Goal: Task Accomplishment & Management: Manage account settings

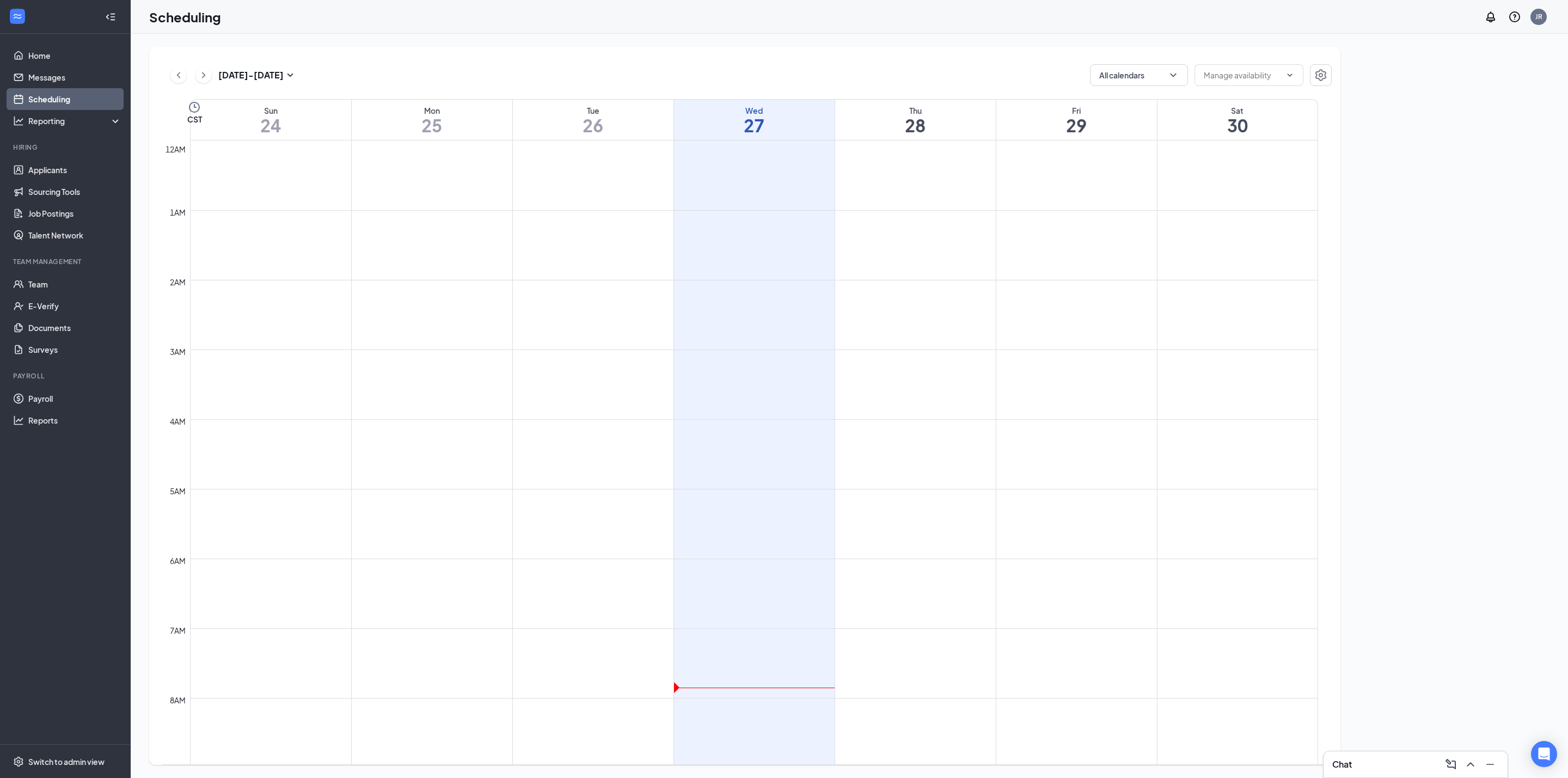
scroll to position [535, 0]
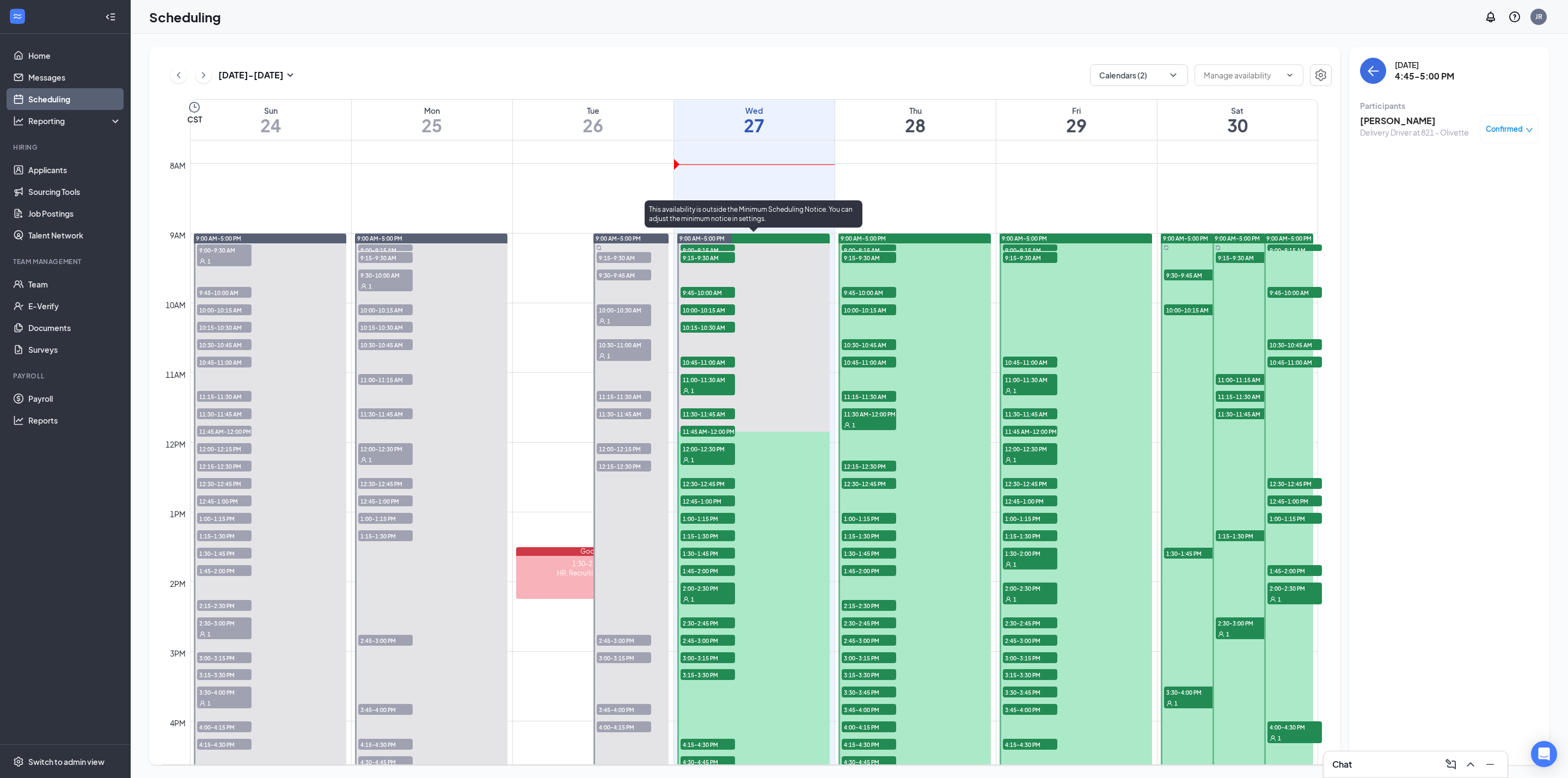
click at [701, 247] on span "9:00-9:15 AM" at bounding box center [708, 250] width 55 height 11
click at [717, 245] on span "9:00-9:15 AM" at bounding box center [708, 250] width 55 height 11
click at [1395, 123] on h3 "[PERSON_NAME]" at bounding box center [1416, 121] width 114 height 12
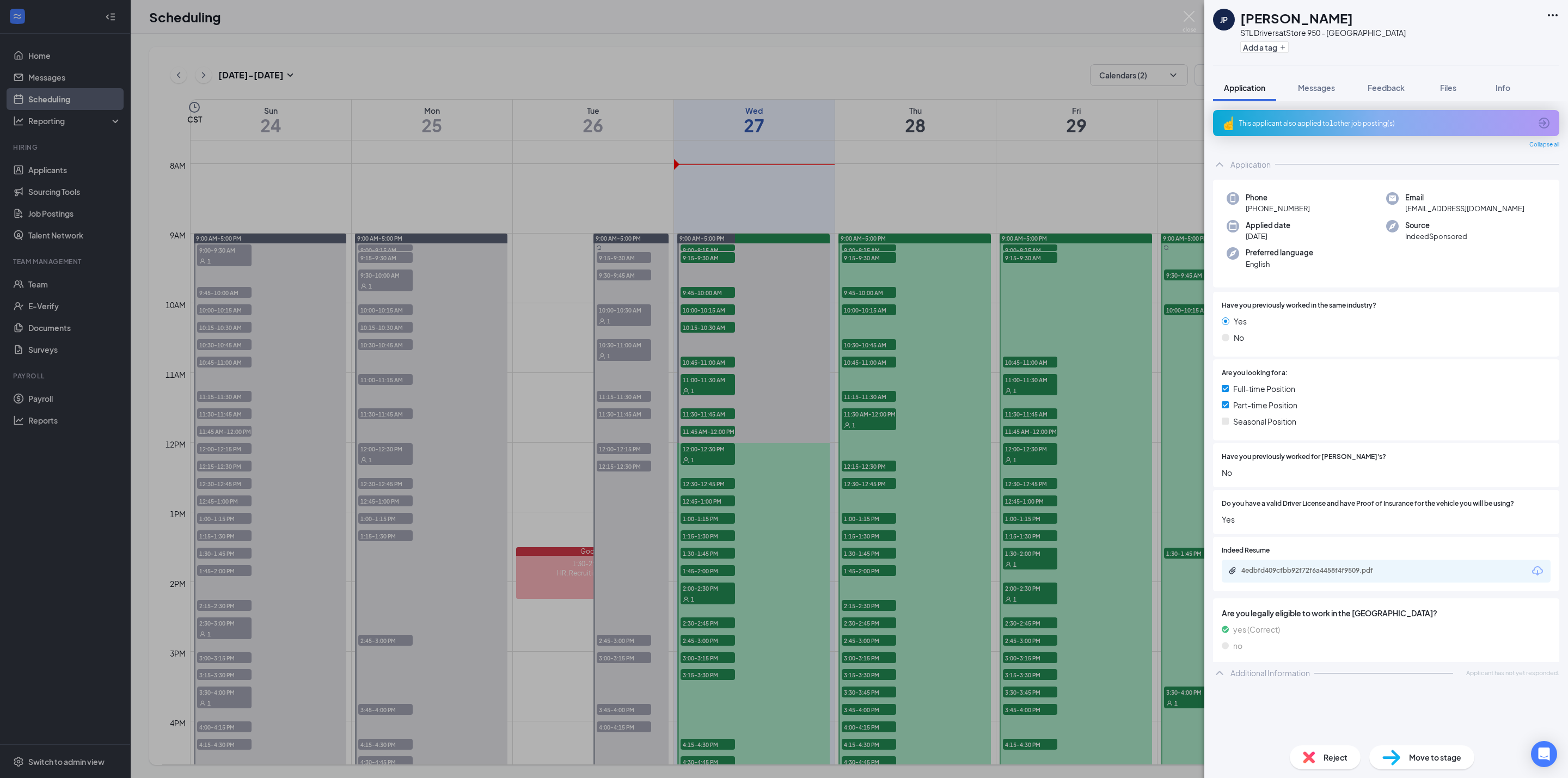
click at [1309, 22] on h1 "[PERSON_NAME]" at bounding box center [1296, 18] width 113 height 19
click at [1310, 22] on h1 "[PERSON_NAME]" at bounding box center [1296, 18] width 113 height 19
click at [1384, 129] on div "This applicant also applied to 1 other job posting(s)" at bounding box center [1386, 124] width 346 height 26
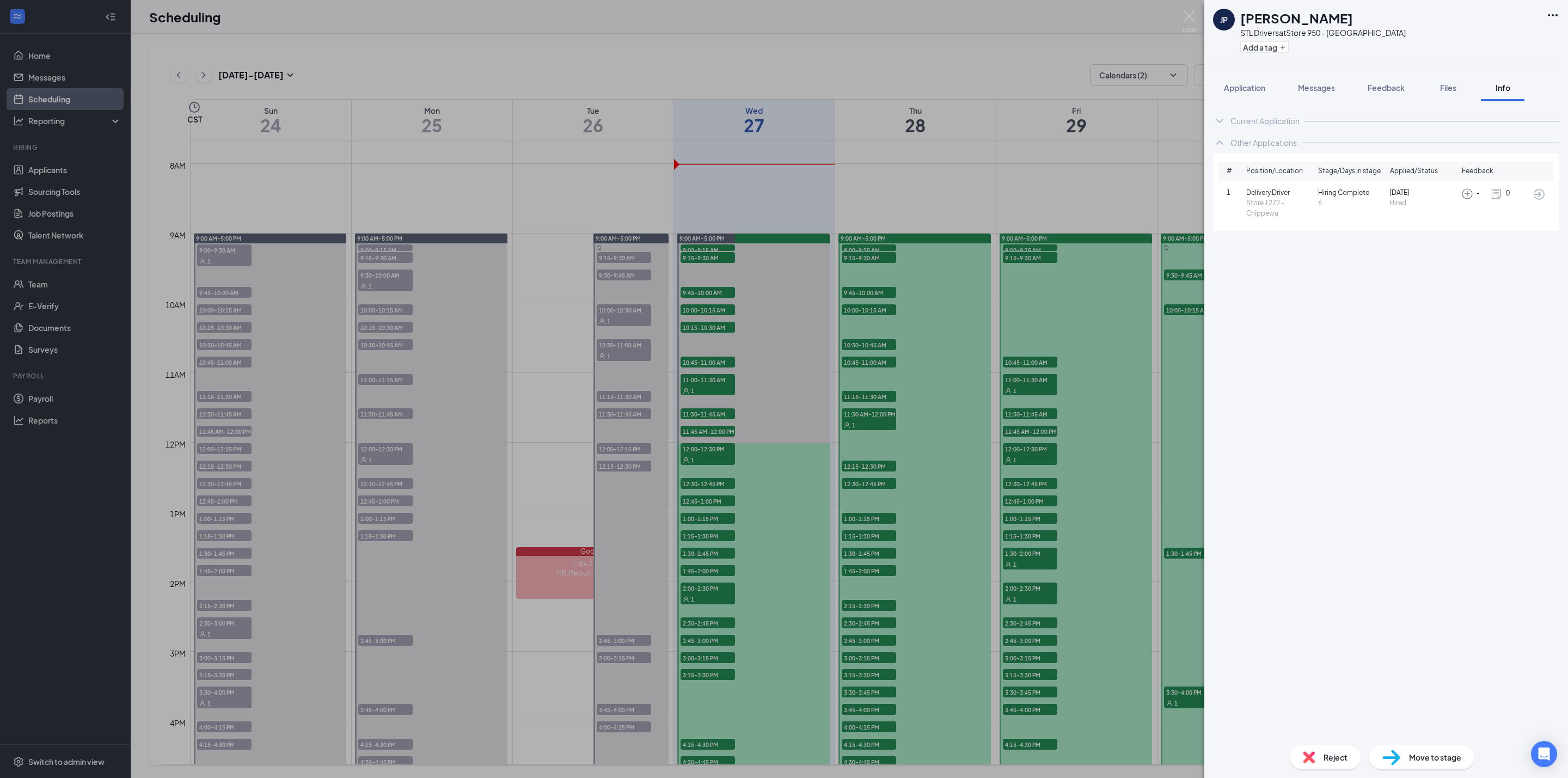
click at [1280, 20] on h1 "[PERSON_NAME]" at bounding box center [1296, 18] width 113 height 19
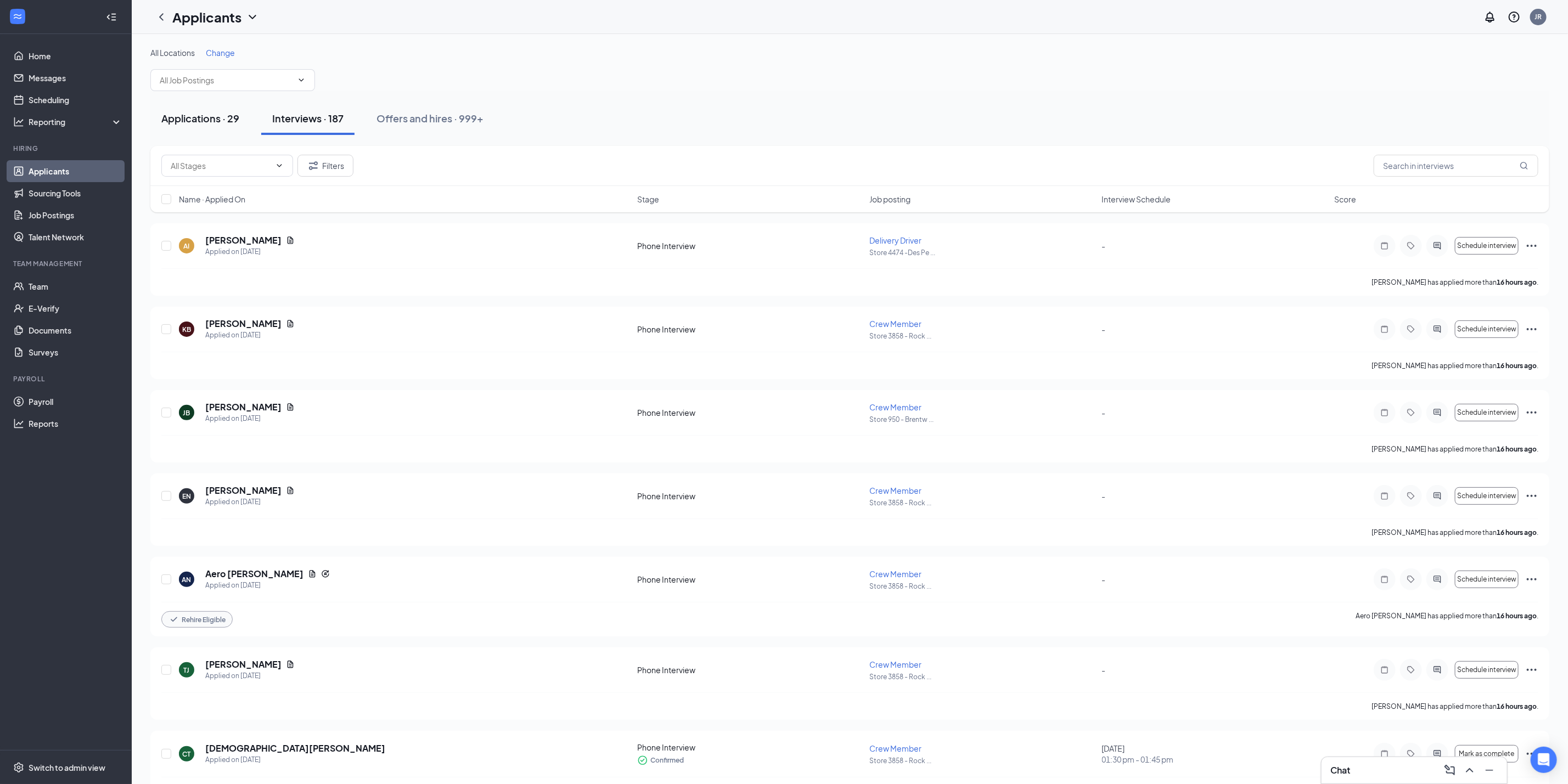
click at [218, 114] on div "Applications · 29" at bounding box center [201, 118] width 78 height 13
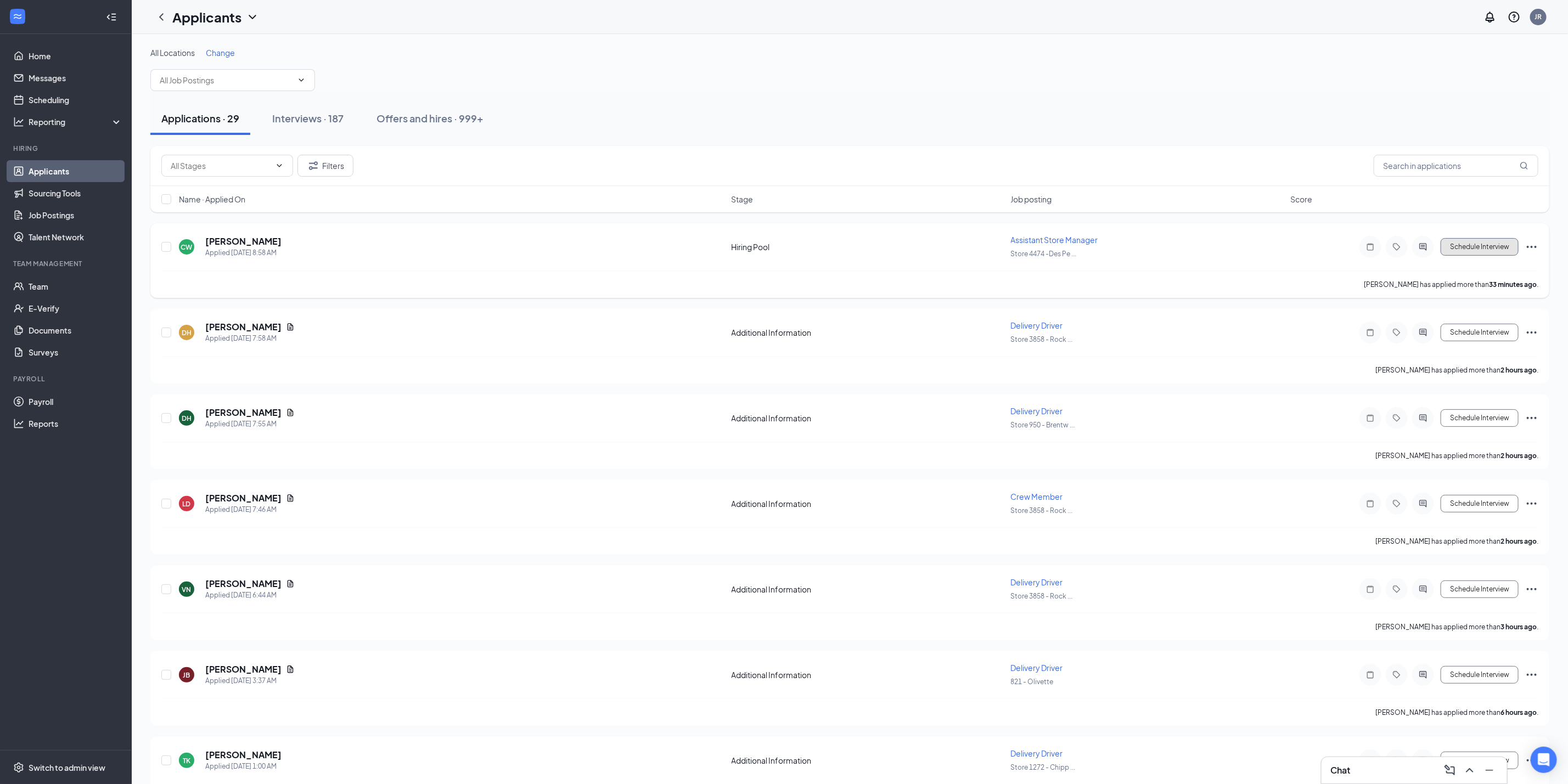
click at [1477, 250] on button "Schedule Interview" at bounding box center [1480, 247] width 78 height 17
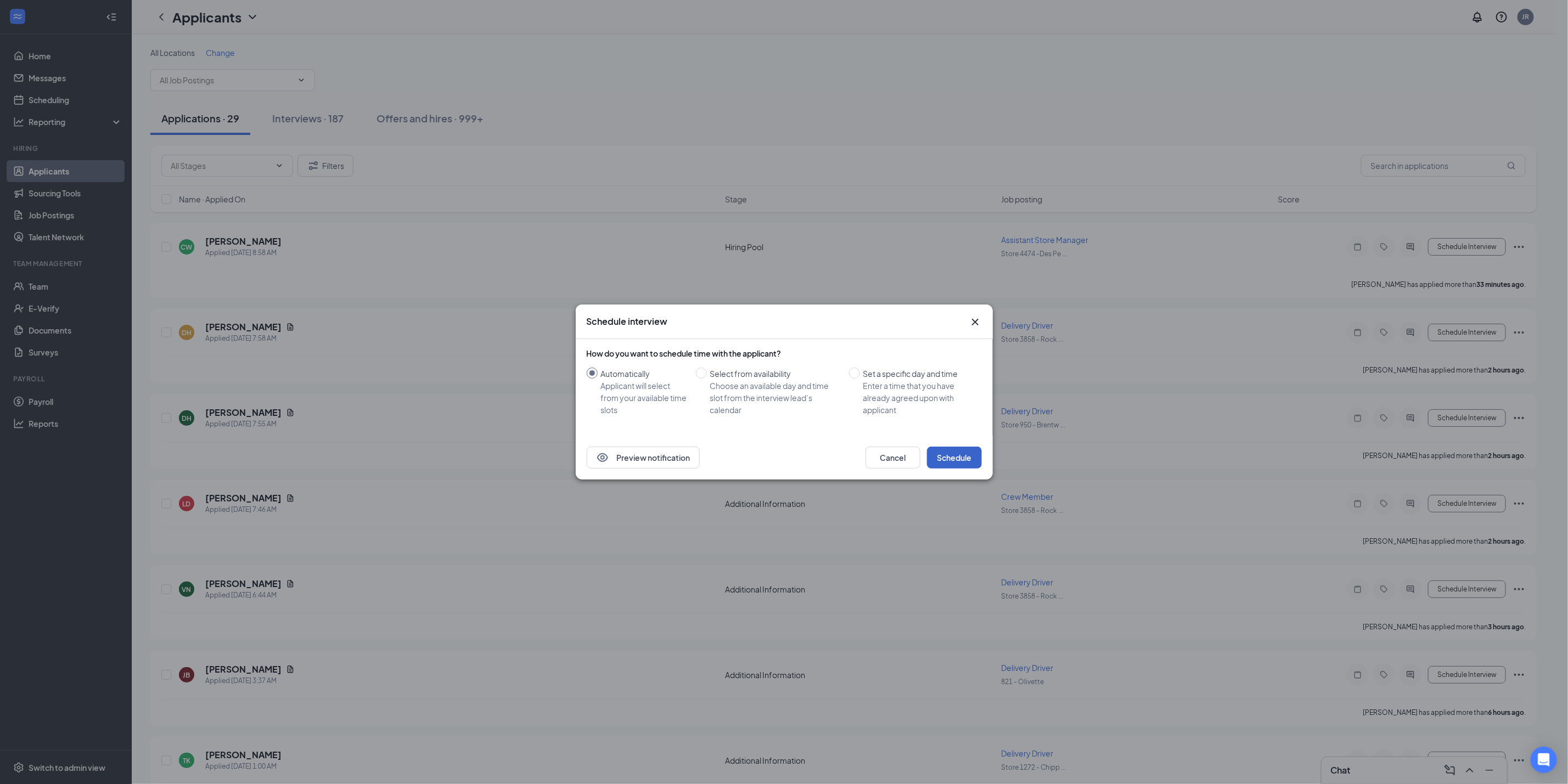
drag, startPoint x: 952, startPoint y: 451, endPoint x: 955, endPoint y: 456, distance: 5.8
click at [953, 454] on button "Schedule" at bounding box center [954, 457] width 55 height 22
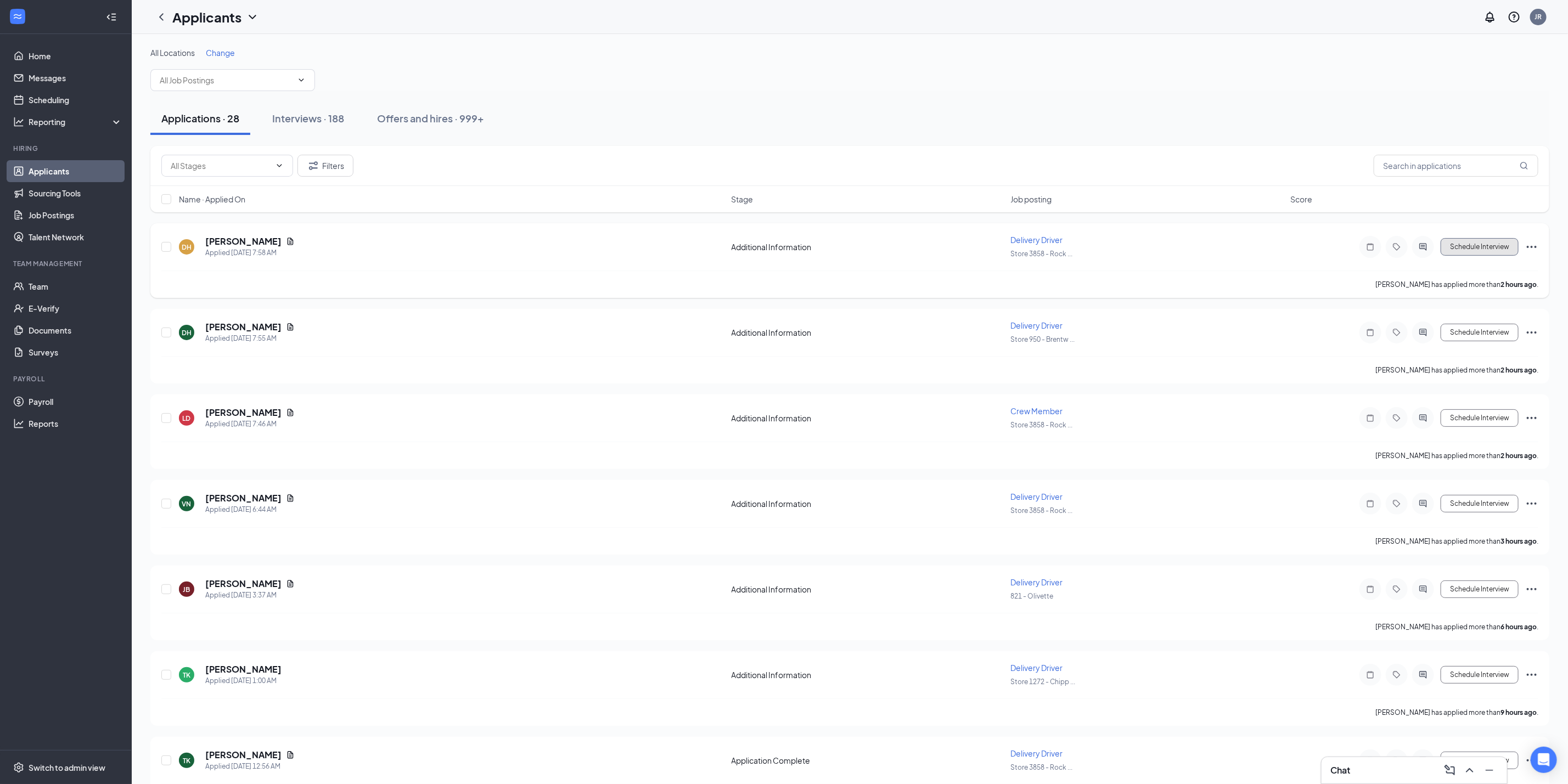
click at [1470, 253] on button "Schedule Interview" at bounding box center [1480, 247] width 78 height 17
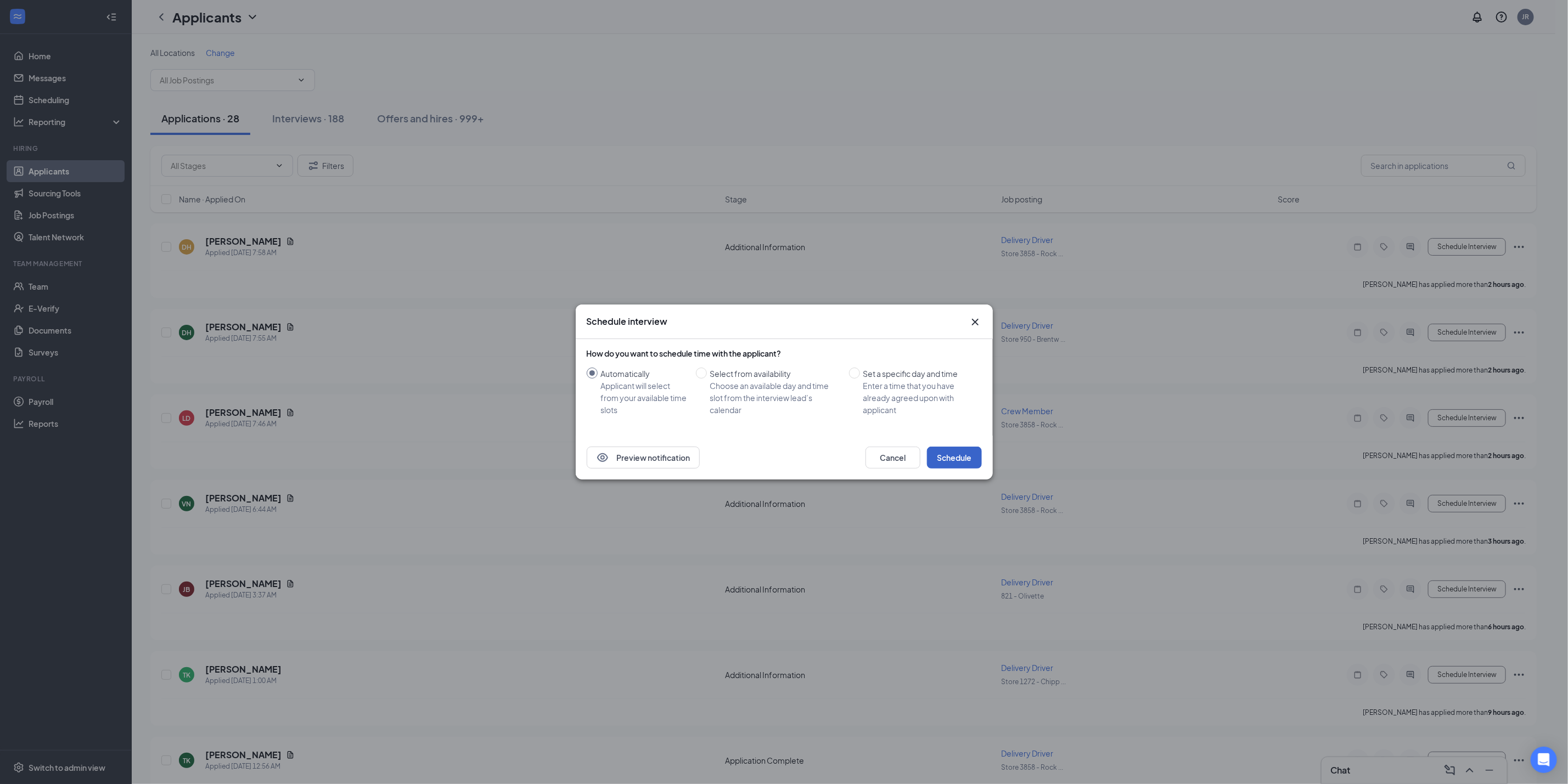
click at [966, 449] on button "Schedule" at bounding box center [954, 457] width 55 height 22
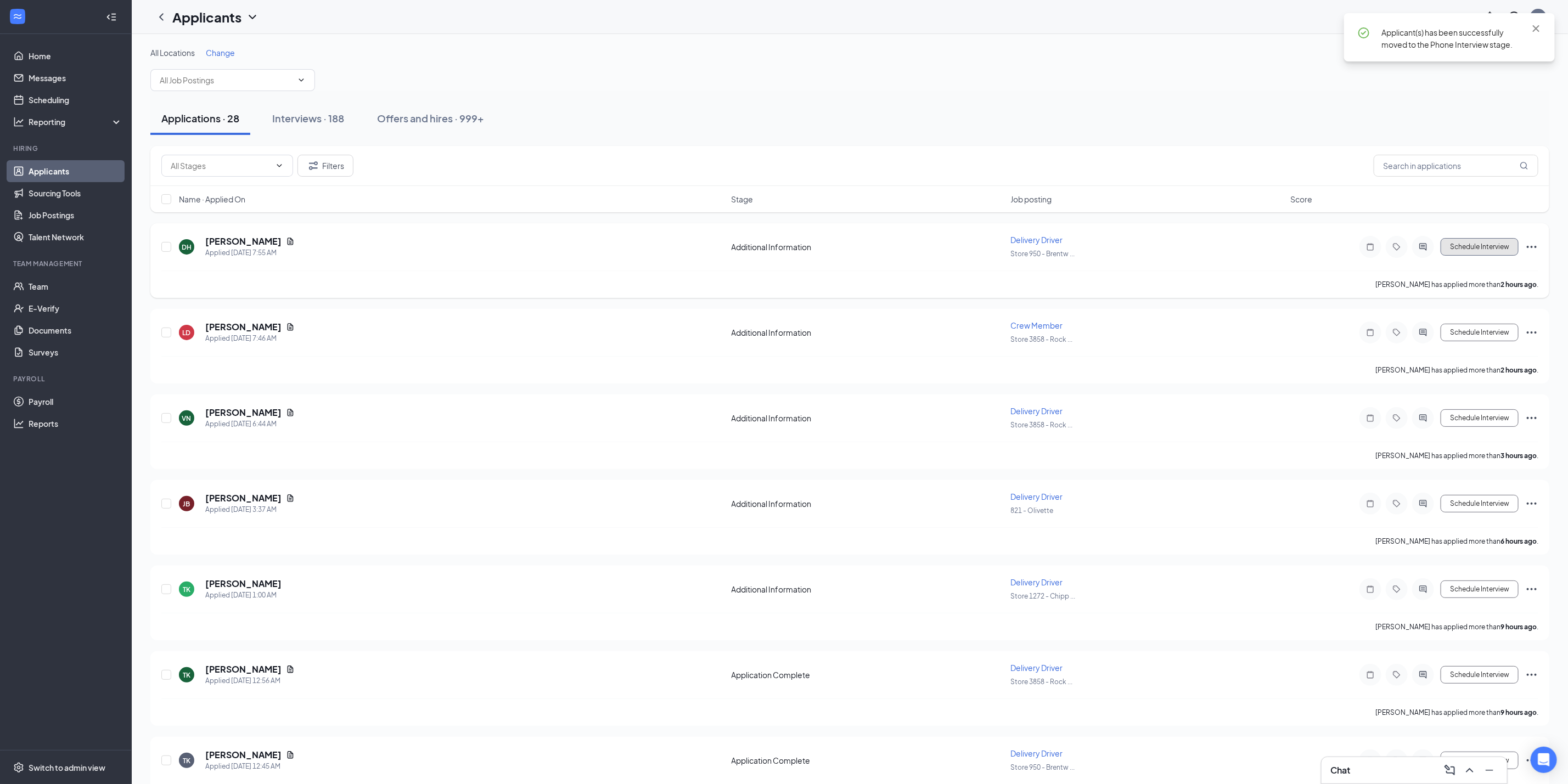
click at [1448, 247] on button "Schedule Interview" at bounding box center [1480, 247] width 78 height 17
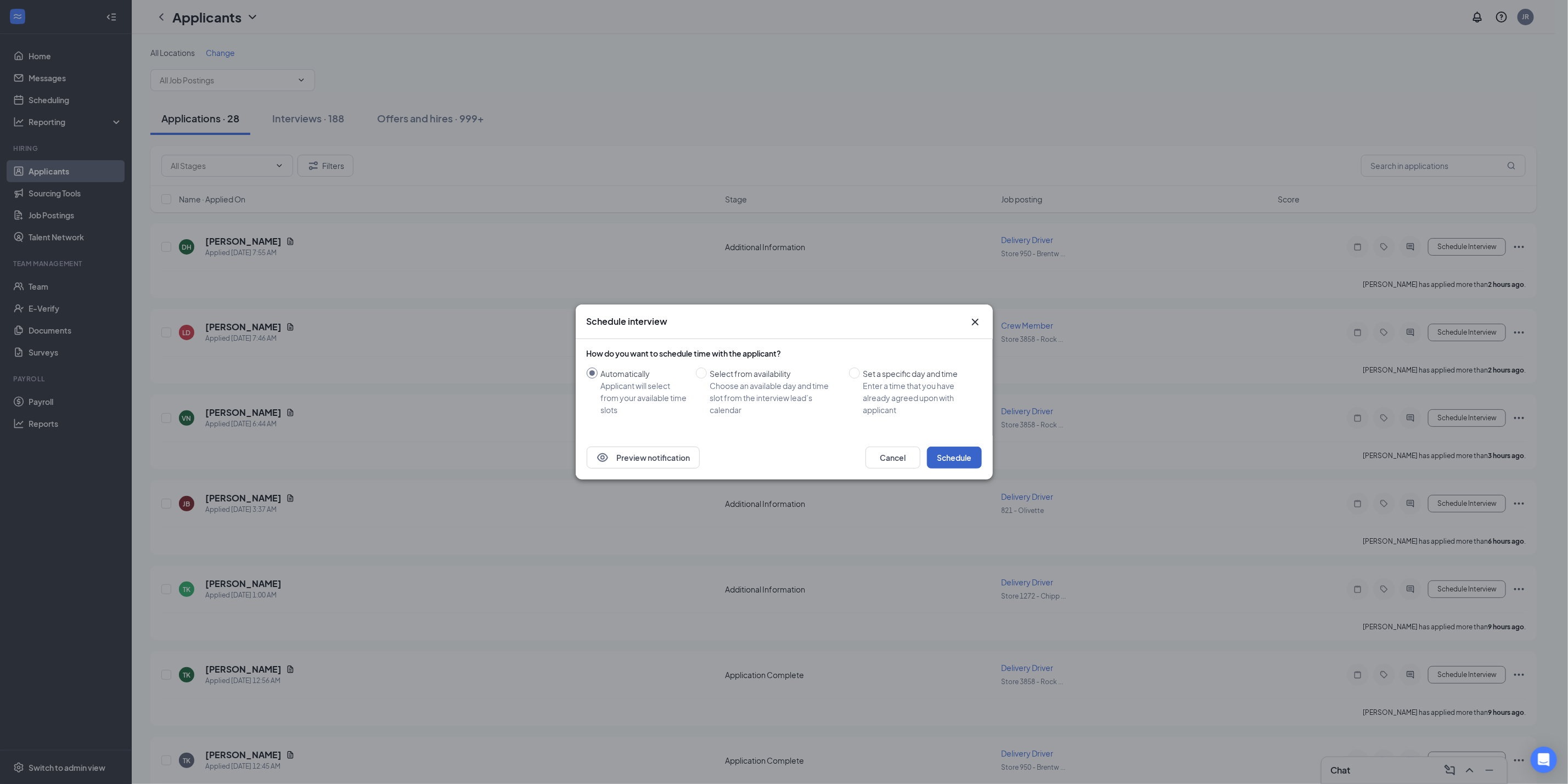
click at [946, 451] on button "Schedule" at bounding box center [954, 457] width 55 height 22
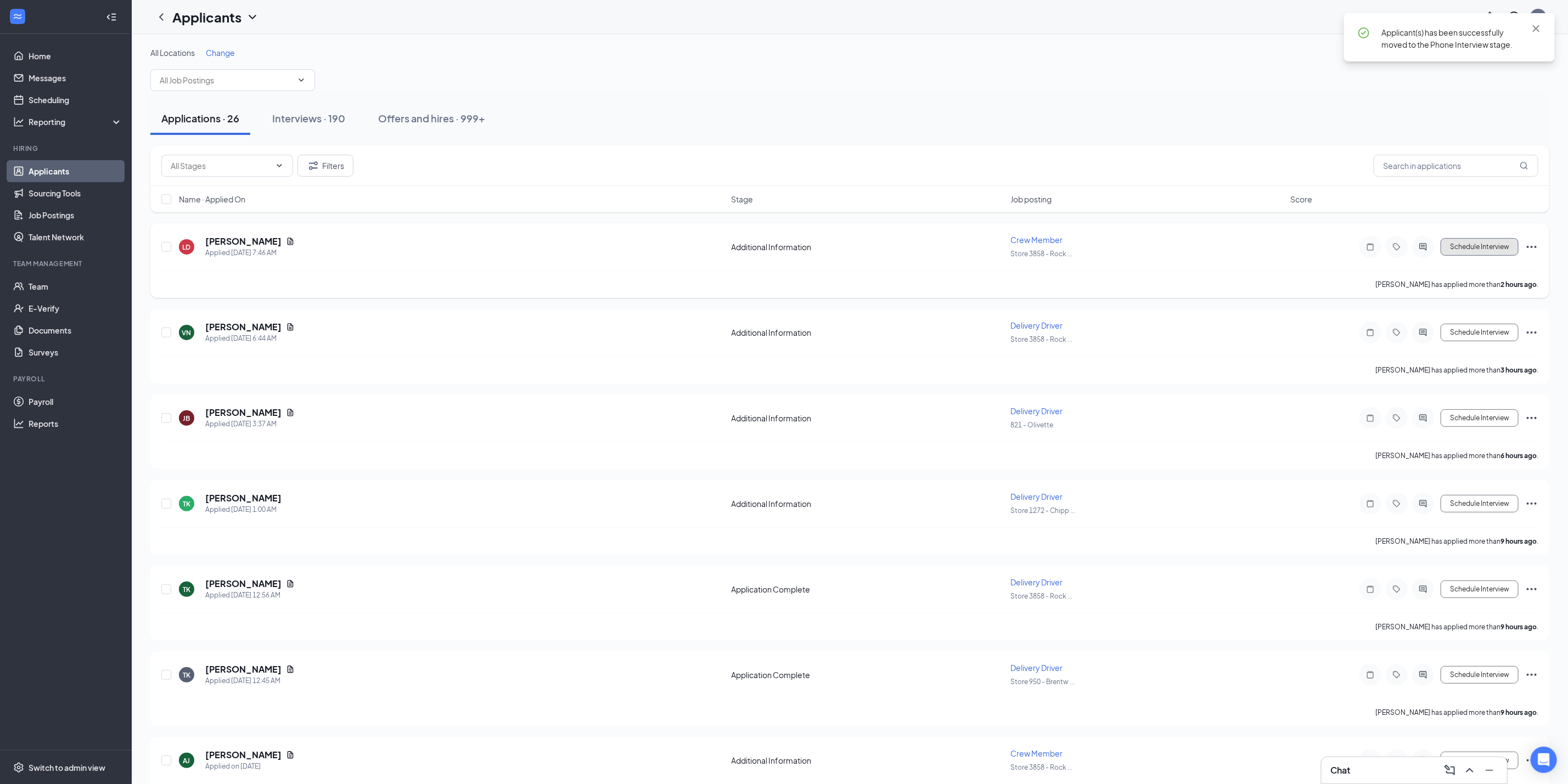
click at [1465, 245] on button "Schedule Interview" at bounding box center [1480, 247] width 78 height 17
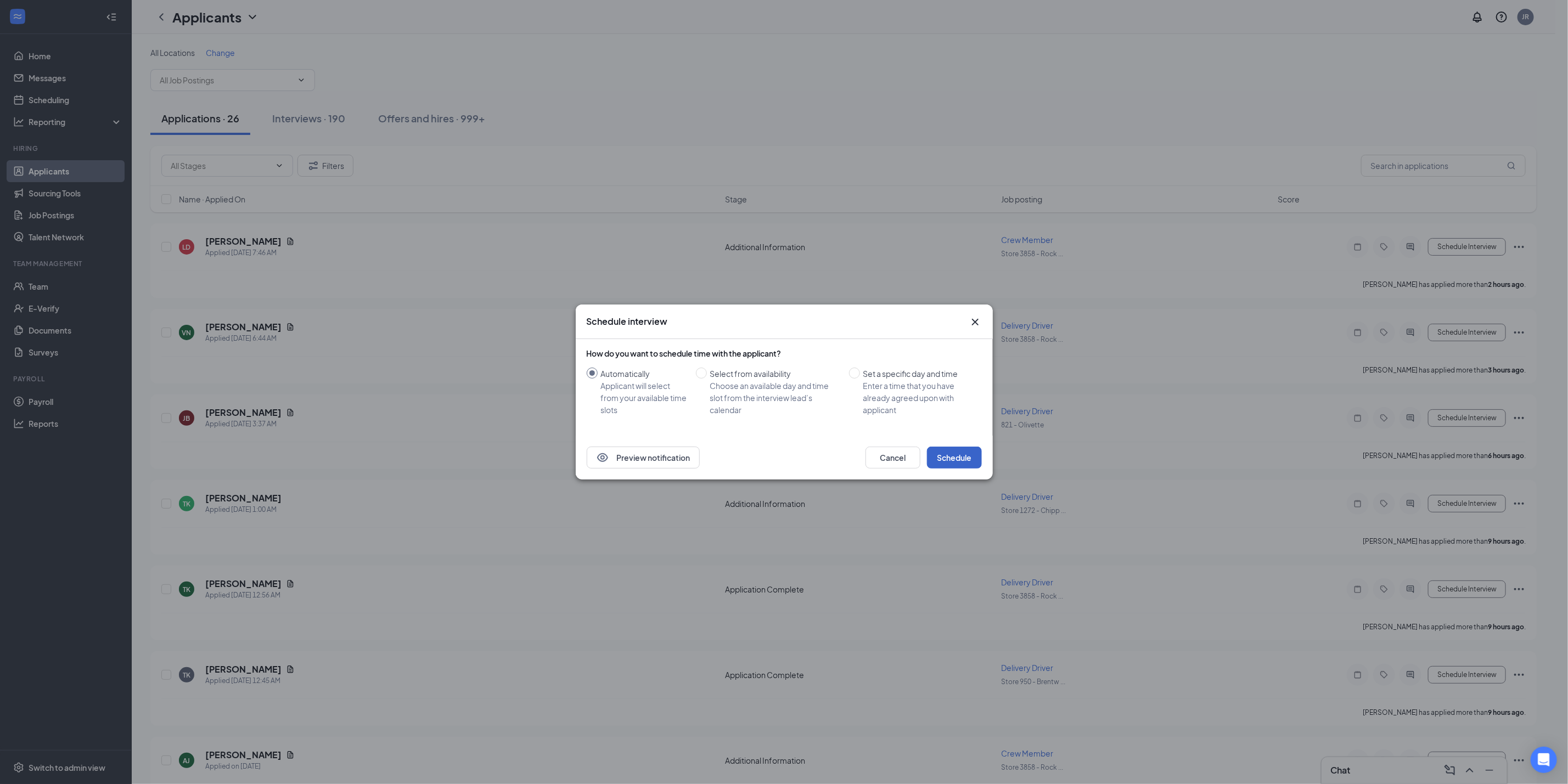
click at [973, 448] on button "Schedule" at bounding box center [954, 457] width 55 height 22
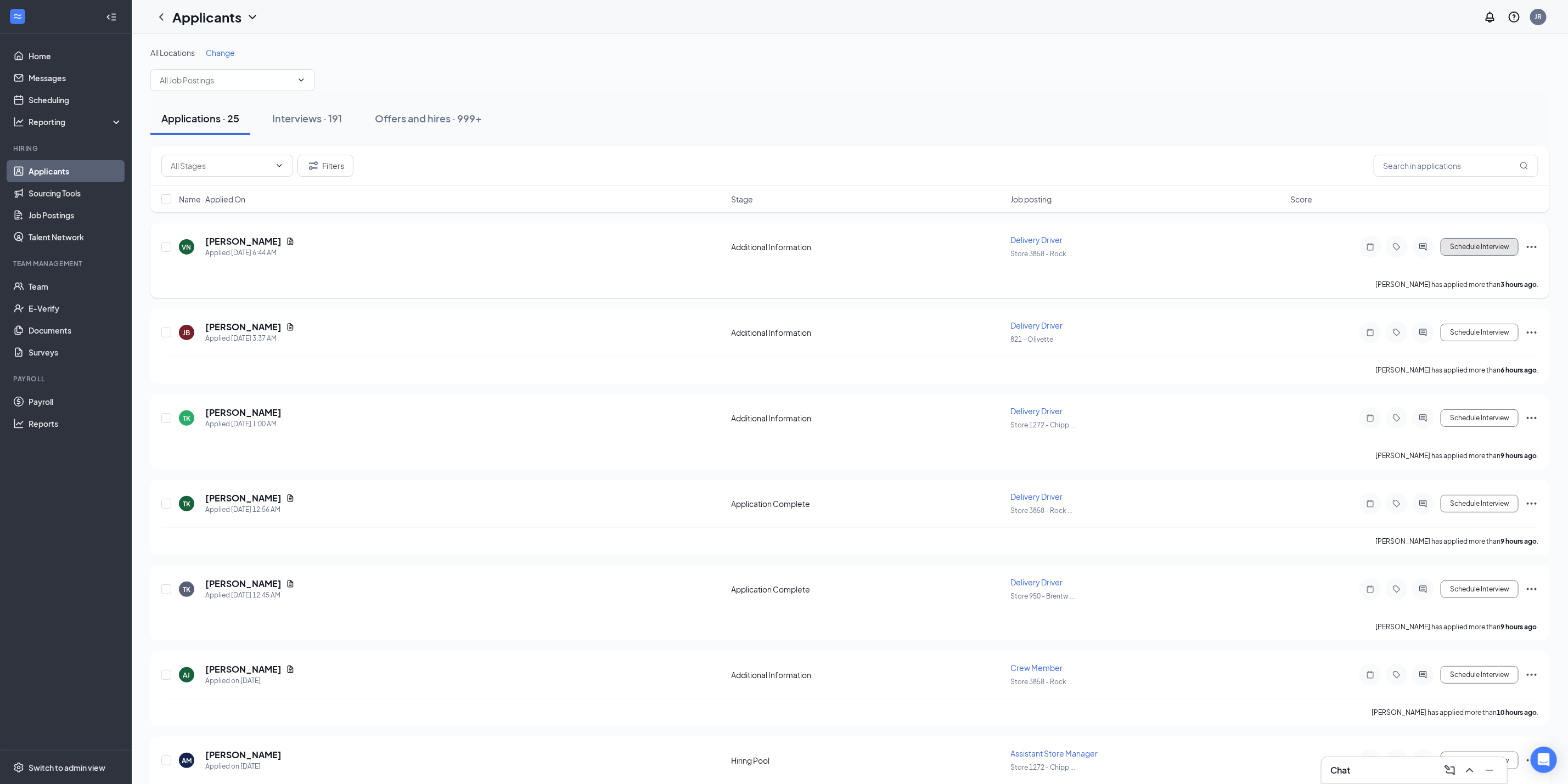
click at [1477, 251] on button "Schedule Interview" at bounding box center [1480, 247] width 78 height 17
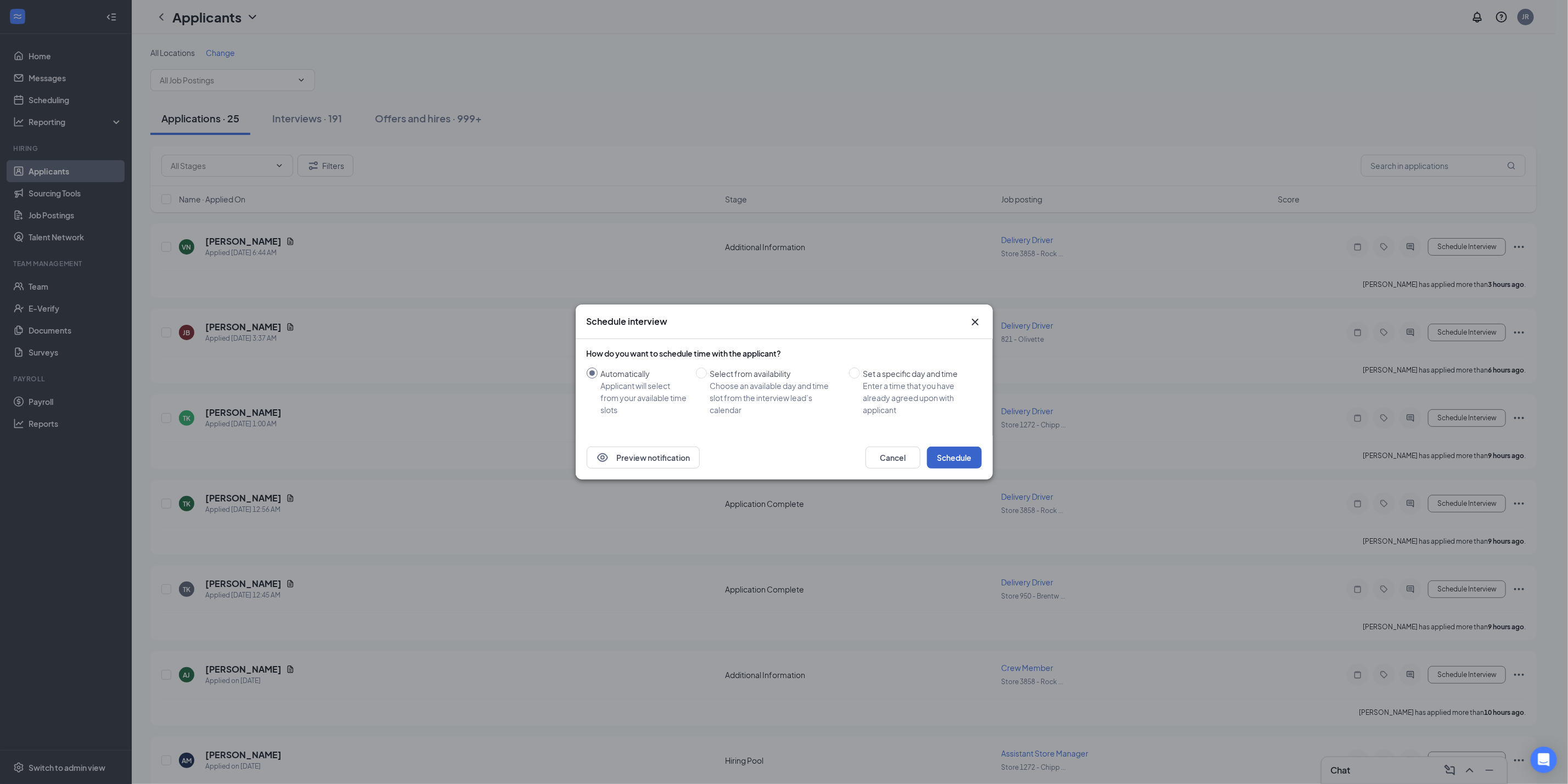
click at [975, 460] on button "Schedule" at bounding box center [954, 457] width 55 height 22
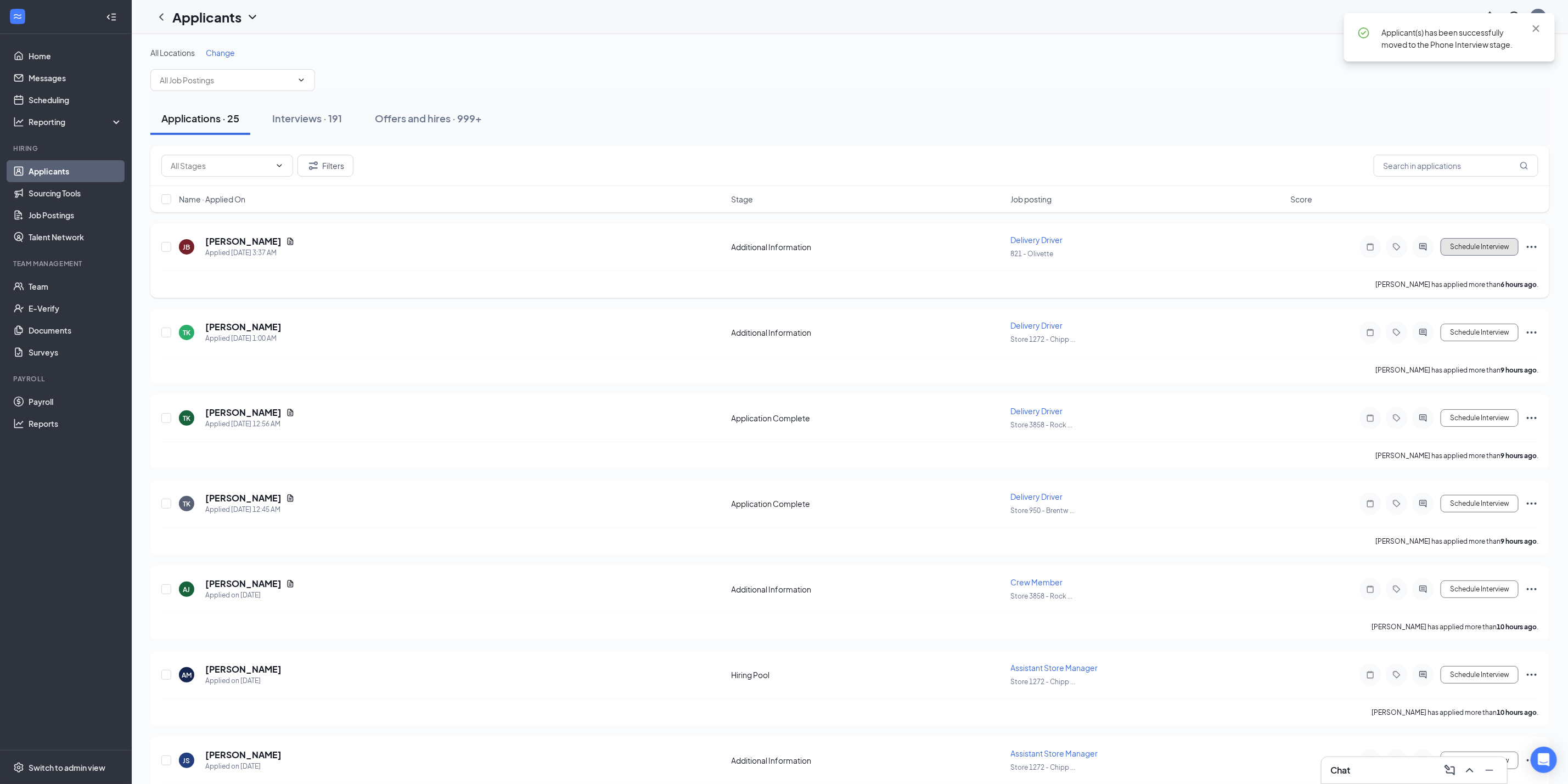
click at [1487, 252] on button "Schedule Interview" at bounding box center [1480, 247] width 78 height 17
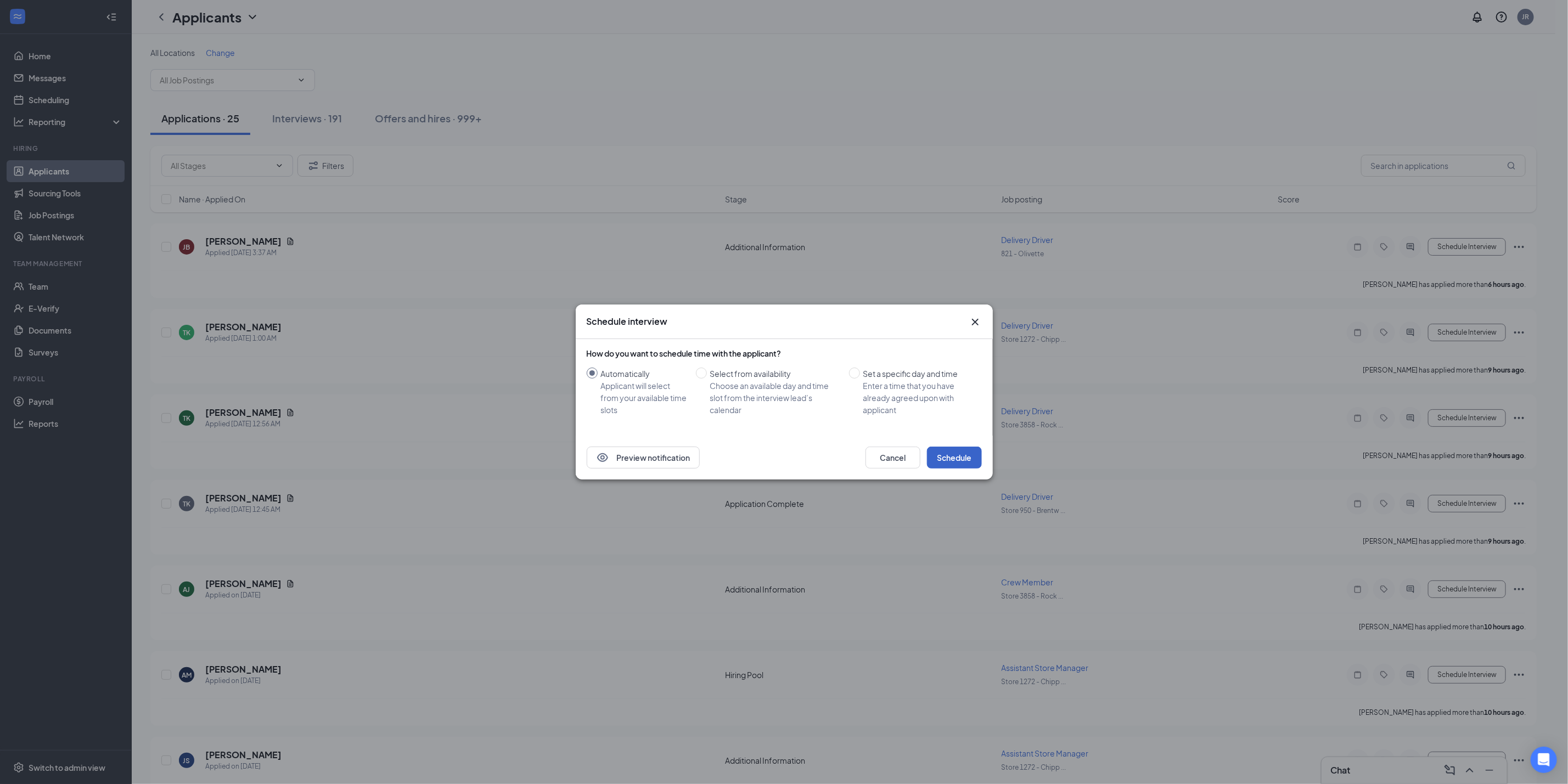
click at [968, 463] on button "Schedule" at bounding box center [954, 457] width 55 height 22
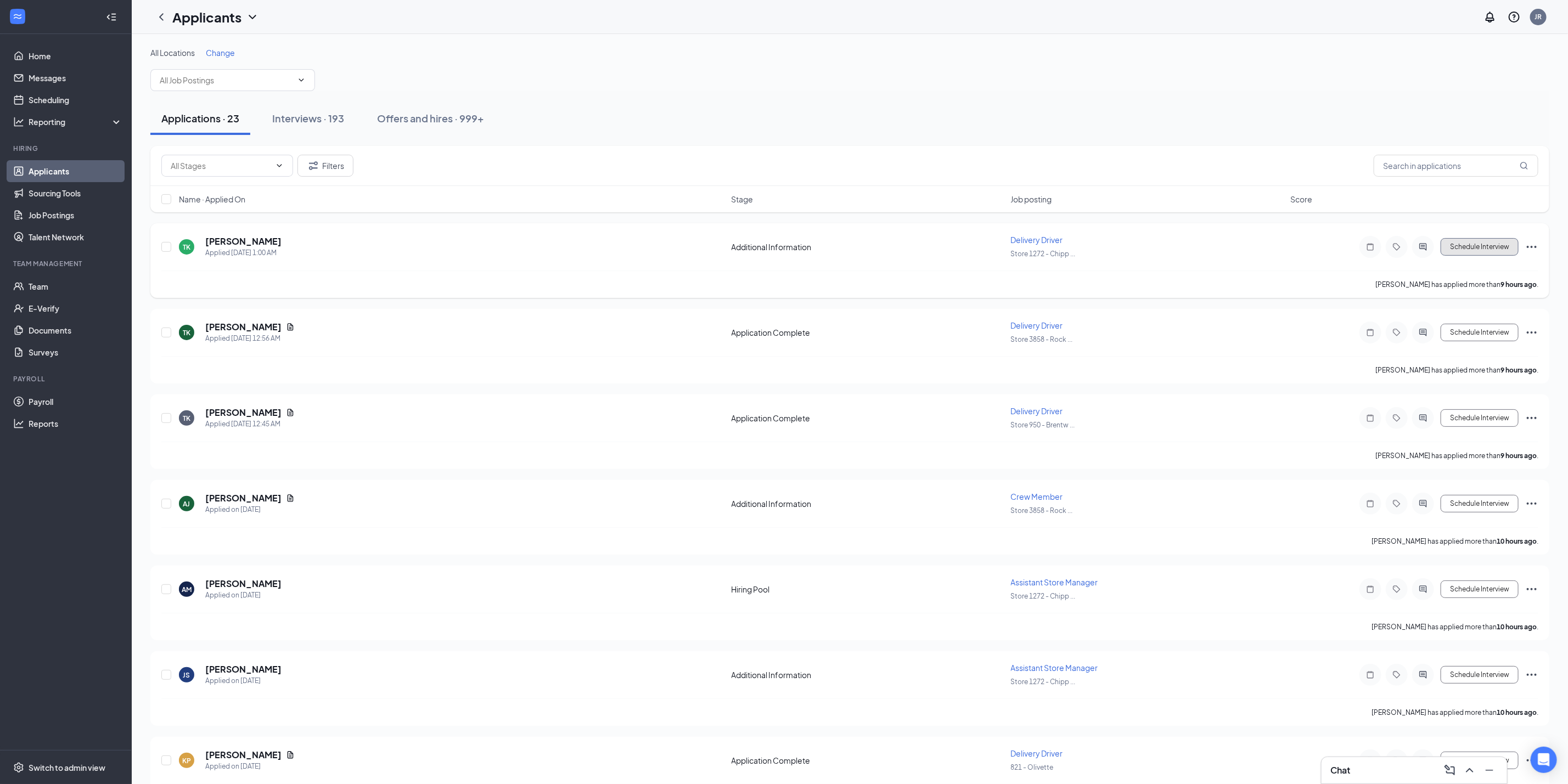
click at [1442, 253] on button "Schedule Interview" at bounding box center [1480, 247] width 78 height 17
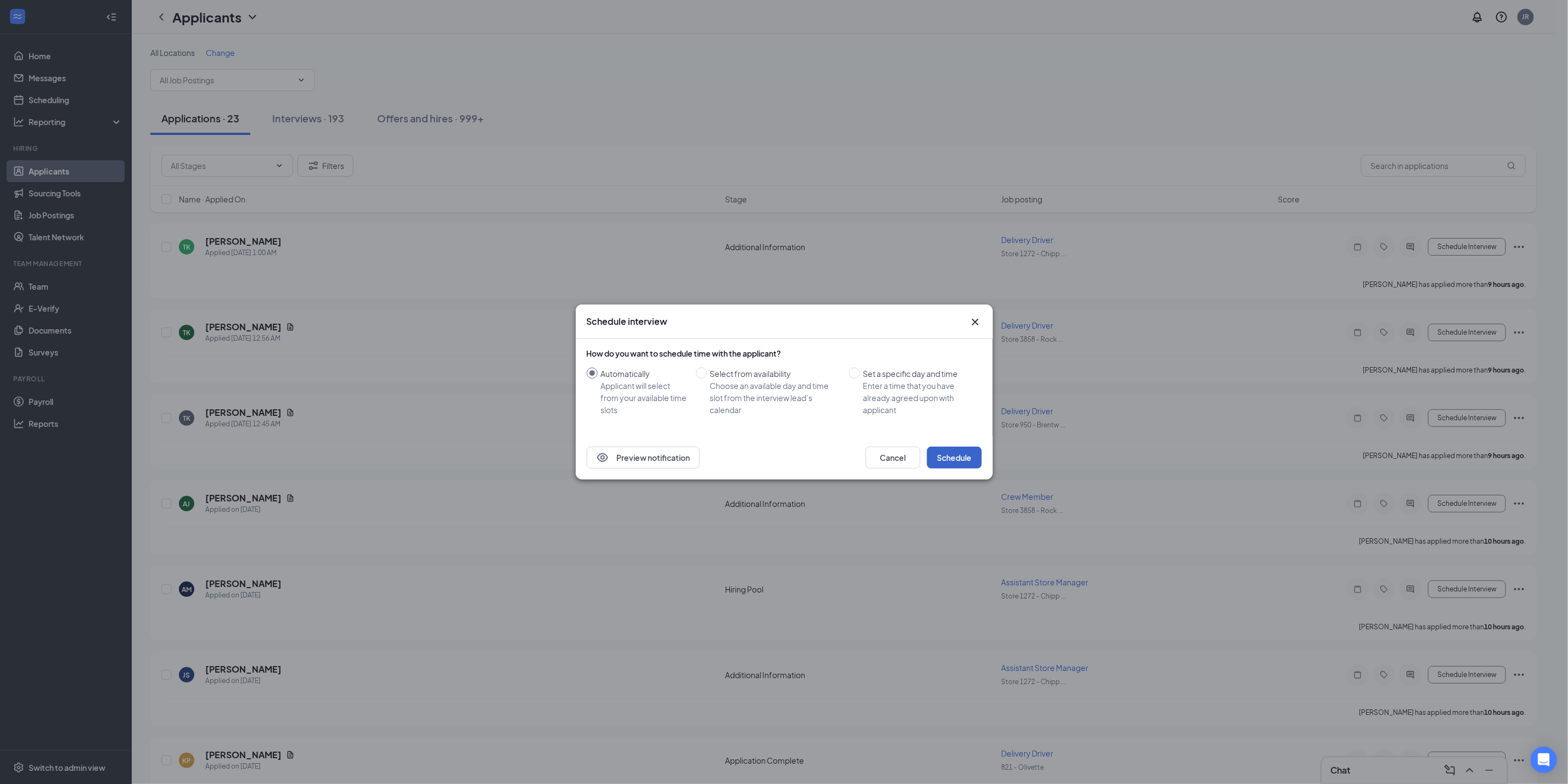
click at [955, 462] on button "Schedule" at bounding box center [954, 457] width 55 height 22
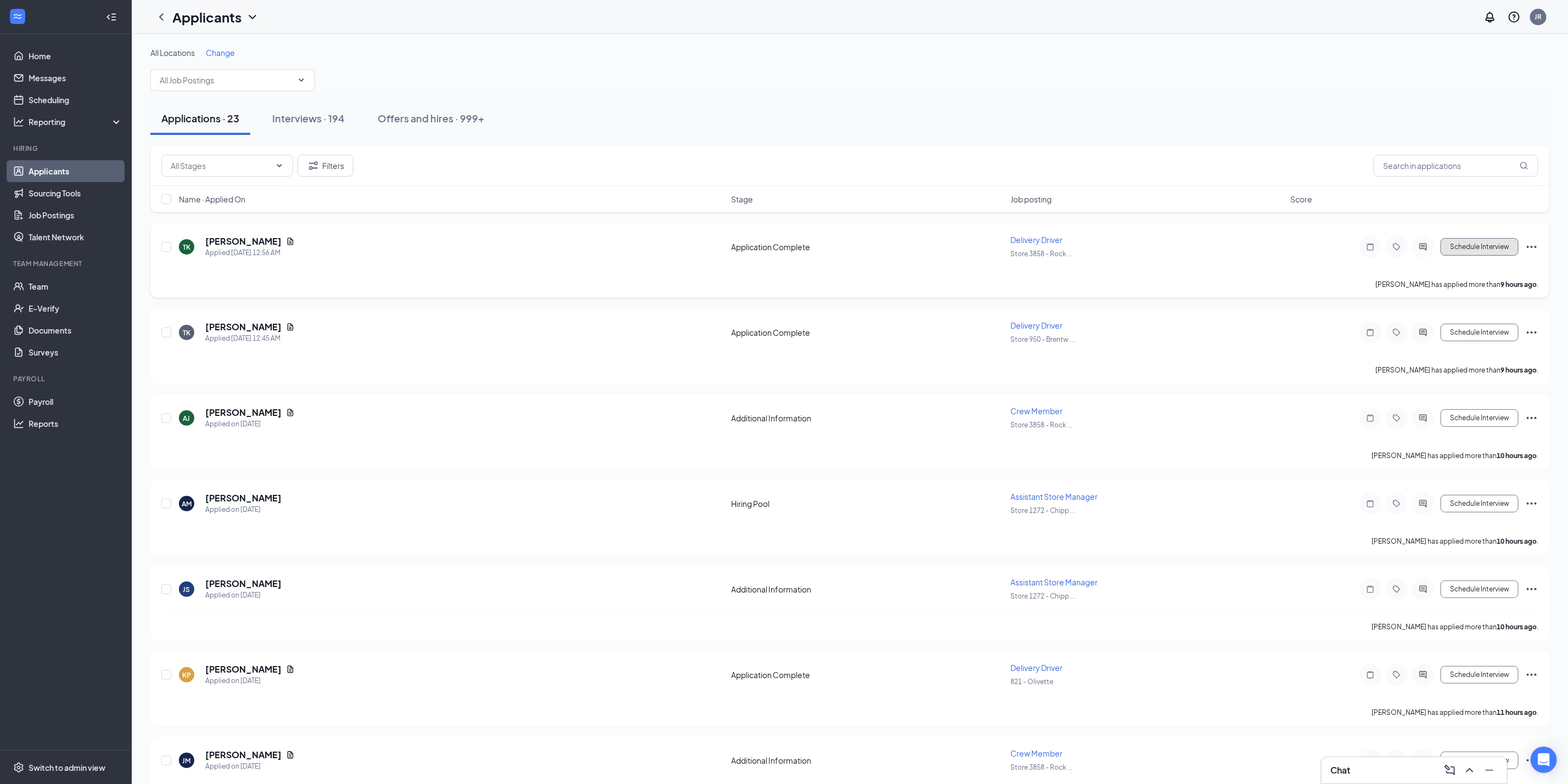
click at [1459, 242] on button "Schedule Interview" at bounding box center [1480, 247] width 78 height 17
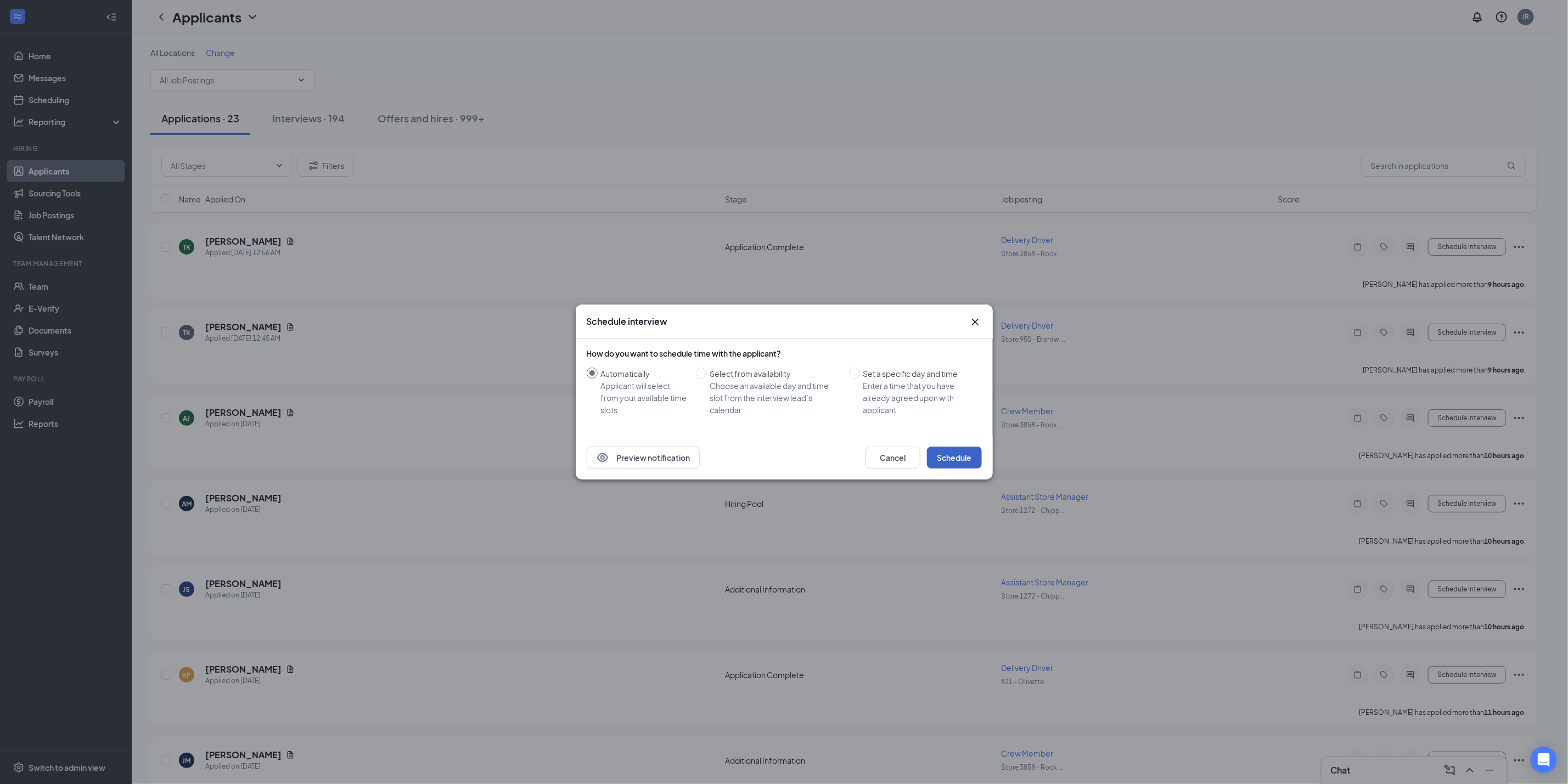
click at [965, 453] on button "Schedule" at bounding box center [954, 457] width 55 height 22
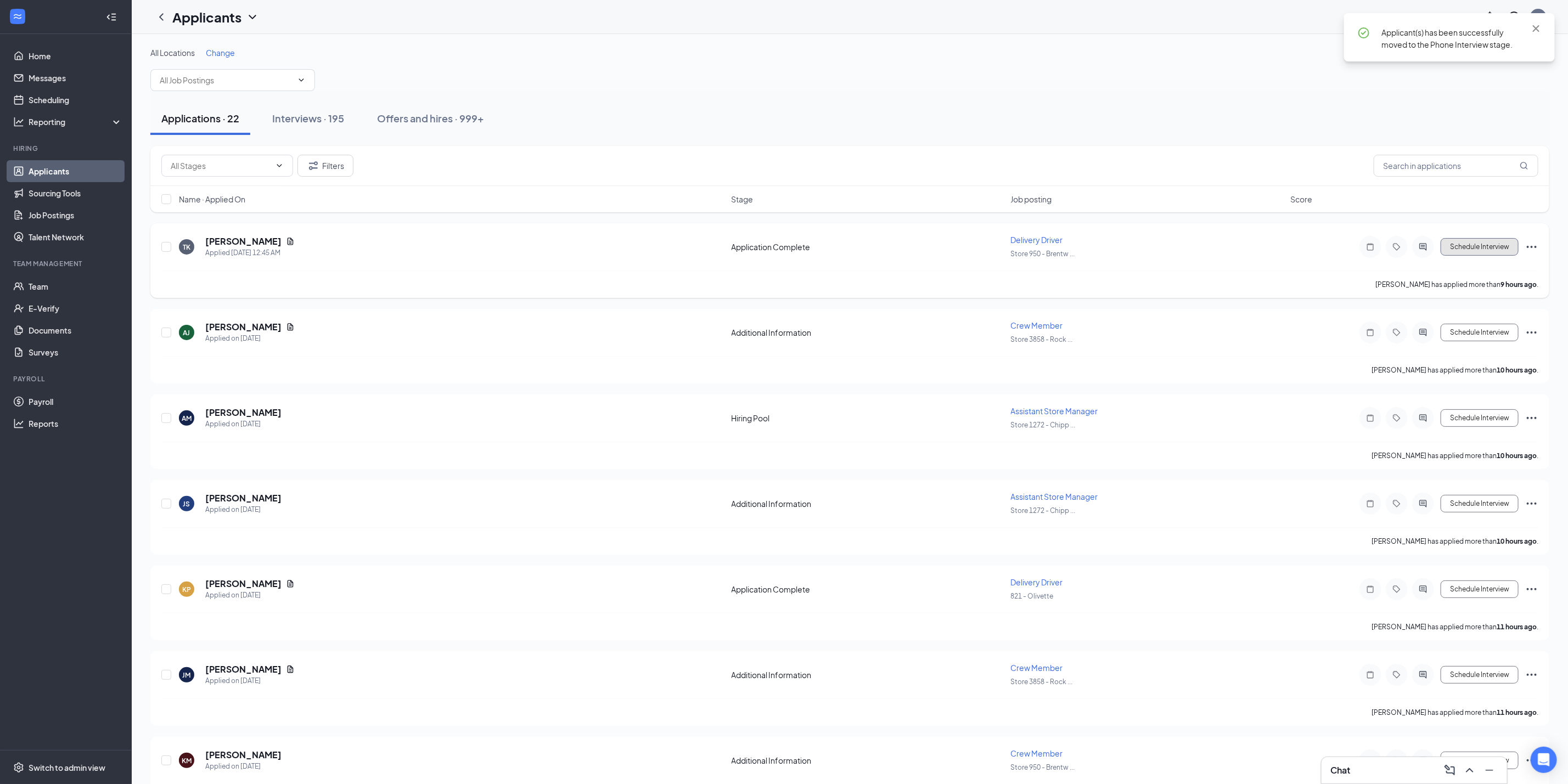
click at [1501, 249] on button "Schedule Interview" at bounding box center [1480, 247] width 78 height 17
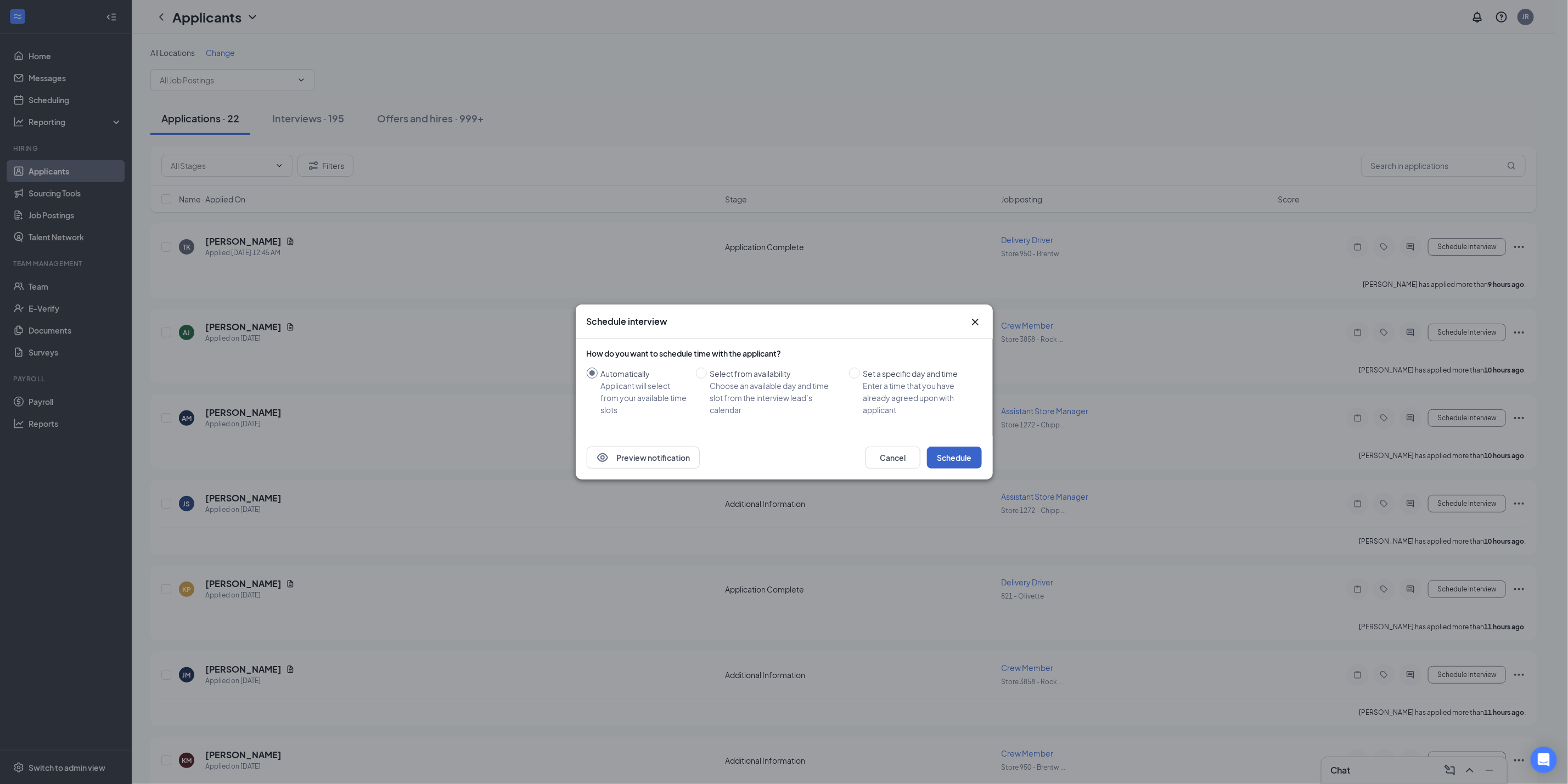
click at [963, 462] on button "Schedule" at bounding box center [954, 457] width 55 height 22
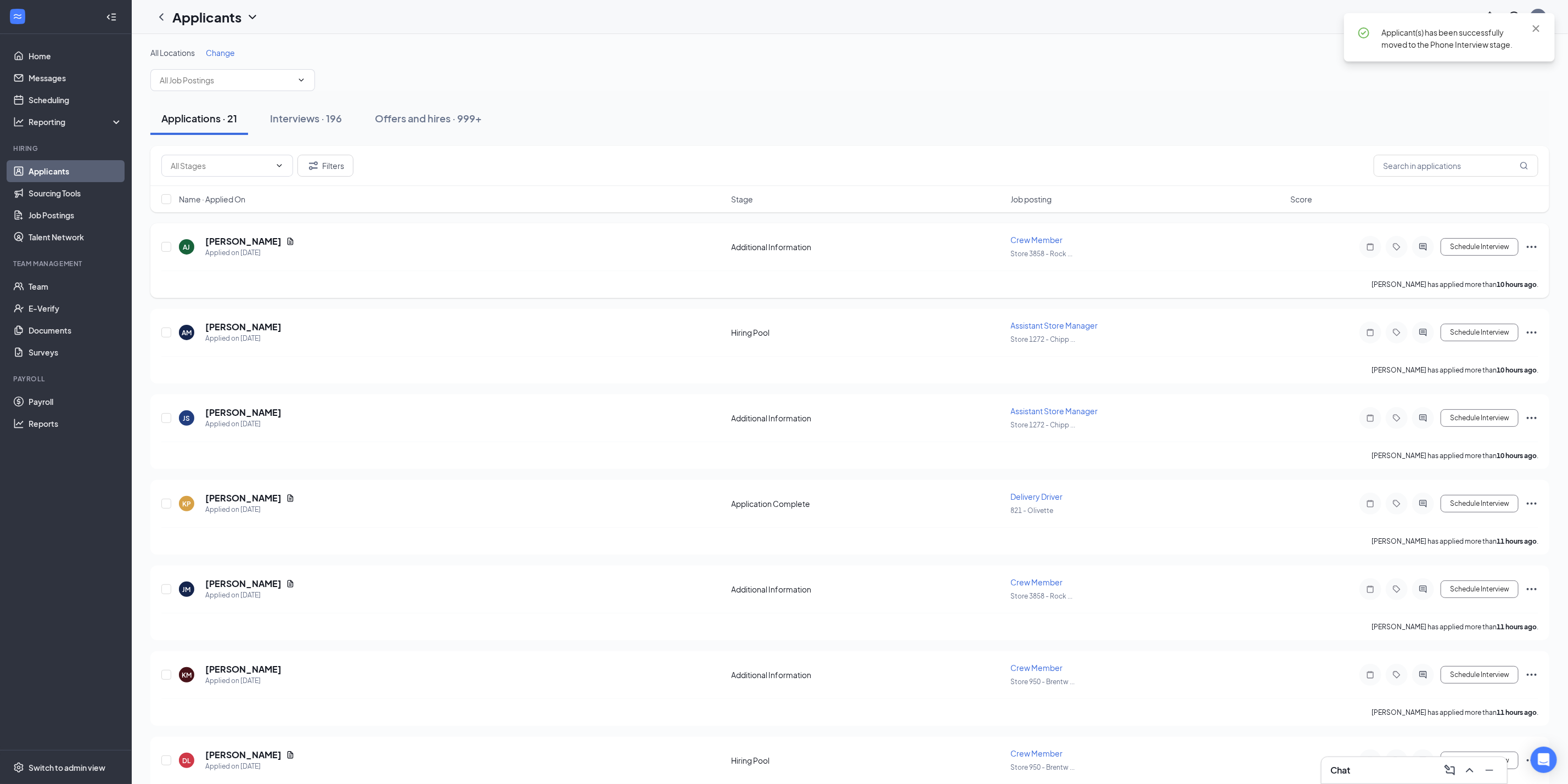
click at [1479, 234] on div "AJ Asia Johnson Applied on Aug 26 Additional Information Crew Member Store 3858…" at bounding box center [850, 260] width 1399 height 75
click at [1487, 250] on button "Schedule Interview" at bounding box center [1480, 247] width 78 height 17
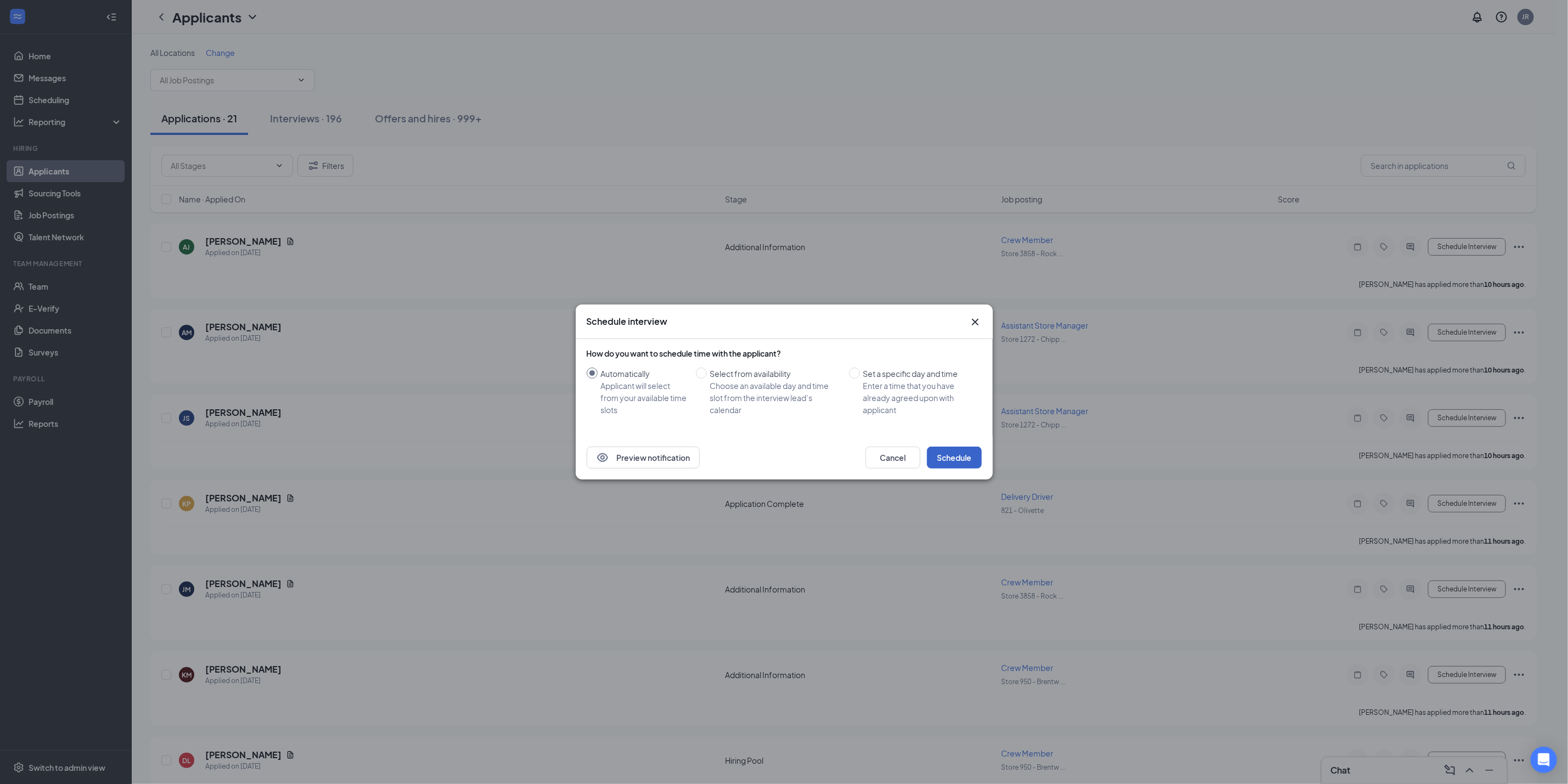
click at [941, 463] on button "Schedule" at bounding box center [954, 457] width 55 height 22
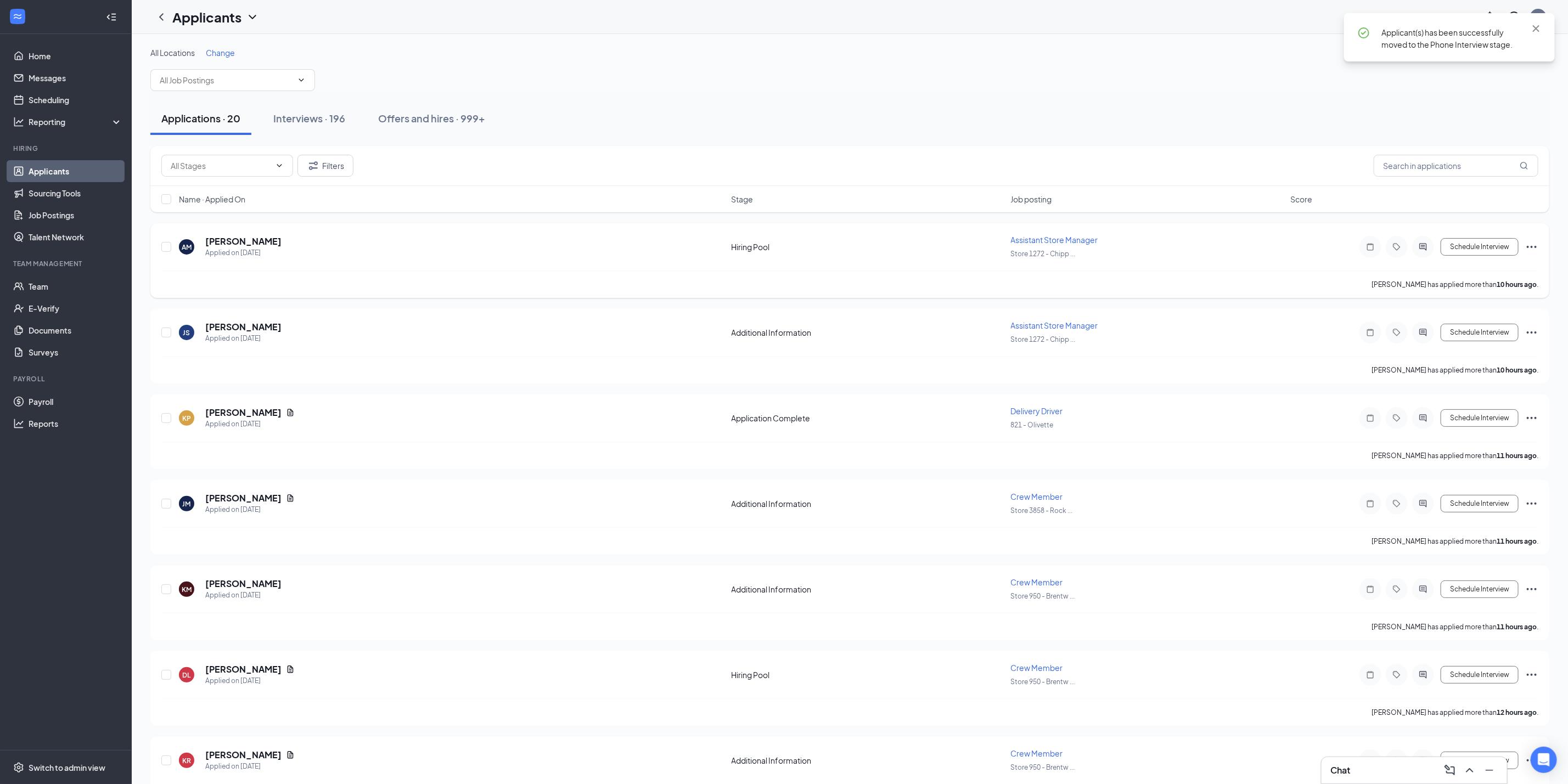
click at [1490, 262] on div "AM Antonio Milton Applied on Aug 26 Hiring Pool Assistant Store Manager Store 1…" at bounding box center [850, 253] width 1377 height 36
click at [1497, 253] on button "Schedule Interview" at bounding box center [1480, 247] width 78 height 17
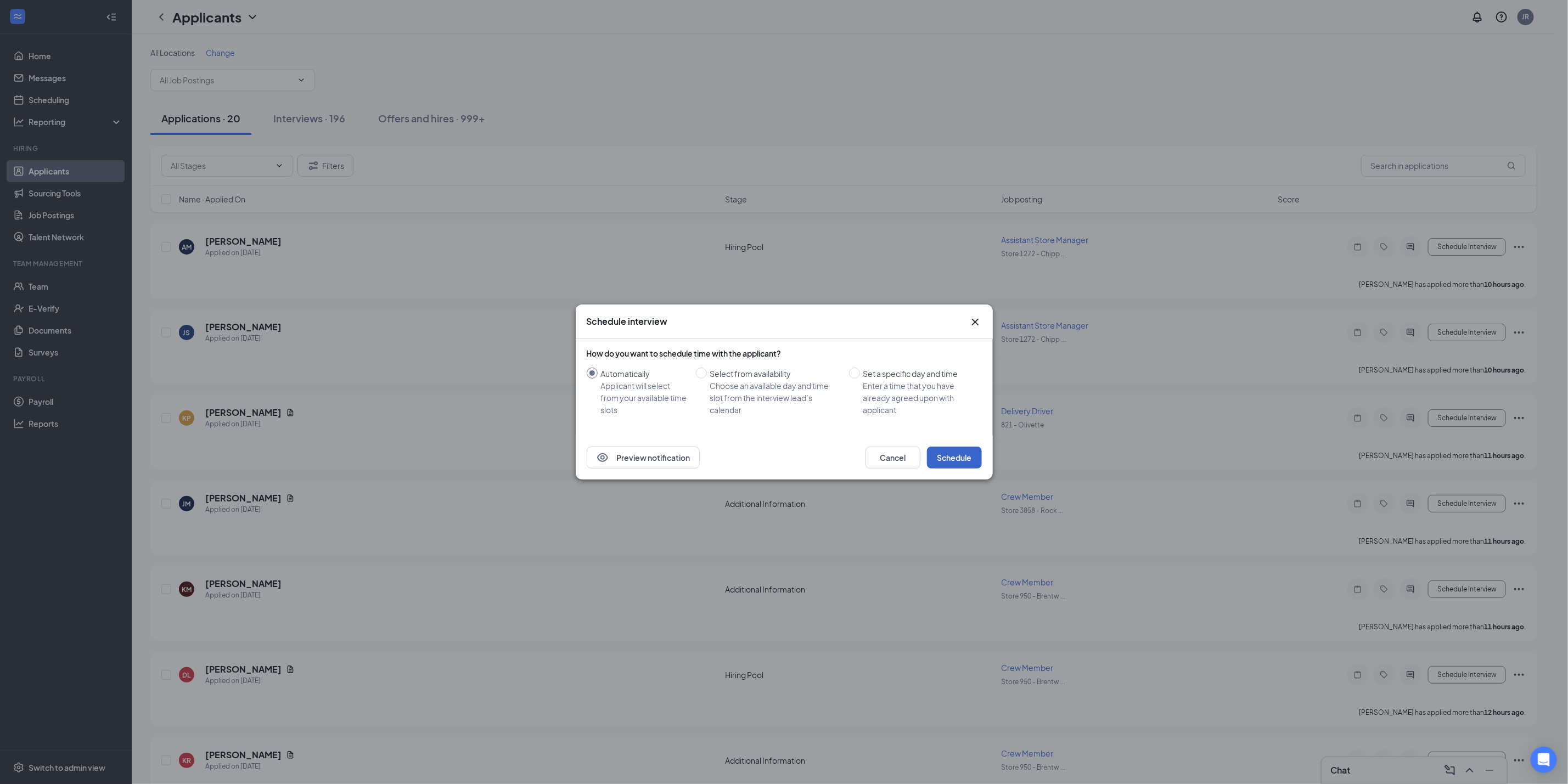
click at [939, 463] on button "Schedule" at bounding box center [954, 457] width 55 height 22
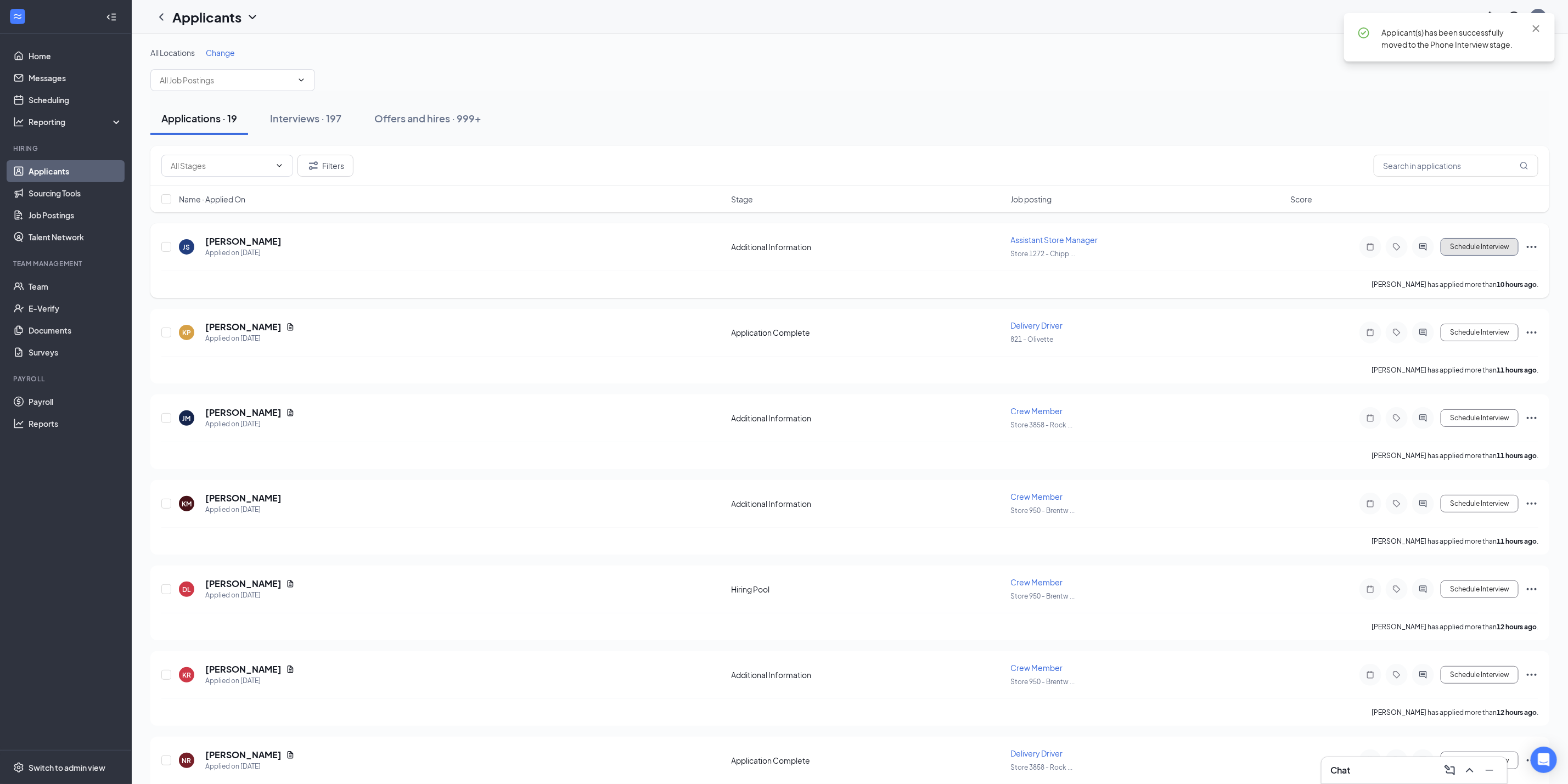
click at [1481, 252] on button "Schedule Interview" at bounding box center [1480, 247] width 78 height 17
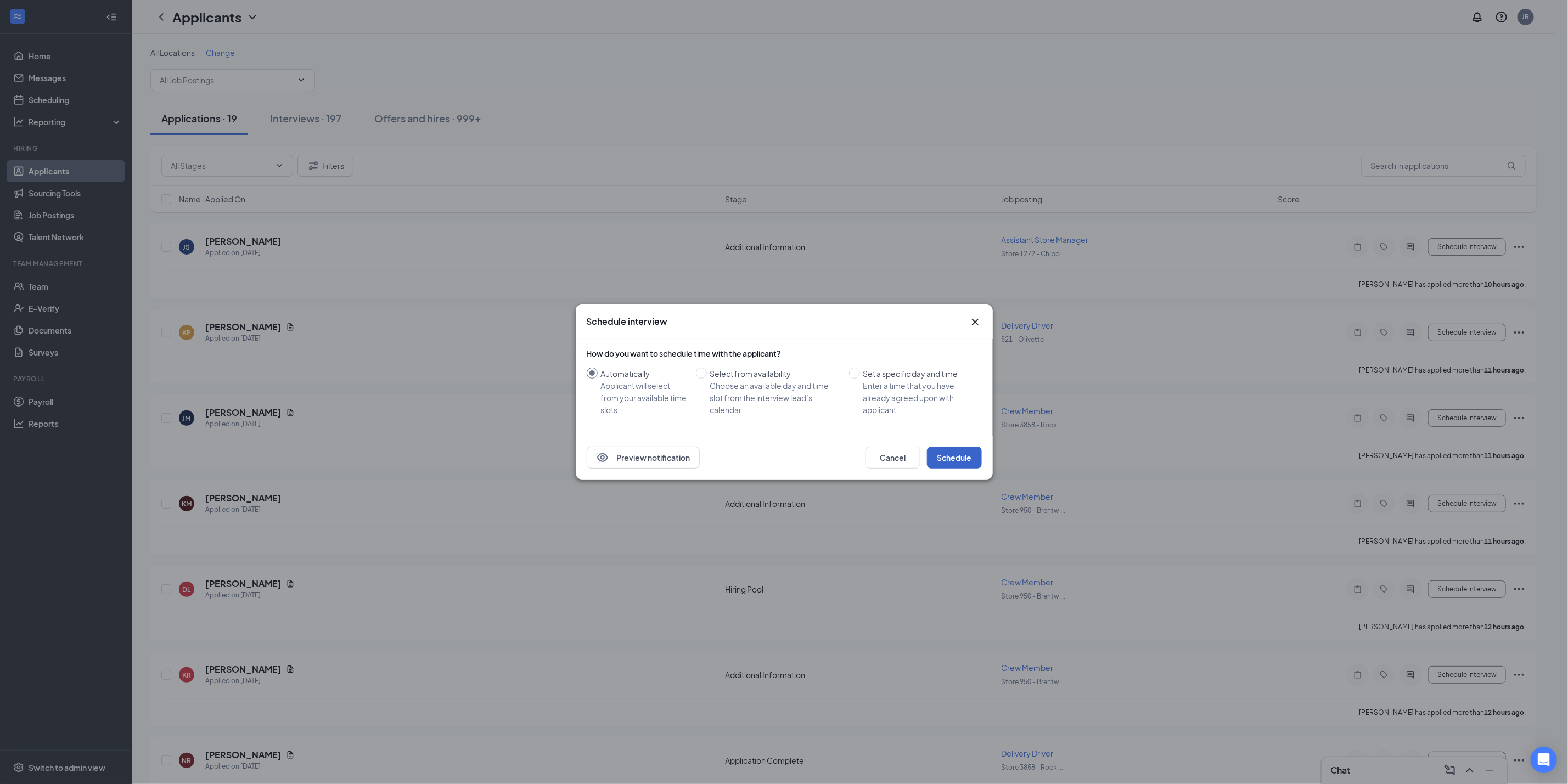
click at [958, 458] on button "Schedule" at bounding box center [954, 457] width 55 height 22
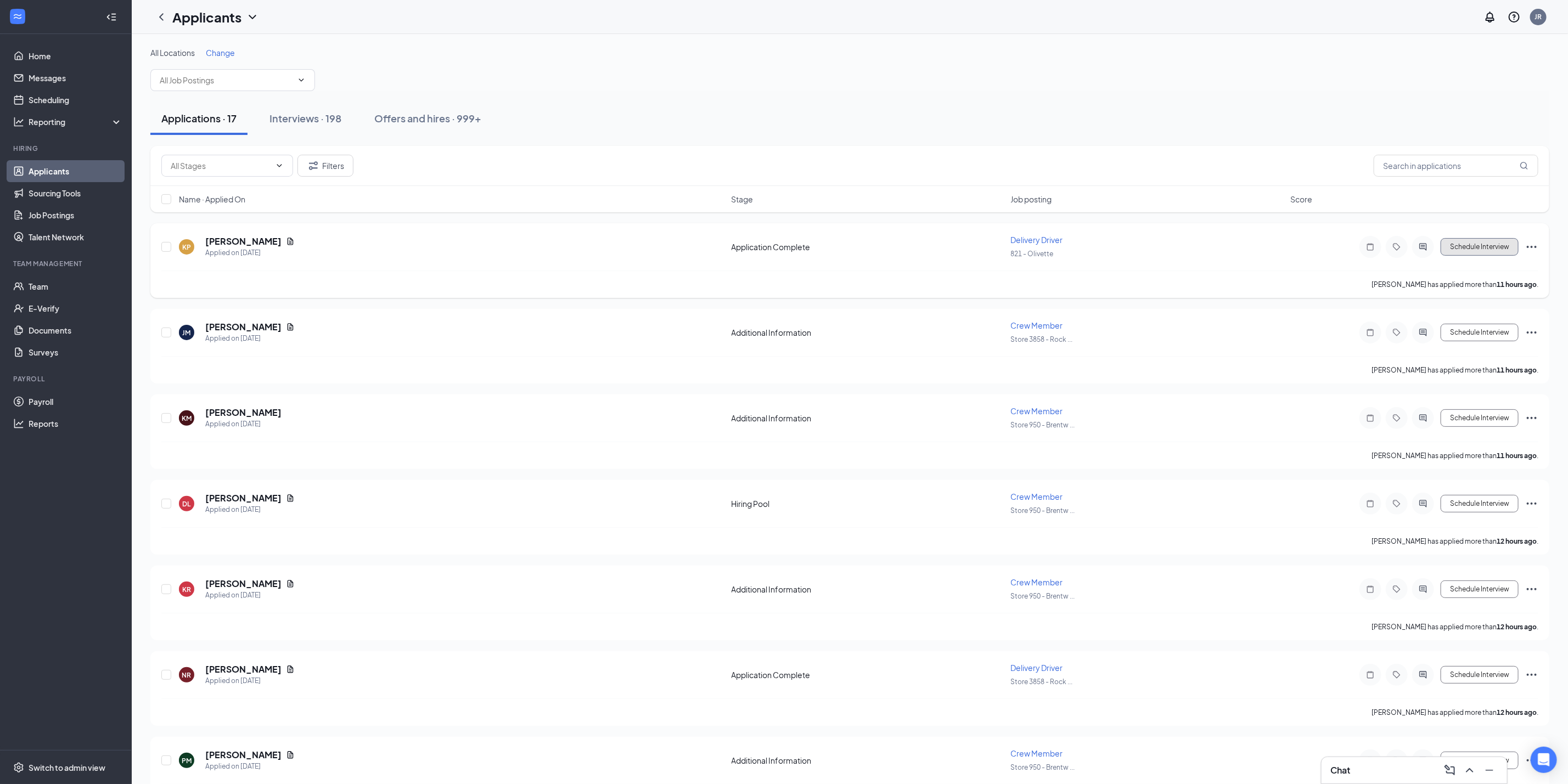
click at [1485, 240] on button "Schedule Interview" at bounding box center [1480, 247] width 78 height 17
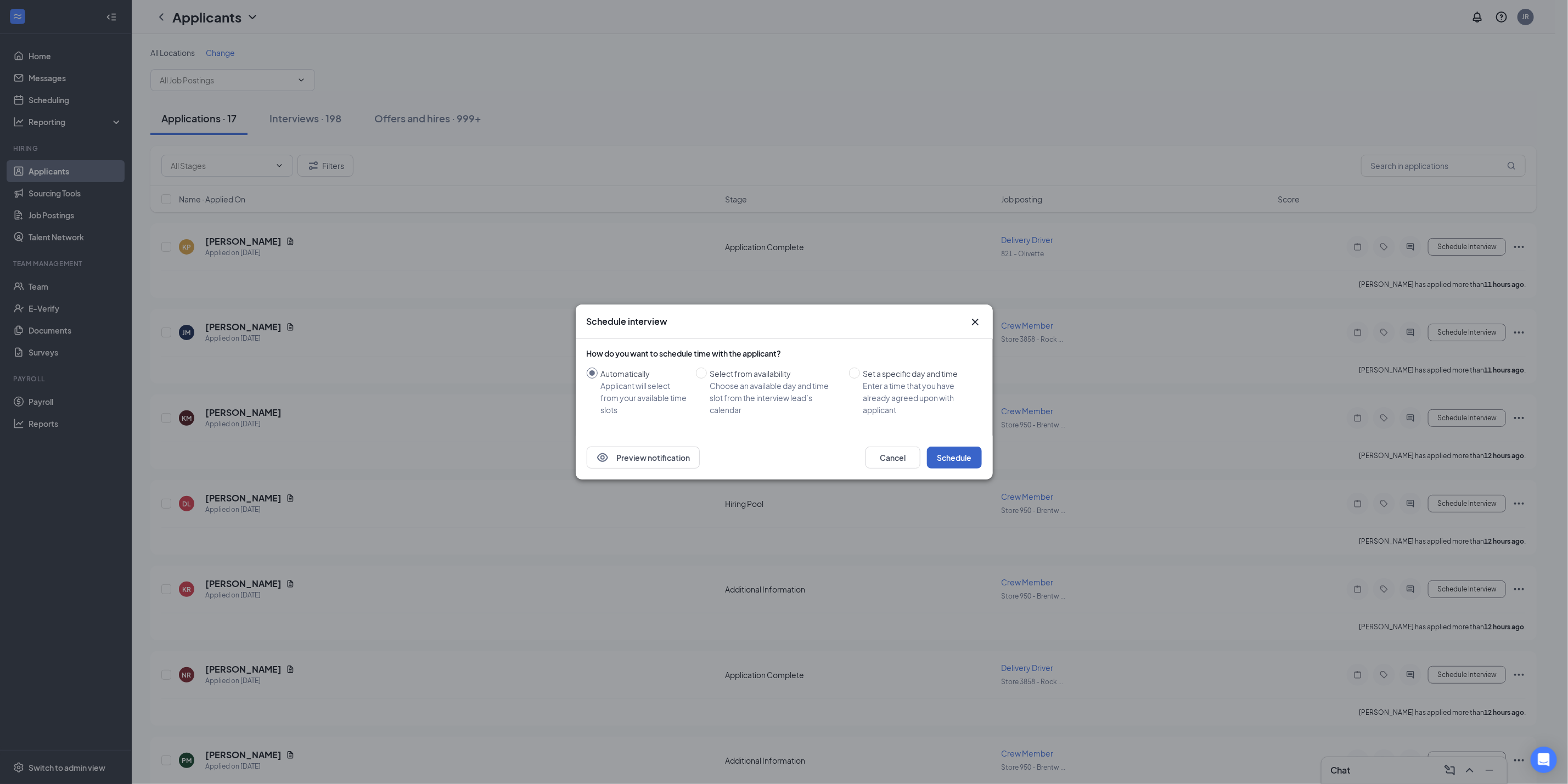
click at [972, 456] on button "Schedule" at bounding box center [954, 457] width 55 height 22
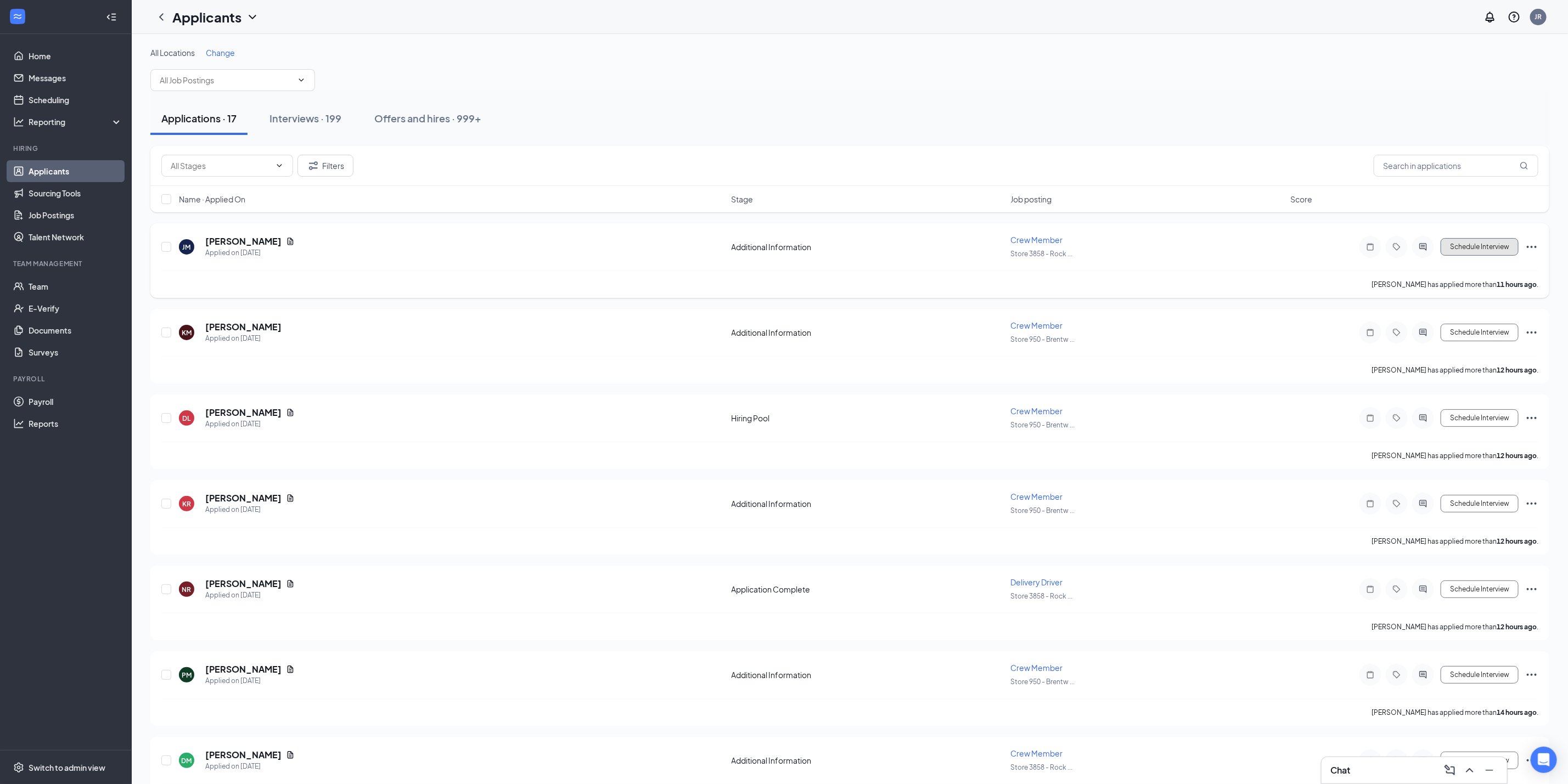
click at [1499, 246] on button "Schedule Interview" at bounding box center [1480, 247] width 78 height 17
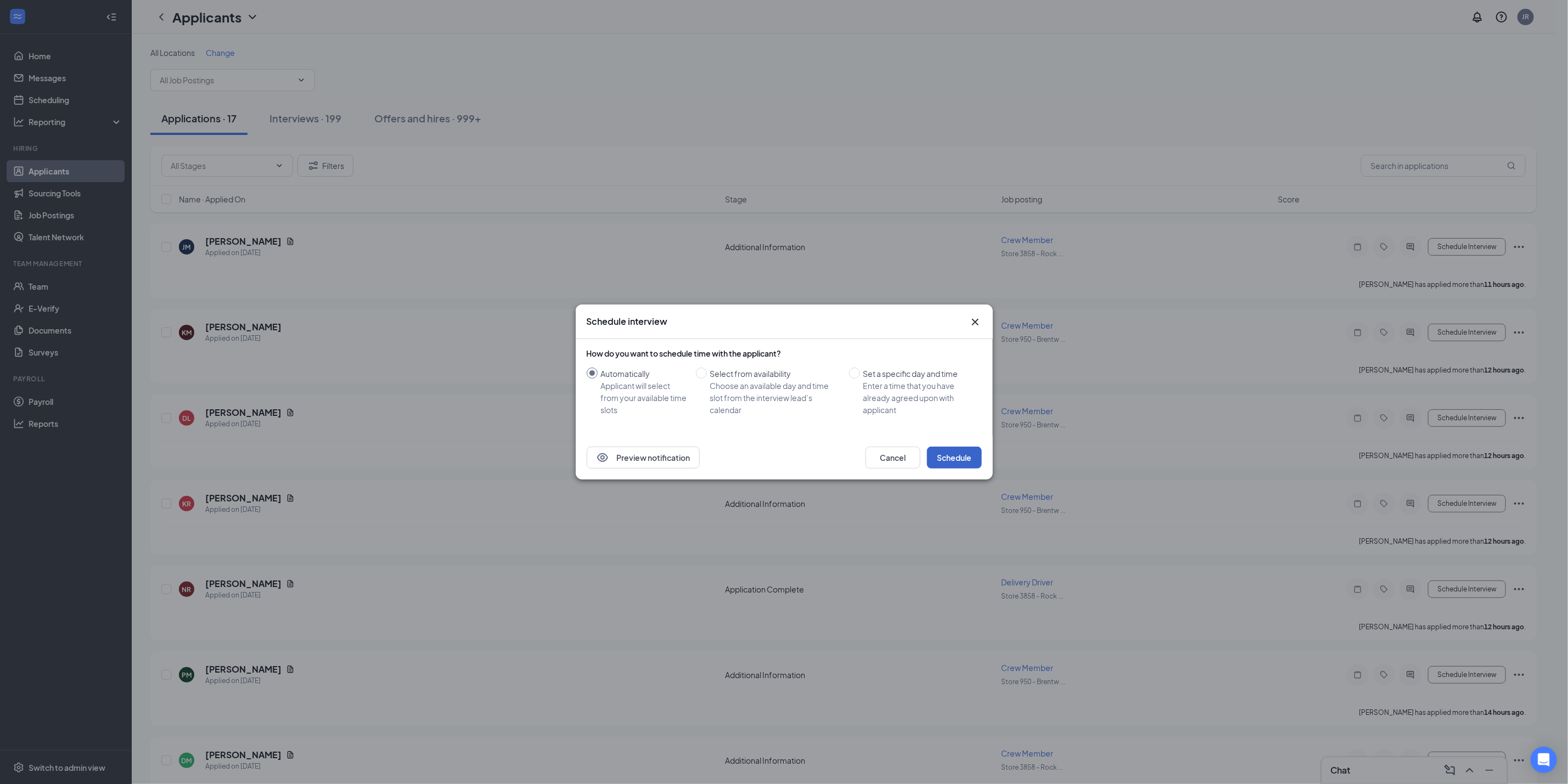
click at [952, 458] on button "Schedule" at bounding box center [954, 457] width 55 height 22
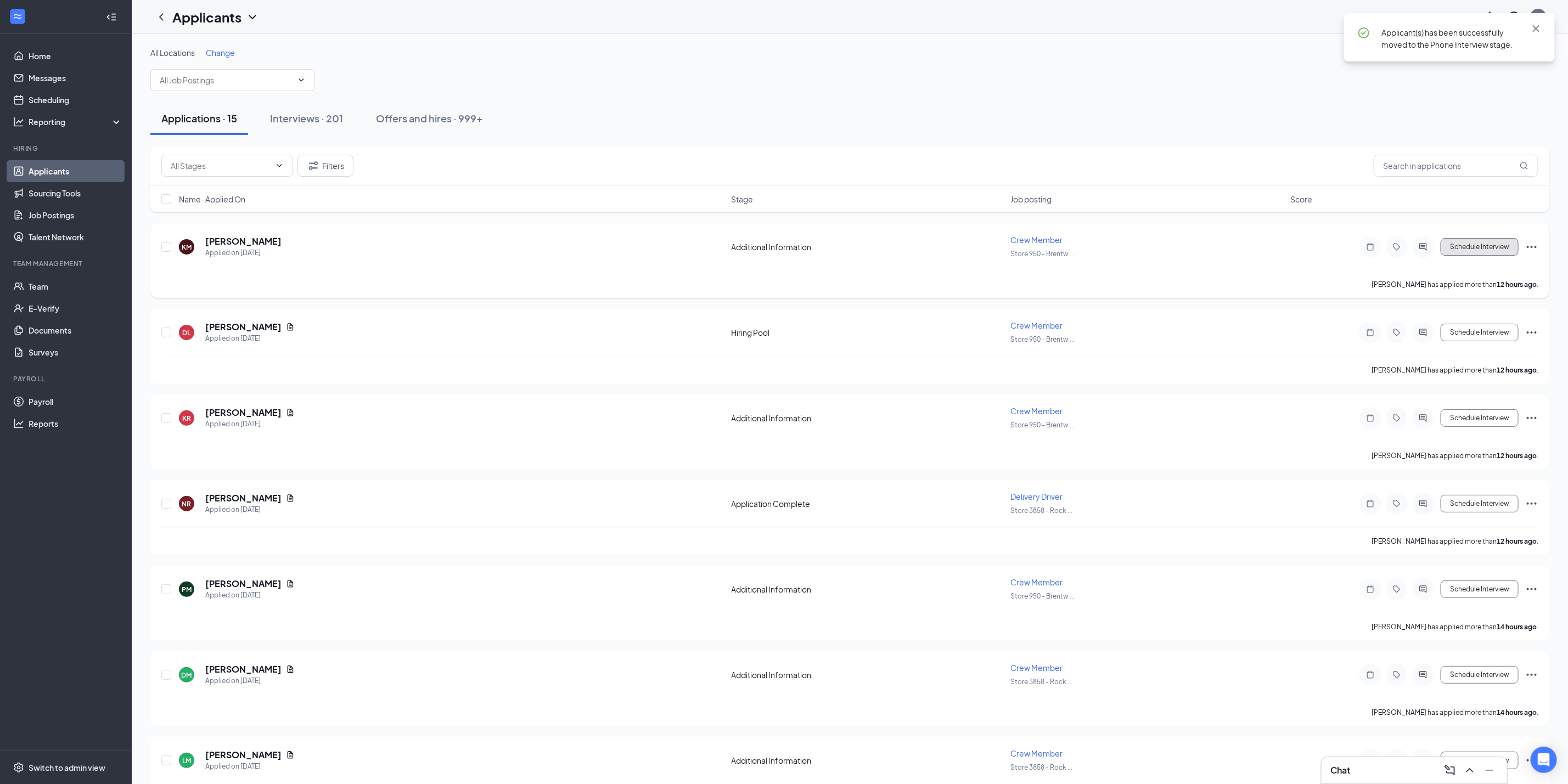
click at [1486, 254] on button "Schedule Interview" at bounding box center [1480, 247] width 78 height 17
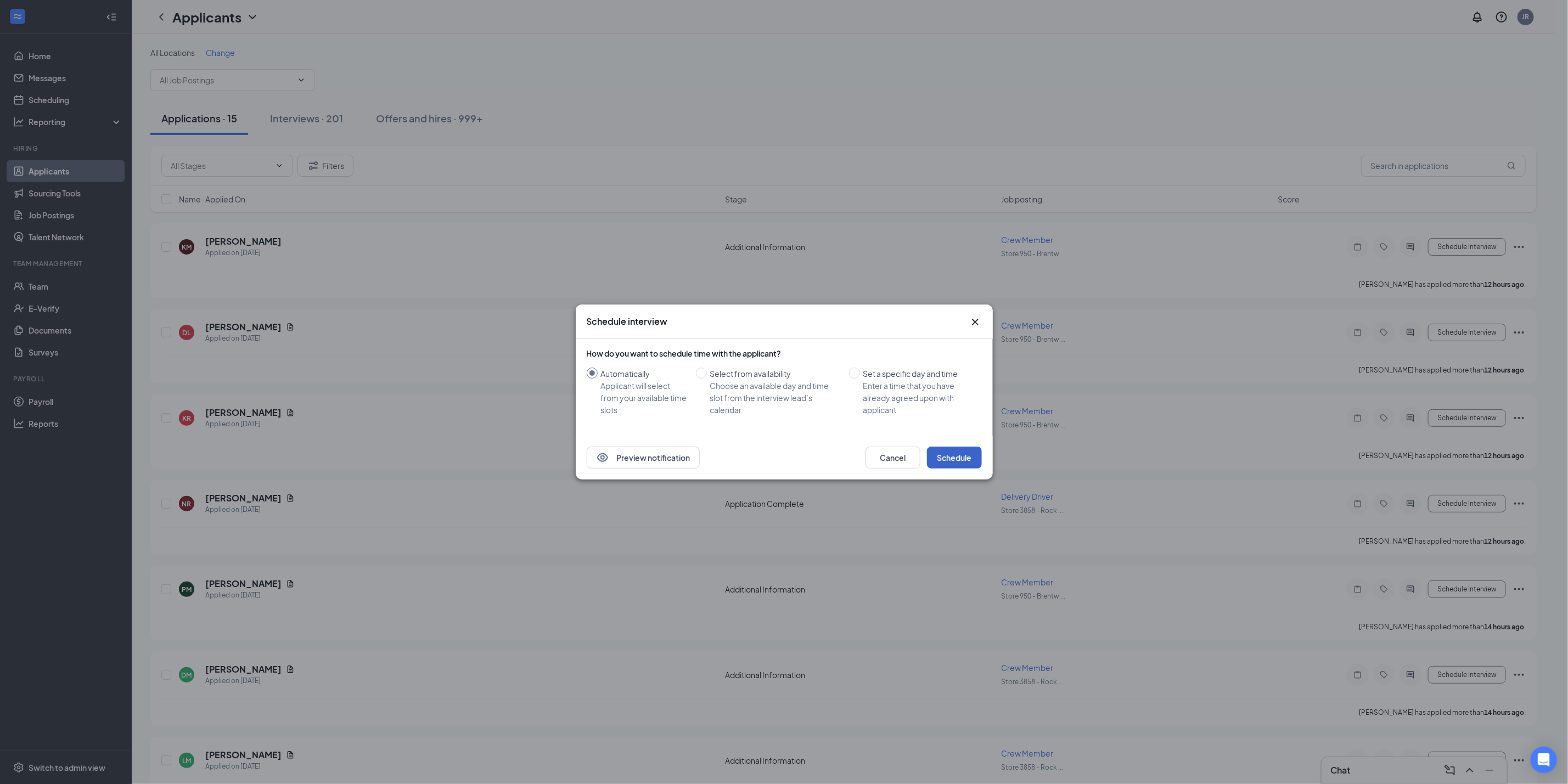
click at [948, 458] on button "Schedule" at bounding box center [954, 457] width 55 height 22
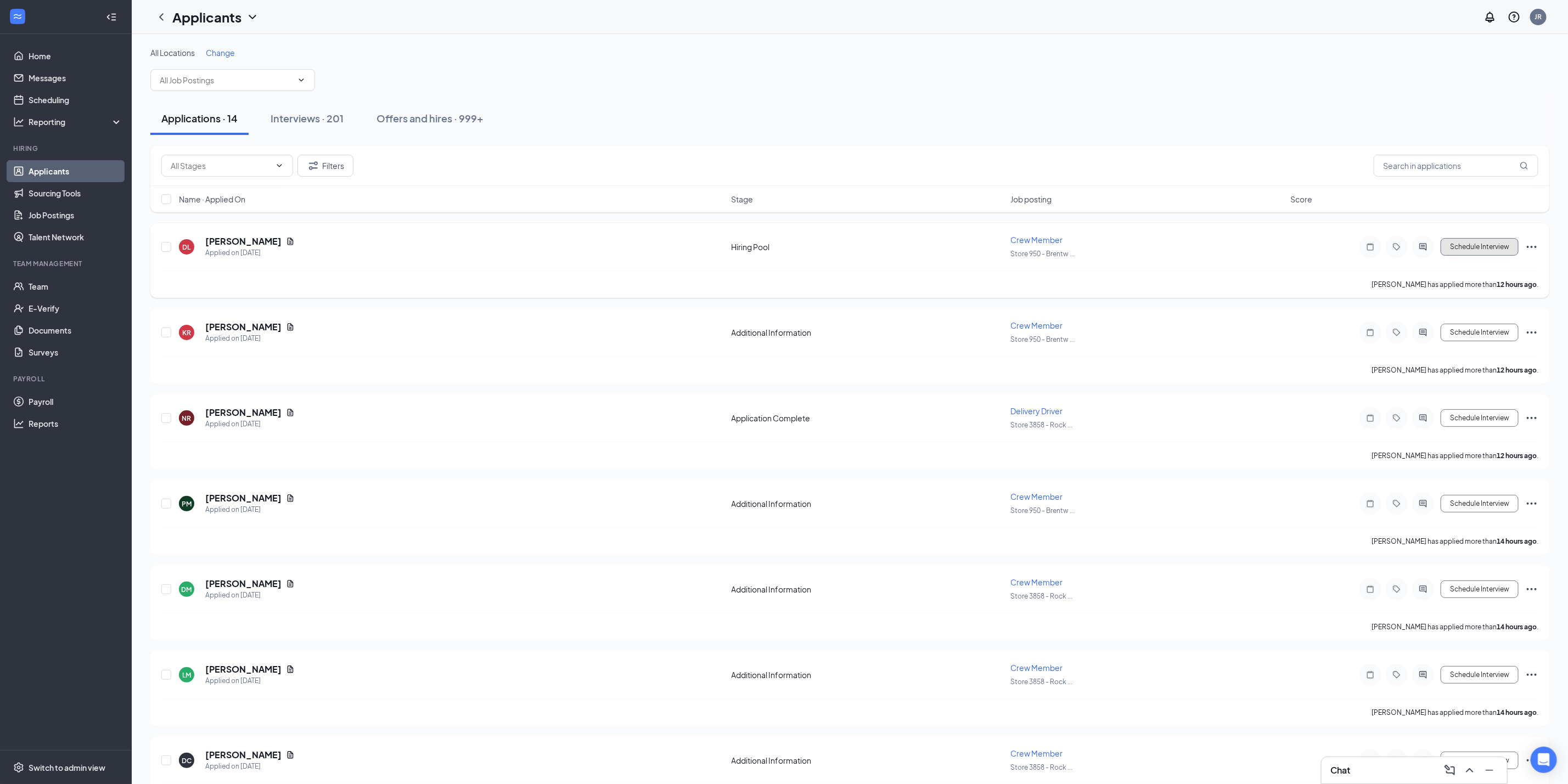
click at [1510, 256] on button "Schedule Interview" at bounding box center [1480, 247] width 78 height 17
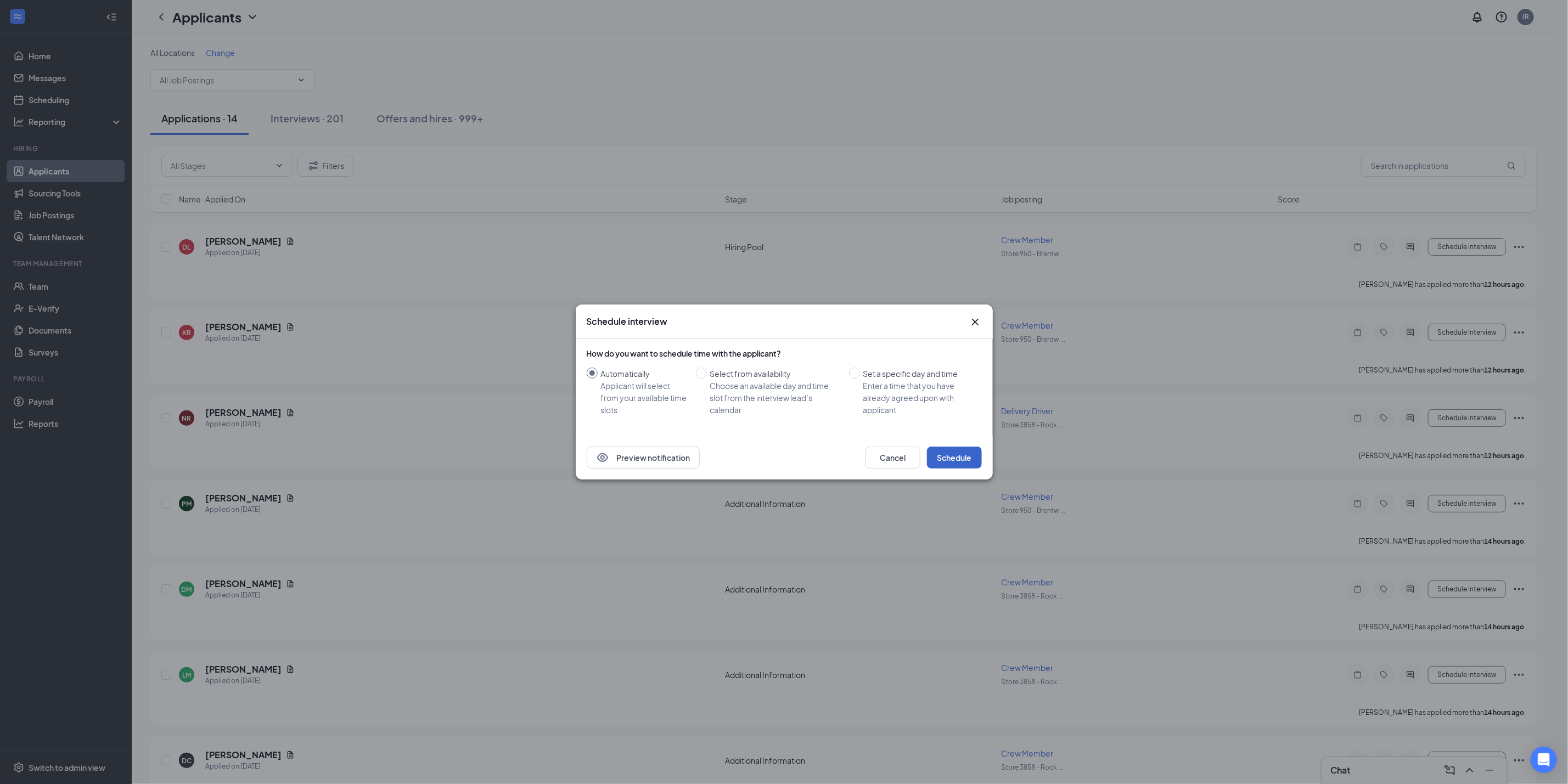
click at [963, 456] on button "Schedule" at bounding box center [954, 457] width 55 height 22
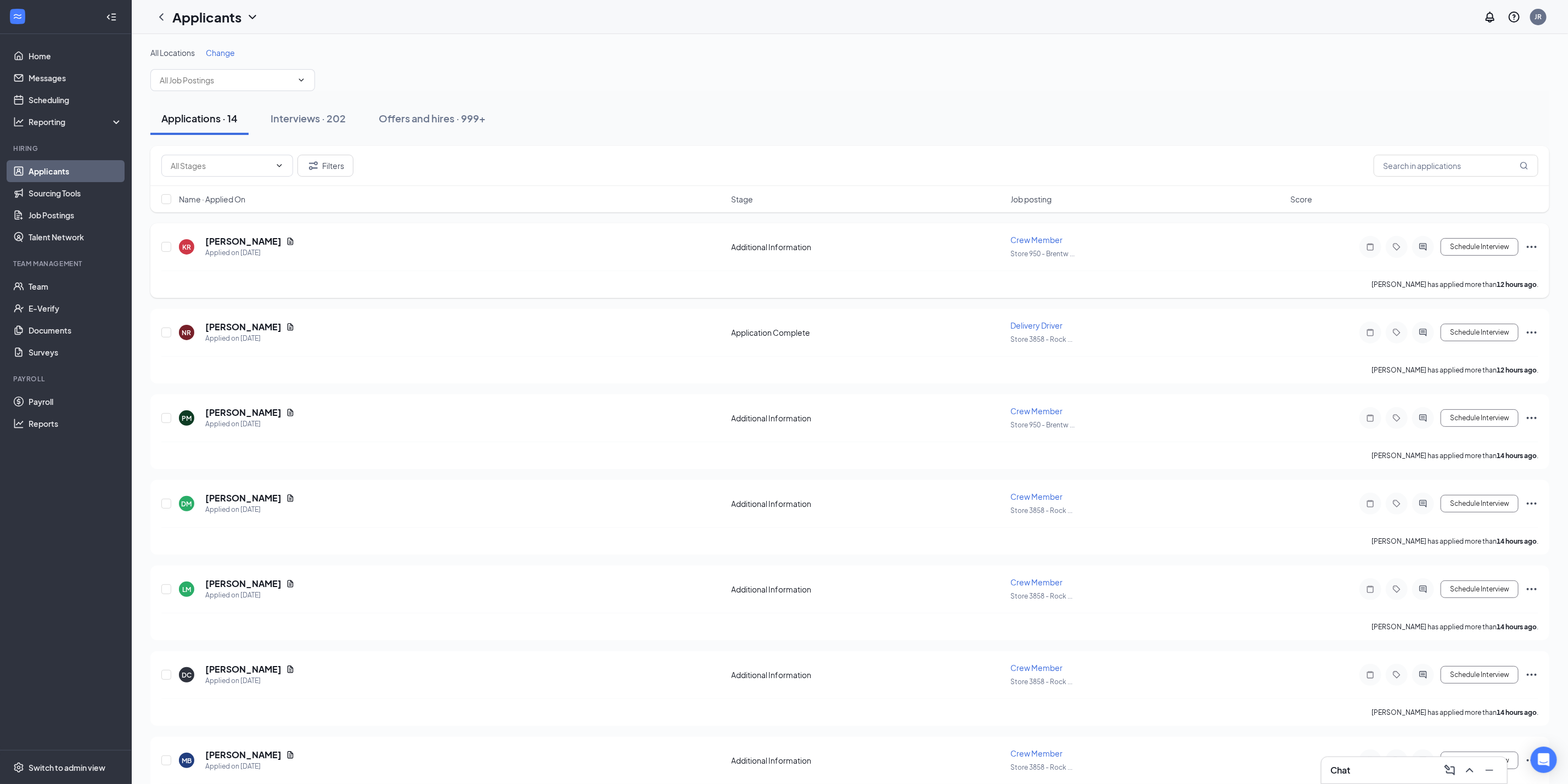
click at [1465, 257] on div "Schedule Interview" at bounding box center [1440, 246] width 198 height 22
click at [1472, 254] on button "Schedule Interview" at bounding box center [1480, 247] width 78 height 17
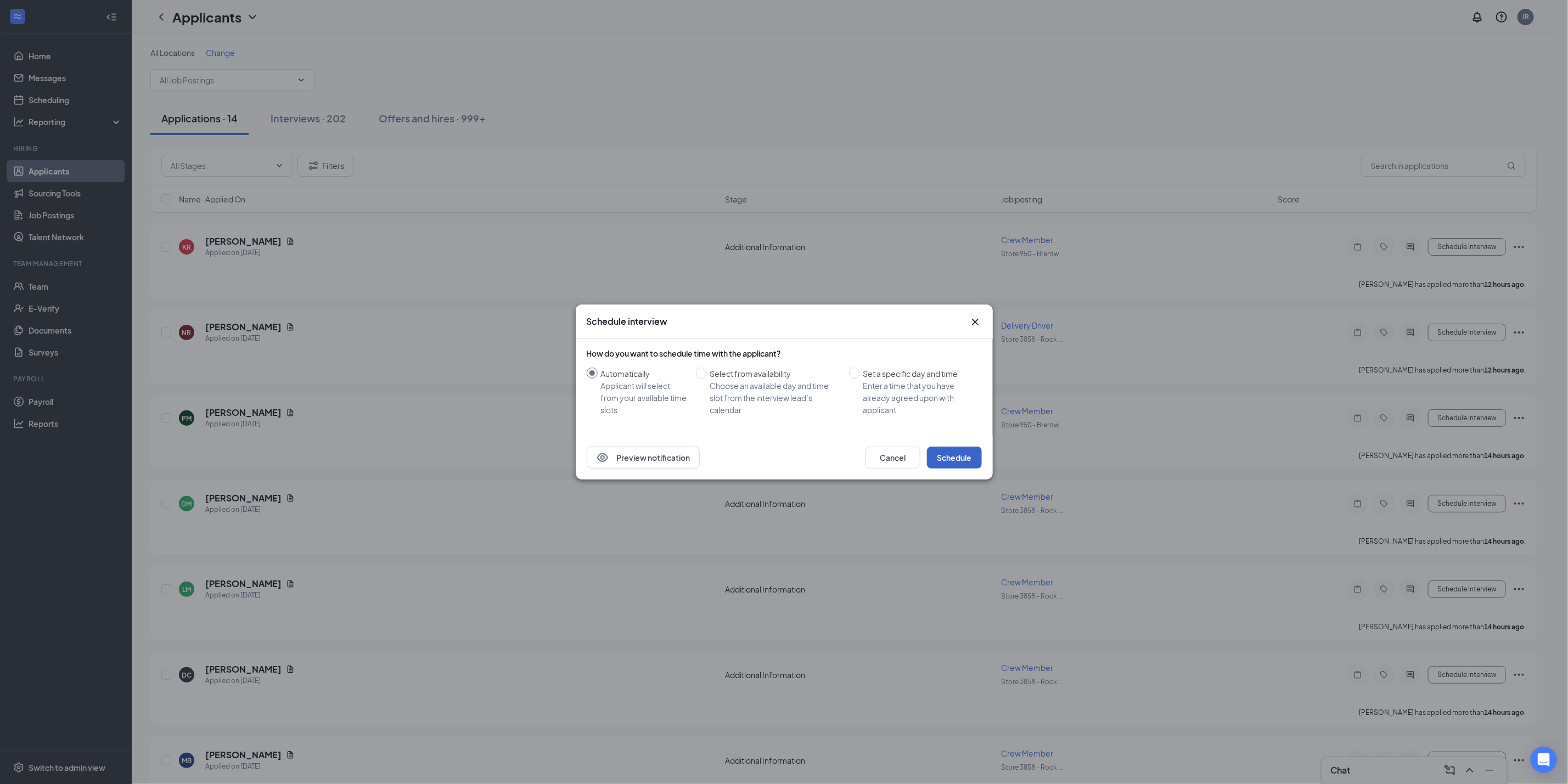
click at [969, 456] on button "Schedule" at bounding box center [954, 457] width 55 height 22
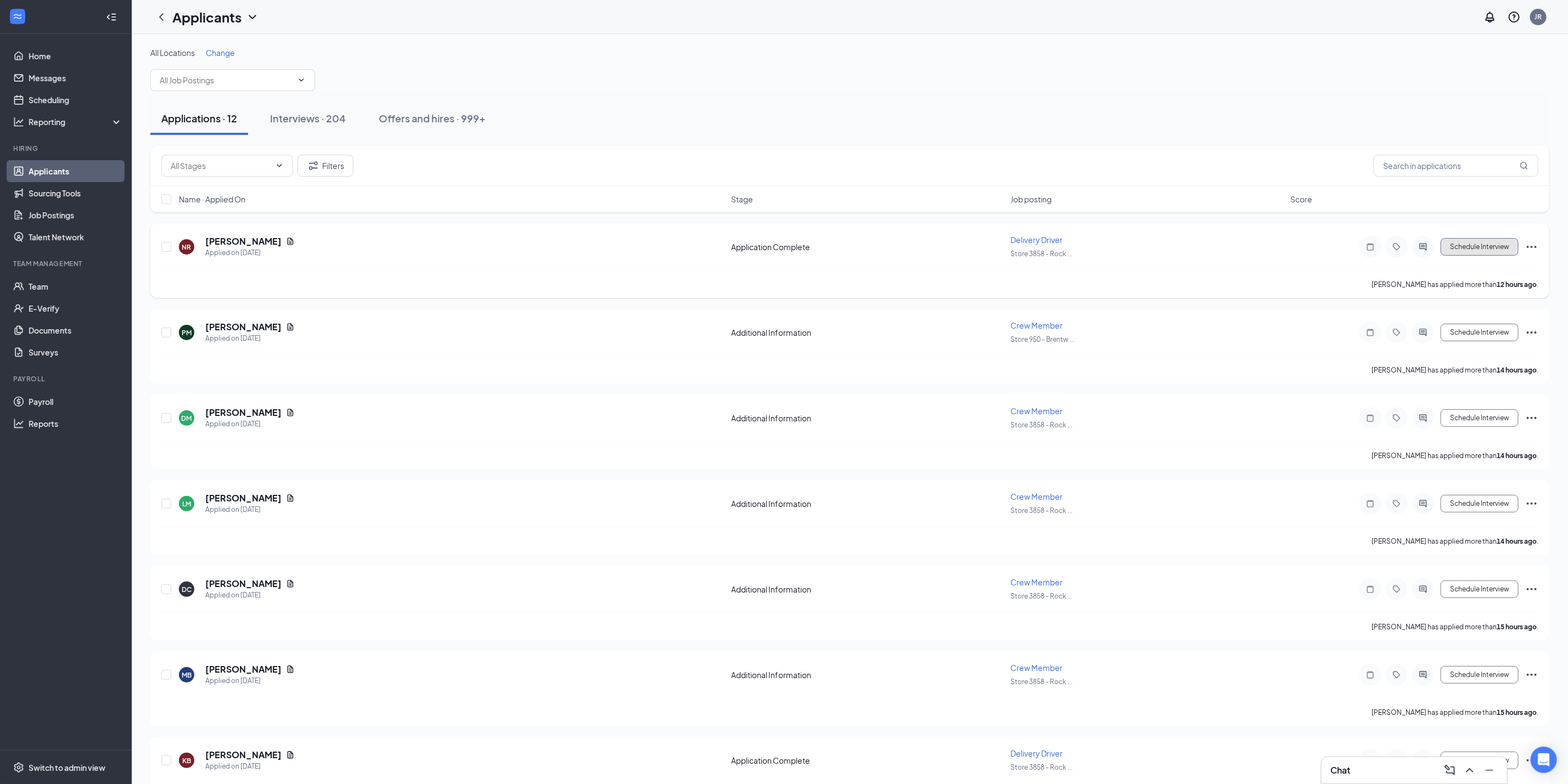
click at [1501, 242] on button "Schedule Interview" at bounding box center [1480, 247] width 78 height 17
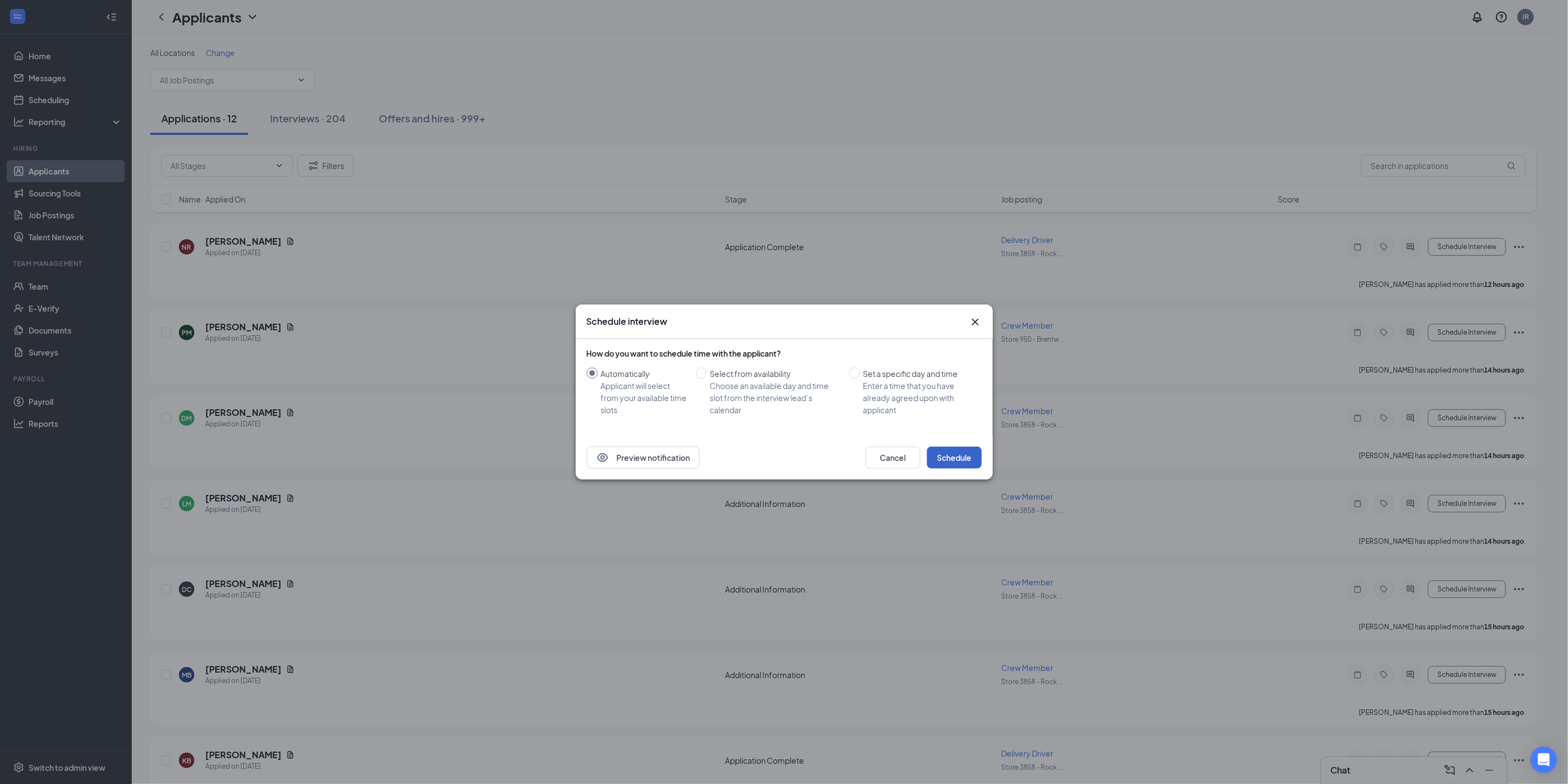
click at [968, 458] on button "Schedule" at bounding box center [954, 457] width 55 height 22
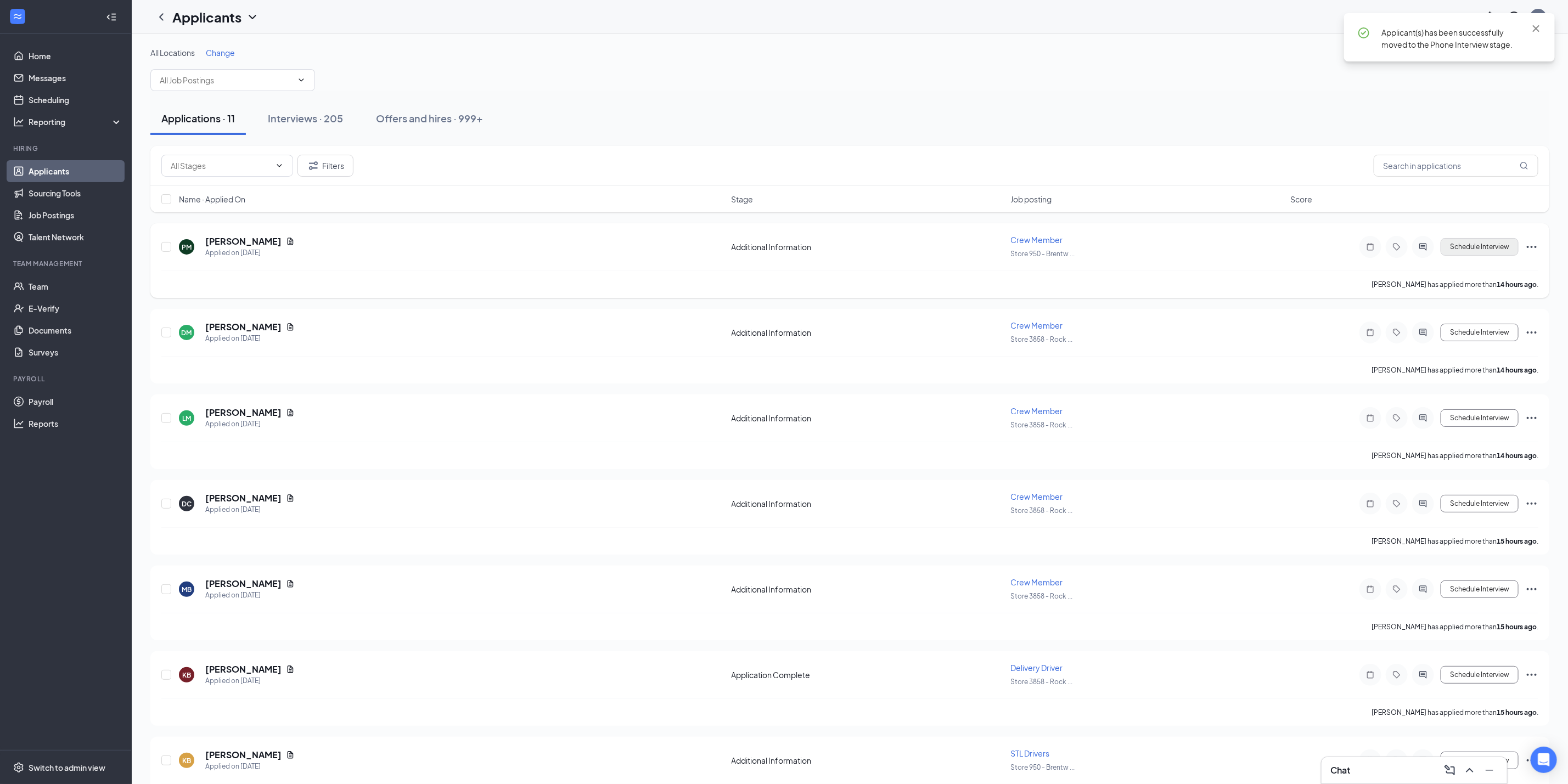
click at [1464, 240] on div "Schedule Interview" at bounding box center [1440, 246] width 198 height 22
click at [1467, 256] on button "Schedule Interview" at bounding box center [1480, 247] width 78 height 17
click at [1467, 249] on div "Schedule interview Preview notification Cancel Schedule" at bounding box center [784, 392] width 1568 height 784
click at [1464, 240] on button "Schedule Interview" at bounding box center [1480, 247] width 78 height 17
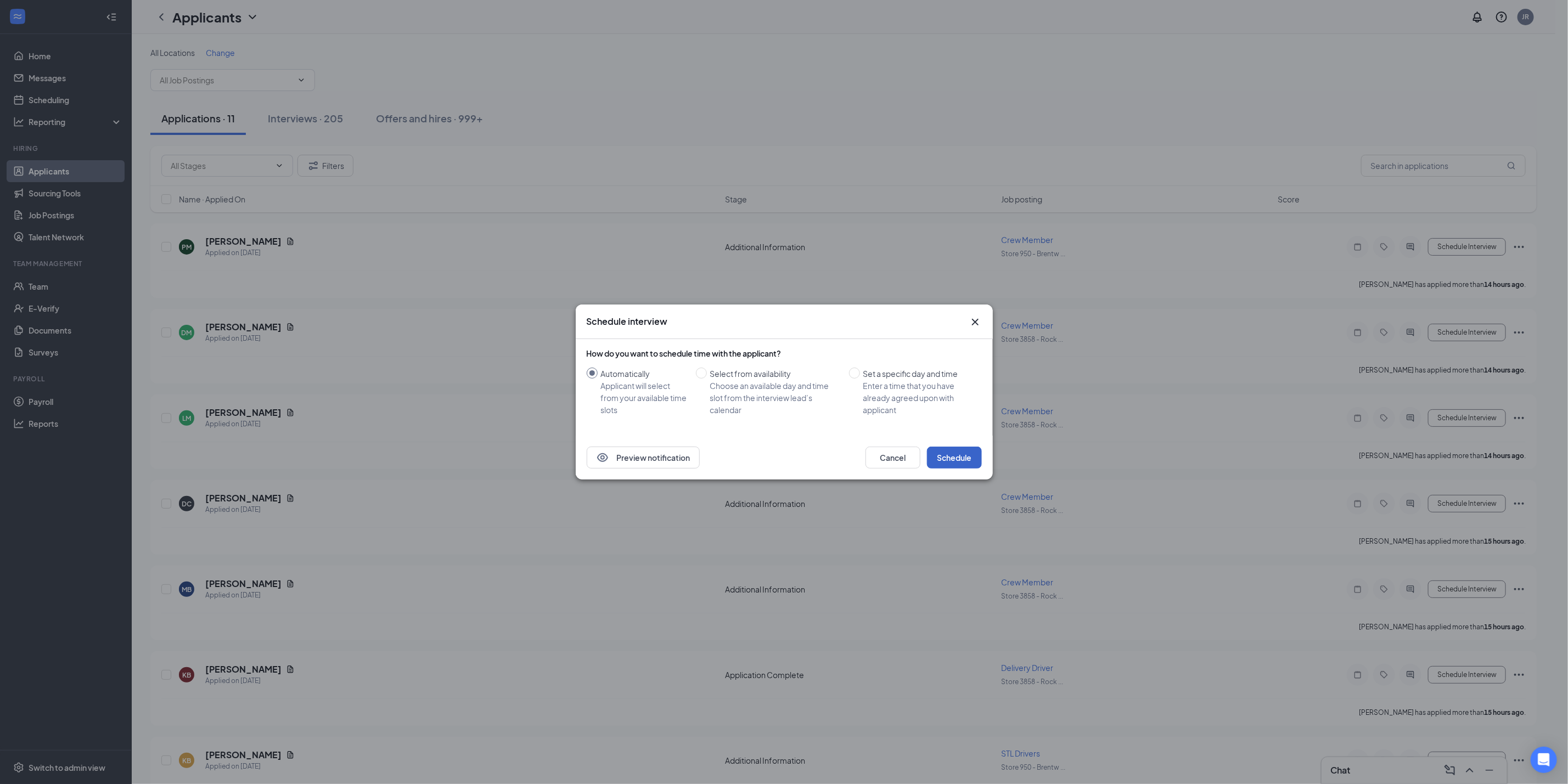
click at [955, 448] on button "Schedule" at bounding box center [954, 457] width 55 height 22
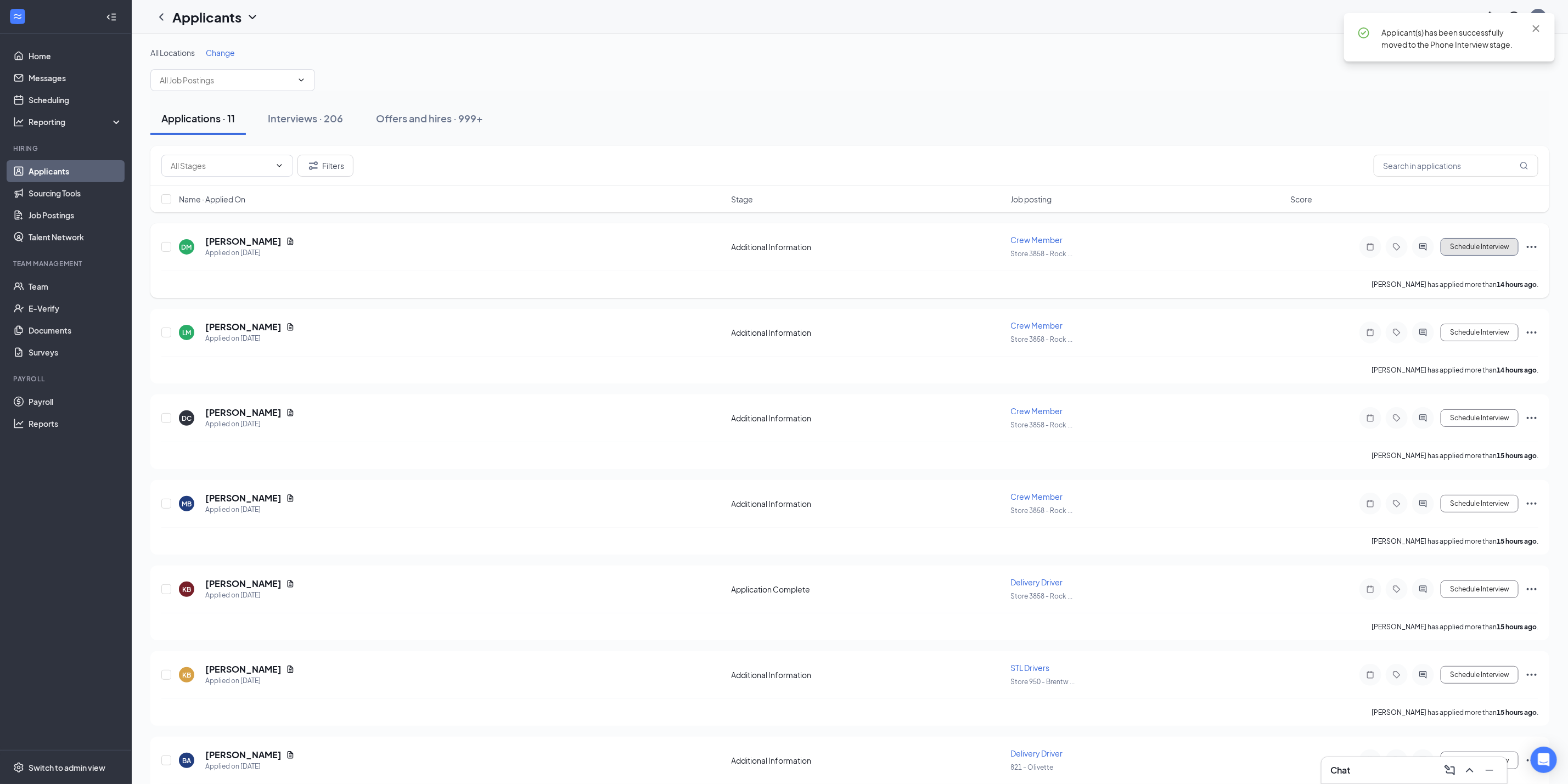
click at [1482, 247] on button "Schedule Interview" at bounding box center [1480, 247] width 78 height 17
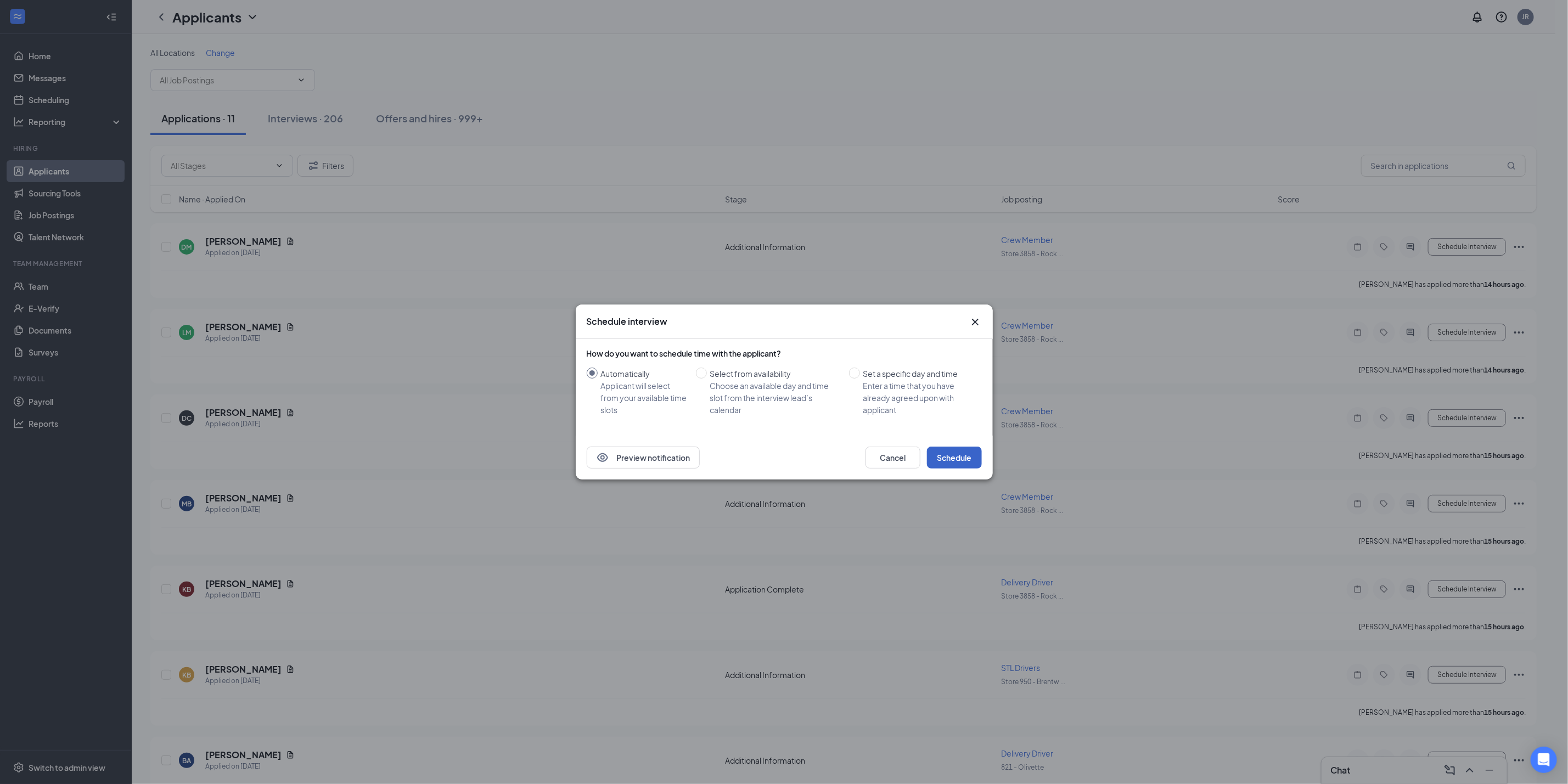
click at [962, 465] on button "Schedule" at bounding box center [954, 457] width 55 height 22
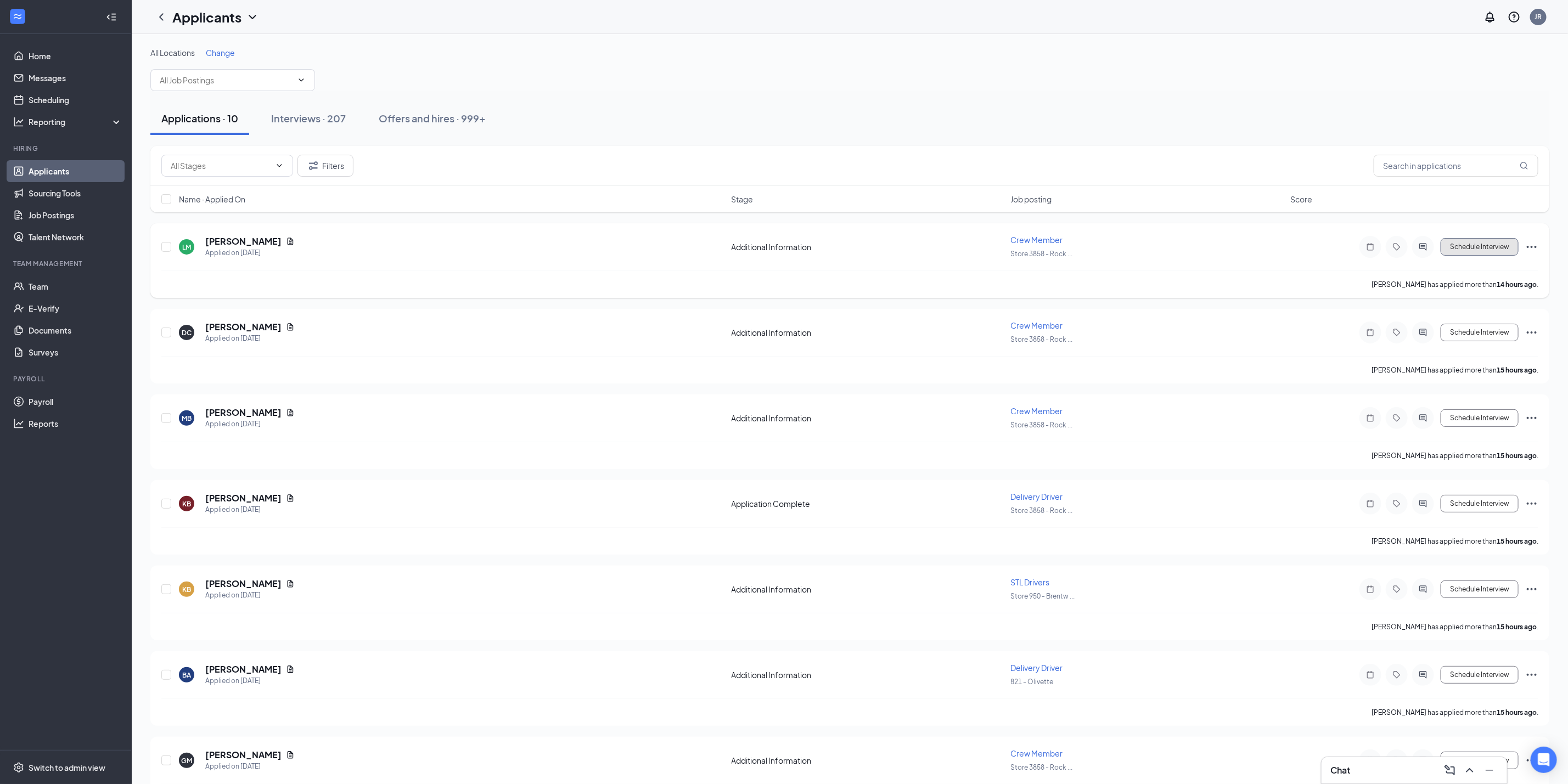
click at [1476, 249] on button "Schedule Interview" at bounding box center [1480, 247] width 78 height 17
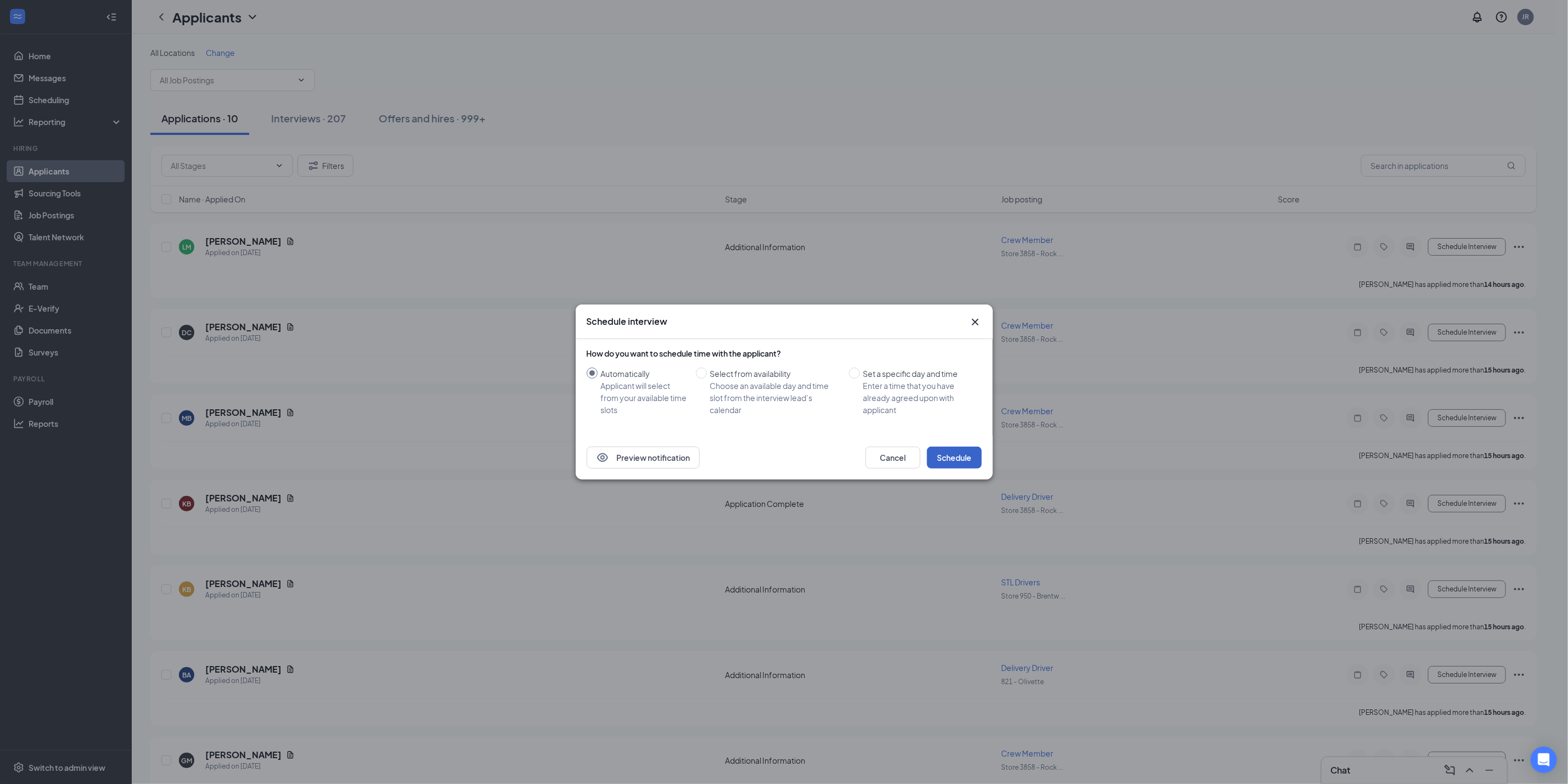
click at [942, 453] on button "Schedule" at bounding box center [954, 457] width 55 height 22
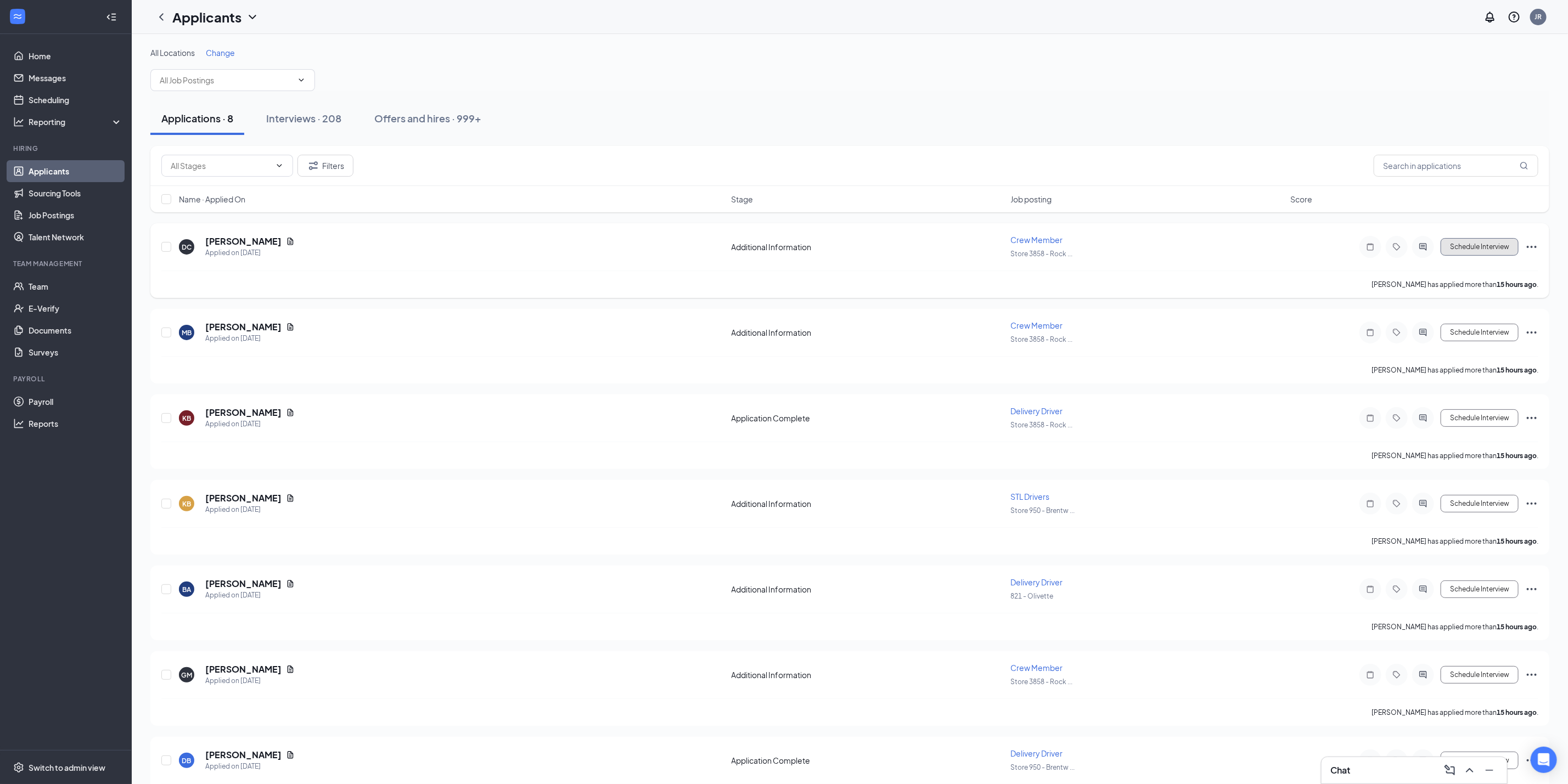
click at [1472, 242] on button "Schedule Interview" at bounding box center [1480, 247] width 78 height 17
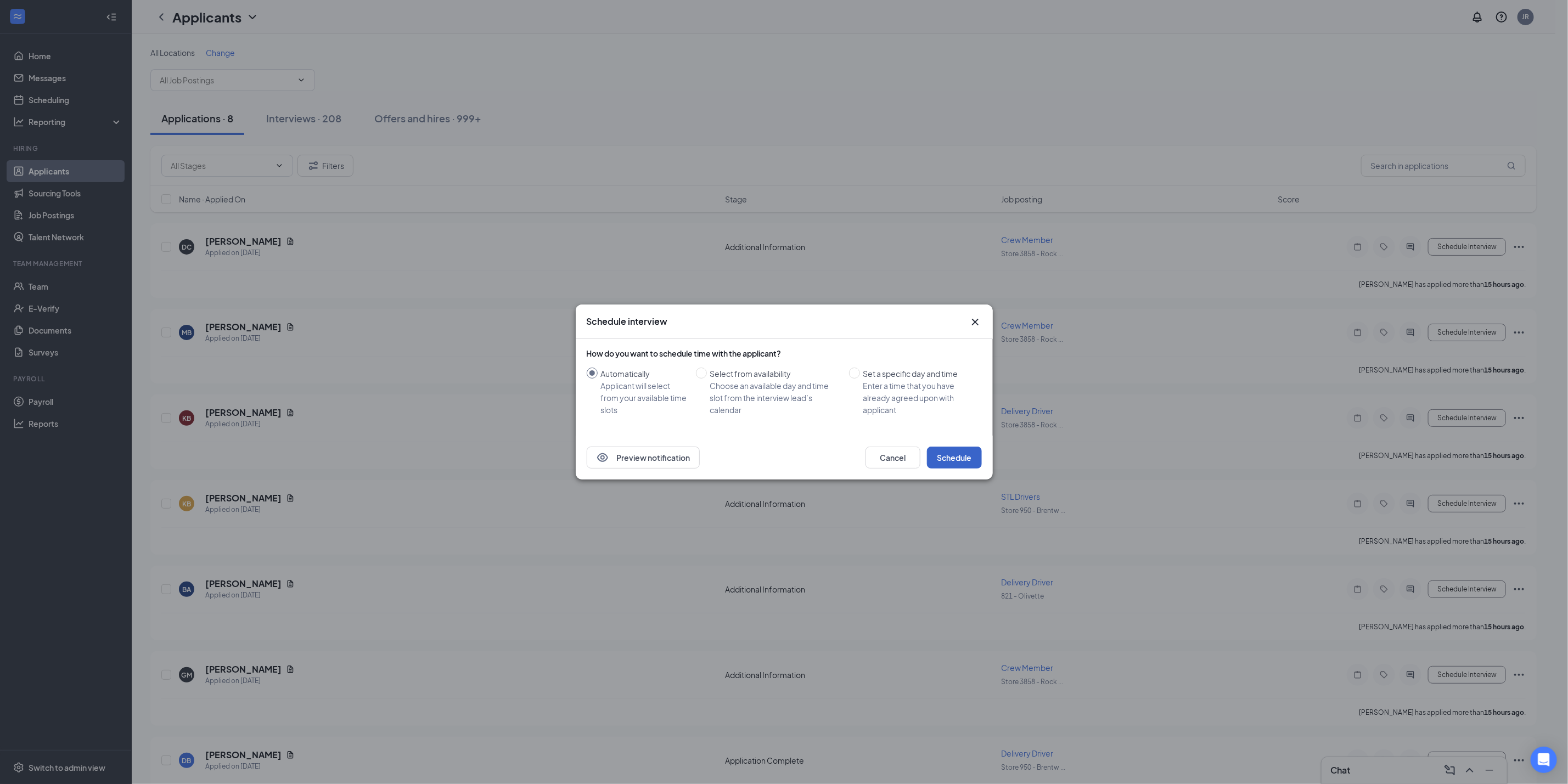
click at [939, 463] on button "Schedule" at bounding box center [954, 457] width 55 height 22
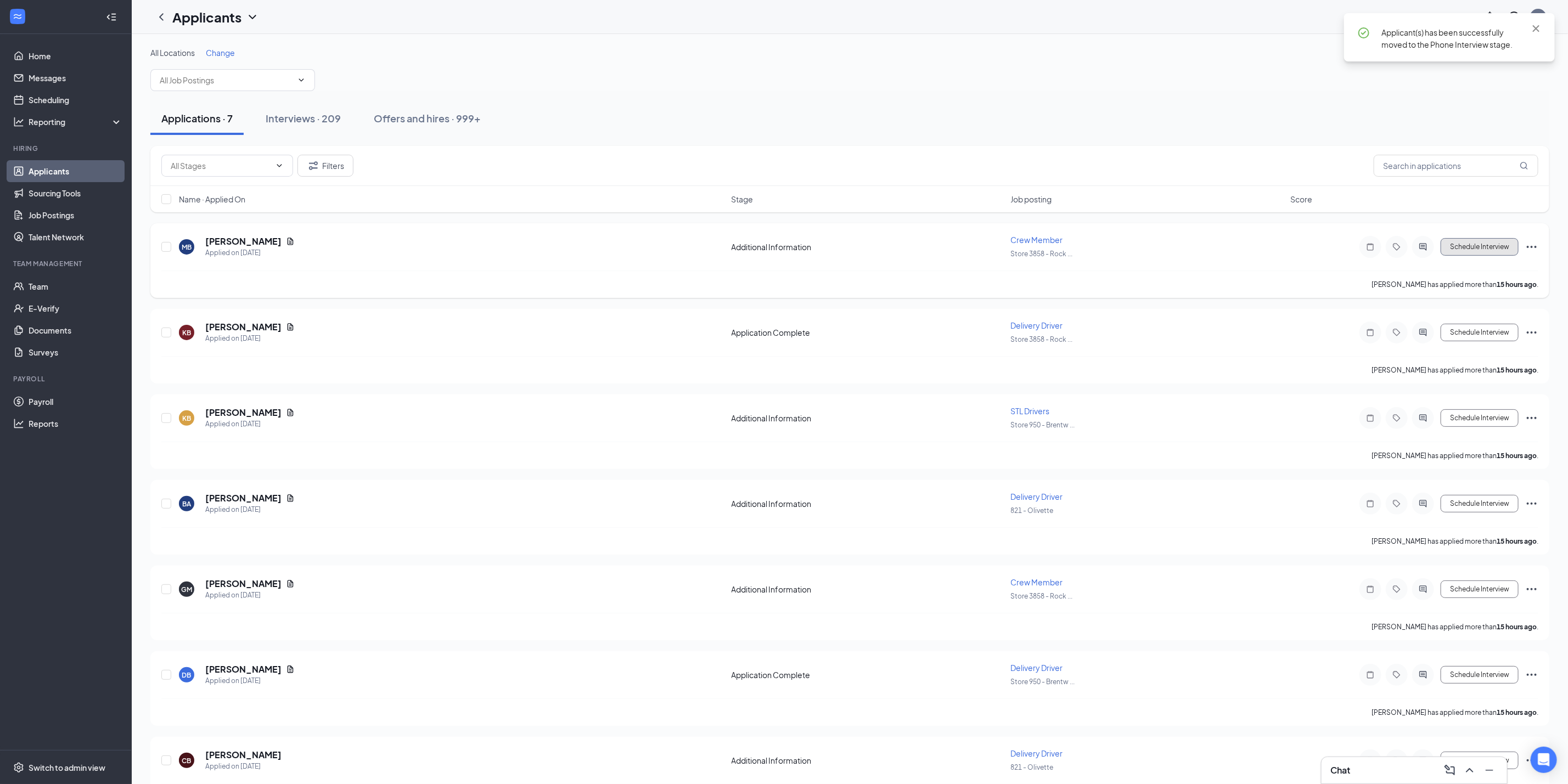
click at [1477, 249] on button "Schedule Interview" at bounding box center [1480, 247] width 78 height 17
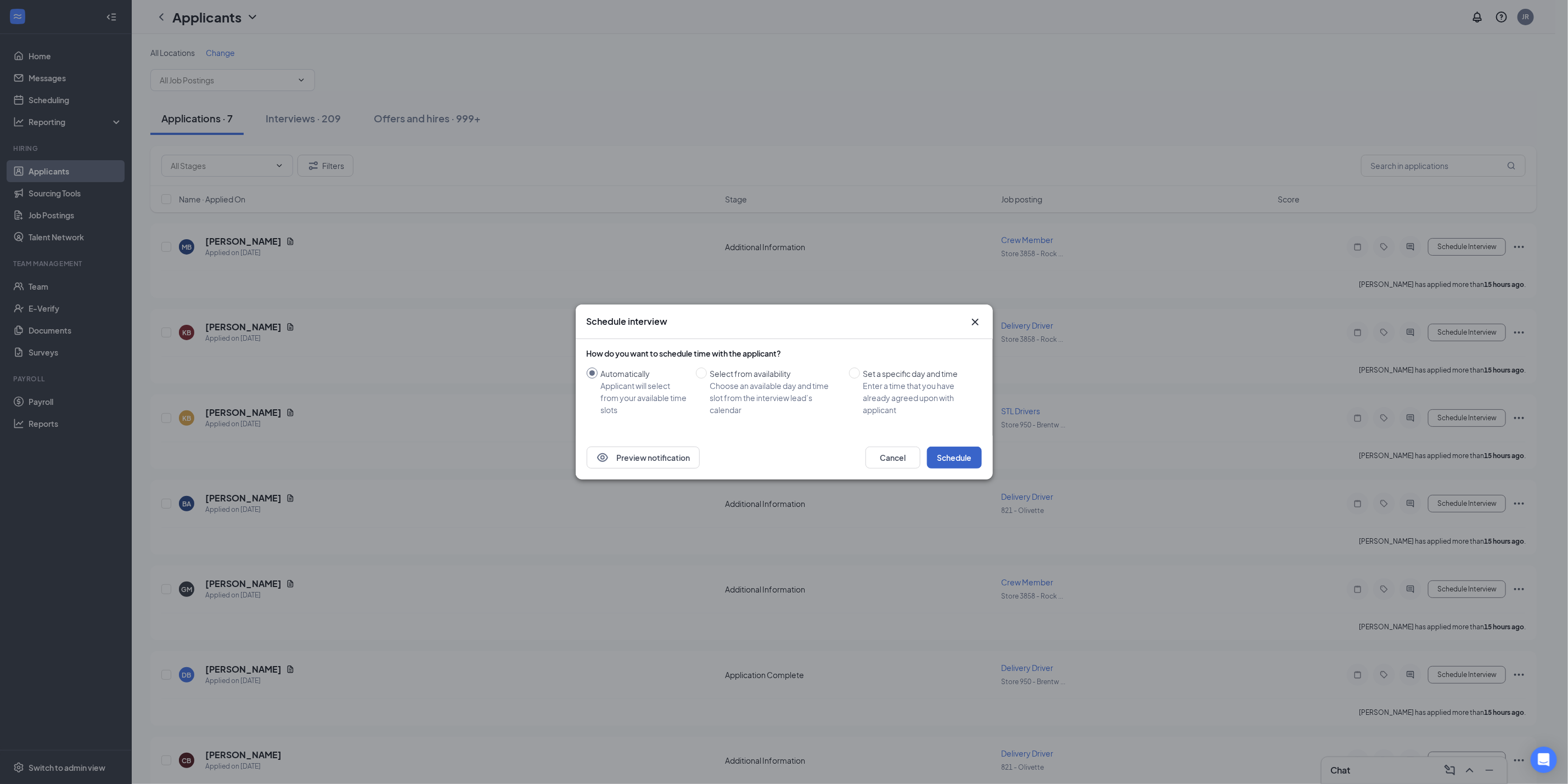
click at [960, 458] on button "Schedule" at bounding box center [954, 457] width 55 height 22
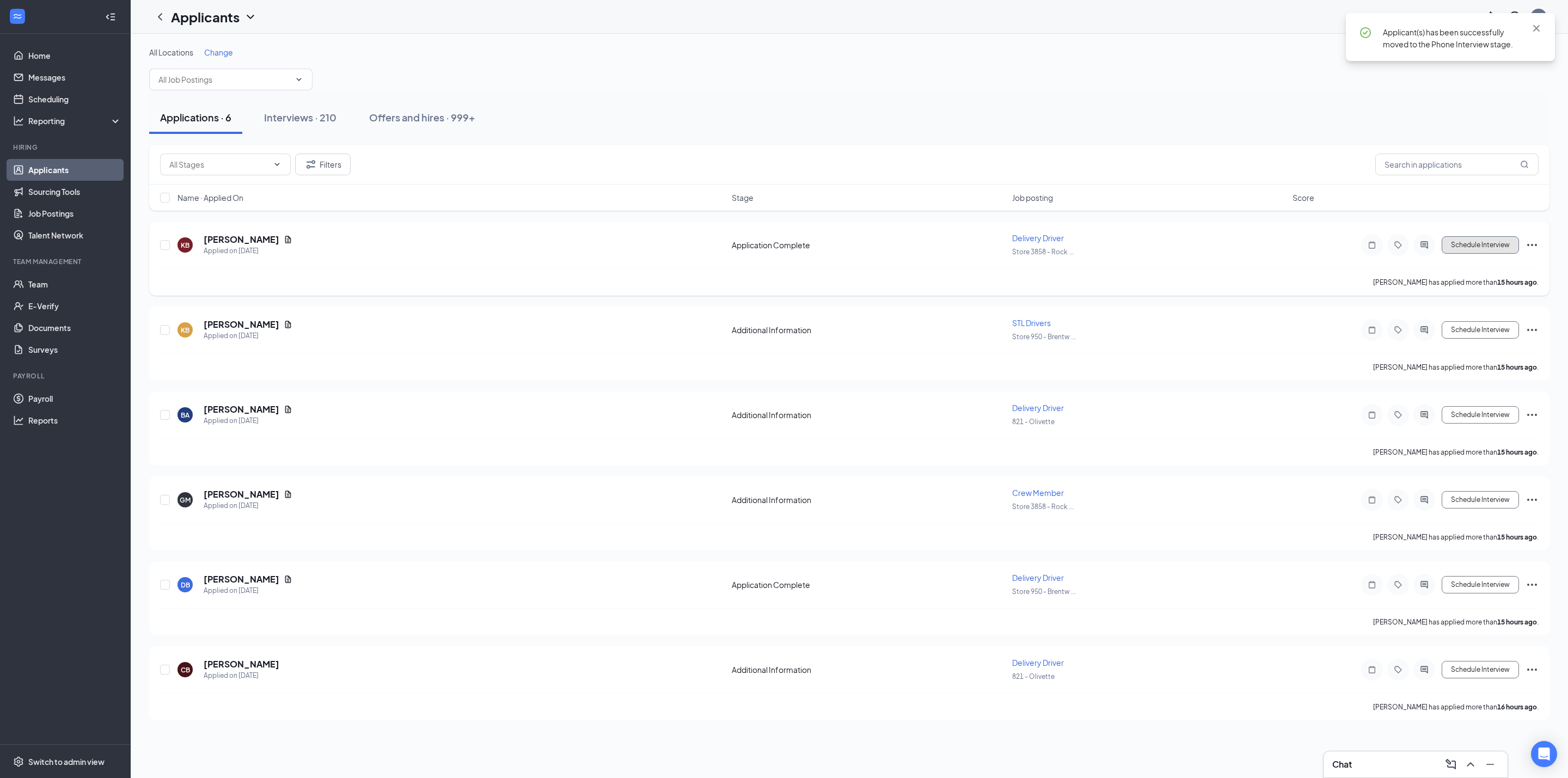
click at [1444, 248] on button "Schedule Interview" at bounding box center [1480, 245] width 77 height 17
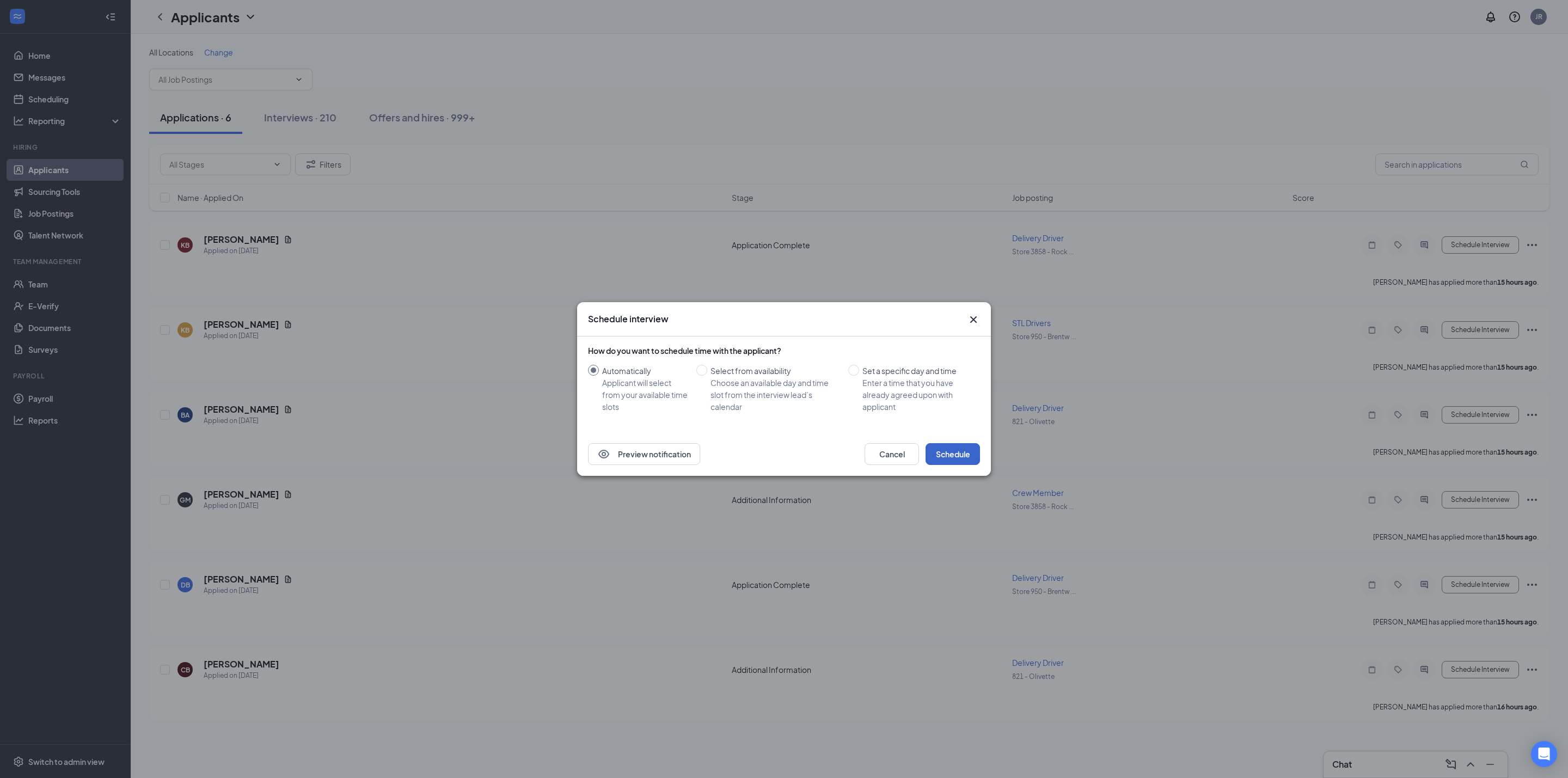
click at [961, 452] on button "Schedule" at bounding box center [953, 454] width 55 height 22
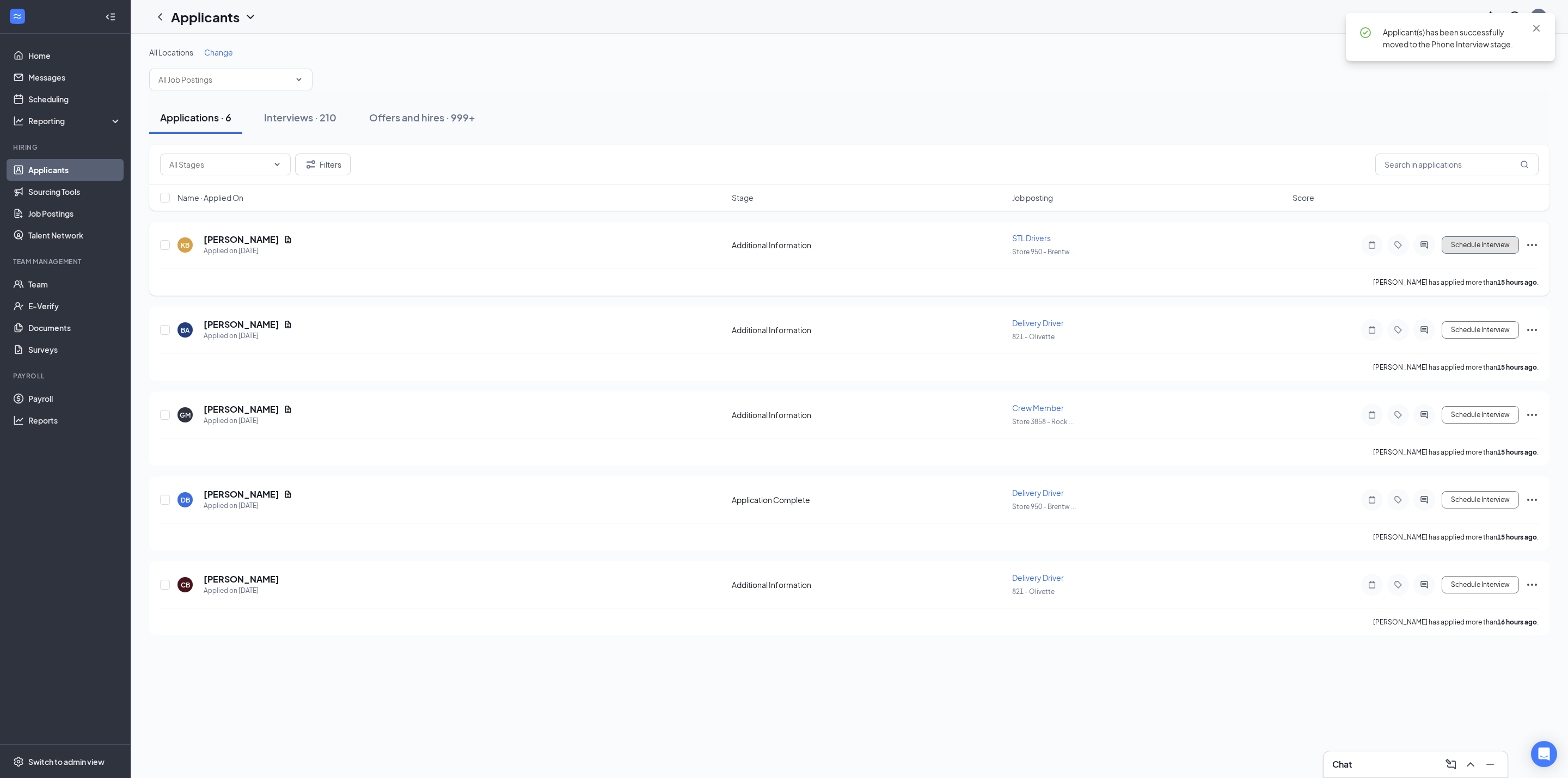
click at [1455, 245] on button "Schedule Interview" at bounding box center [1480, 245] width 77 height 17
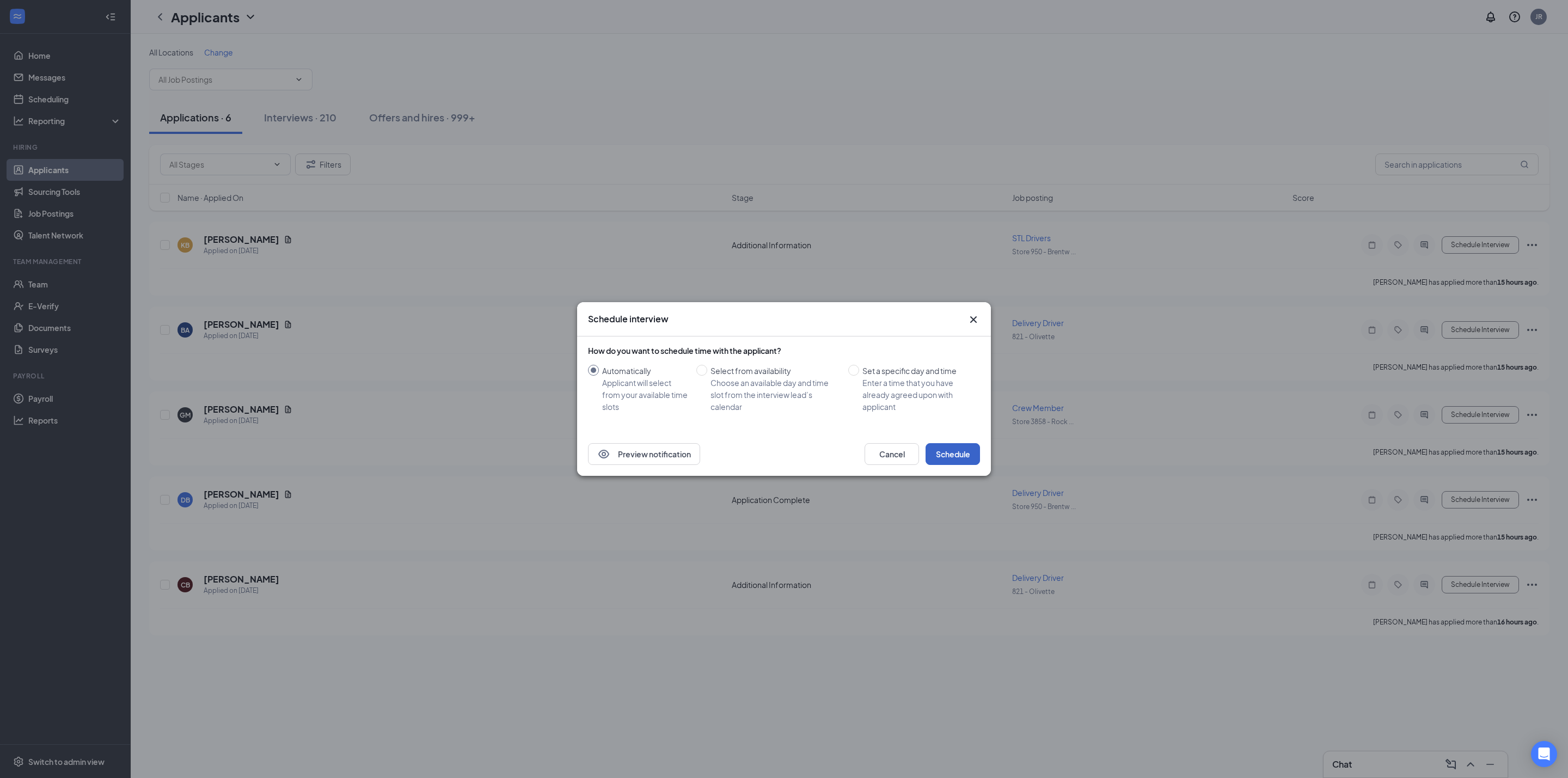
click at [959, 453] on button "Schedule" at bounding box center [953, 454] width 55 height 22
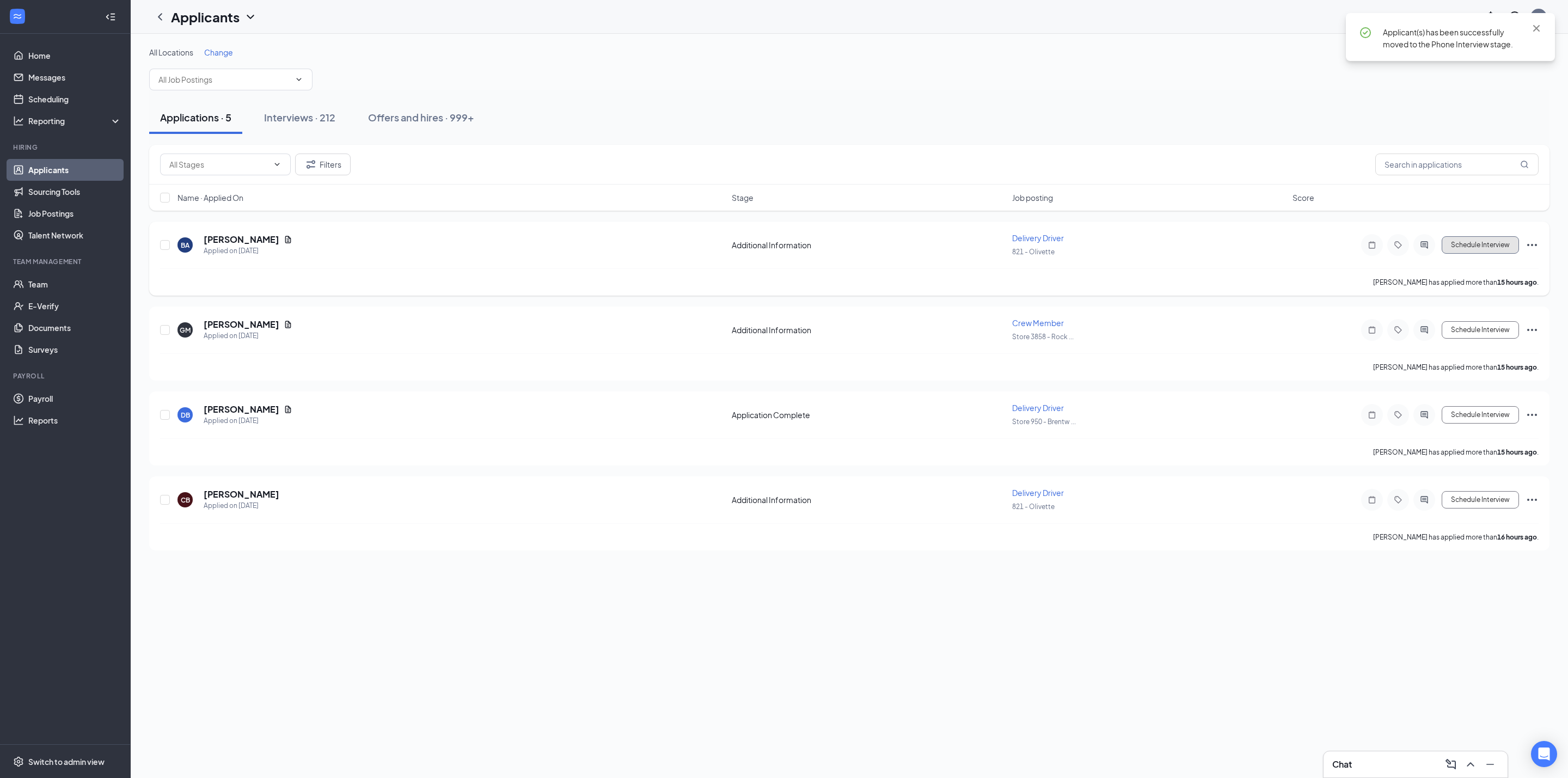
click at [1449, 254] on button "Schedule Interview" at bounding box center [1480, 245] width 77 height 17
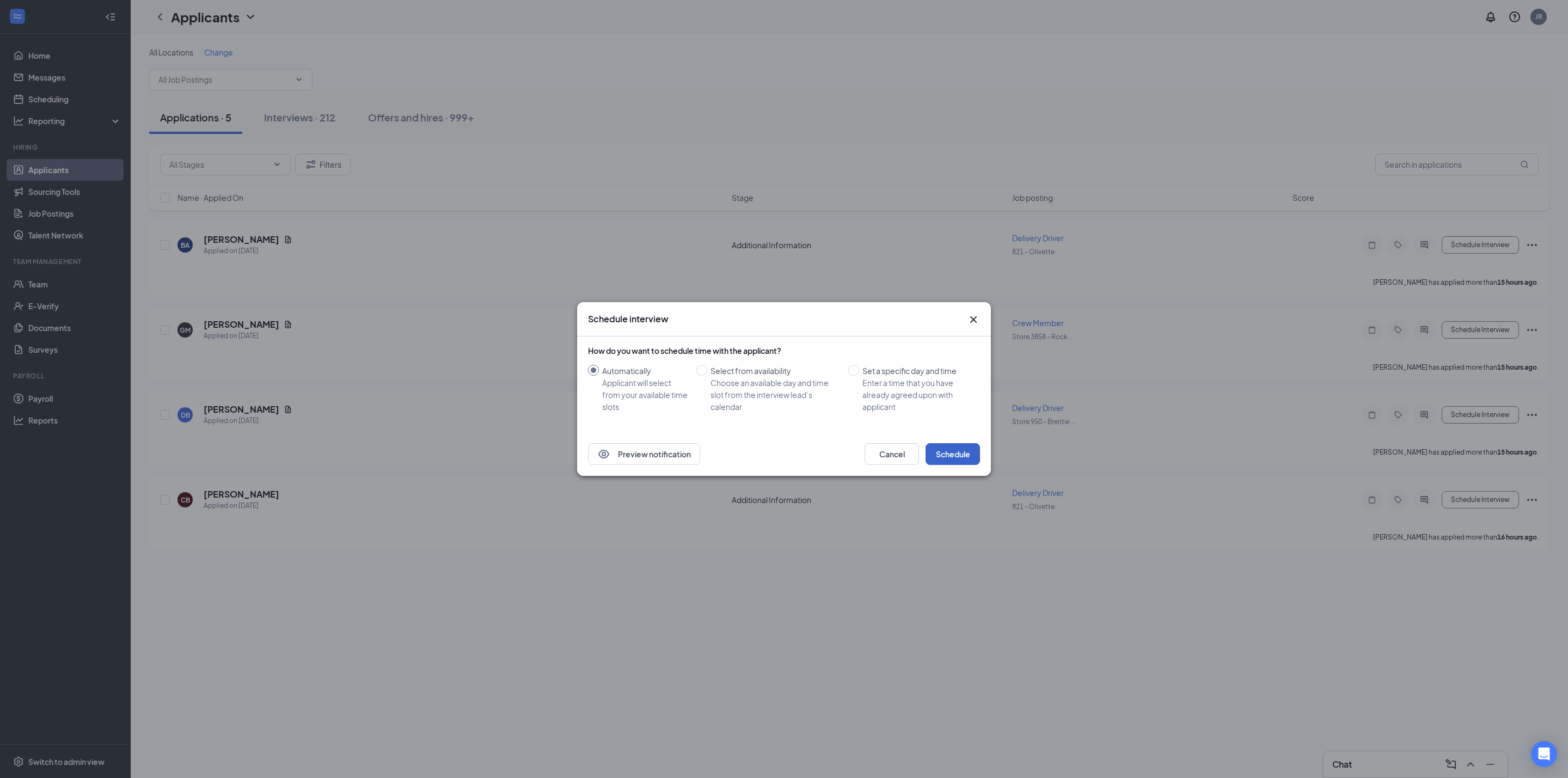
click at [958, 450] on button "Schedule" at bounding box center [953, 454] width 55 height 22
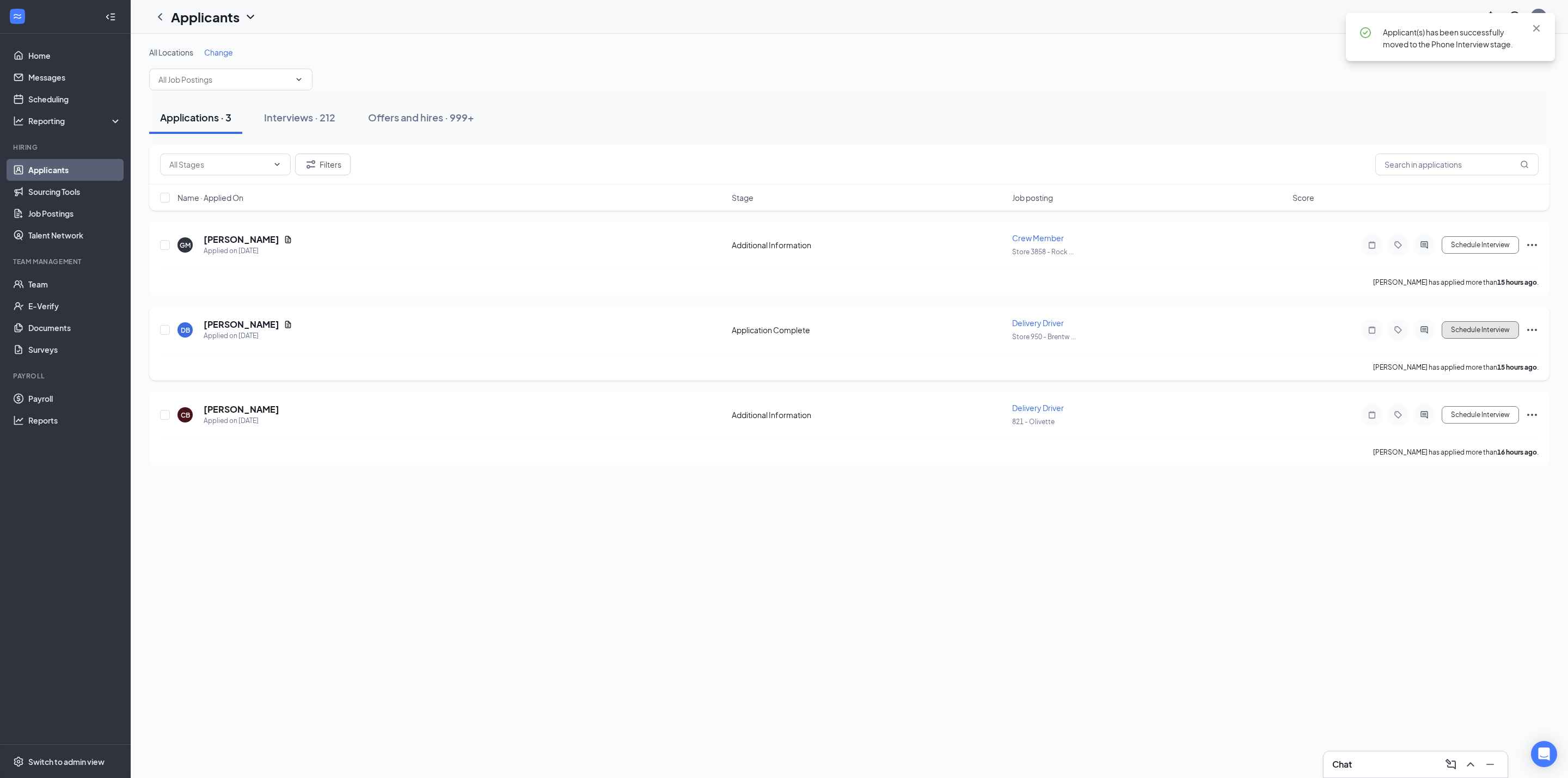
click at [1476, 326] on button "Schedule Interview" at bounding box center [1480, 330] width 77 height 17
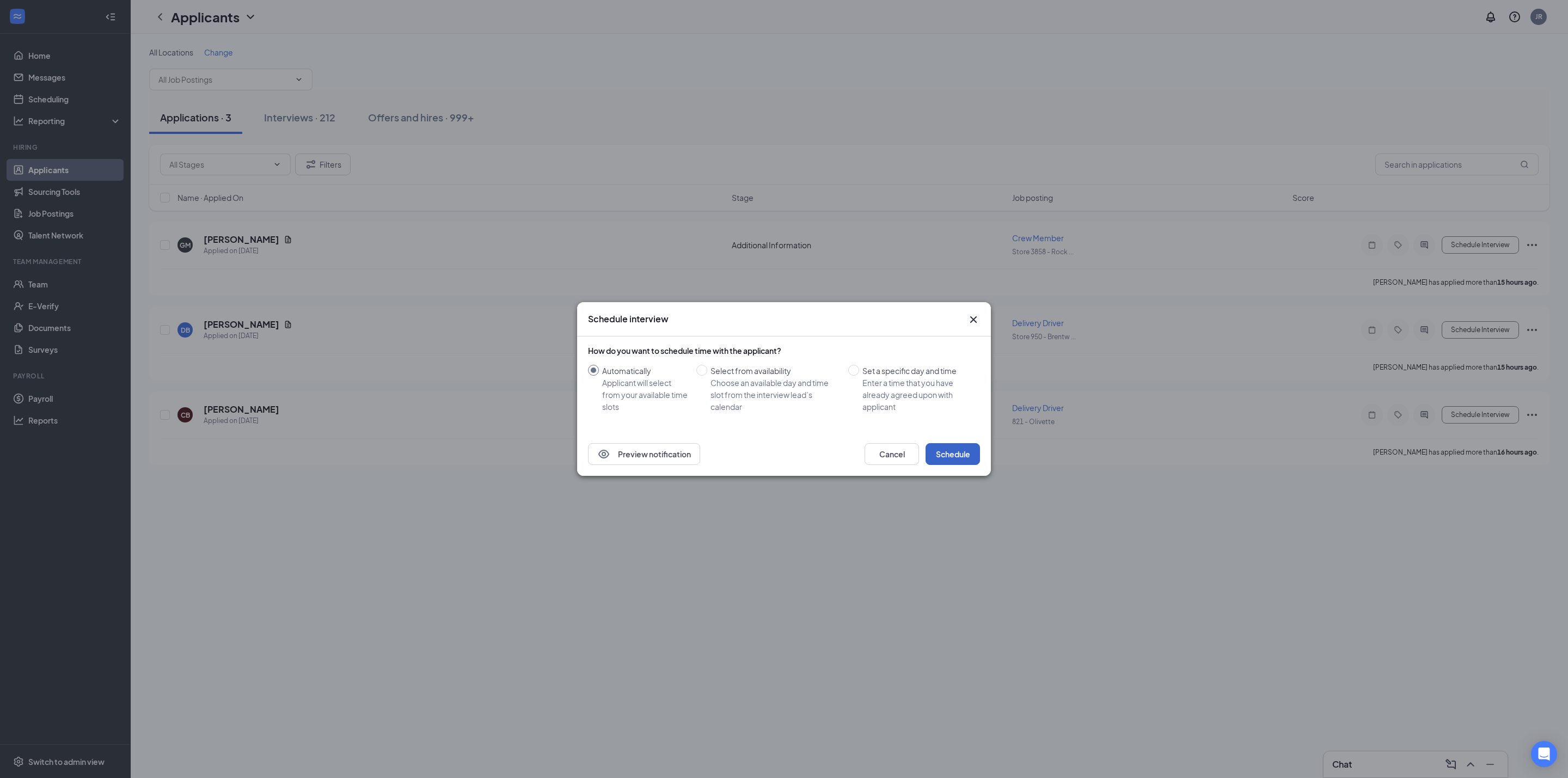
click at [934, 450] on button "Schedule" at bounding box center [953, 454] width 55 height 22
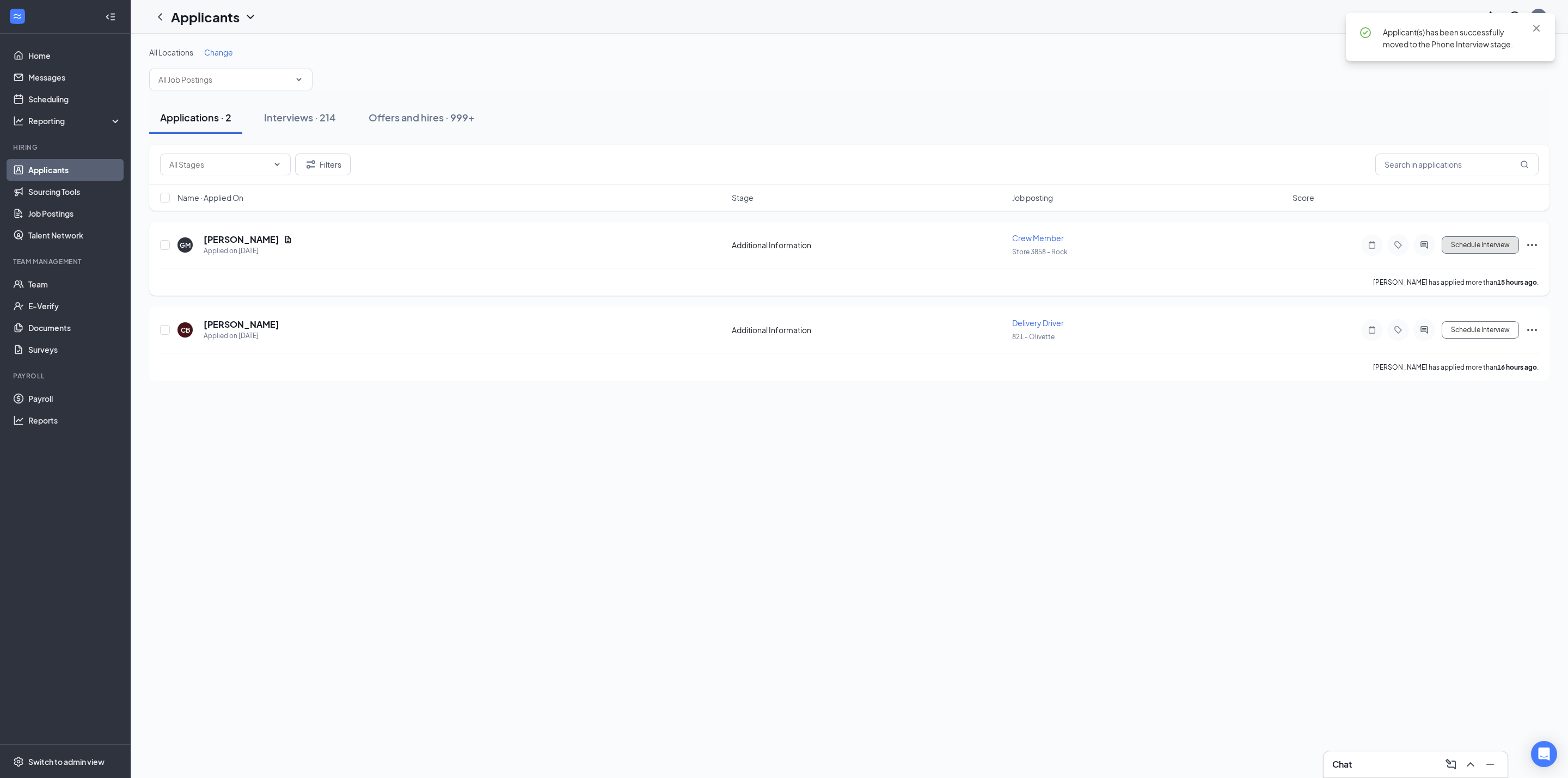
click at [1472, 239] on button "Schedule Interview" at bounding box center [1480, 245] width 77 height 17
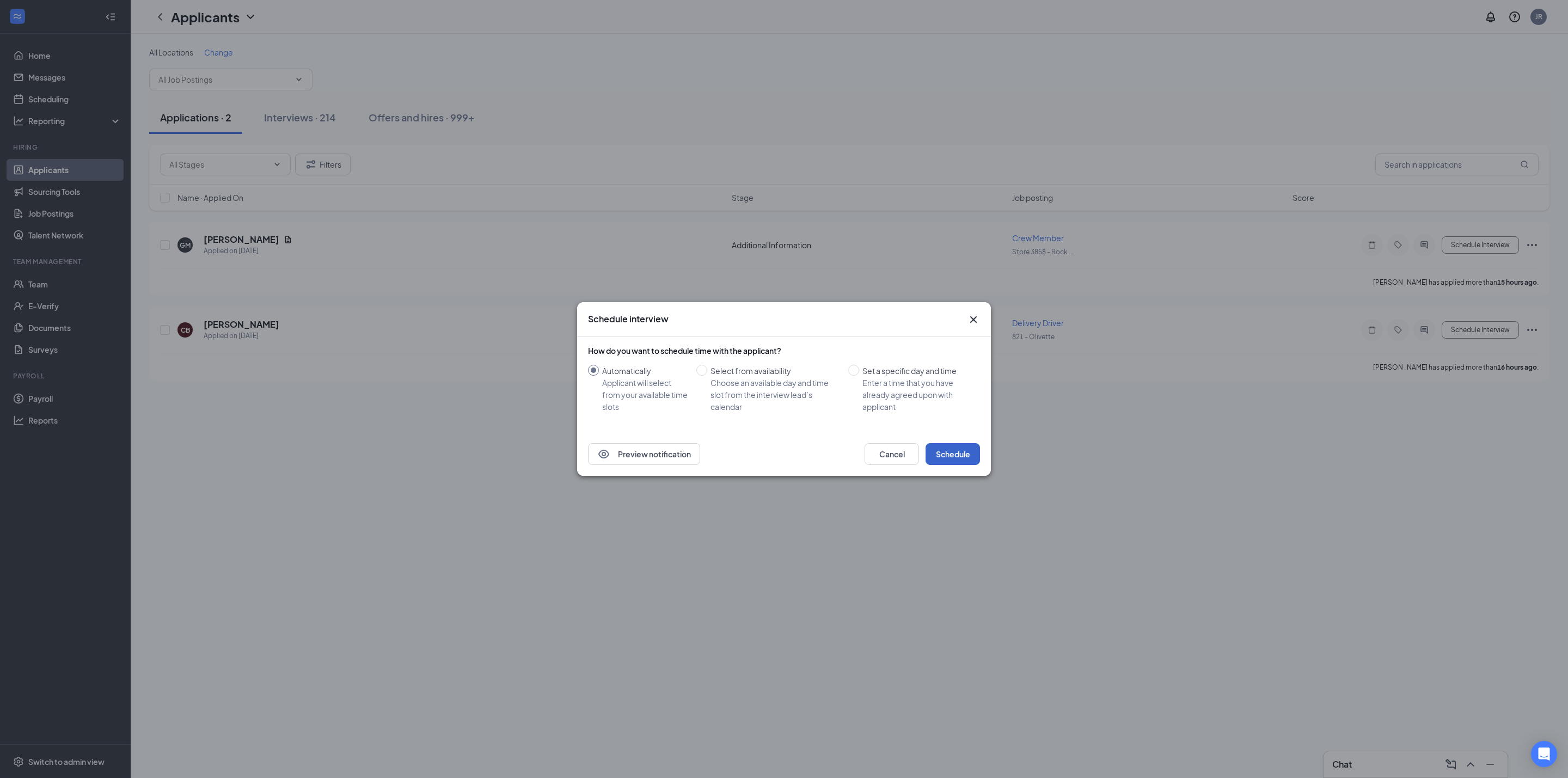
drag, startPoint x: 962, startPoint y: 448, endPoint x: 961, endPoint y: 442, distance: 6.1
click at [962, 450] on button "Schedule" at bounding box center [953, 454] width 55 height 22
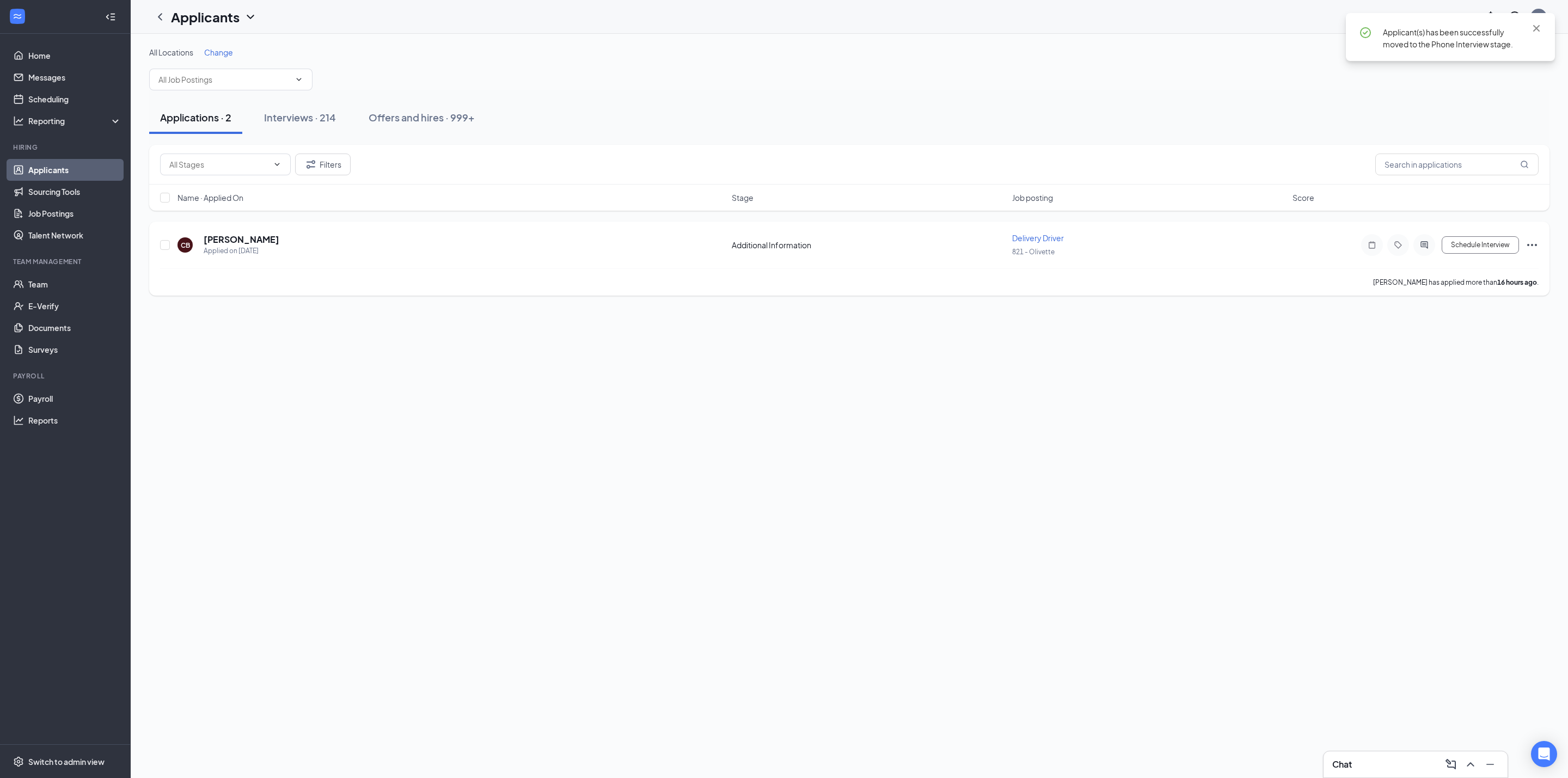
click at [1483, 236] on div "CB Corey Bryant Applied on Aug 26 Additional Information Delivery Driver 821 - …" at bounding box center [850, 251] width 1378 height 36
click at [1485, 239] on button "Schedule Interview" at bounding box center [1480, 245] width 77 height 17
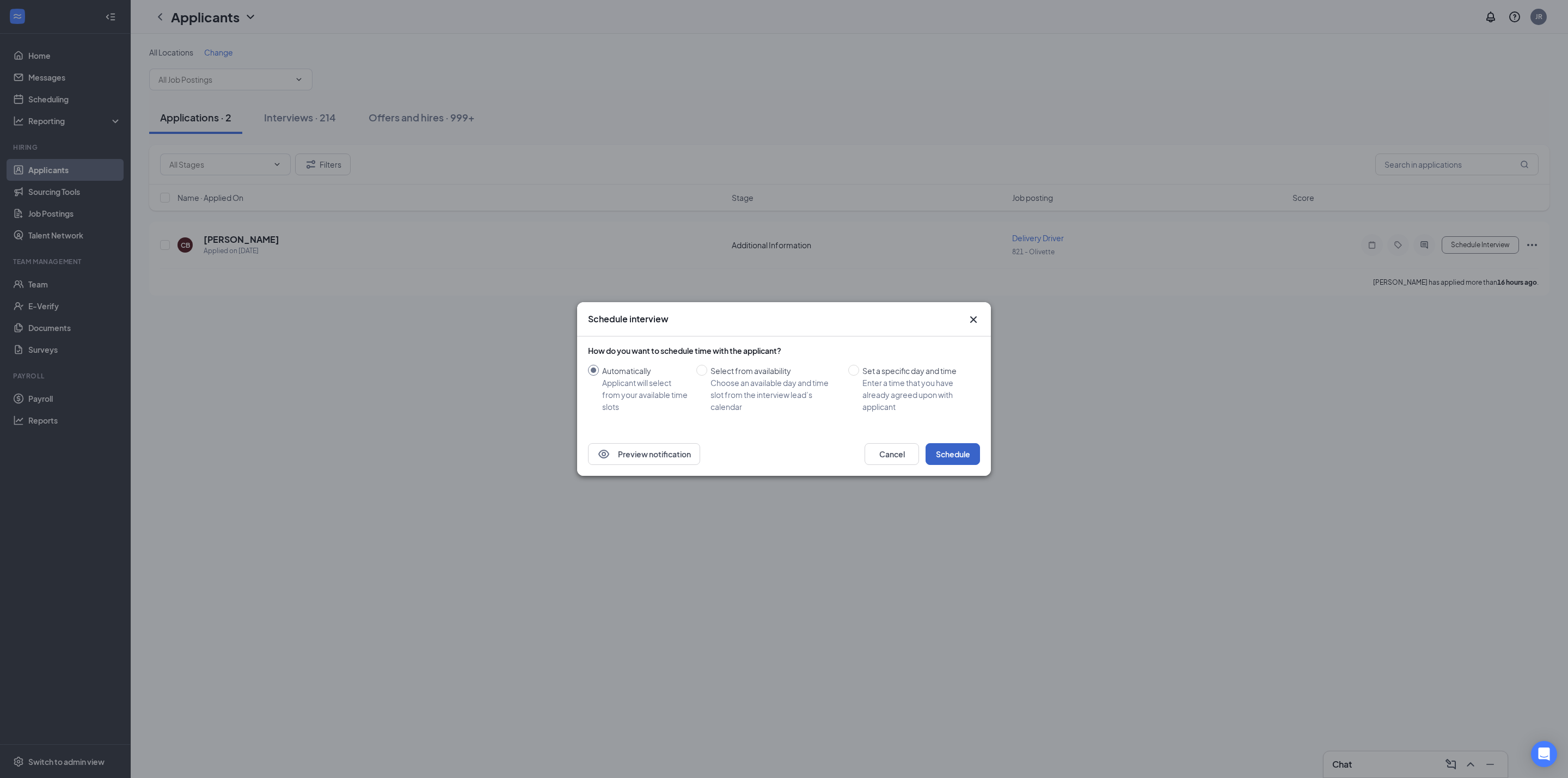
click at [952, 448] on button "Schedule" at bounding box center [953, 454] width 55 height 22
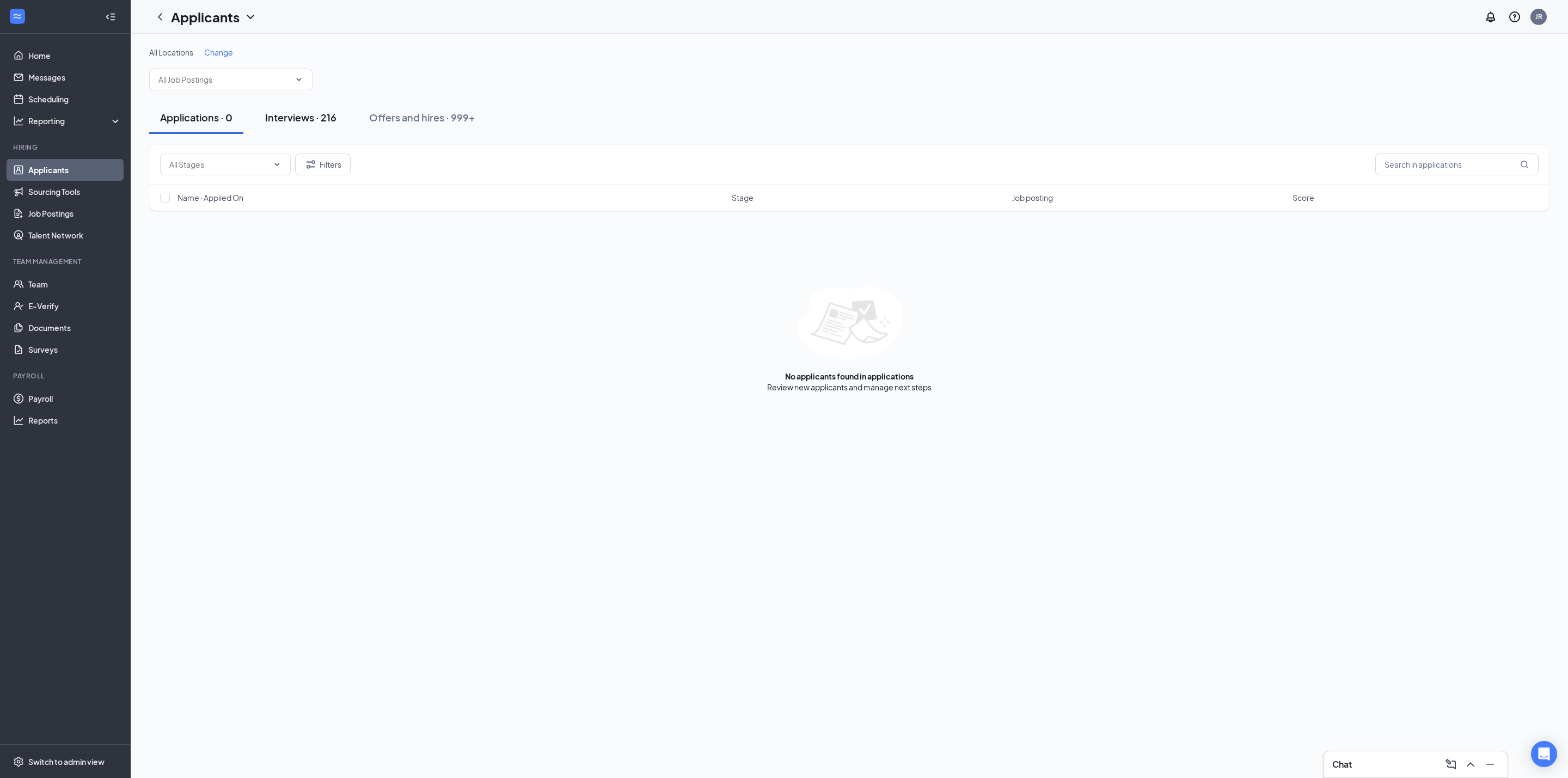
click at [327, 126] on button "Interviews · 216" at bounding box center [301, 117] width 93 height 33
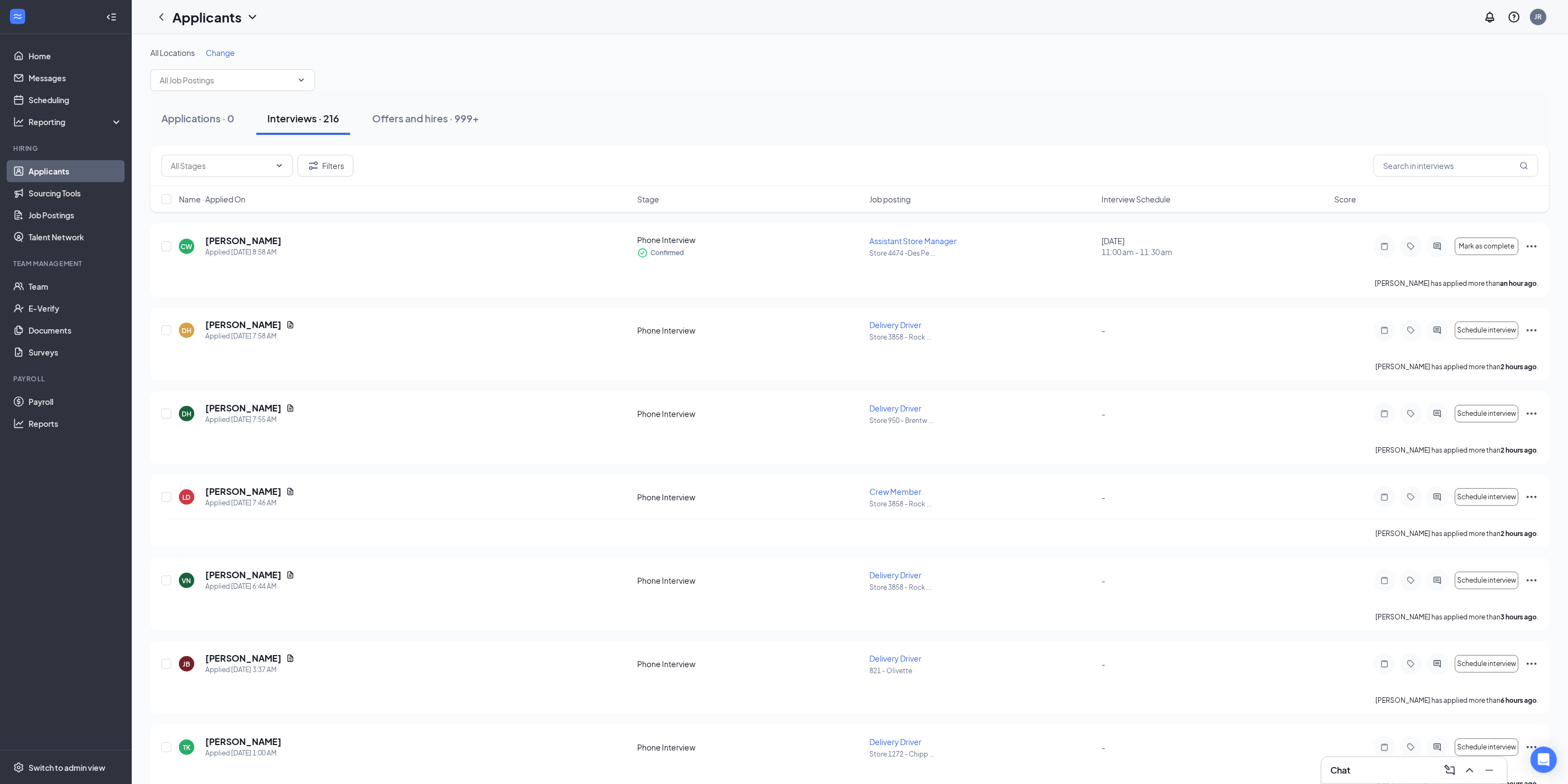
click at [1132, 203] on span "Interview Schedule" at bounding box center [1136, 200] width 69 height 11
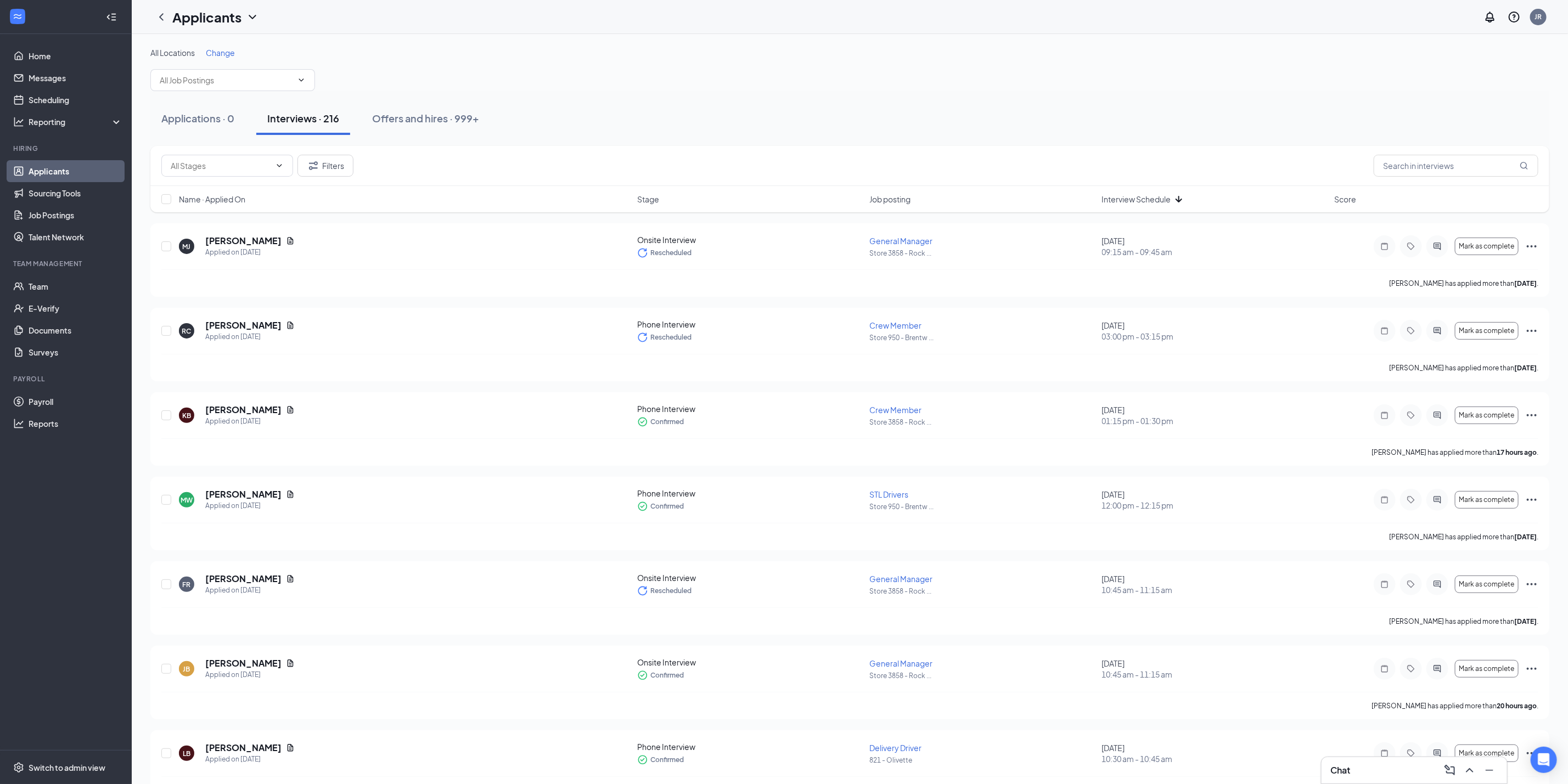
click at [224, 202] on span "Name · Applied On" at bounding box center [212, 200] width 67 height 11
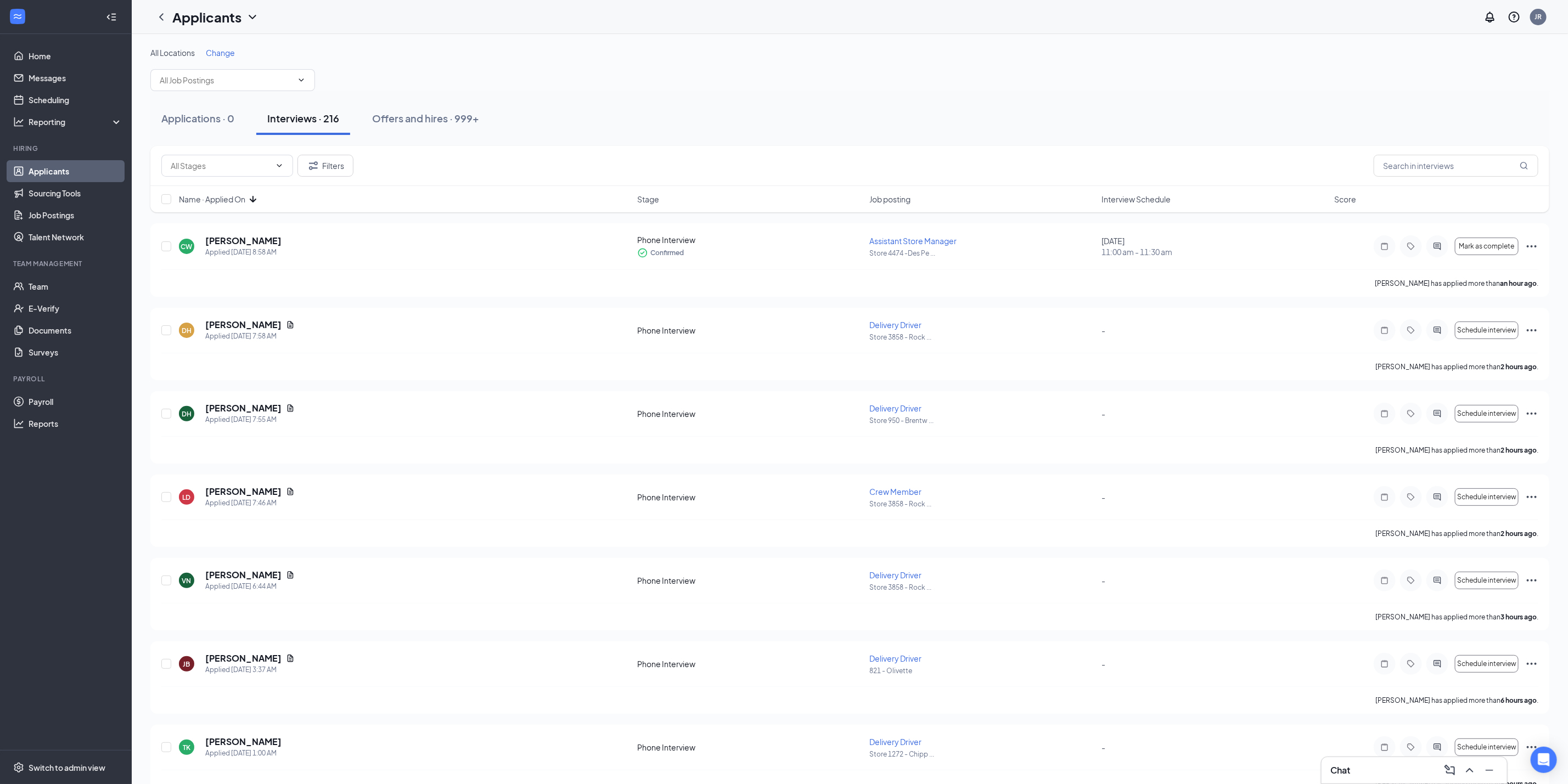
click at [1036, 151] on div "Filters" at bounding box center [850, 166] width 1399 height 40
click at [784, 127] on div "Applications · 0 Interviews · 216 Offers and hires · 999+" at bounding box center [850, 118] width 1399 height 33
click at [185, 119] on div "Applications · 1" at bounding box center [196, 118] width 69 height 13
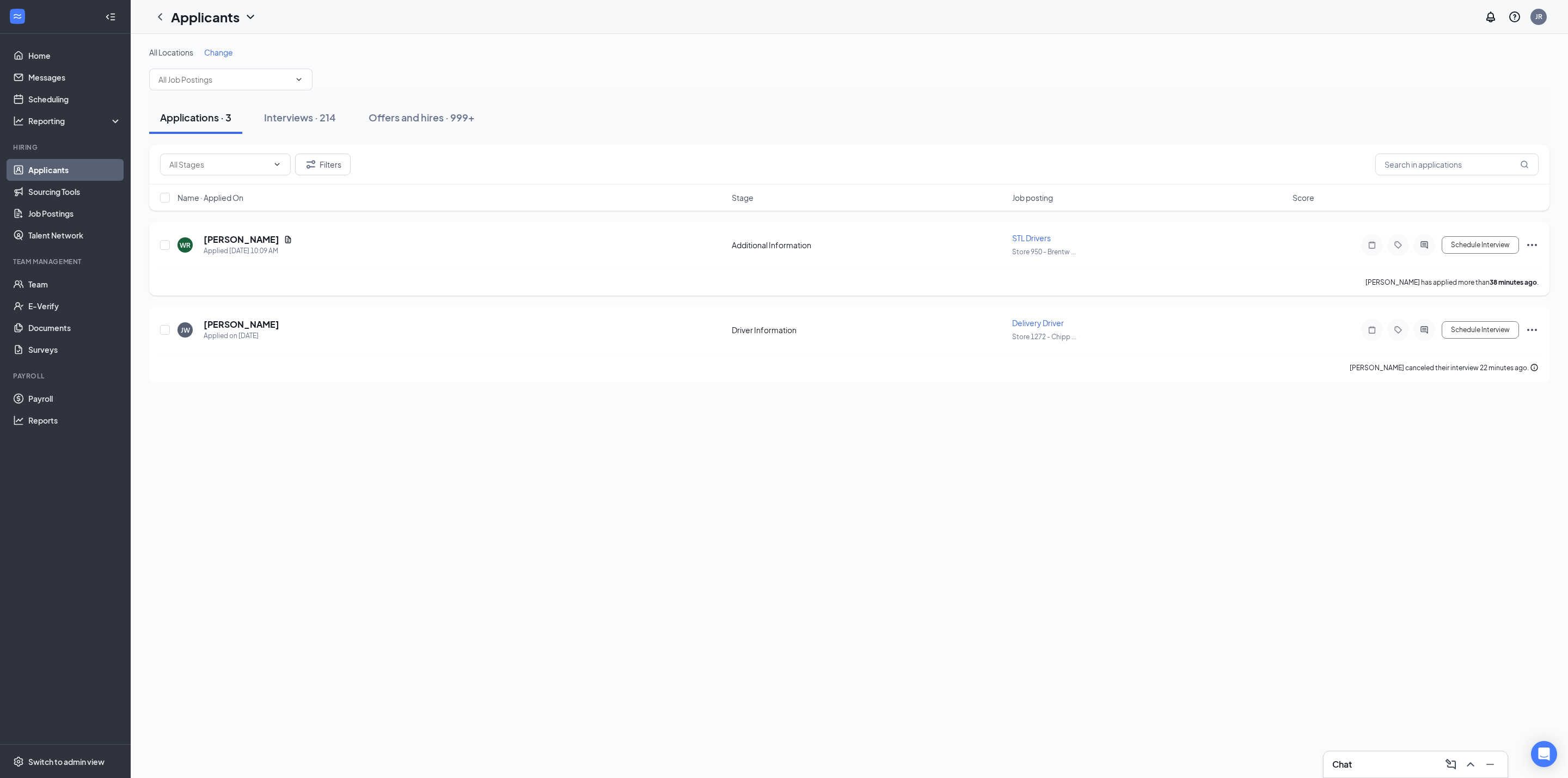
click at [1477, 255] on div "Schedule Interview" at bounding box center [1441, 244] width 196 height 22
click at [1480, 247] on button "Schedule Interview" at bounding box center [1480, 245] width 77 height 17
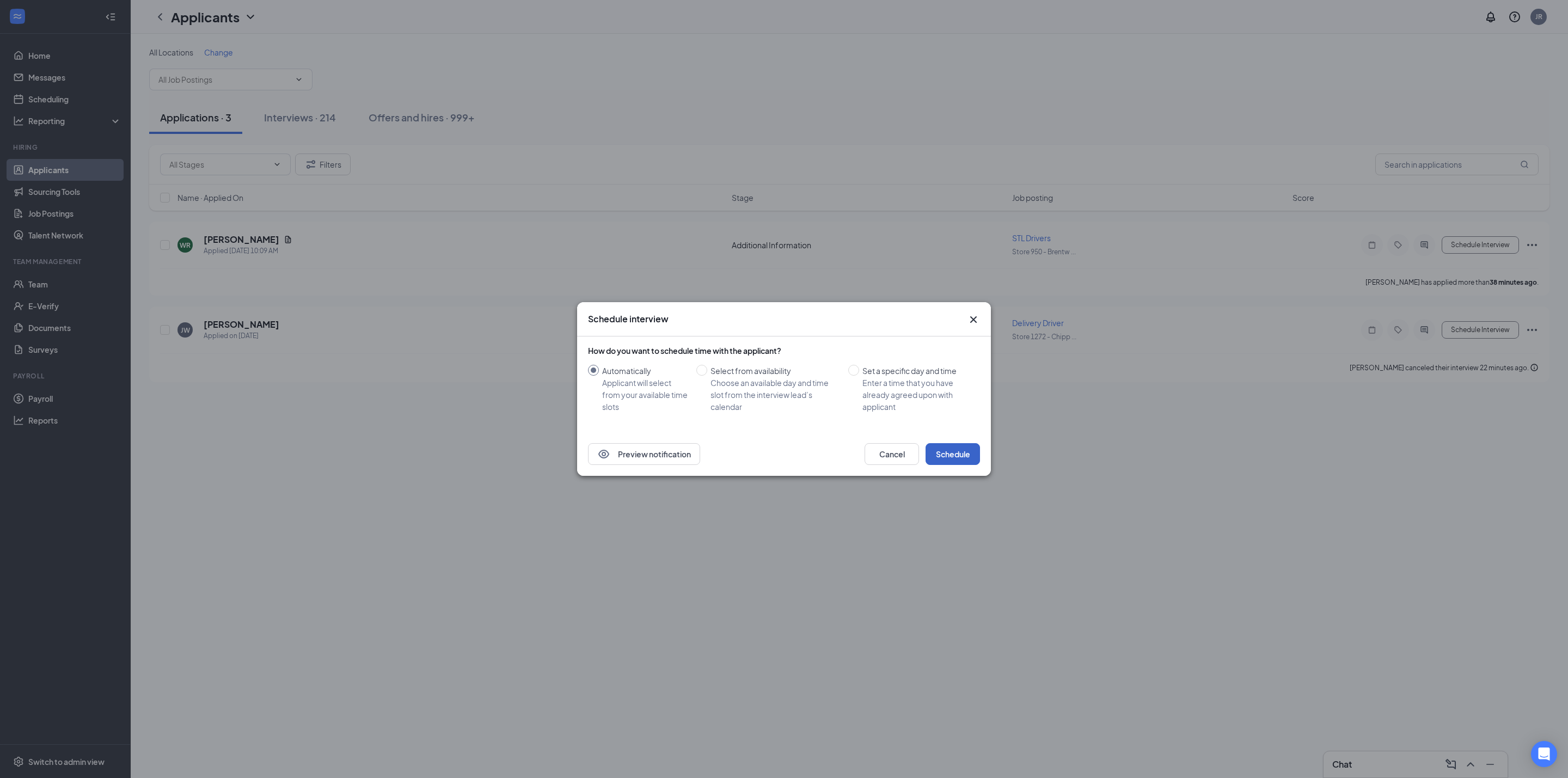
click at [961, 452] on button "Schedule" at bounding box center [953, 454] width 55 height 22
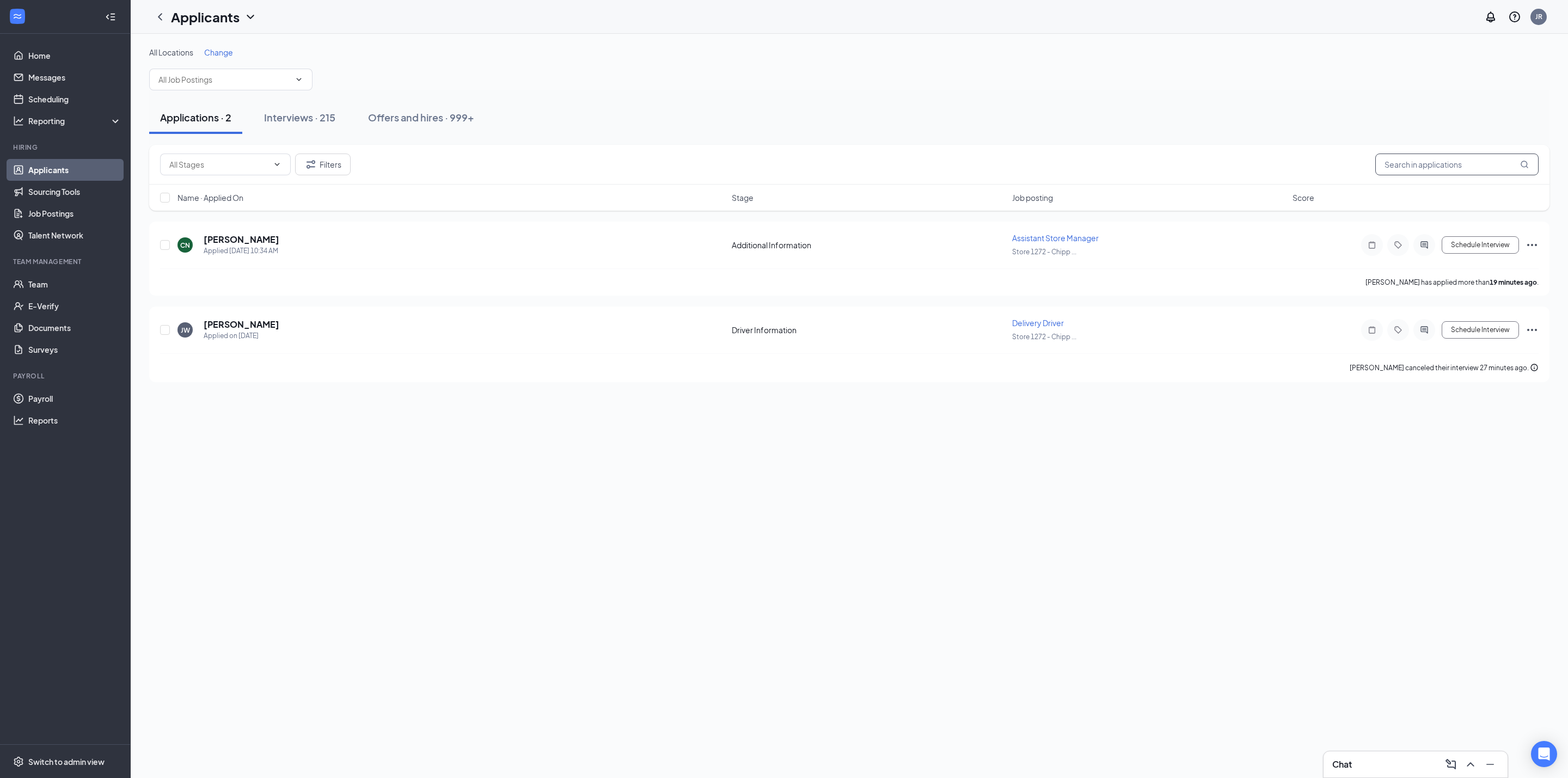
click at [1449, 162] on input "text" at bounding box center [1457, 164] width 163 height 22
paste input "Teresa Stragliati"
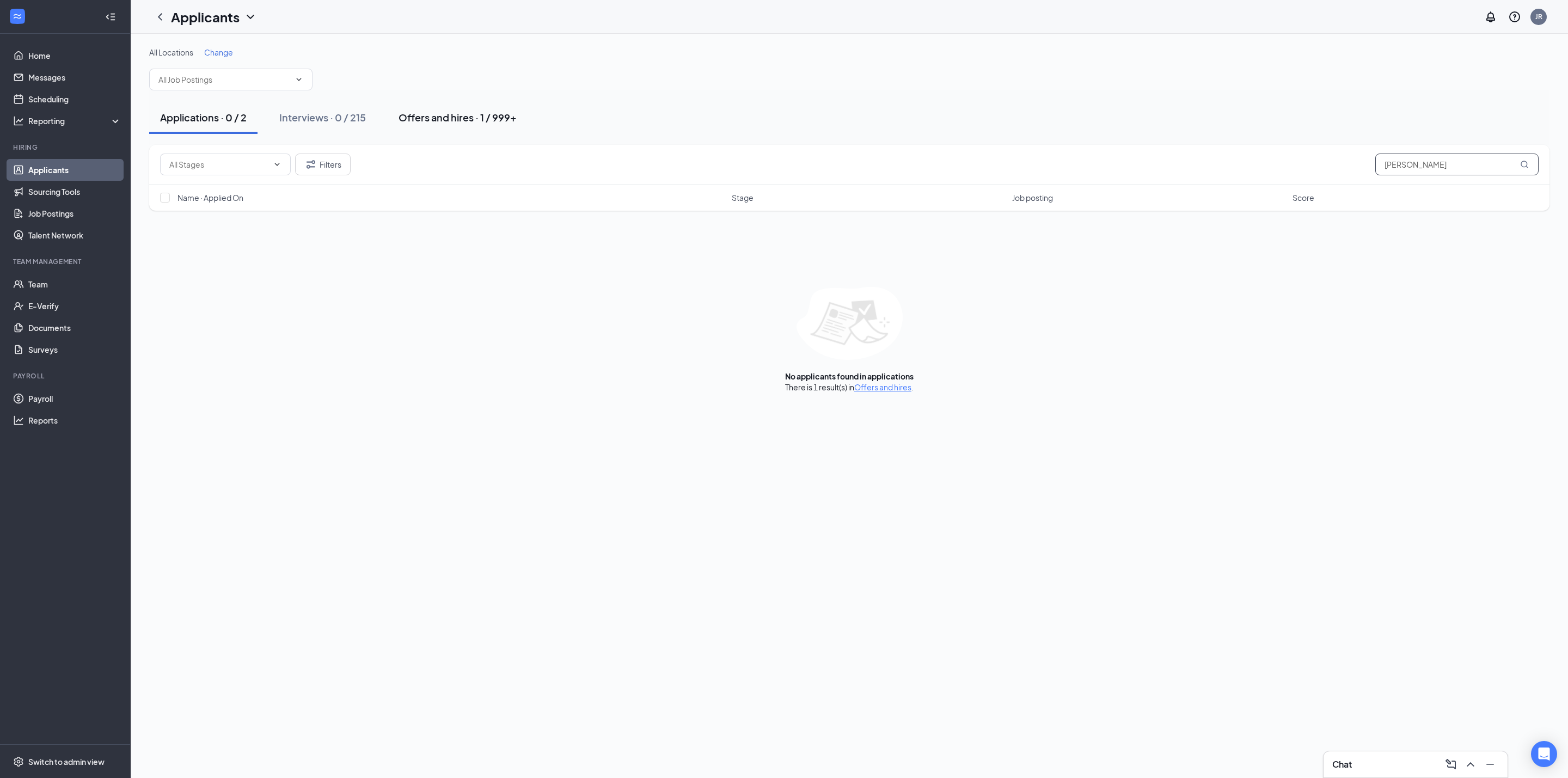
type input "Teresa Stragliati"
click at [479, 126] on button "Offers and hires · 1 / 999+" at bounding box center [457, 117] width 140 height 33
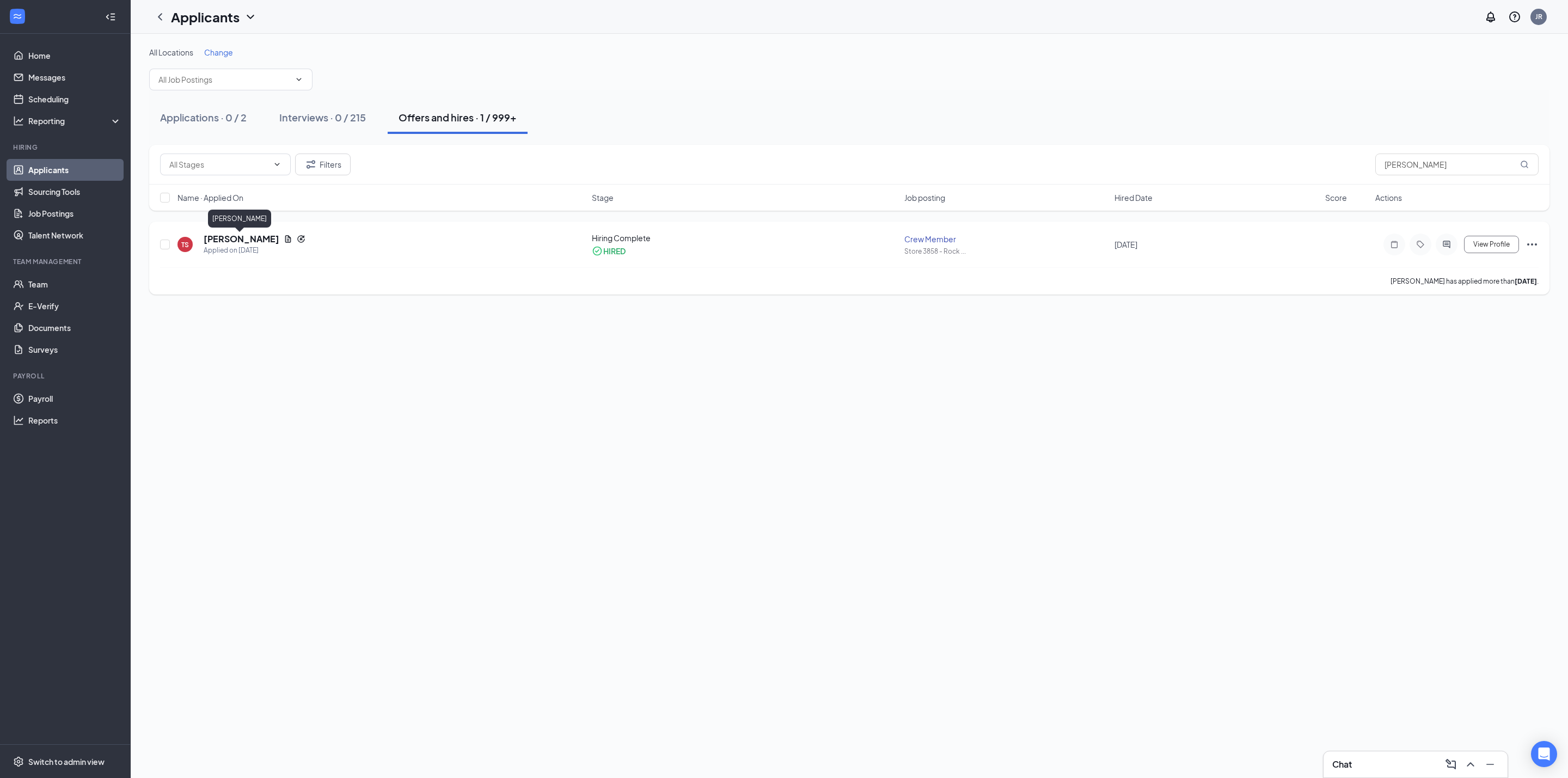
click at [251, 236] on h5 "Teresa Stragliati" at bounding box center [241, 239] width 75 height 12
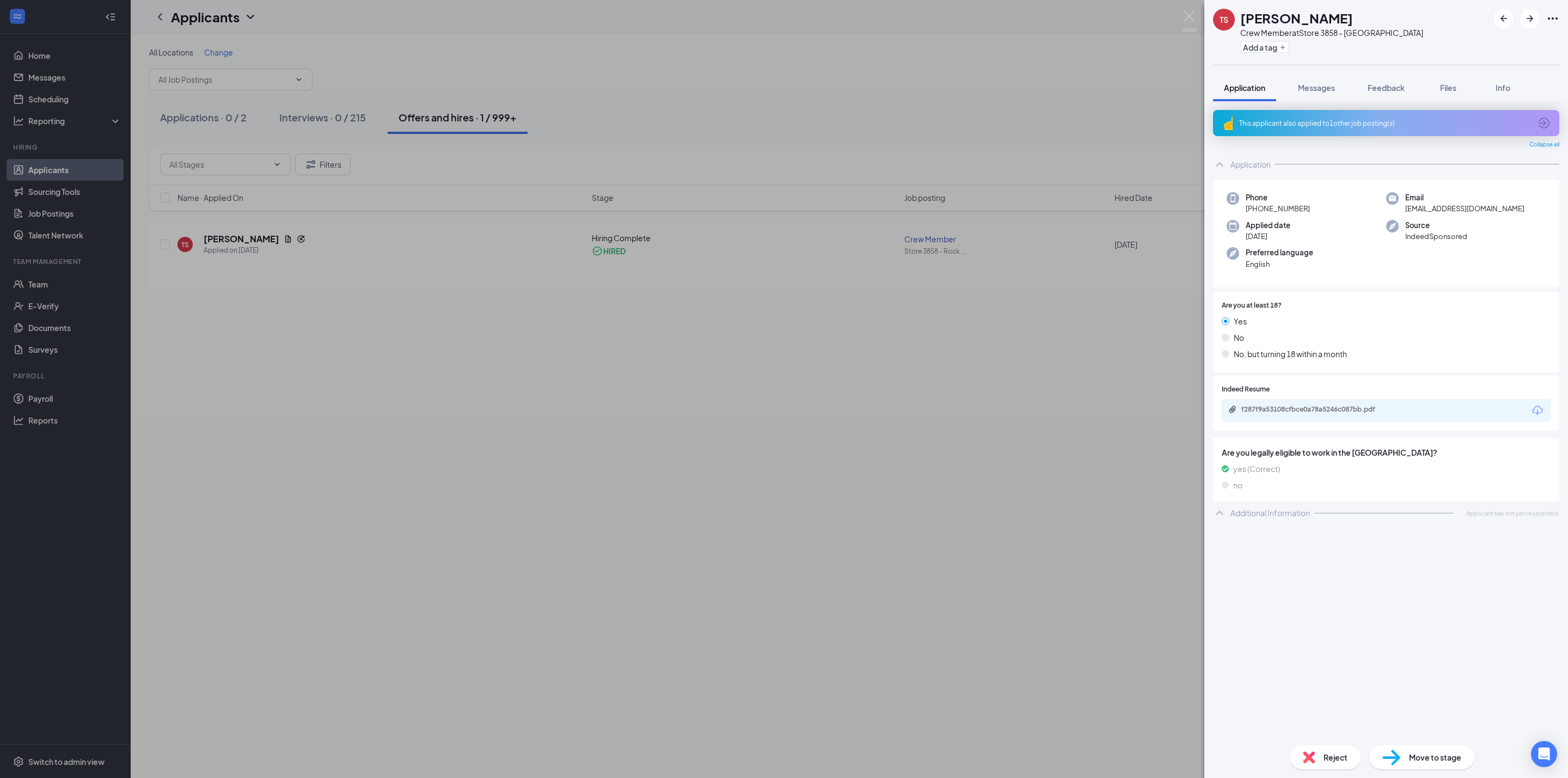
click at [1282, 207] on span "+1 (314) 346-6243" at bounding box center [1278, 208] width 64 height 11
copy span "+1 (314) 346-6243"
click at [1305, 8] on h1 "Teresa Stragliati" at bounding box center [1296, 18] width 113 height 19
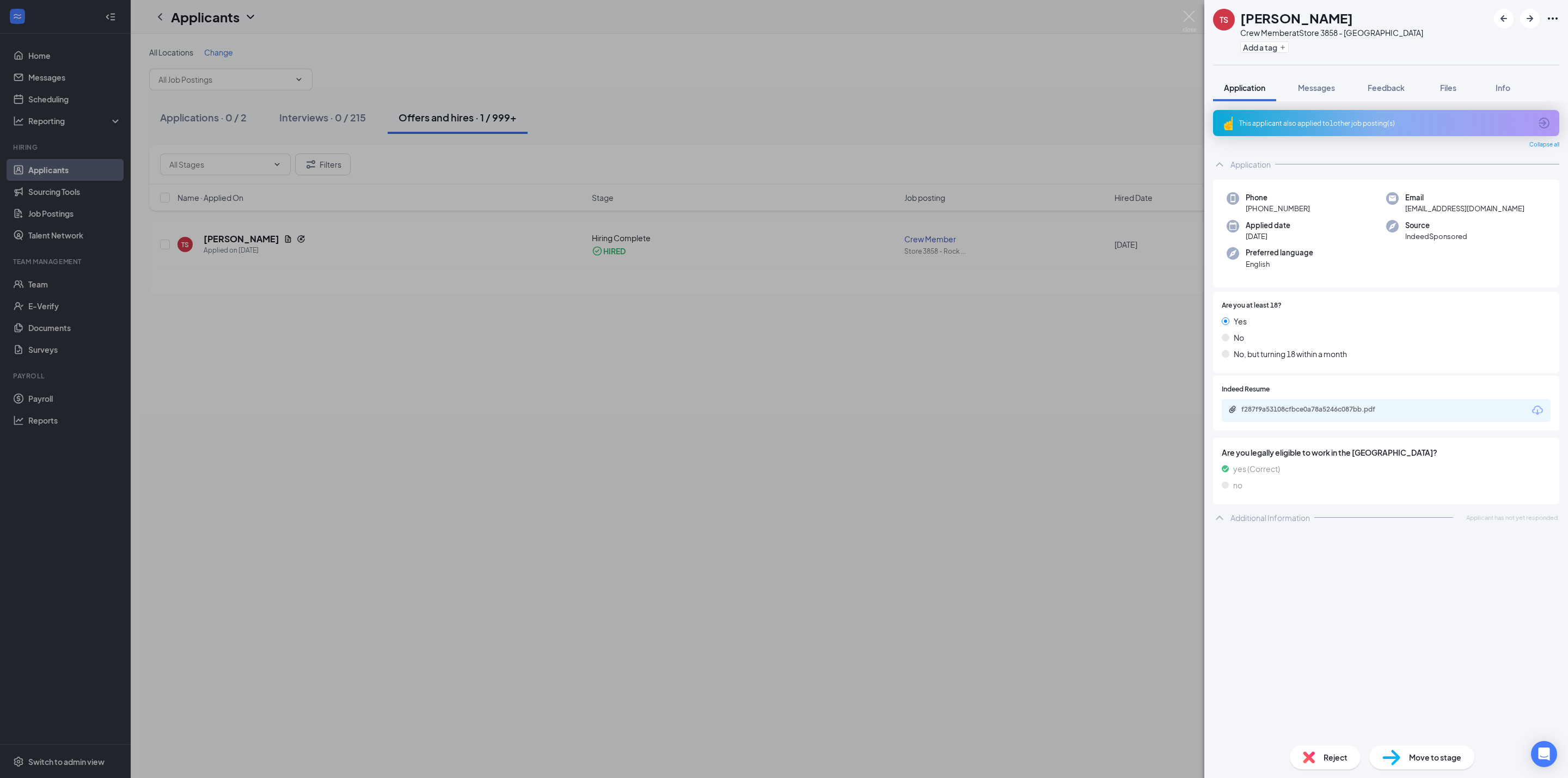
click at [1305, 8] on h1 "Teresa Stragliati" at bounding box center [1296, 18] width 113 height 19
click at [467, 131] on div "TS Teresa Stragliati Crew Member at Store 3858 - Rock Hill Add a tag Applicatio…" at bounding box center [784, 389] width 1568 height 778
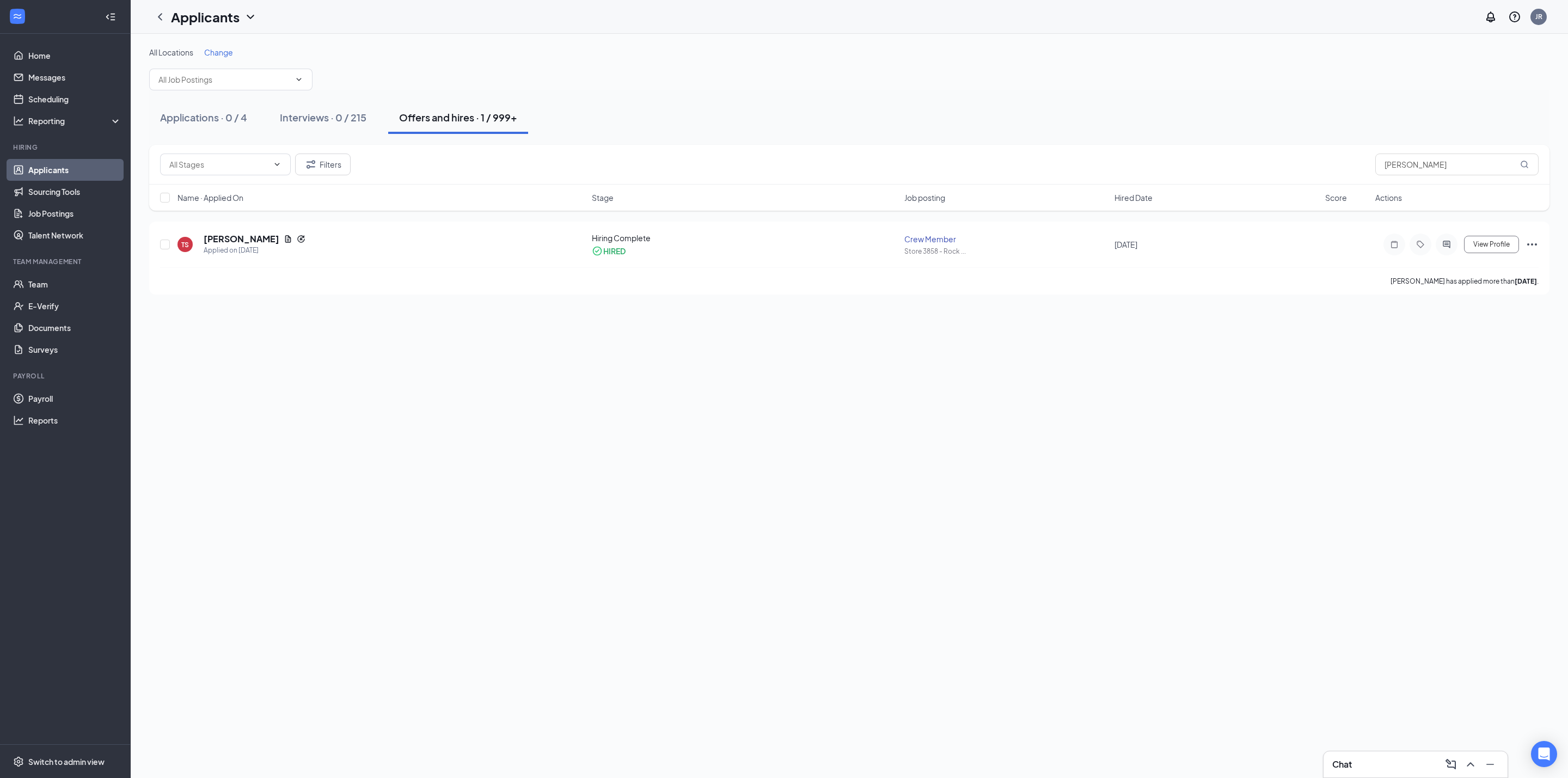
click at [212, 113] on div "Applications · 0 / 4" at bounding box center [204, 117] width 87 height 13
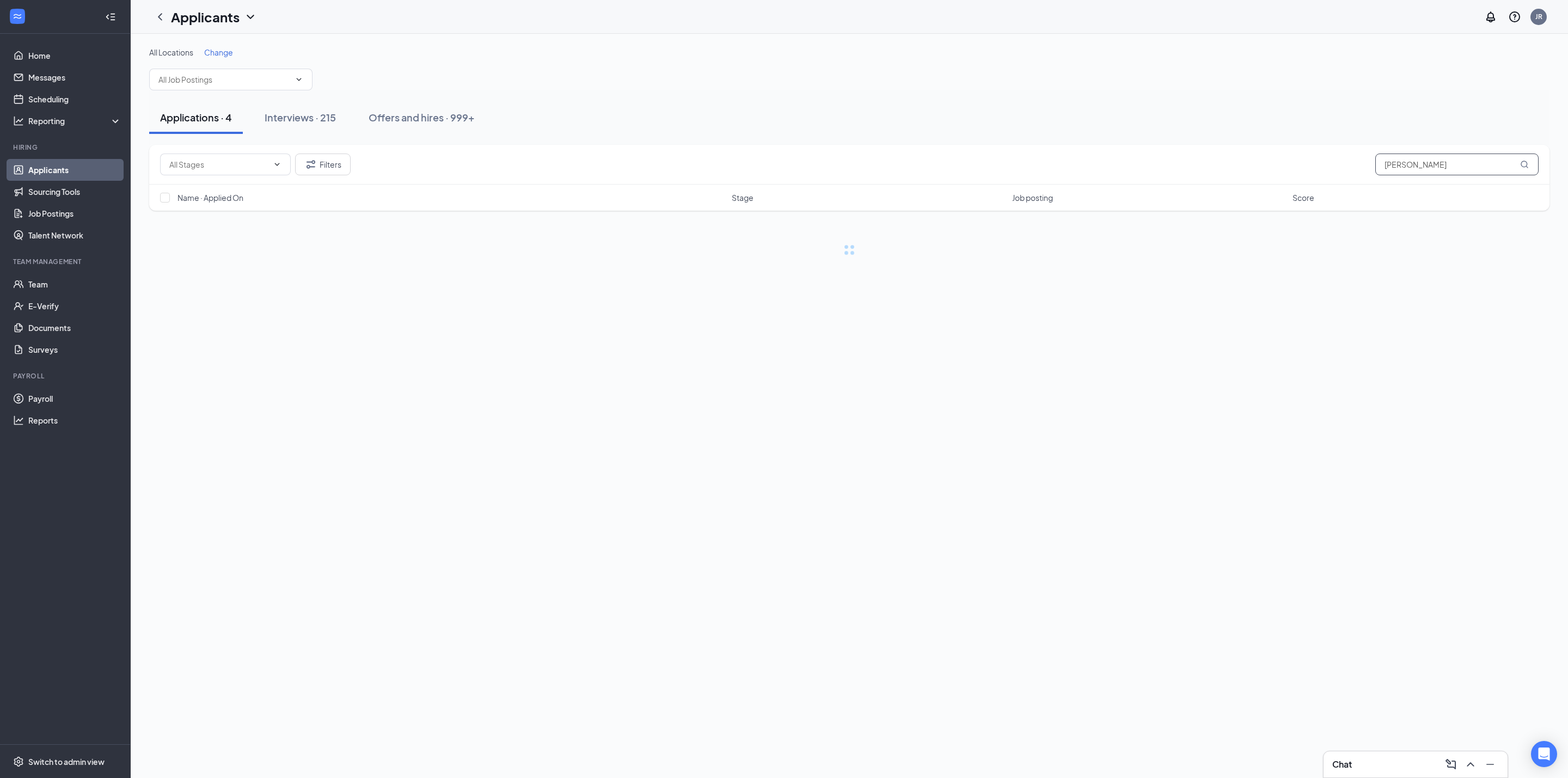
click at [1463, 158] on input "Teresa Stragliati" at bounding box center [1457, 164] width 163 height 22
click at [1463, 157] on input "Teresa Stragliati" at bounding box center [1457, 164] width 163 height 22
click at [1461, 156] on input "Teresa Stragliati" at bounding box center [1457, 164] width 163 height 22
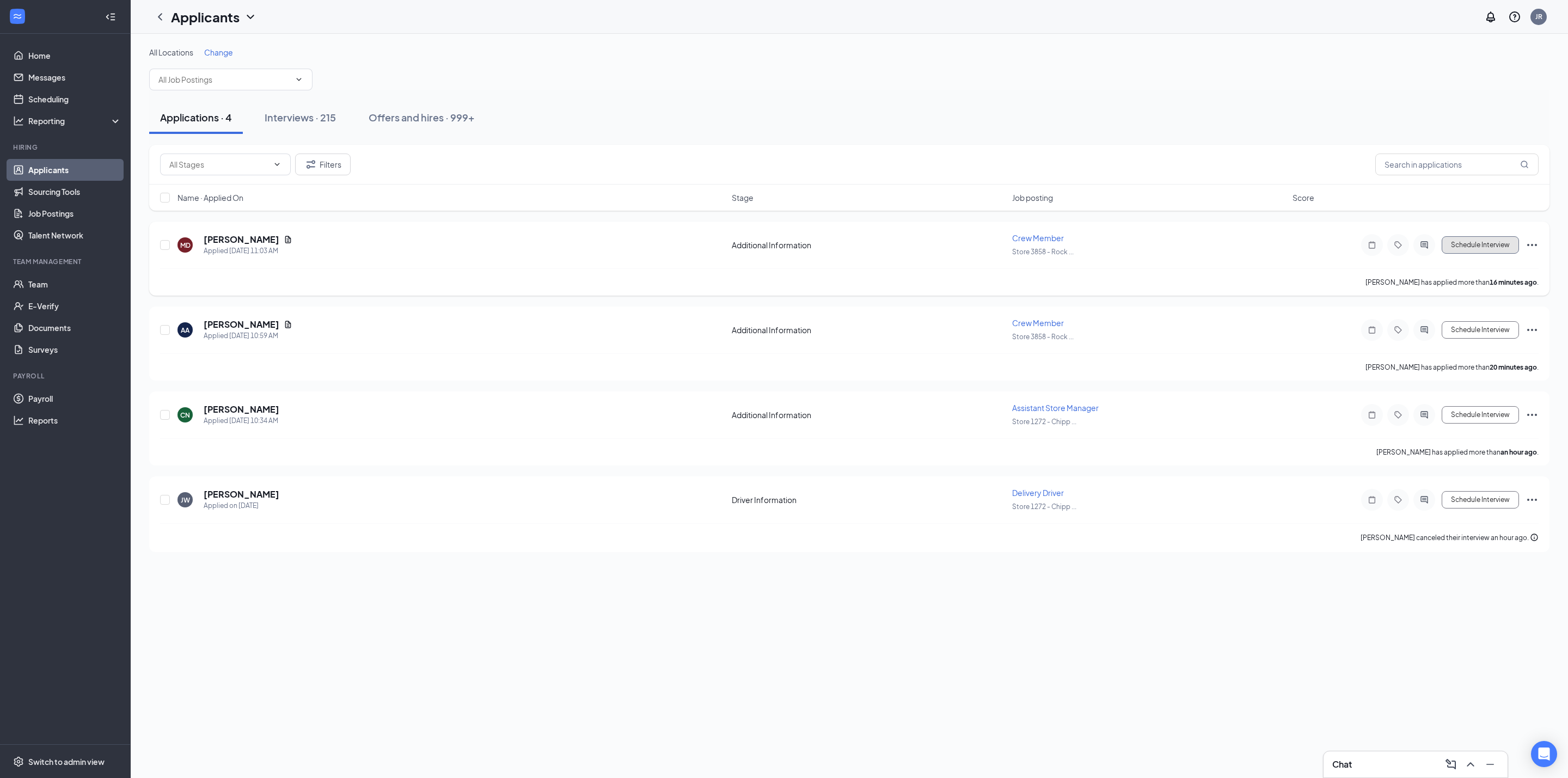
click at [1499, 252] on button "Schedule Interview" at bounding box center [1480, 245] width 77 height 17
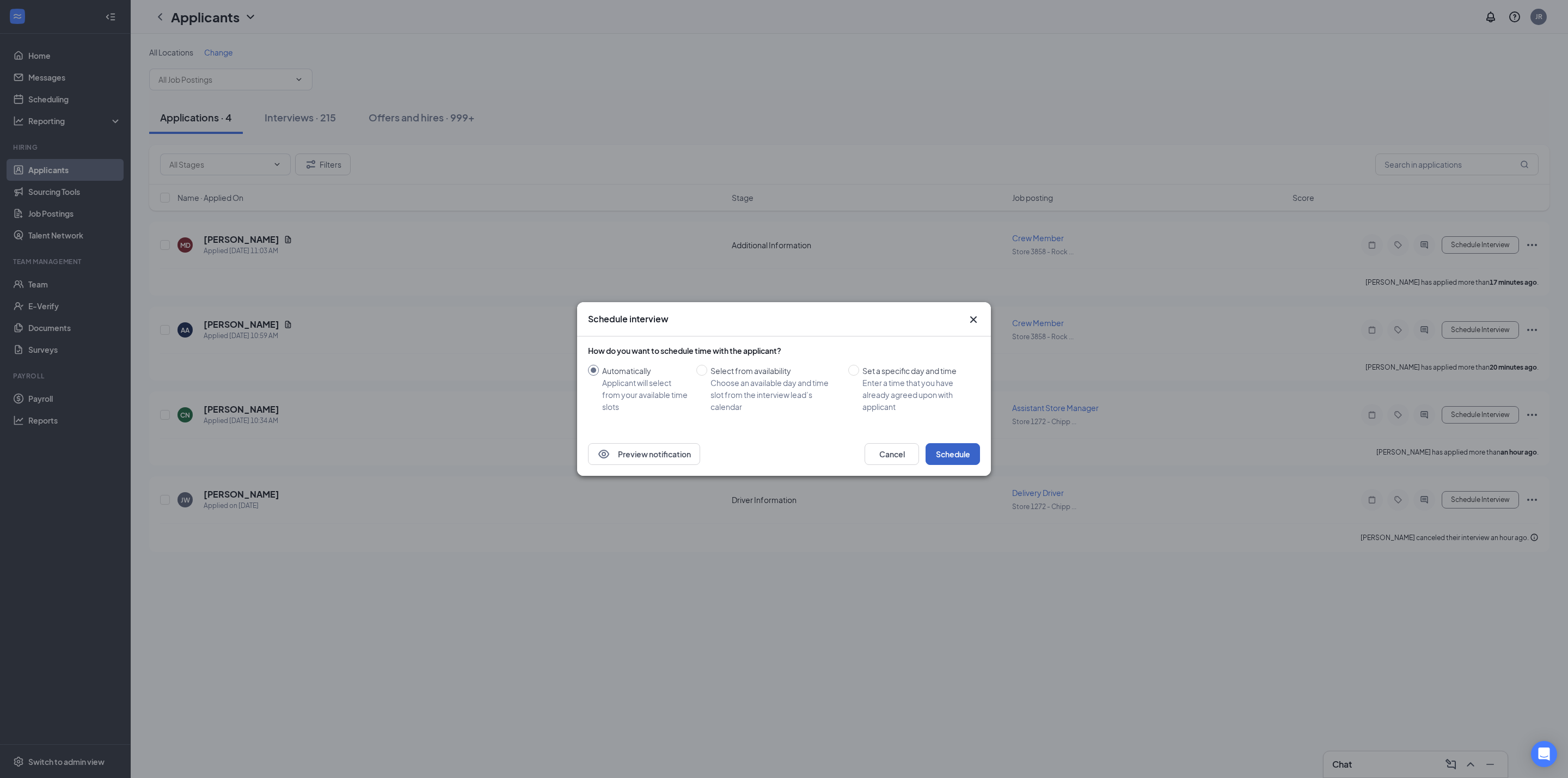
click at [954, 455] on button "Schedule" at bounding box center [953, 454] width 55 height 22
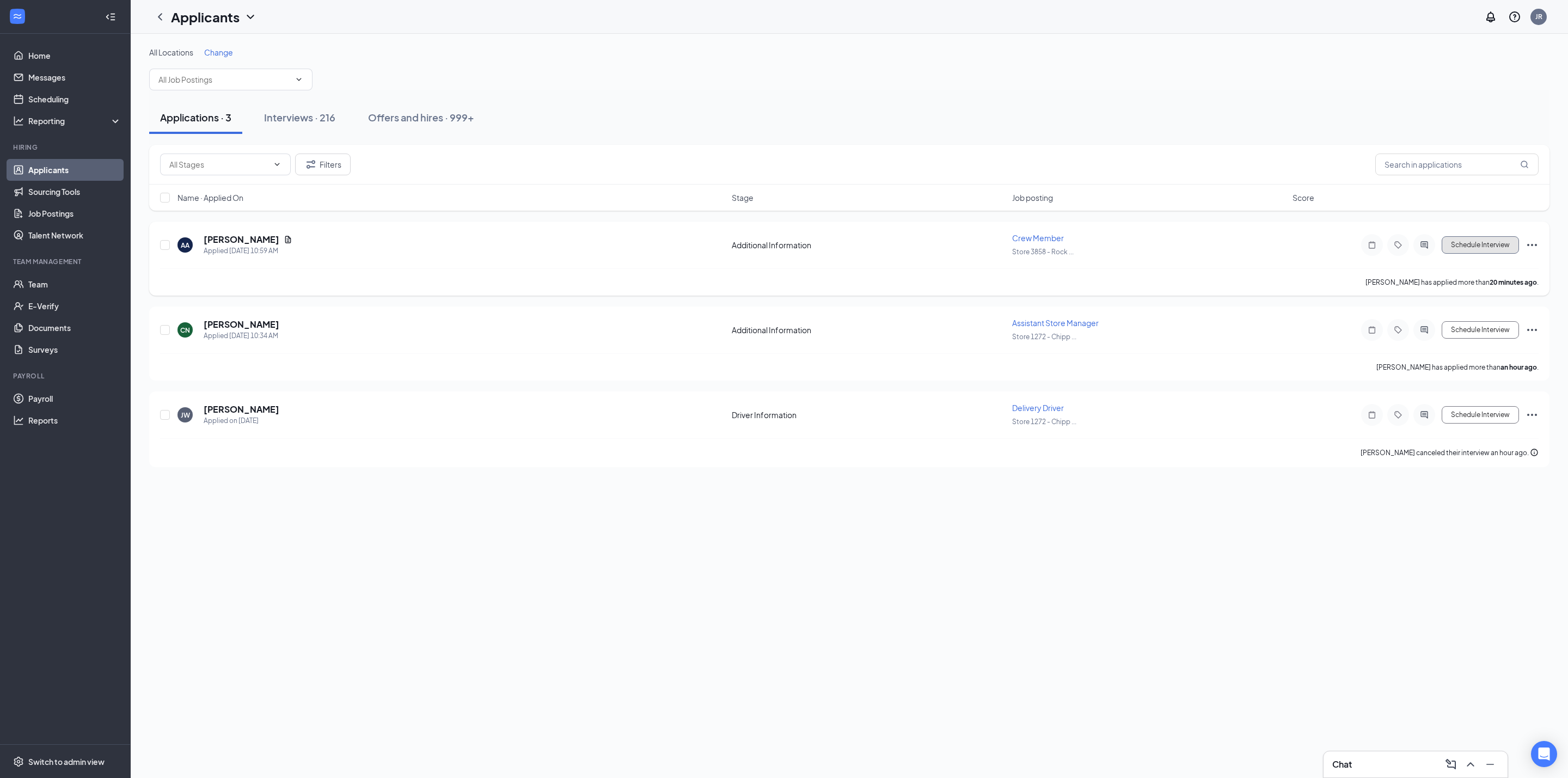
click at [1472, 254] on button "Schedule Interview" at bounding box center [1480, 245] width 77 height 17
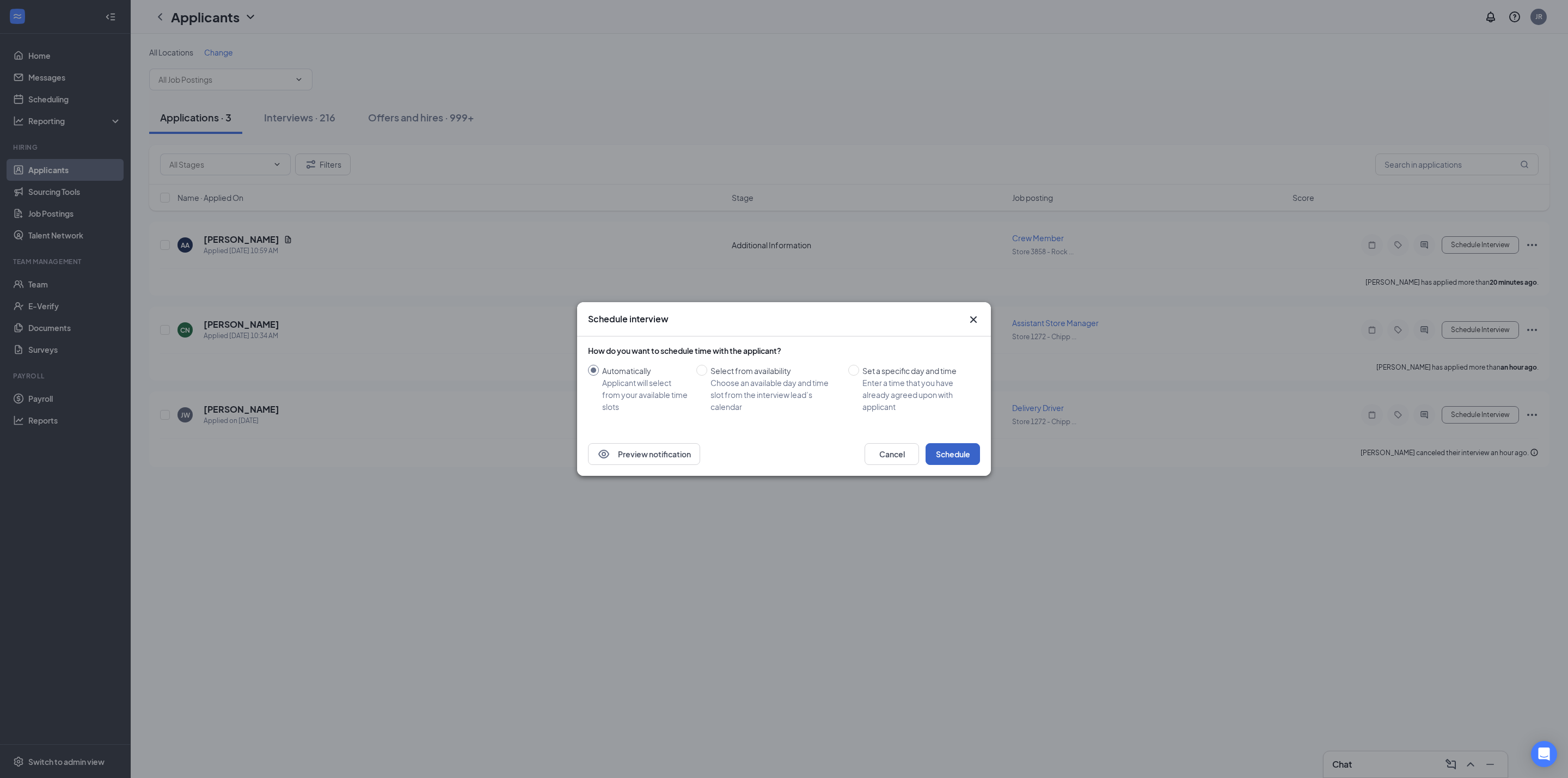
click at [972, 445] on button "Schedule" at bounding box center [953, 454] width 55 height 22
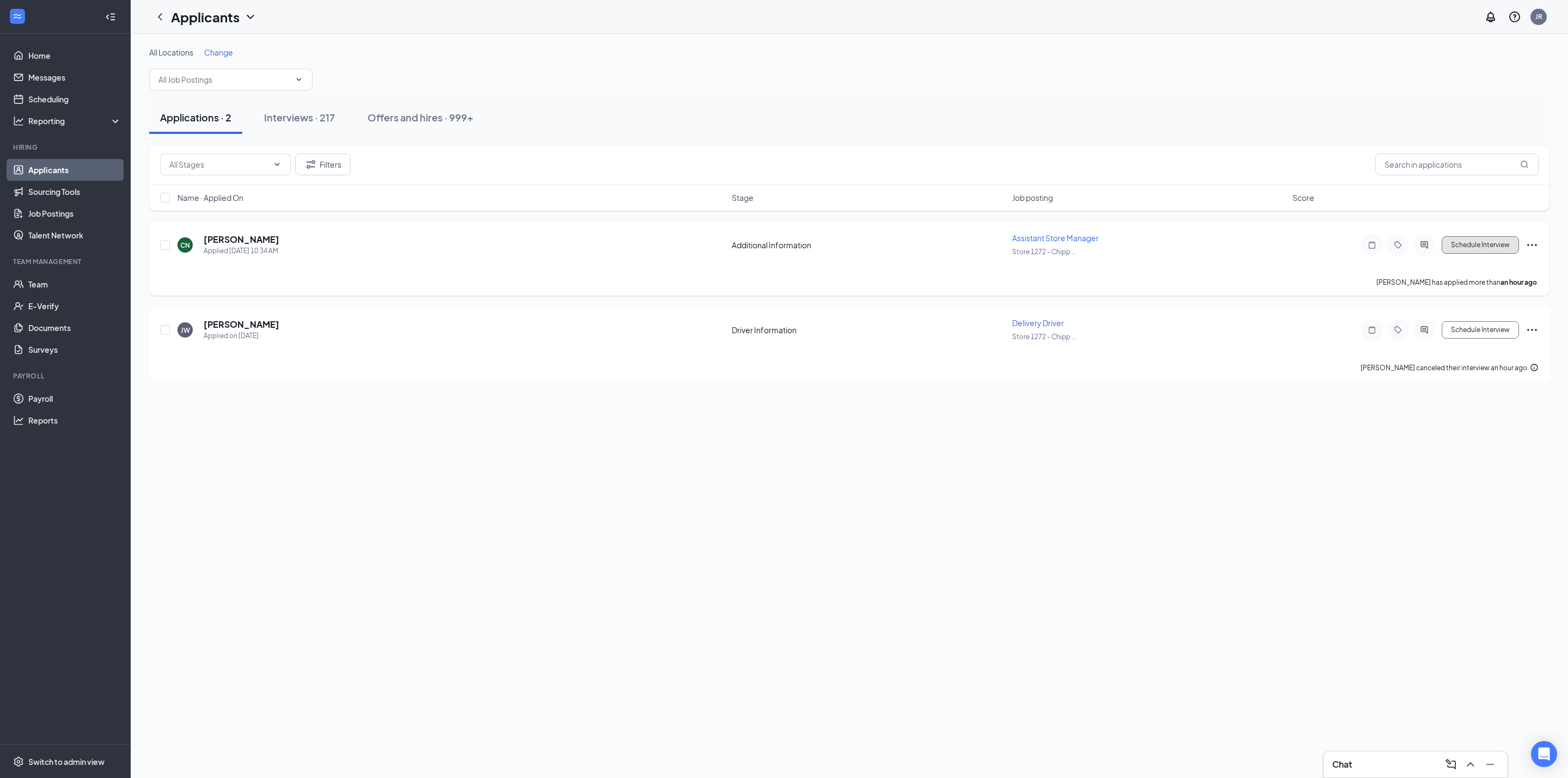
click at [1501, 241] on button "Schedule Interview" at bounding box center [1480, 245] width 77 height 17
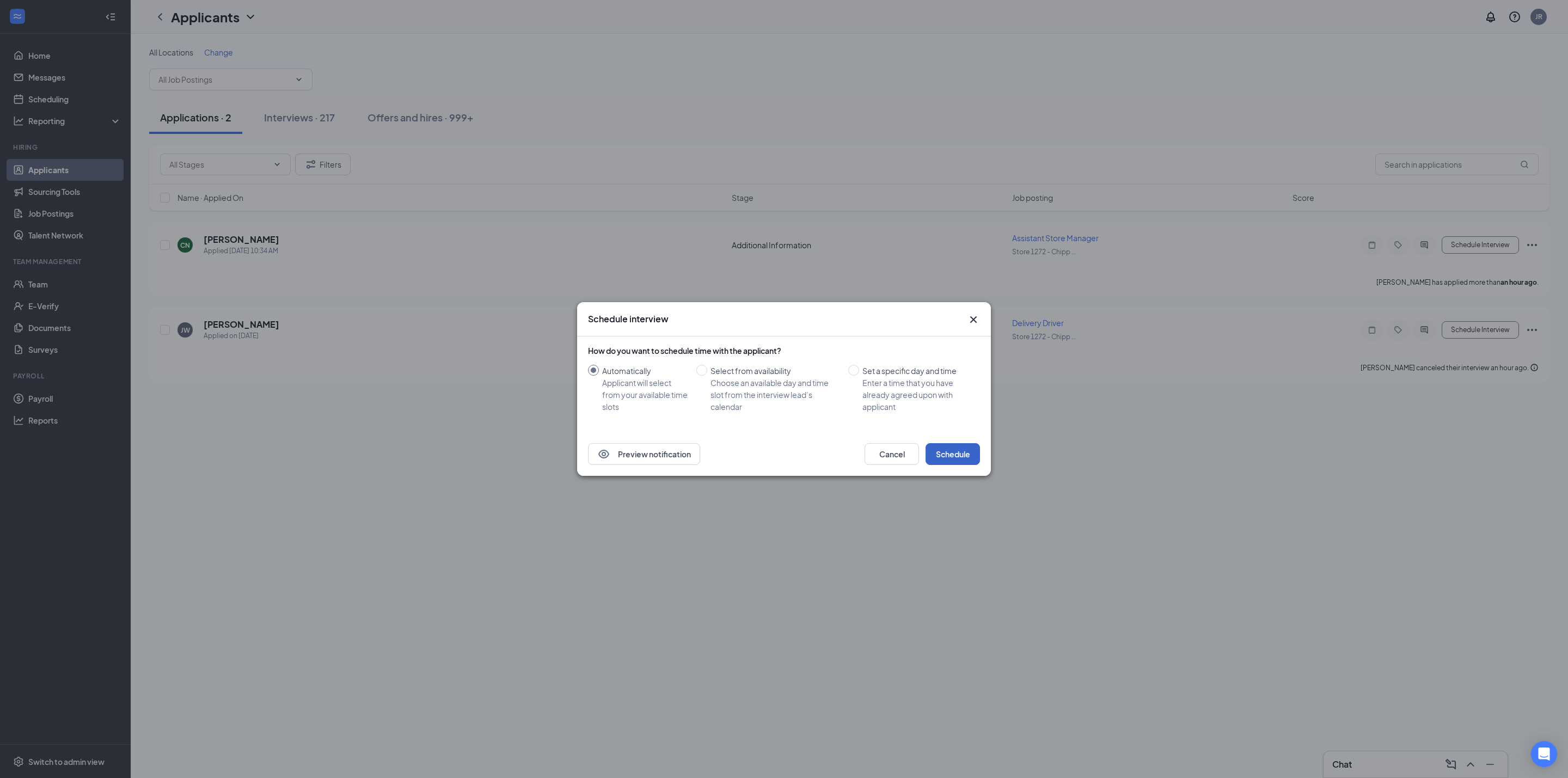
click at [954, 449] on button "Schedule" at bounding box center [953, 454] width 55 height 22
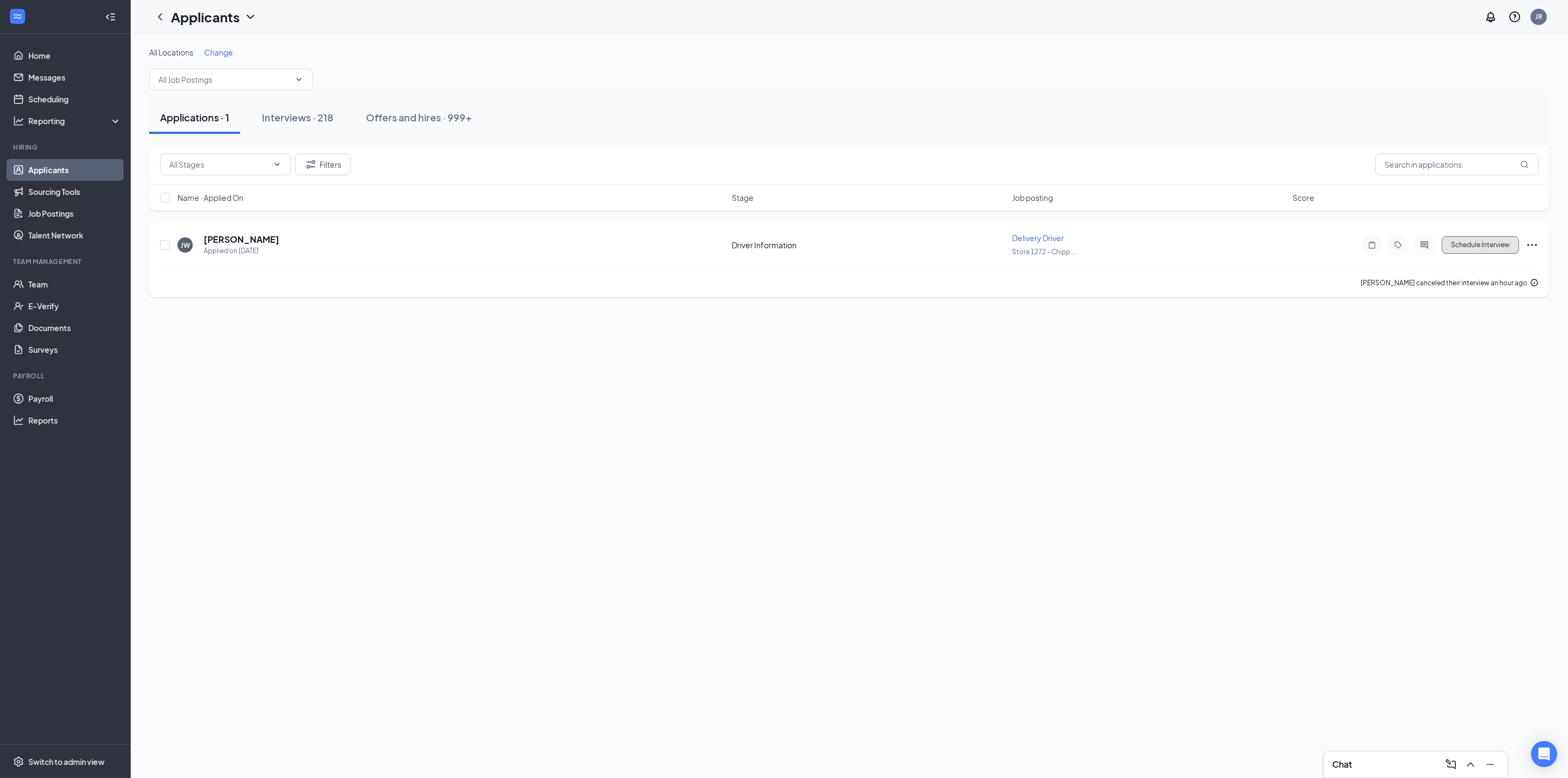
click at [1490, 248] on button "Schedule Interview" at bounding box center [1480, 245] width 77 height 17
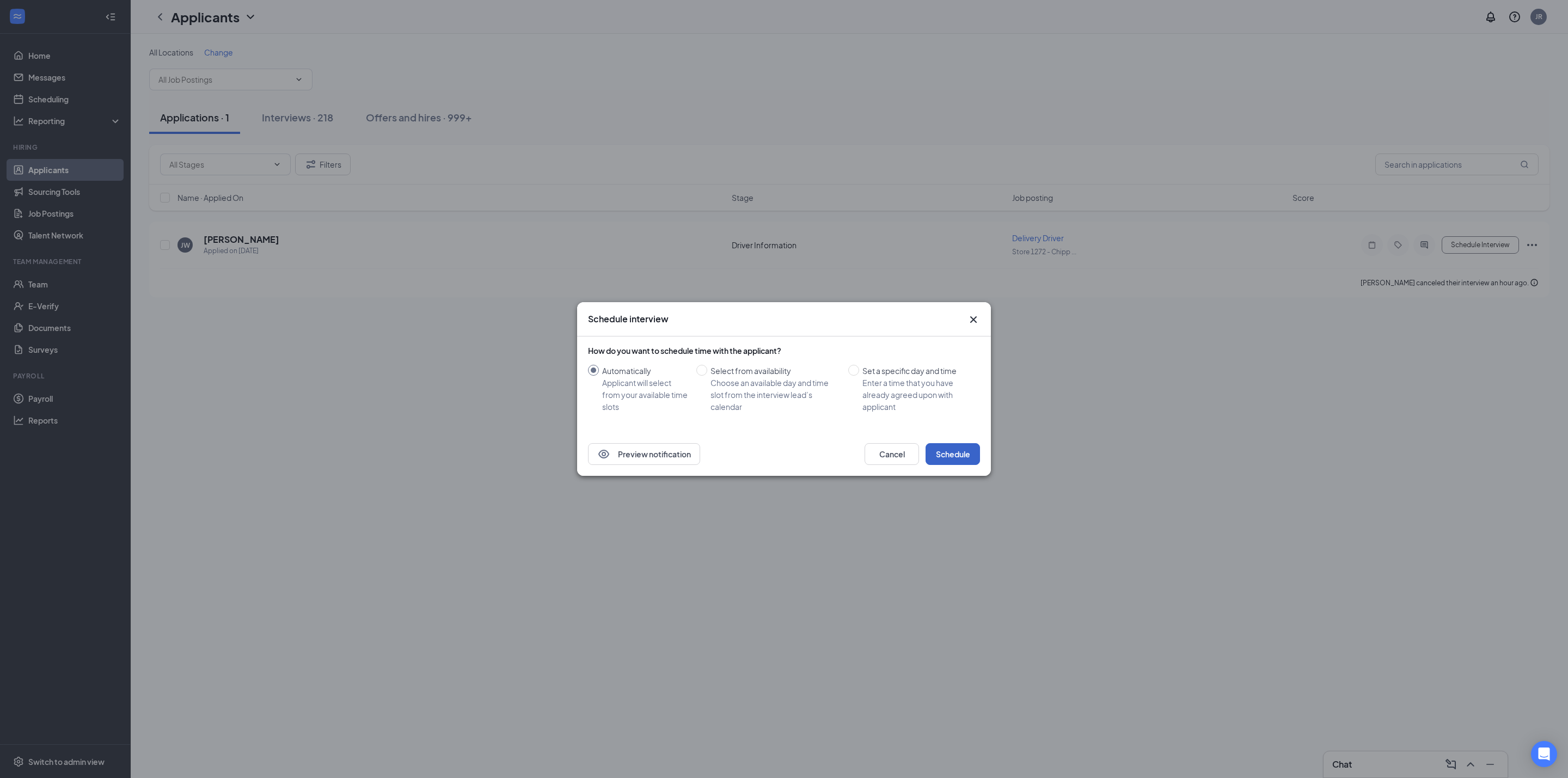
click at [956, 464] on button "Schedule" at bounding box center [953, 454] width 55 height 22
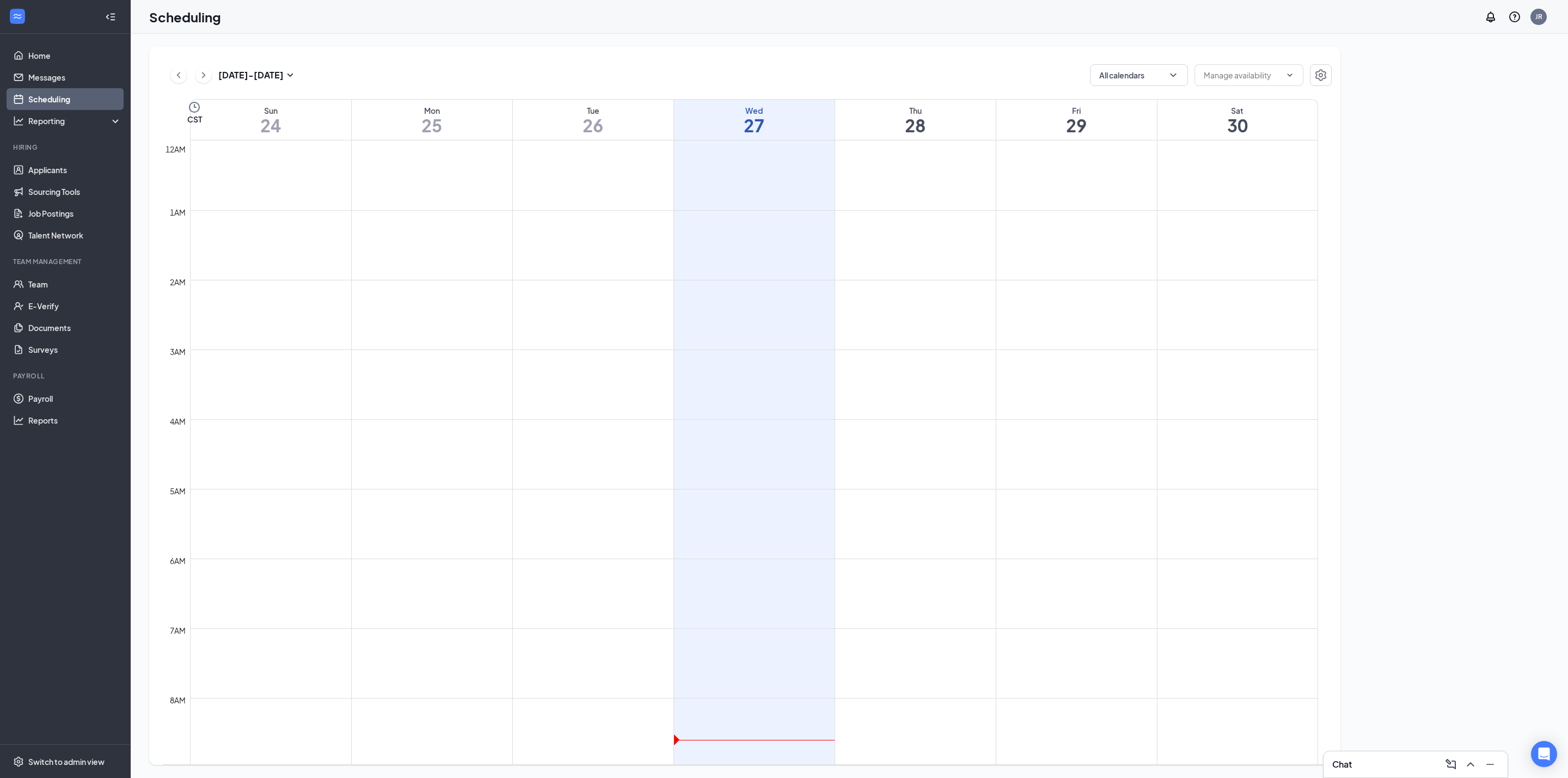
scroll to position [535, 0]
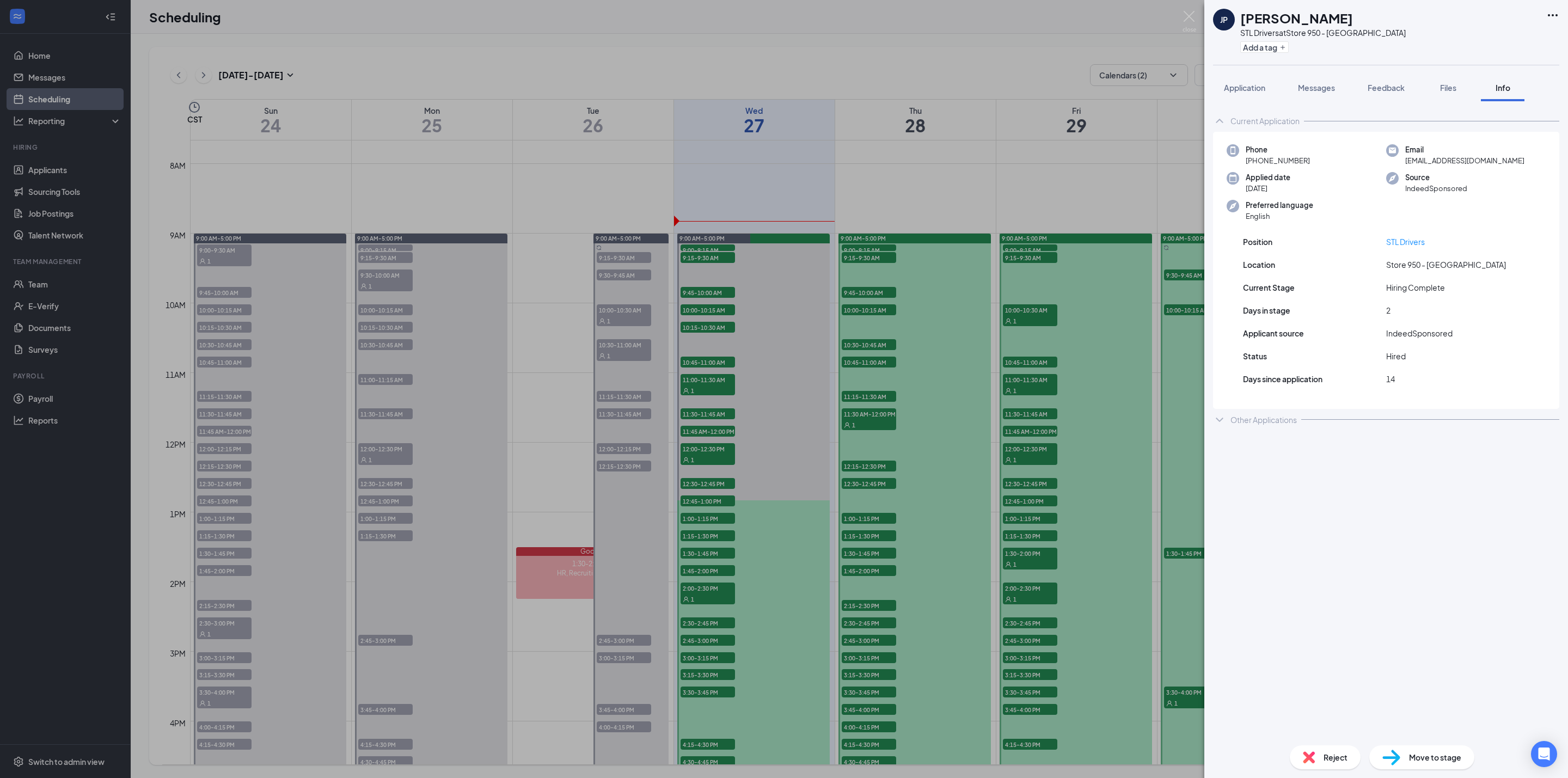
click at [1270, 22] on h1 "[PERSON_NAME]" at bounding box center [1296, 18] width 113 height 19
click at [1271, 22] on h1 "[PERSON_NAME]" at bounding box center [1296, 18] width 113 height 19
click at [1267, 22] on h1 "[PERSON_NAME]" at bounding box center [1296, 18] width 113 height 19
click at [1188, 20] on img at bounding box center [1189, 22] width 13 height 22
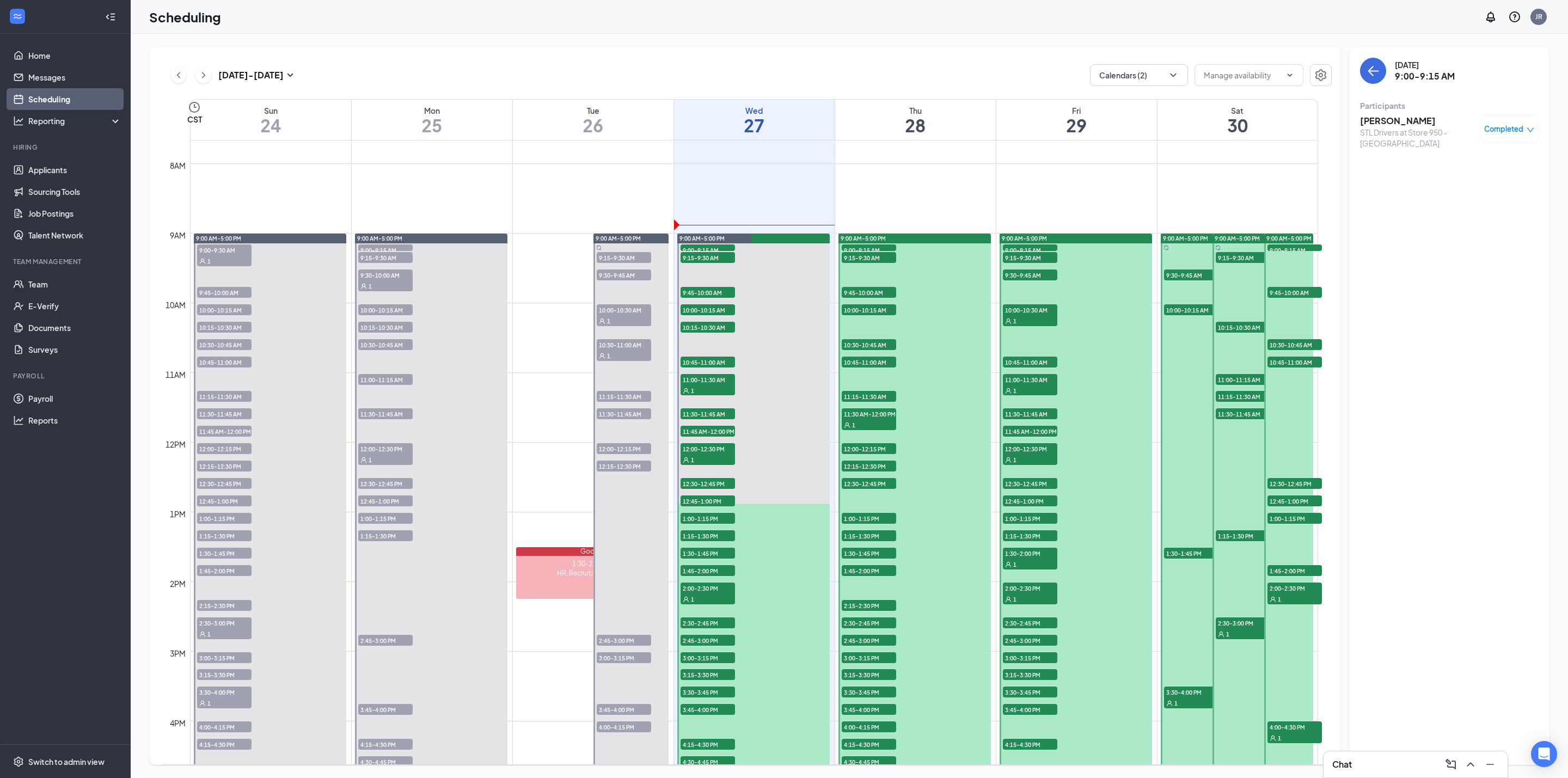
click at [1411, 124] on h3 "[PERSON_NAME]" at bounding box center [1416, 121] width 114 height 12
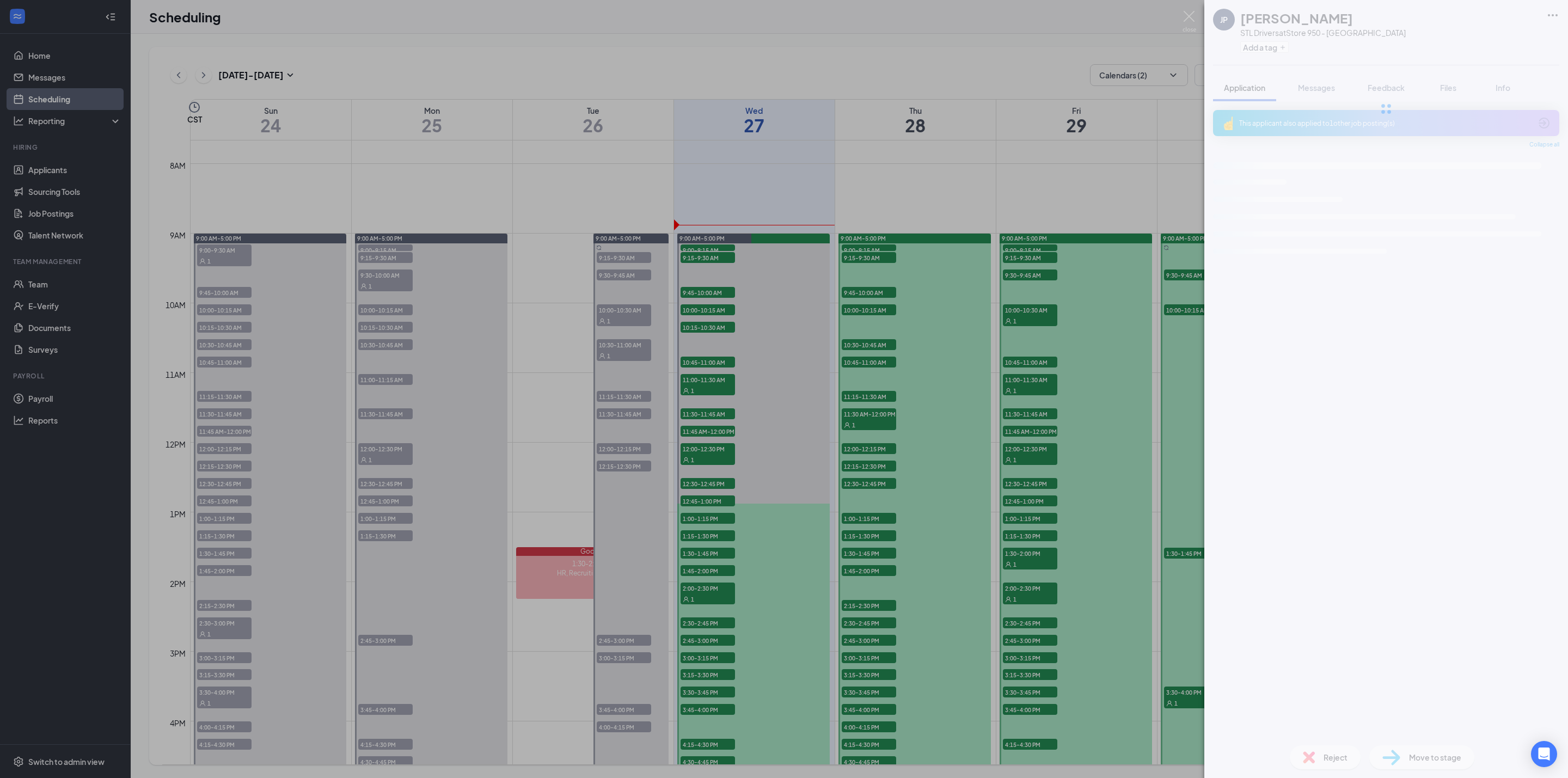
click at [1319, 19] on div at bounding box center [1386, 108] width 364 height 218
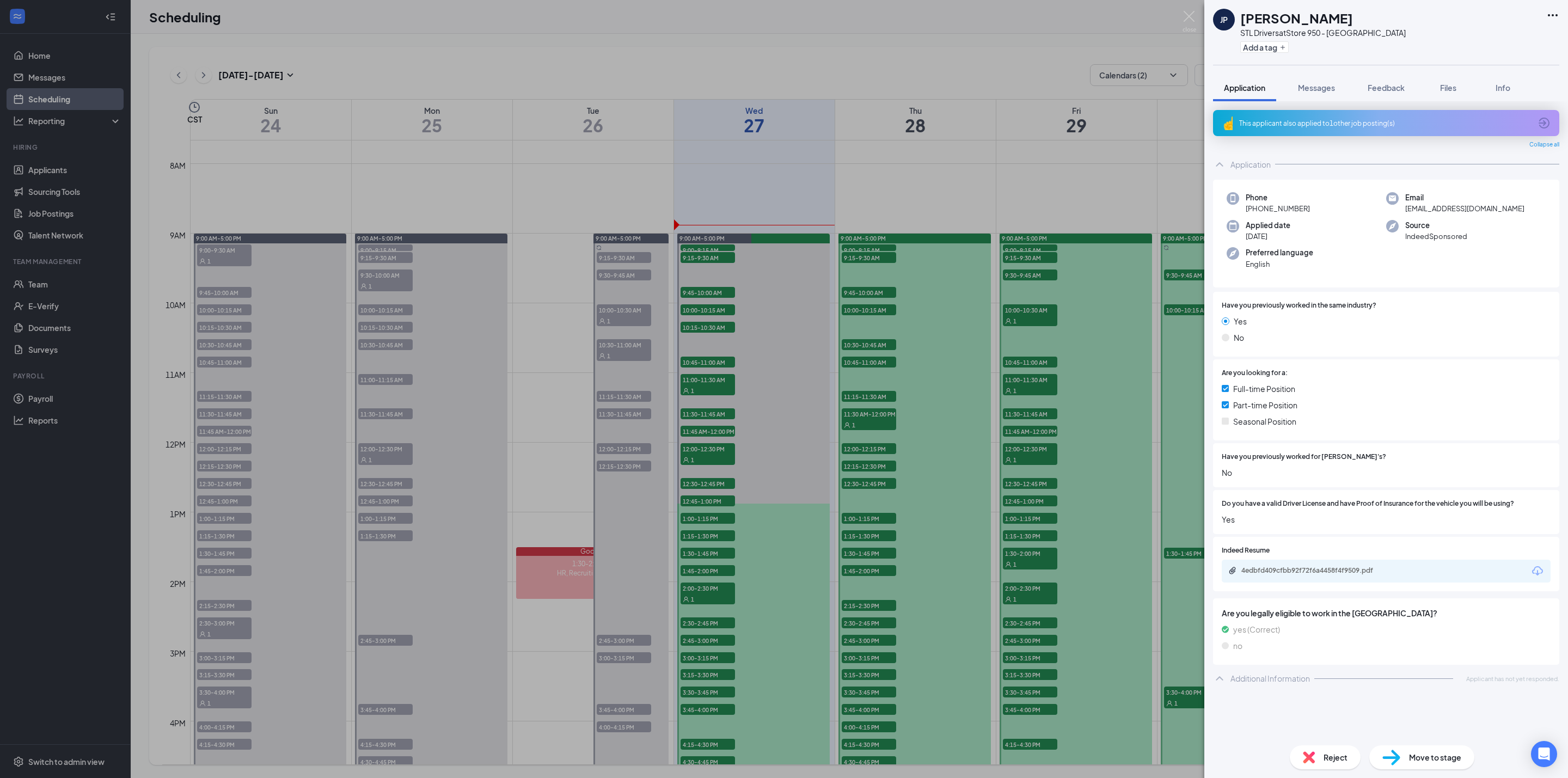
click at [1325, 753] on span "Reject" at bounding box center [1335, 757] width 24 height 12
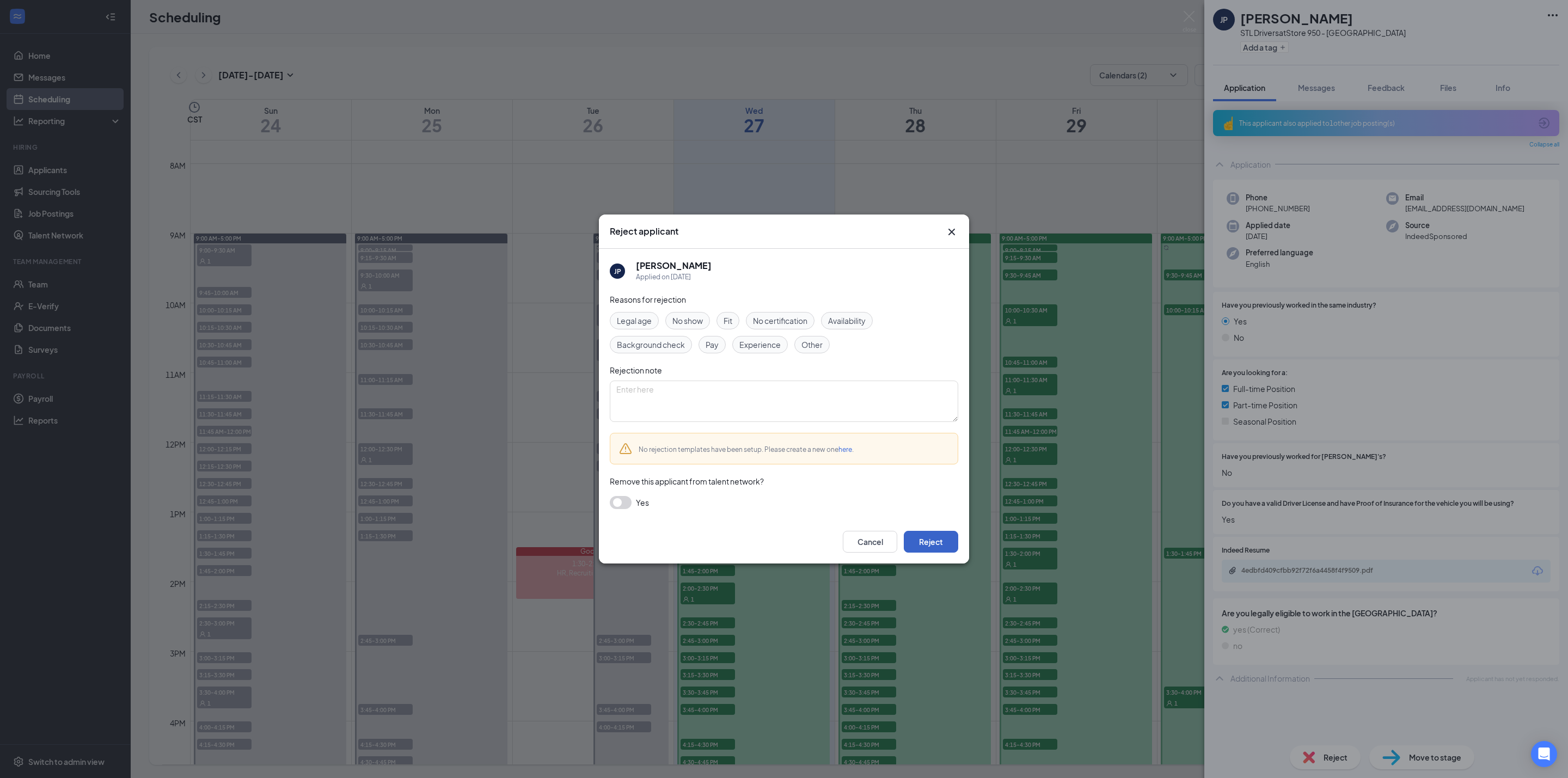
click at [936, 544] on button "Reject" at bounding box center [932, 541] width 55 height 22
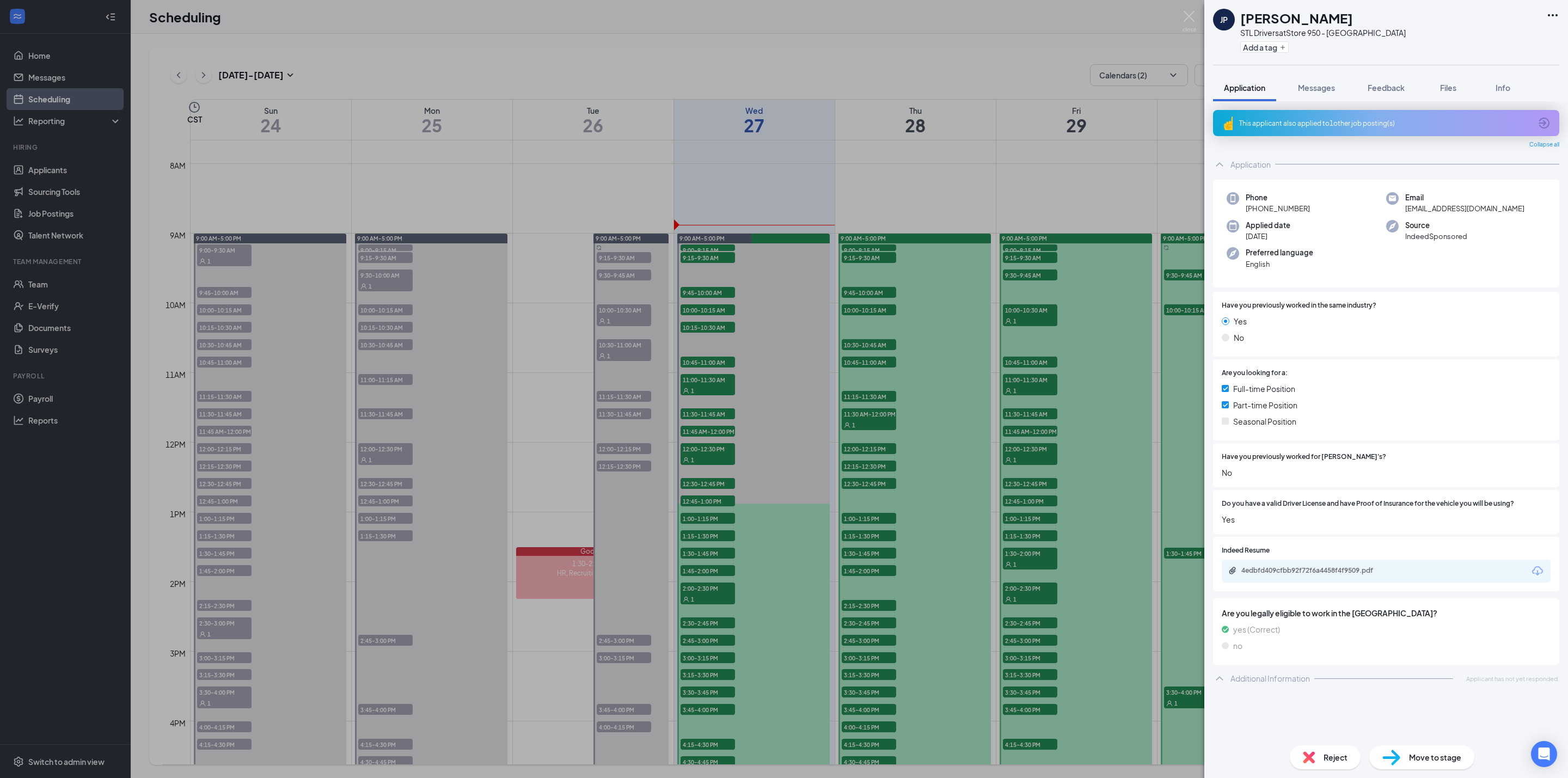
click at [1193, 18] on img at bounding box center [1189, 22] width 13 height 22
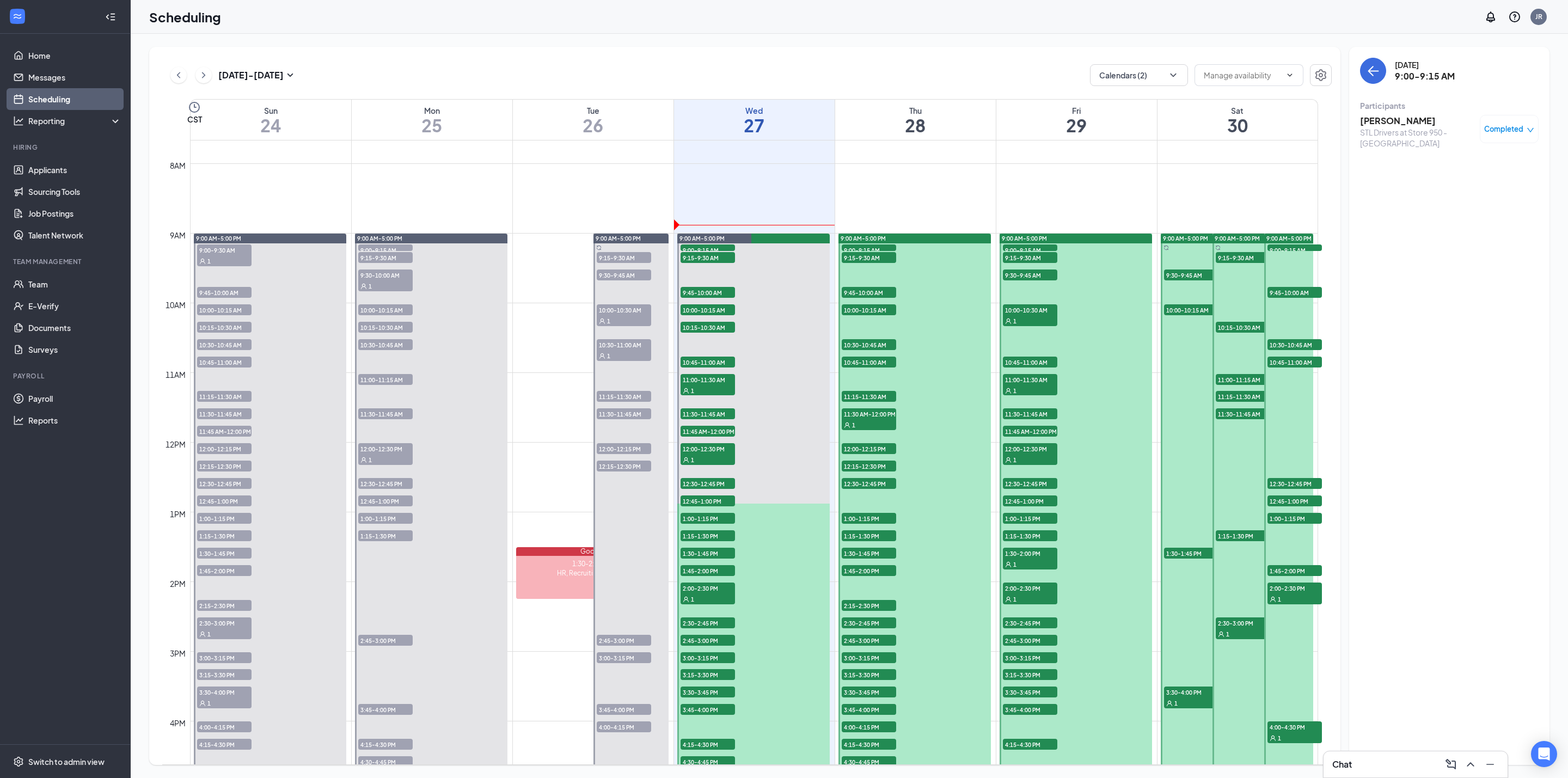
click at [706, 257] on span "9:15-9:30 AM" at bounding box center [708, 257] width 55 height 11
click at [1410, 123] on h3 "[PERSON_NAME]" at bounding box center [1416, 121] width 114 height 12
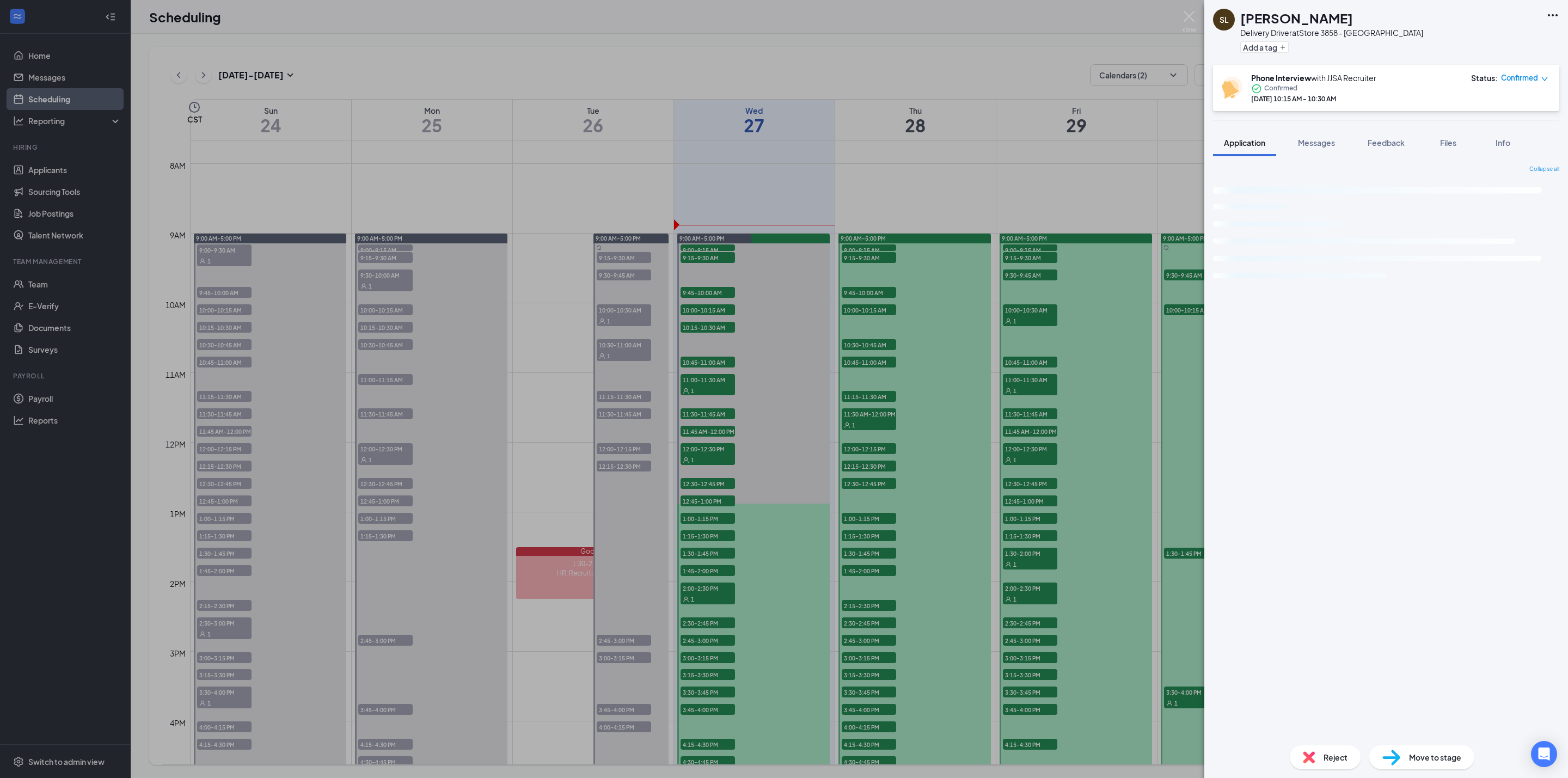
click at [1300, 15] on h1 "[PERSON_NAME]" at bounding box center [1296, 18] width 113 height 19
copy h1 "[PERSON_NAME]"
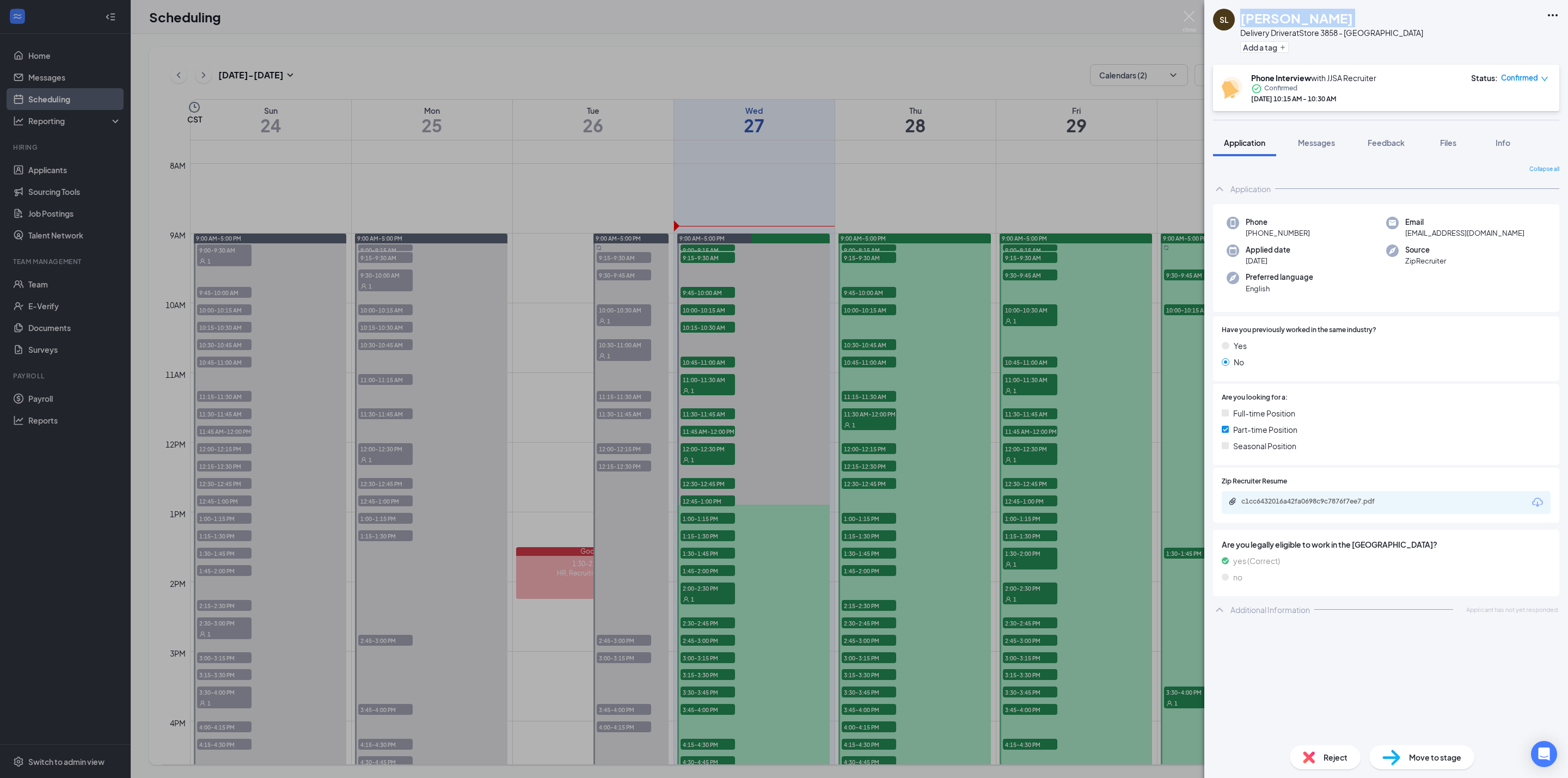
click at [1296, 234] on span "+1 (618) 207-8119" at bounding box center [1278, 233] width 64 height 11
click at [1295, 234] on span "+1 (618) 207-8119" at bounding box center [1278, 233] width 64 height 11
click at [1294, 234] on span "+1 (618) 207-8119" at bounding box center [1278, 233] width 64 height 11
click at [1293, 234] on span "+1 (618) 207-8119" at bounding box center [1278, 233] width 64 height 11
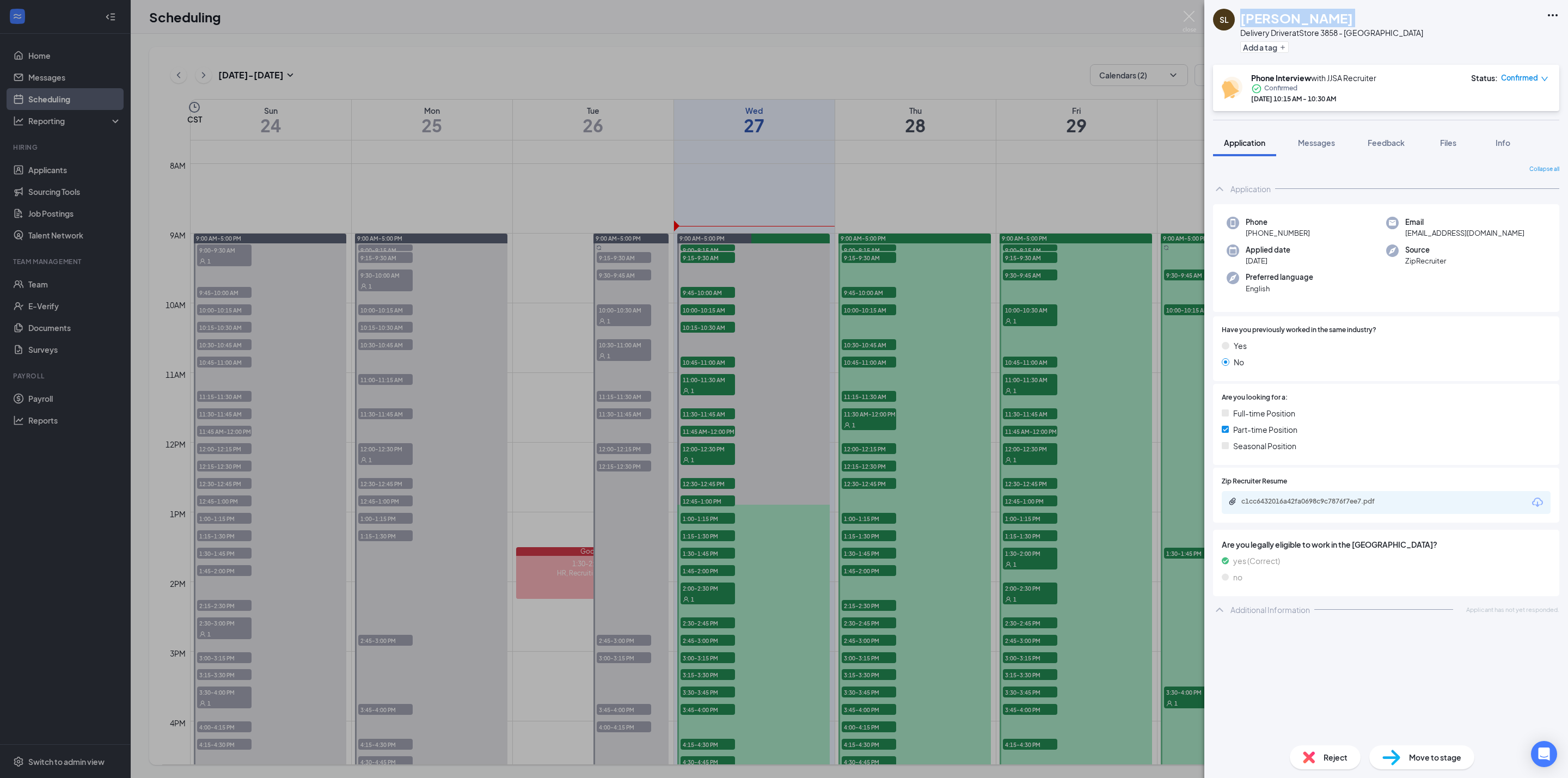
click at [1293, 234] on span "+1 (618) 207-8119" at bounding box center [1278, 233] width 64 height 11
copy span "8119"
copy span "+1 (618) 207-8119"
click at [1425, 755] on span "Move to stage" at bounding box center [1434, 757] width 52 height 12
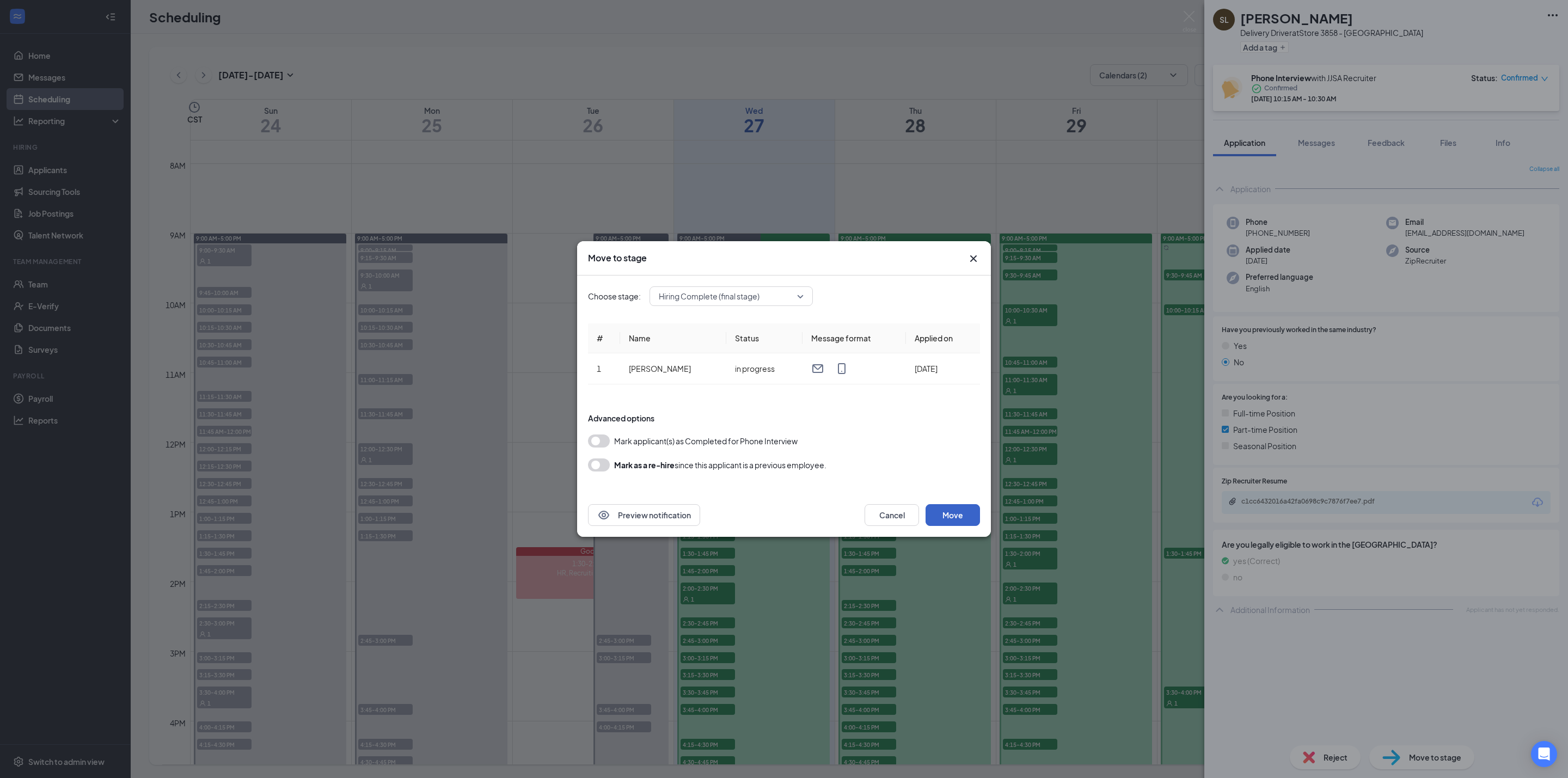
click at [952, 516] on button "Move" at bounding box center [953, 515] width 55 height 22
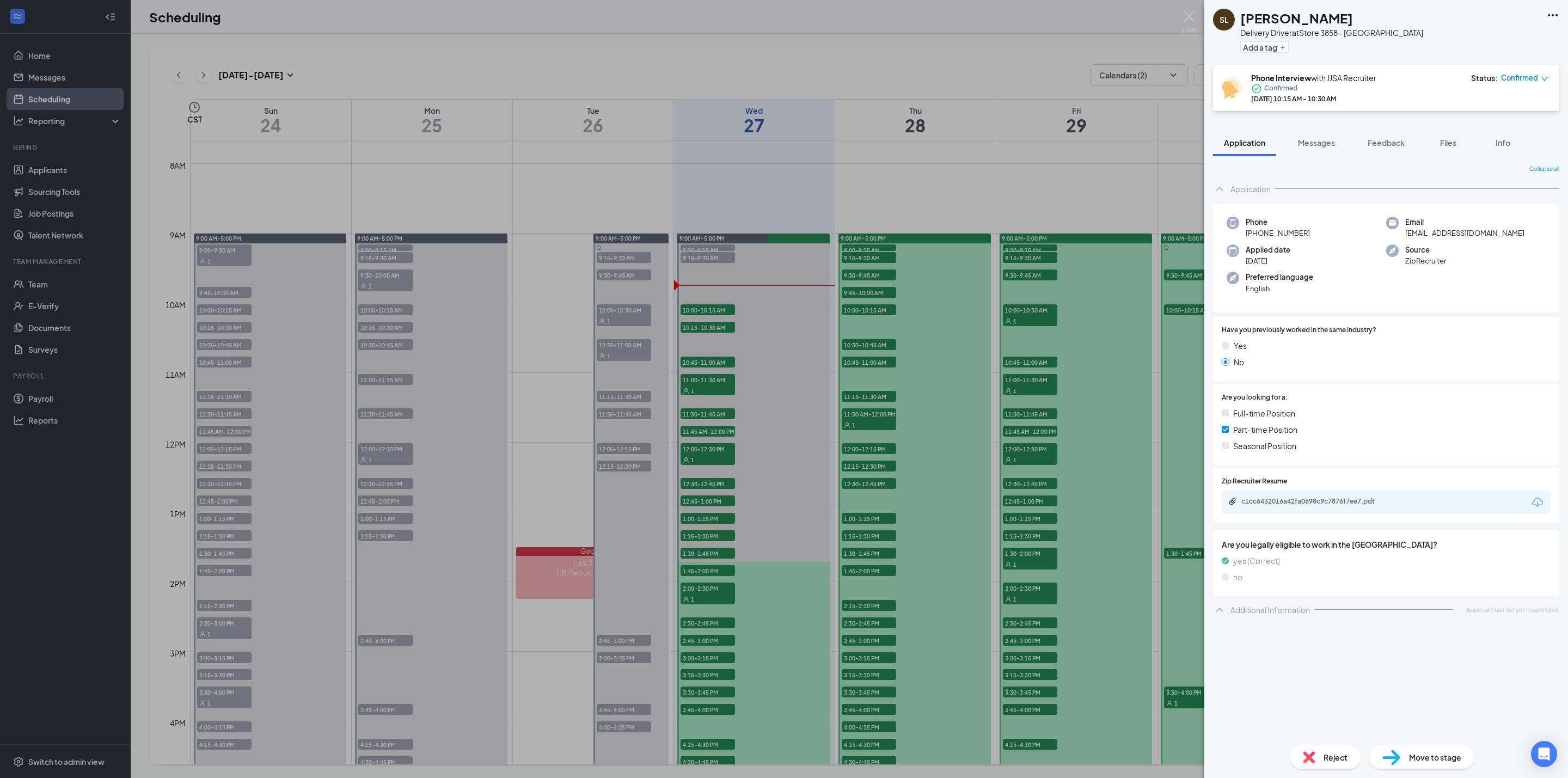
click at [718, 194] on div "SL Stephanie Locke Delivery Driver at Store 3858 - Rock Hill Add a tag Phone In…" at bounding box center [784, 389] width 1568 height 778
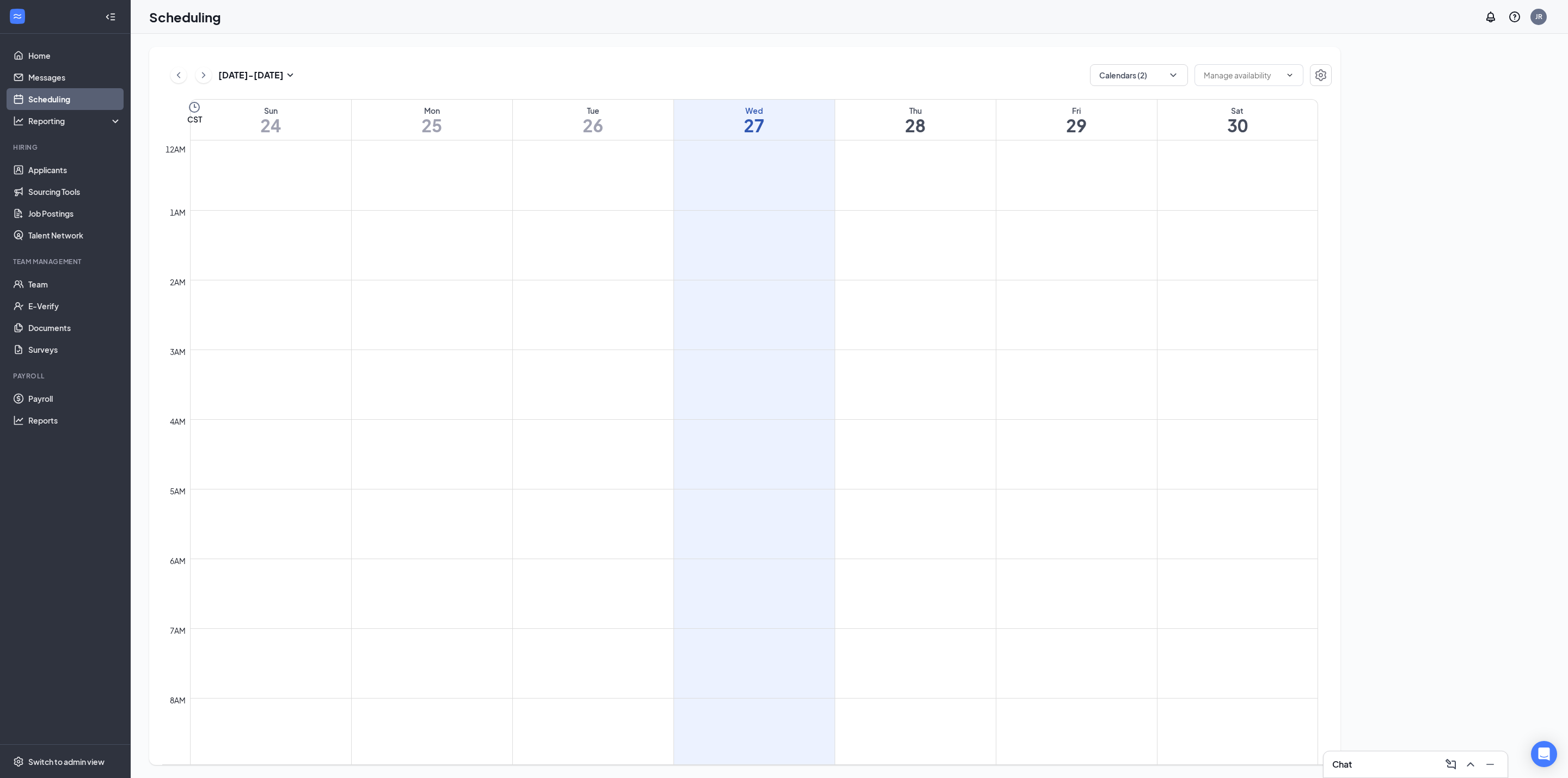
scroll to position [535, 0]
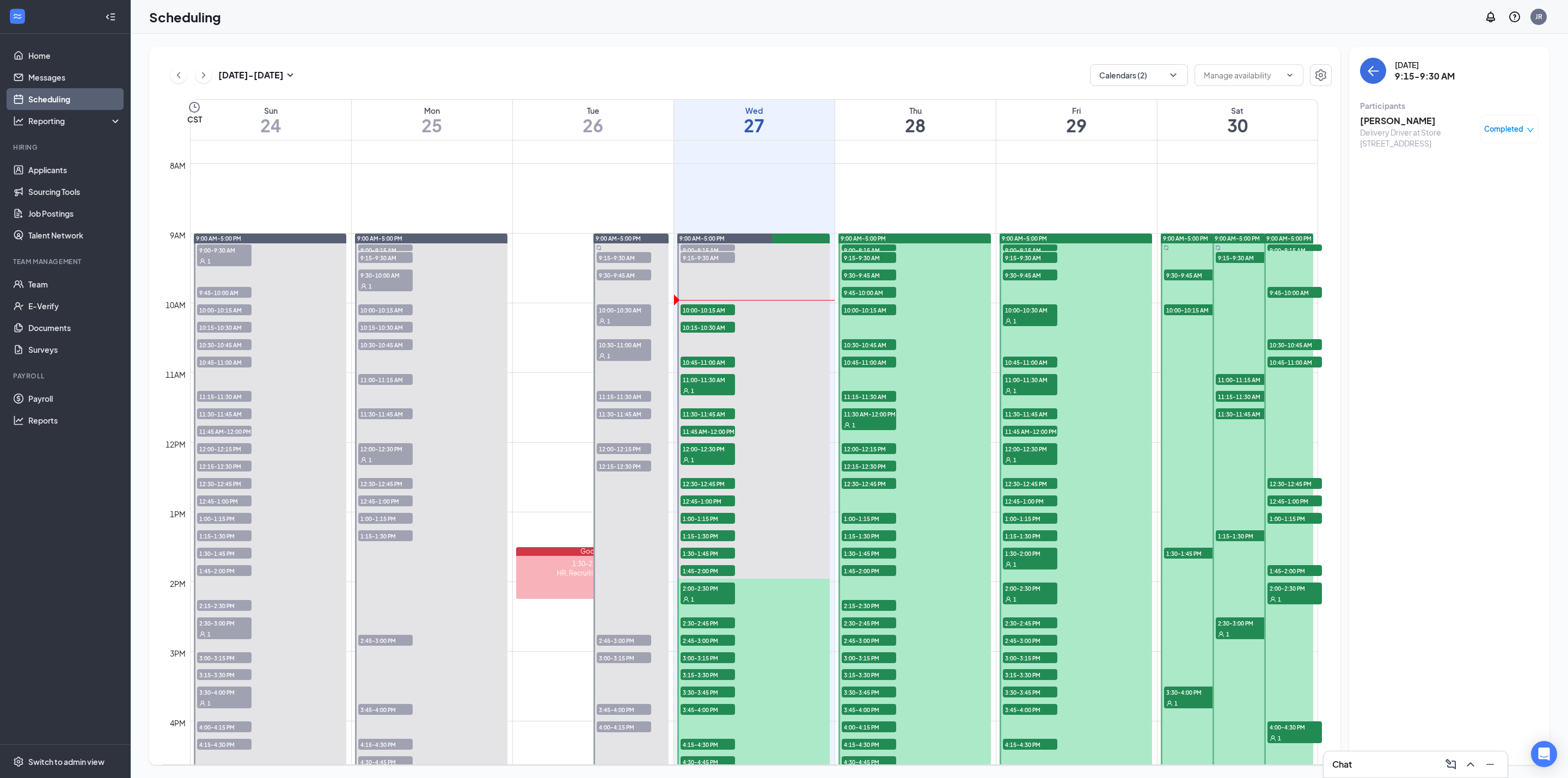
click at [716, 310] on span "10:00-10:15 AM" at bounding box center [708, 310] width 55 height 11
click at [1402, 121] on h3 "[PERSON_NAME]" at bounding box center [1416, 121] width 114 height 12
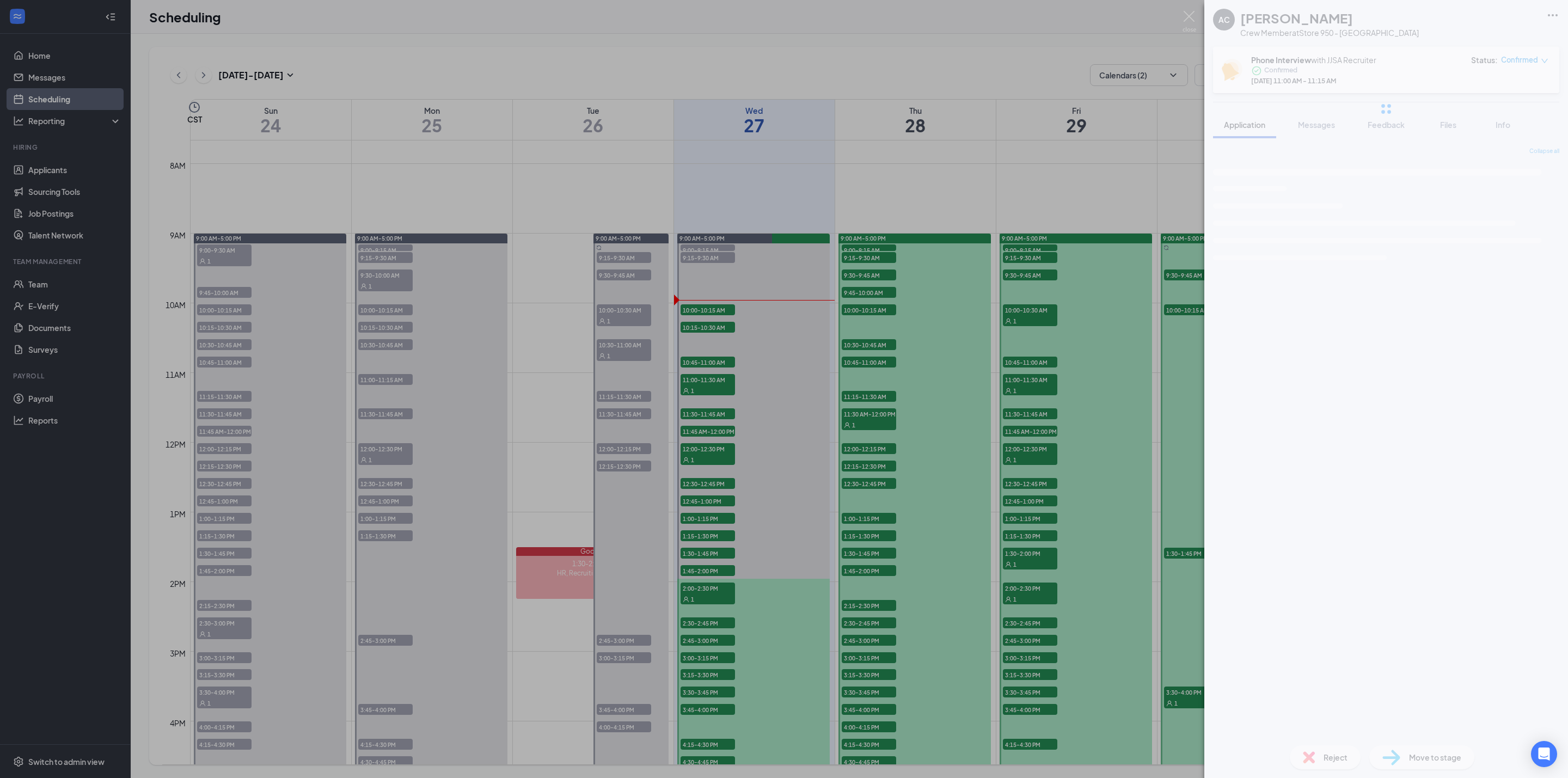
click at [1256, 24] on h1 "[PERSON_NAME]" at bounding box center [1296, 18] width 113 height 19
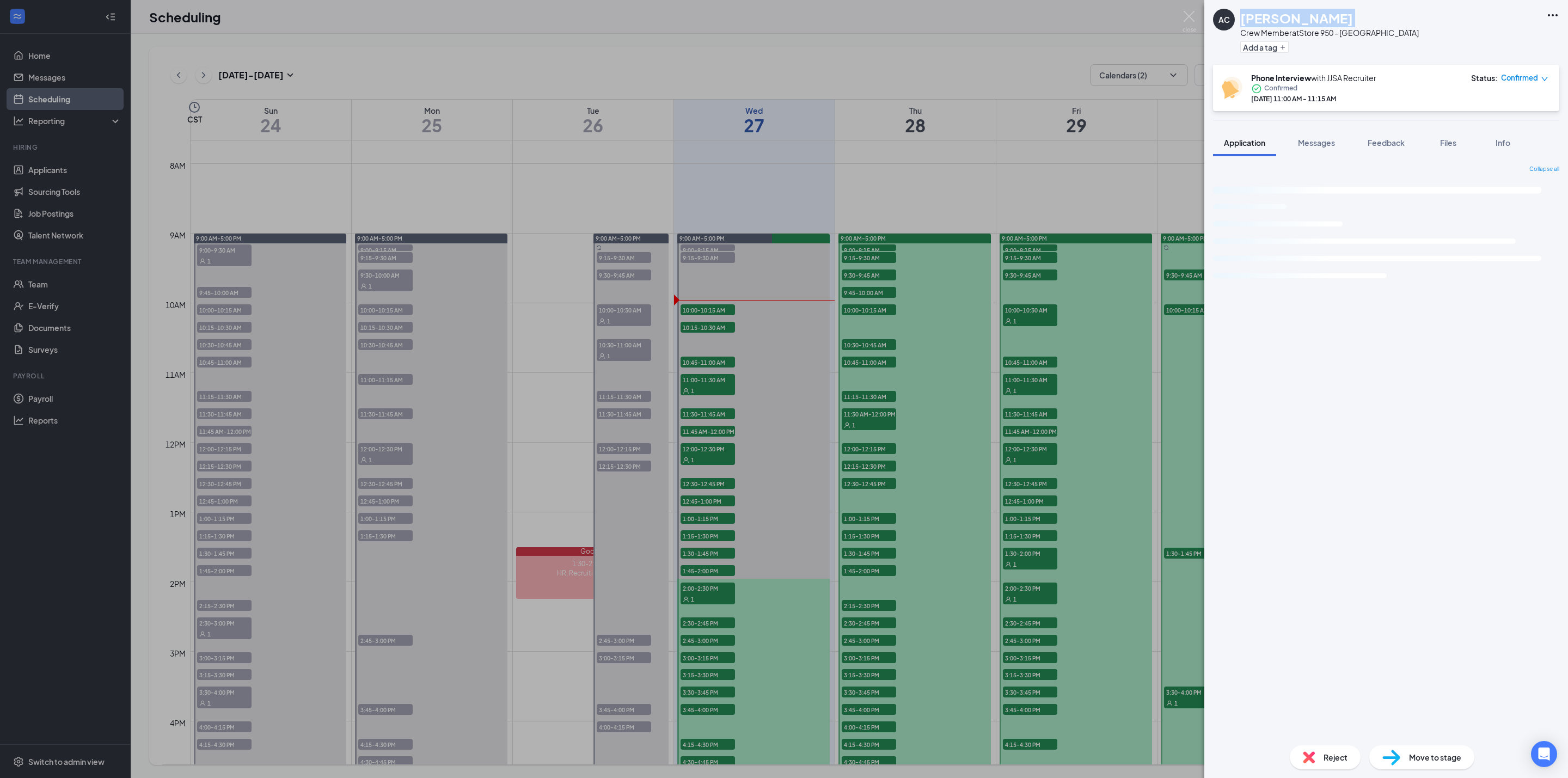
click at [1256, 24] on h1 "[PERSON_NAME]" at bounding box center [1296, 18] width 113 height 19
click at [1257, 23] on h1 "[PERSON_NAME]" at bounding box center [1296, 18] width 113 height 19
copy h1 "[PERSON_NAME]"
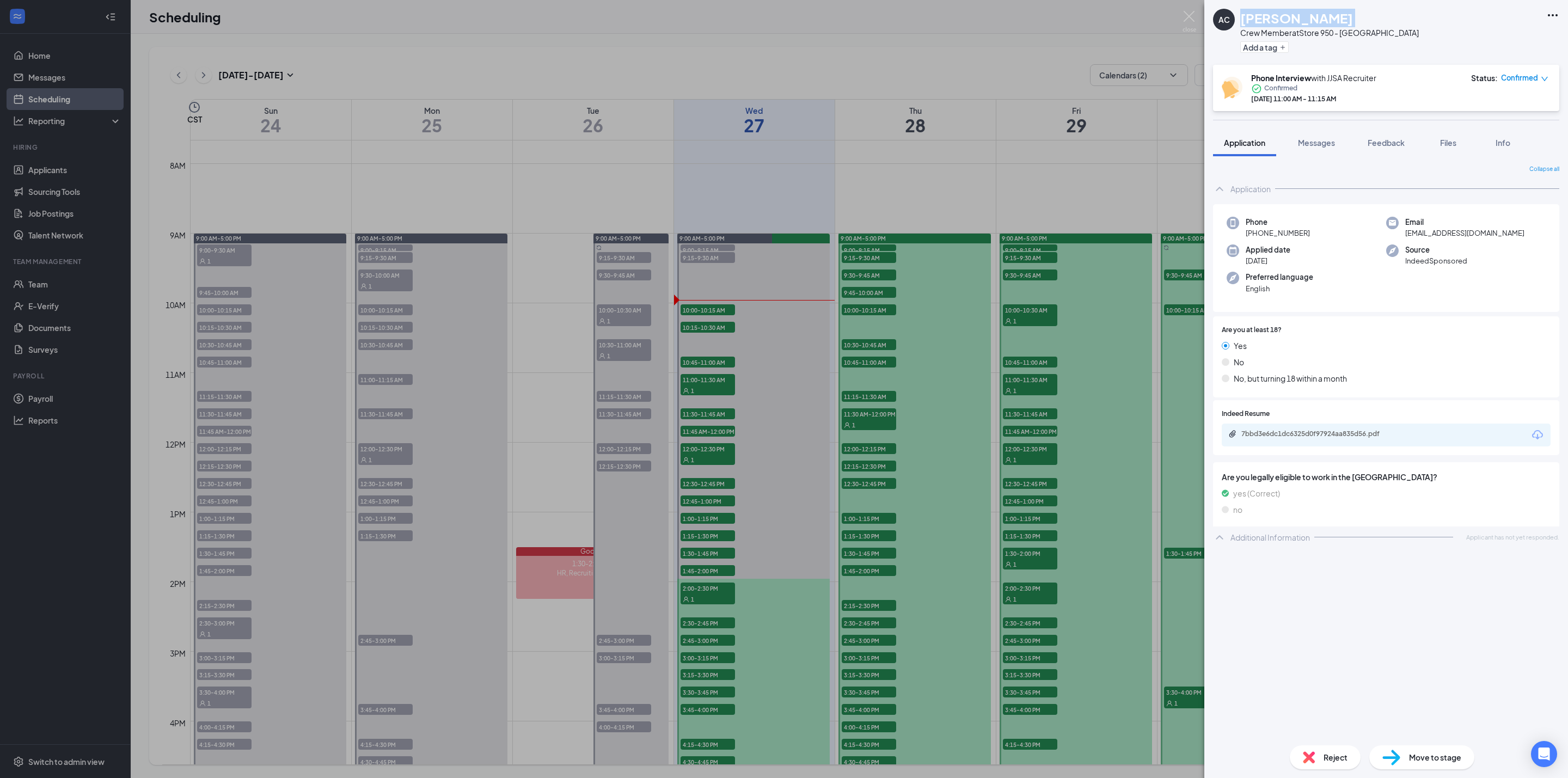
click at [1287, 233] on span "[PHONE_NUMBER]" at bounding box center [1278, 233] width 64 height 11
click at [1288, 233] on span "[PHONE_NUMBER]" at bounding box center [1278, 233] width 64 height 11
copy span "[PHONE_NUMBER]"
click at [1312, 20] on h1 "[PERSON_NAME]" at bounding box center [1296, 18] width 113 height 19
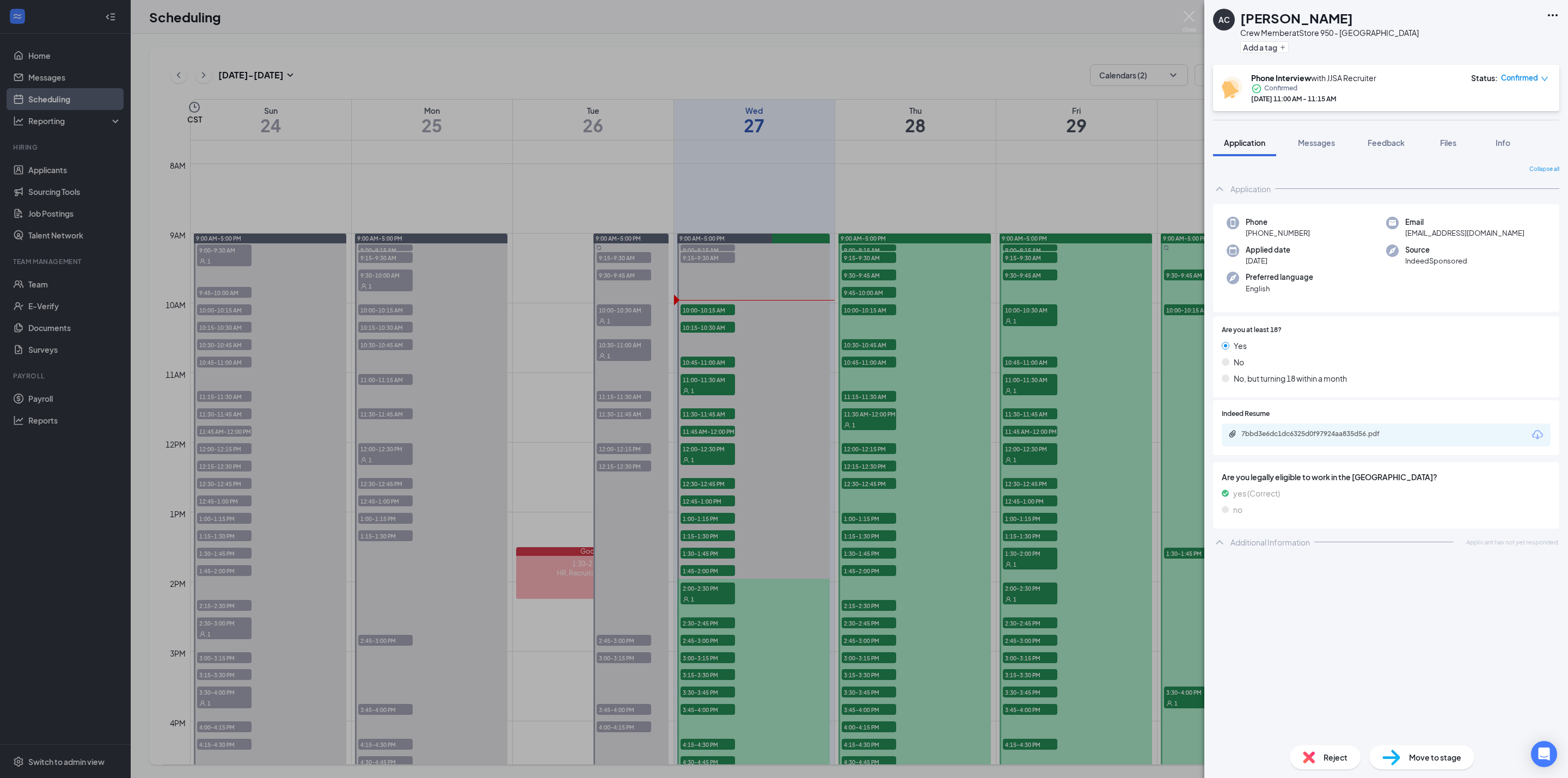
click at [1312, 20] on h1 "[PERSON_NAME]" at bounding box center [1296, 18] width 113 height 19
copy h1 "[PERSON_NAME]"
click at [1428, 760] on span "Move to stage" at bounding box center [1434, 757] width 52 height 12
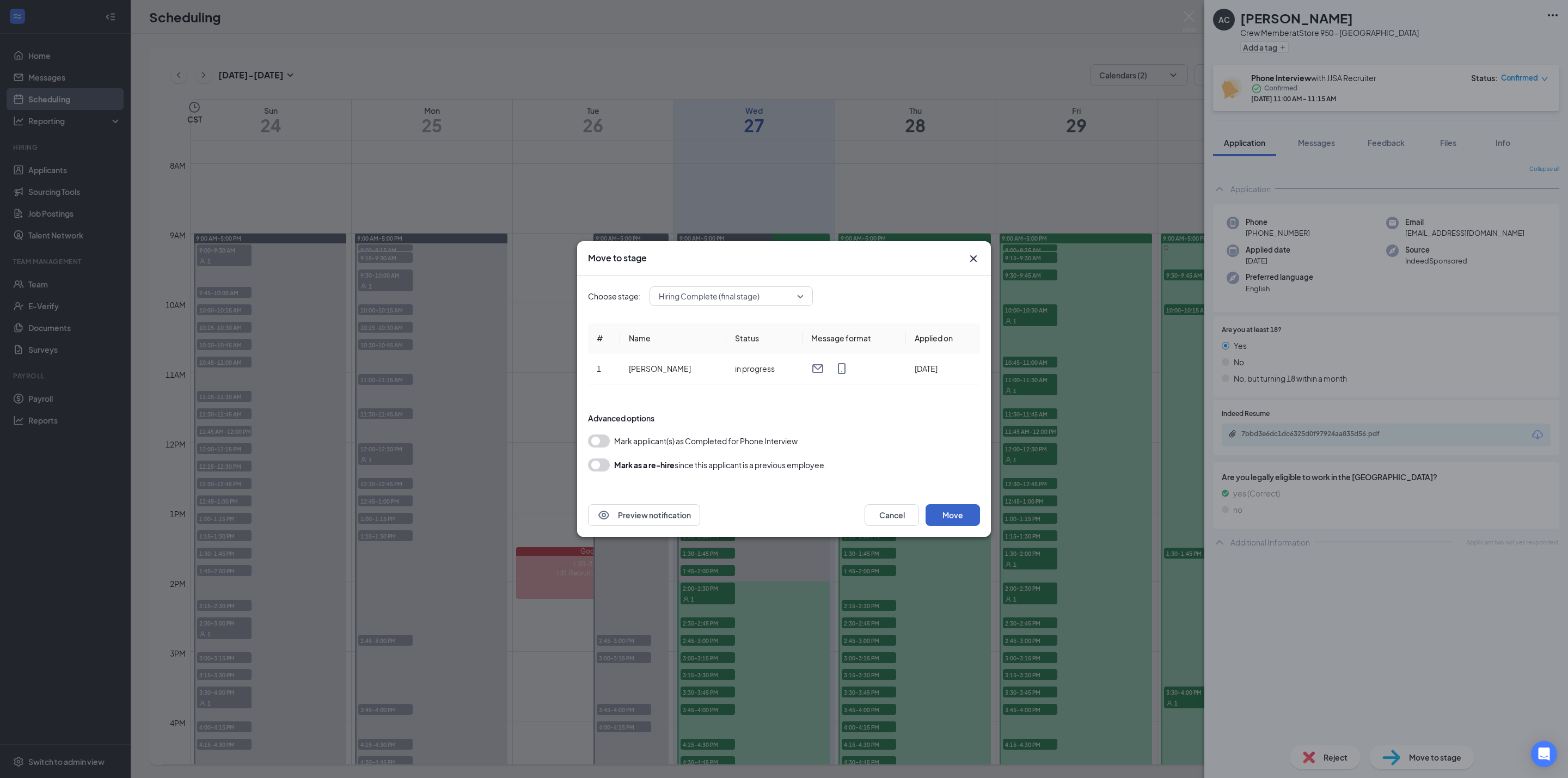
click at [969, 509] on button "Move" at bounding box center [953, 515] width 55 height 22
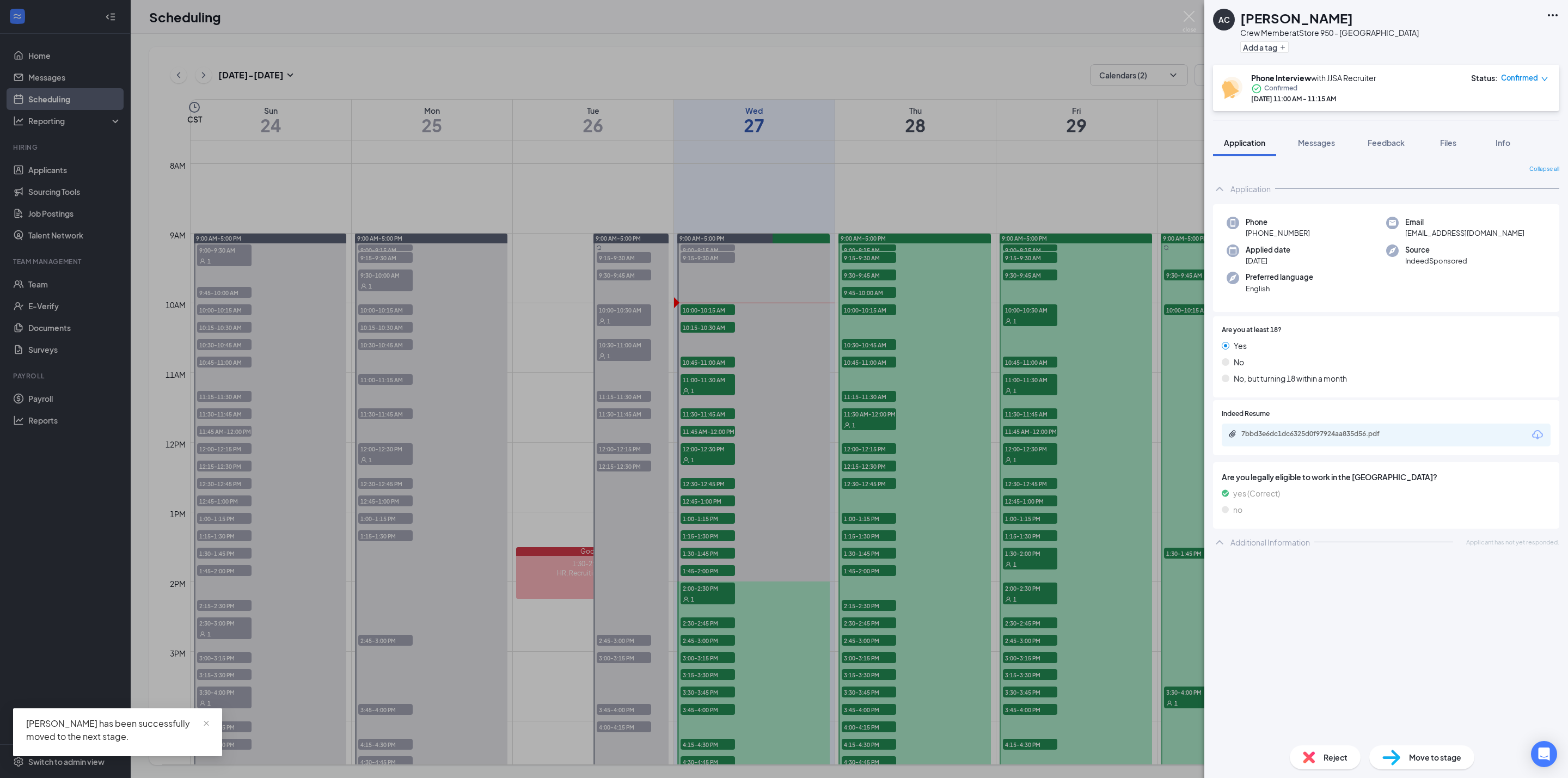
click at [1289, 17] on h1 "[PERSON_NAME]" at bounding box center [1296, 18] width 113 height 19
click at [1291, 17] on h1 "[PERSON_NAME]" at bounding box center [1296, 18] width 113 height 19
copy h1 "[PERSON_NAME]"
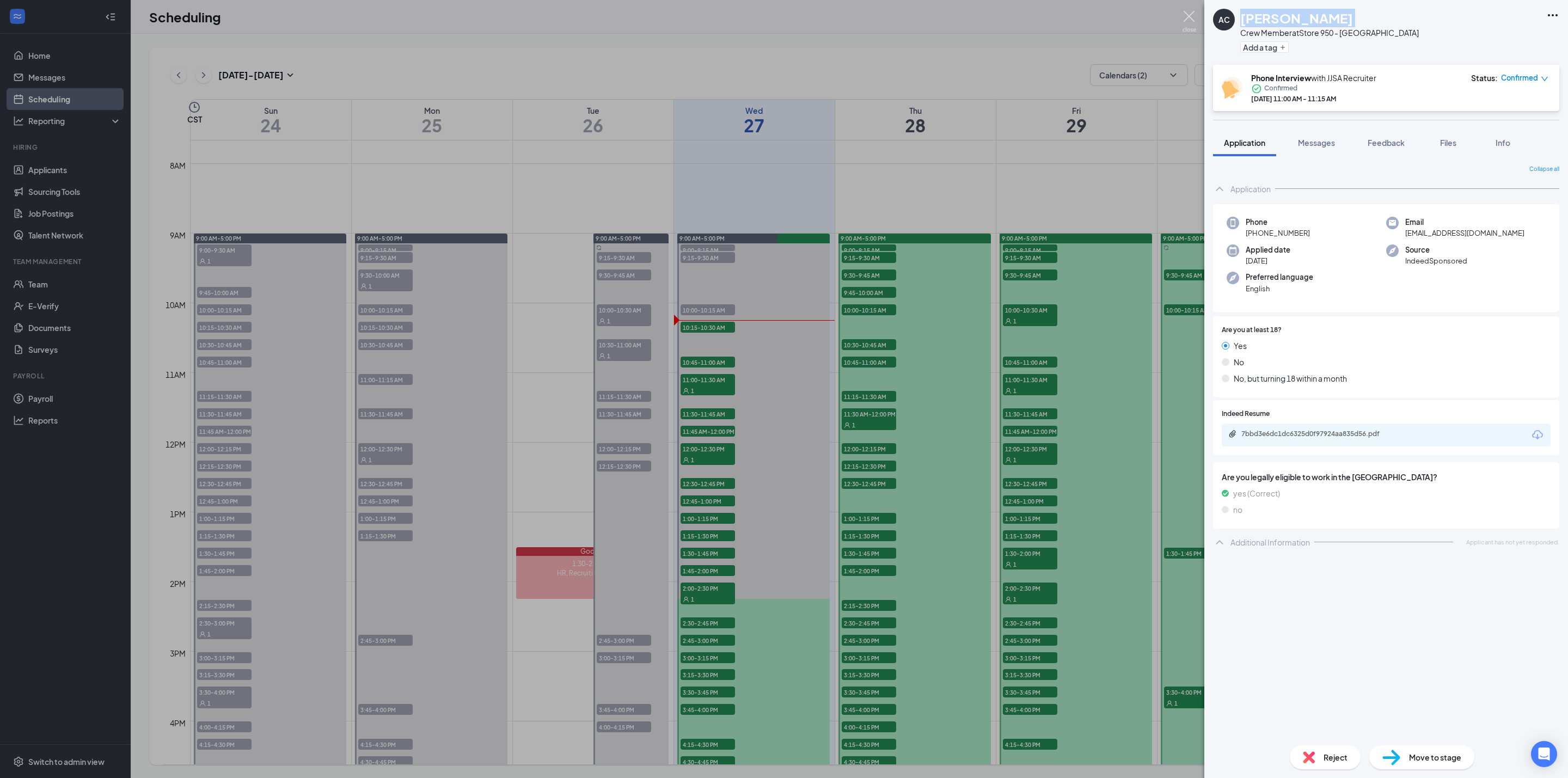
click at [1186, 16] on img at bounding box center [1189, 22] width 13 height 22
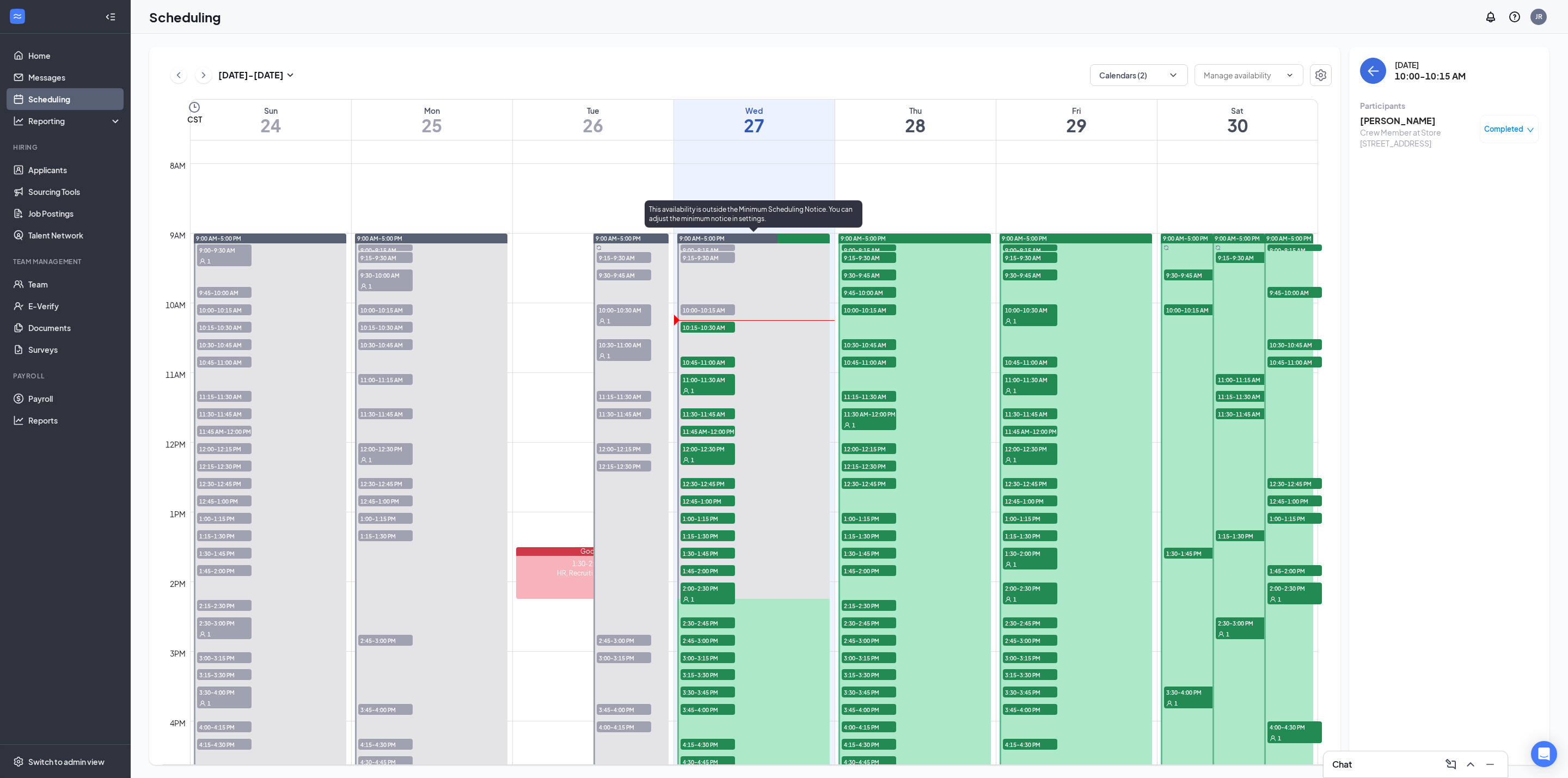
click at [691, 325] on span "10:15-10:30 AM" at bounding box center [708, 327] width 55 height 11
click at [1397, 121] on h3 "[PERSON_NAME]" at bounding box center [1416, 121] width 114 height 12
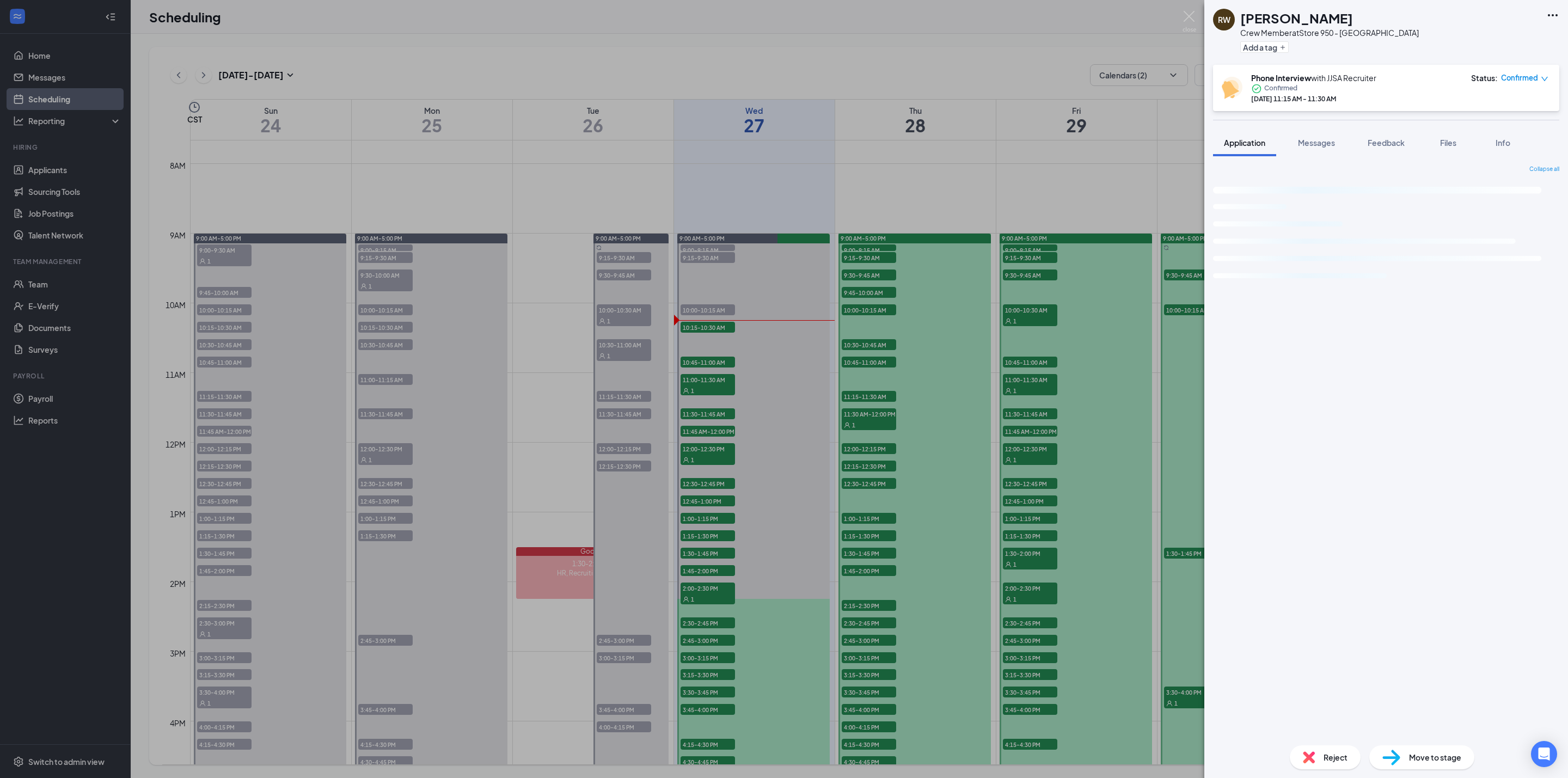
click at [1302, 25] on h1 "[PERSON_NAME]" at bounding box center [1296, 18] width 113 height 19
click at [1302, 24] on h1 "[PERSON_NAME]" at bounding box center [1296, 18] width 113 height 19
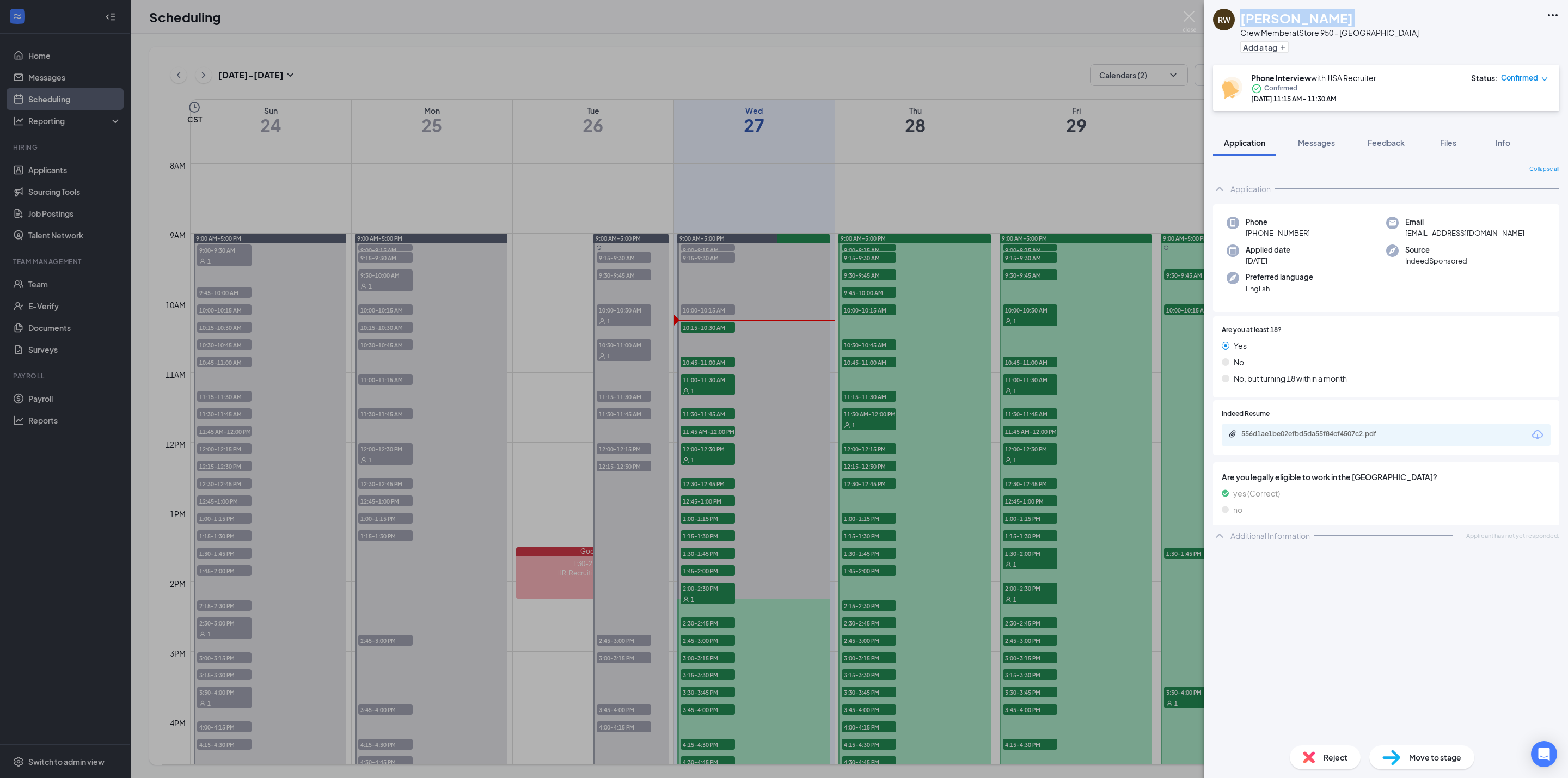
copy h1 "[PERSON_NAME]"
click at [1276, 231] on span "[PHONE_NUMBER]" at bounding box center [1278, 233] width 64 height 11
copy span "[PHONE_NUMBER]"
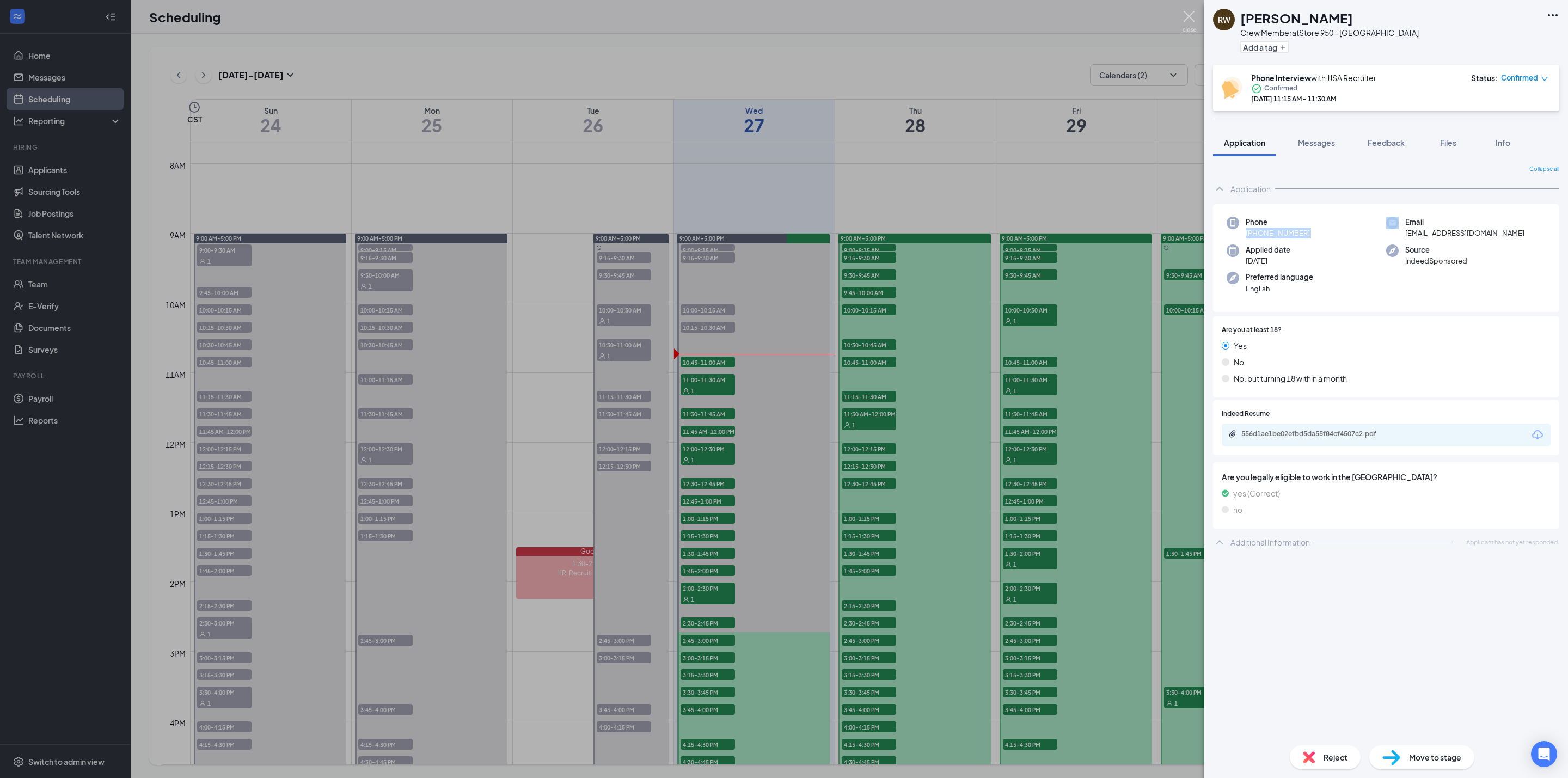
click at [1191, 22] on img at bounding box center [1189, 22] width 13 height 22
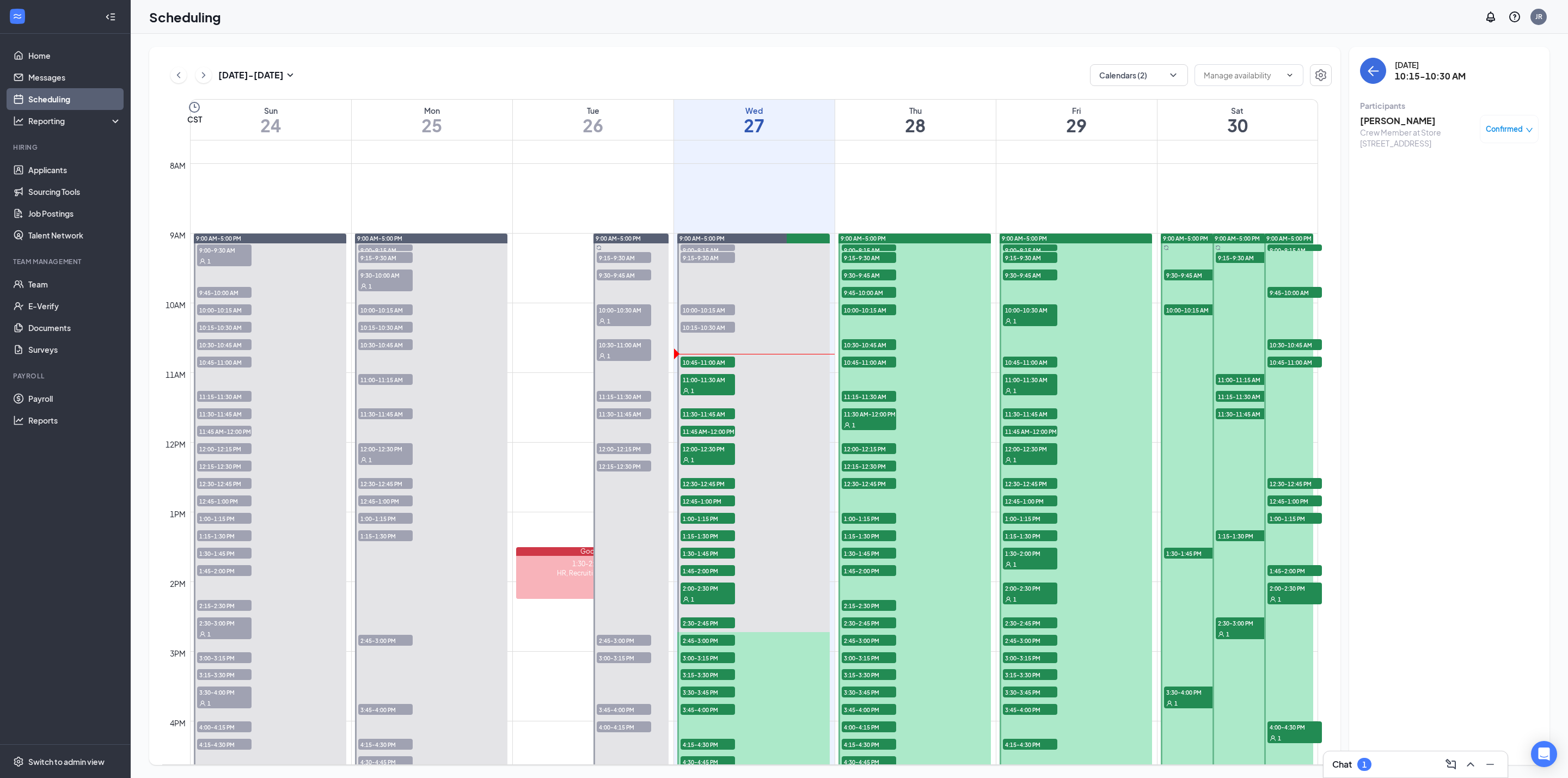
click at [1400, 118] on h3 "[PERSON_NAME]" at bounding box center [1416, 121] width 114 height 12
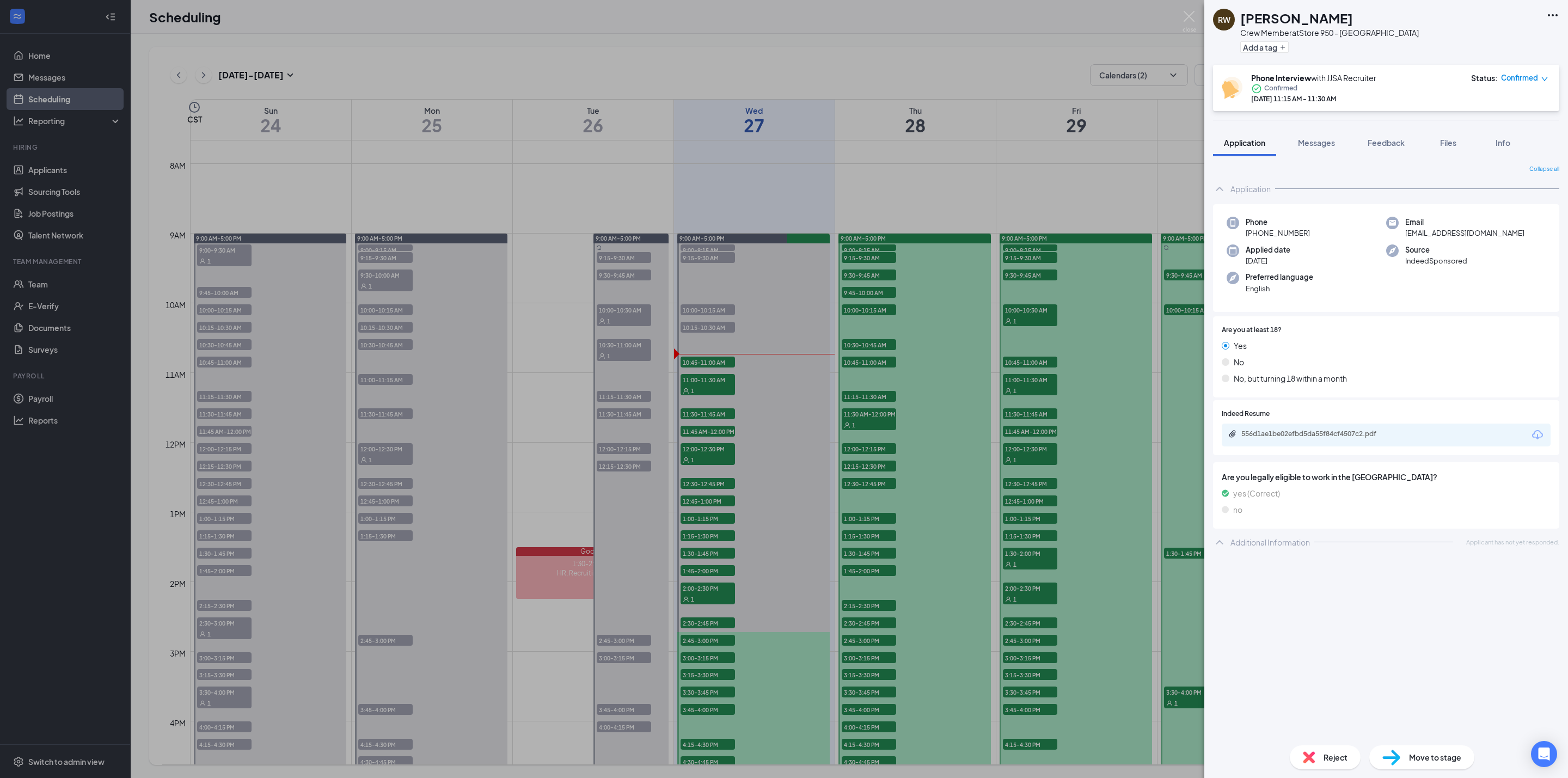
click at [1281, 234] on span "[PHONE_NUMBER]" at bounding box center [1278, 233] width 64 height 11
click at [1282, 234] on span "[PHONE_NUMBER]" at bounding box center [1278, 233] width 64 height 11
copy span "[PHONE_NUMBER]"
click at [1189, 20] on img at bounding box center [1189, 22] width 13 height 22
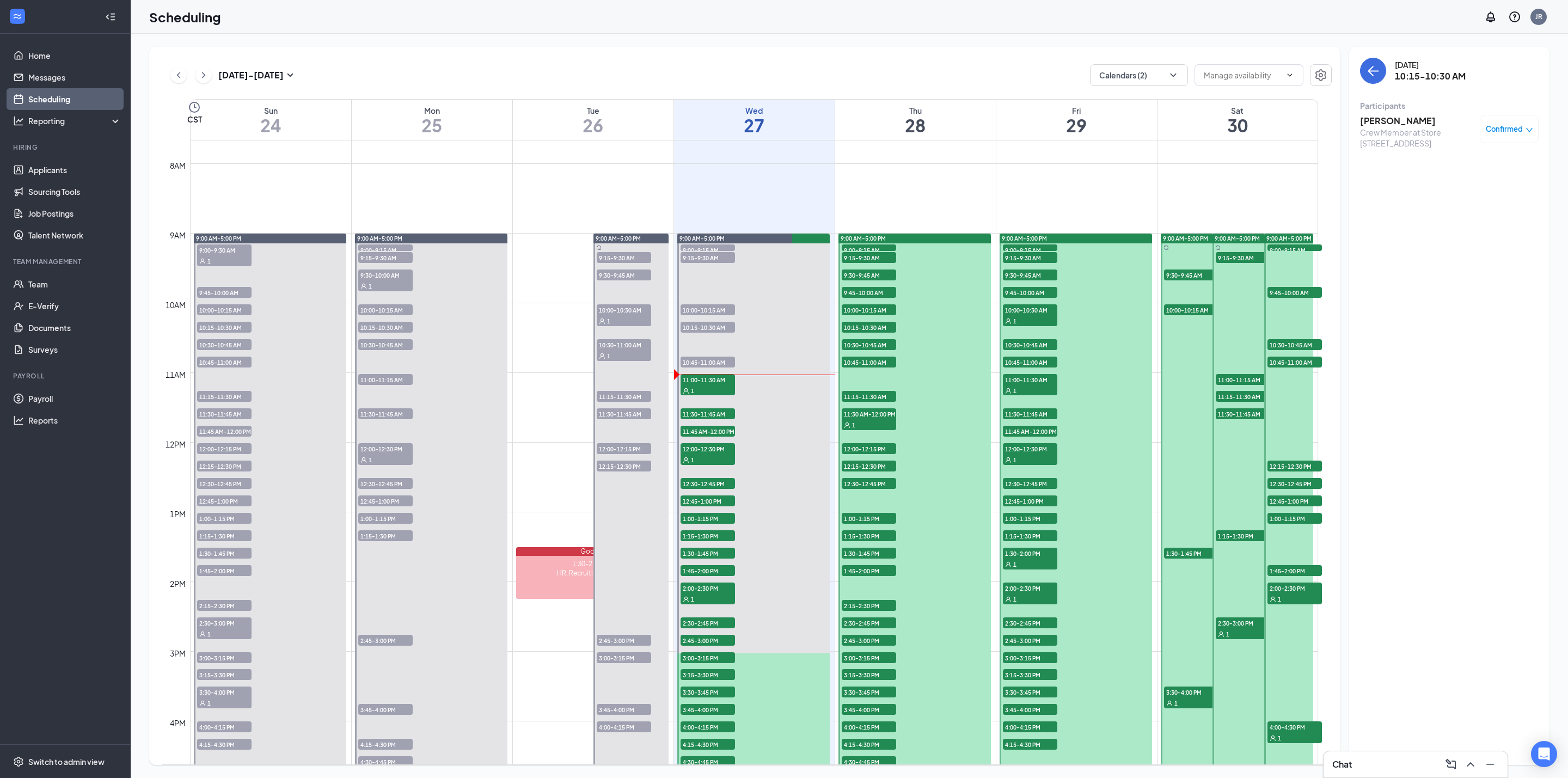
click at [711, 381] on span "11:00-11:30 AM" at bounding box center [708, 380] width 55 height 11
click at [1390, 118] on h3 "[PERSON_NAME]" at bounding box center [1416, 121] width 114 height 12
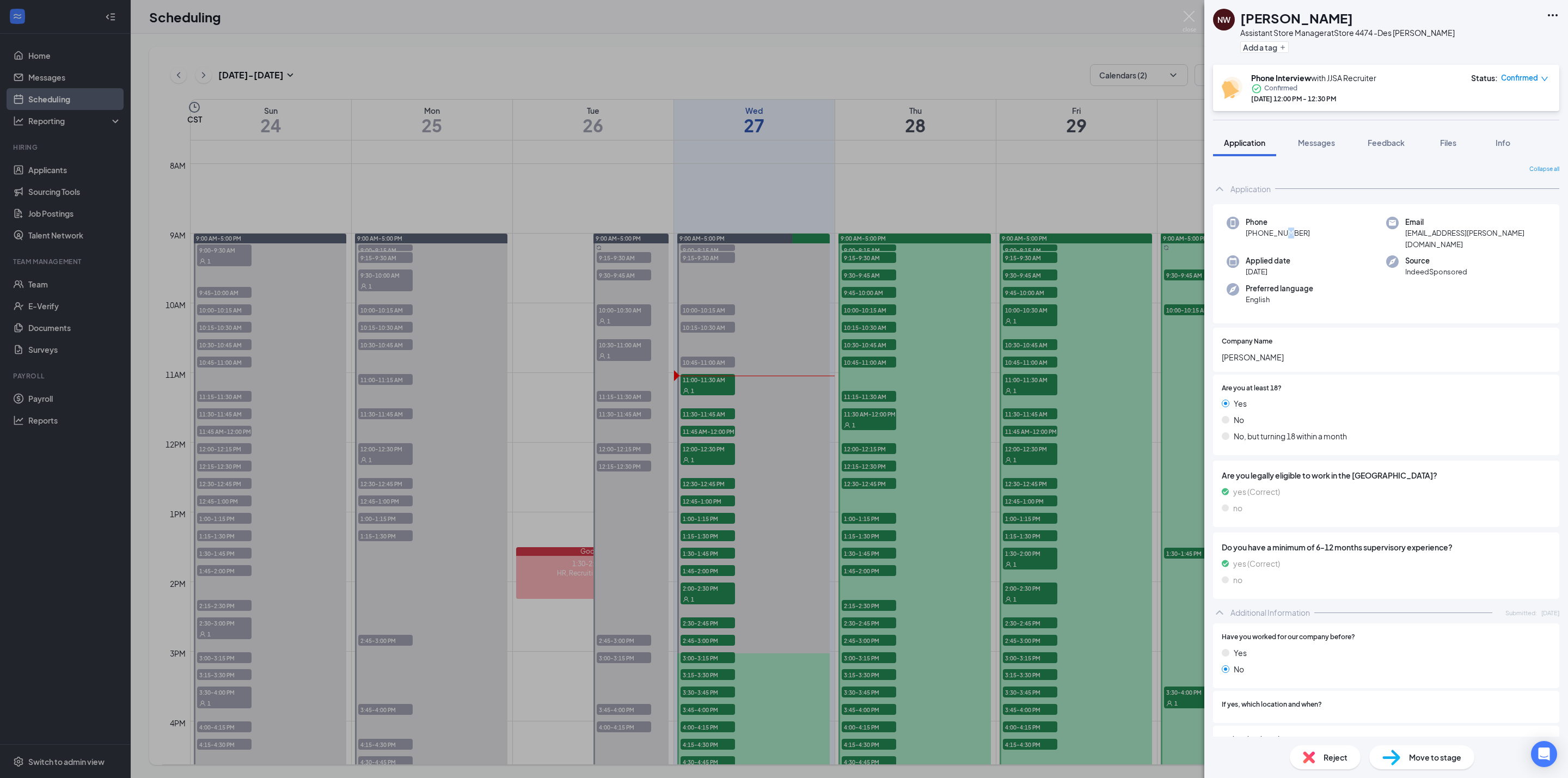
click at [1276, 234] on span "[PHONE_NUMBER]" at bounding box center [1278, 233] width 64 height 11
click at [1278, 234] on span "[PHONE_NUMBER]" at bounding box center [1278, 233] width 64 height 11
click at [1278, 235] on span "[PHONE_NUMBER]" at bounding box center [1278, 233] width 64 height 11
click at [1278, 236] on span "[PHONE_NUMBER]" at bounding box center [1278, 233] width 64 height 11
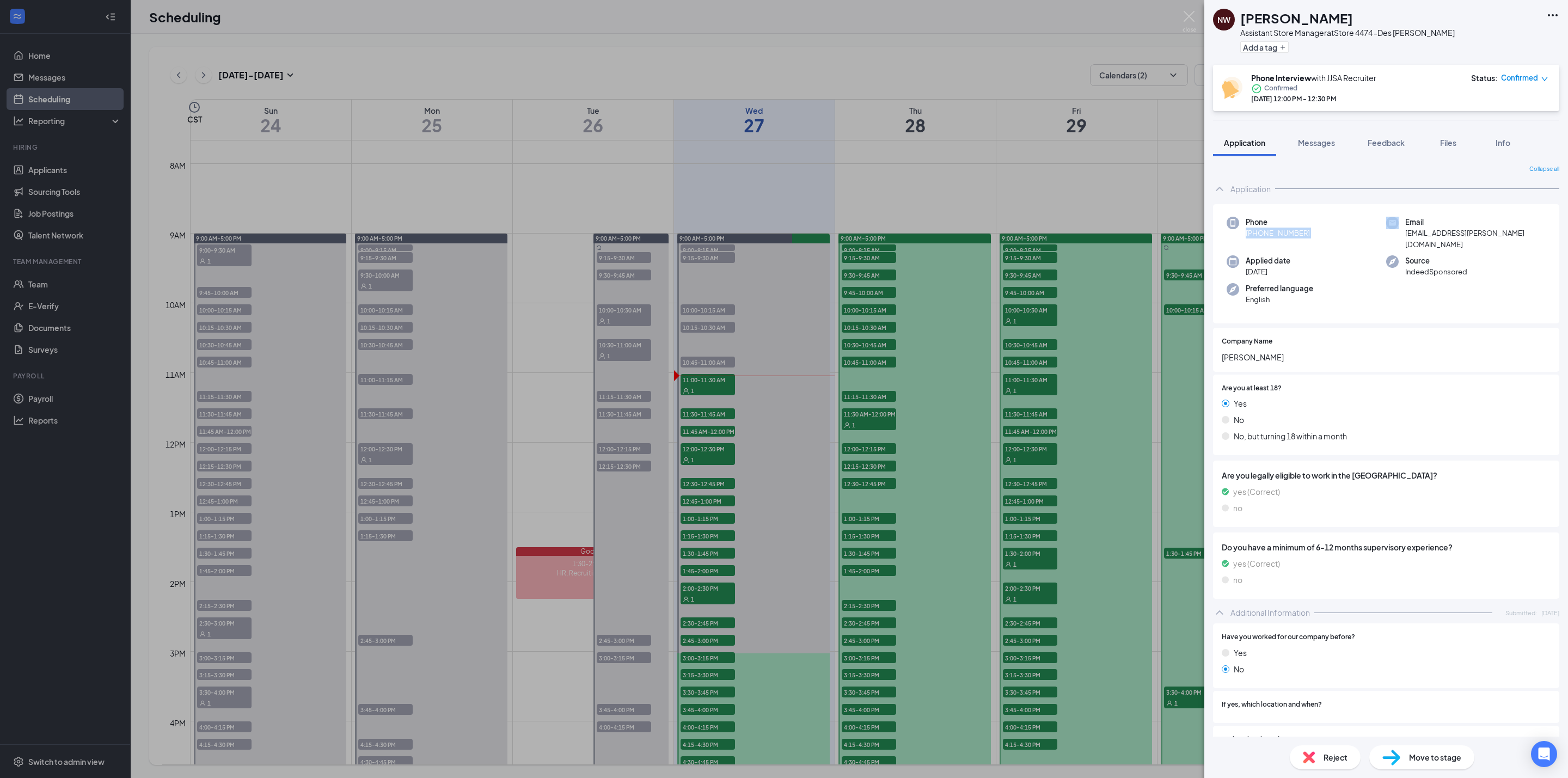
click at [1278, 236] on span "[PHONE_NUMBER]" at bounding box center [1278, 233] width 64 height 11
click at [1193, 22] on img at bounding box center [1189, 22] width 13 height 22
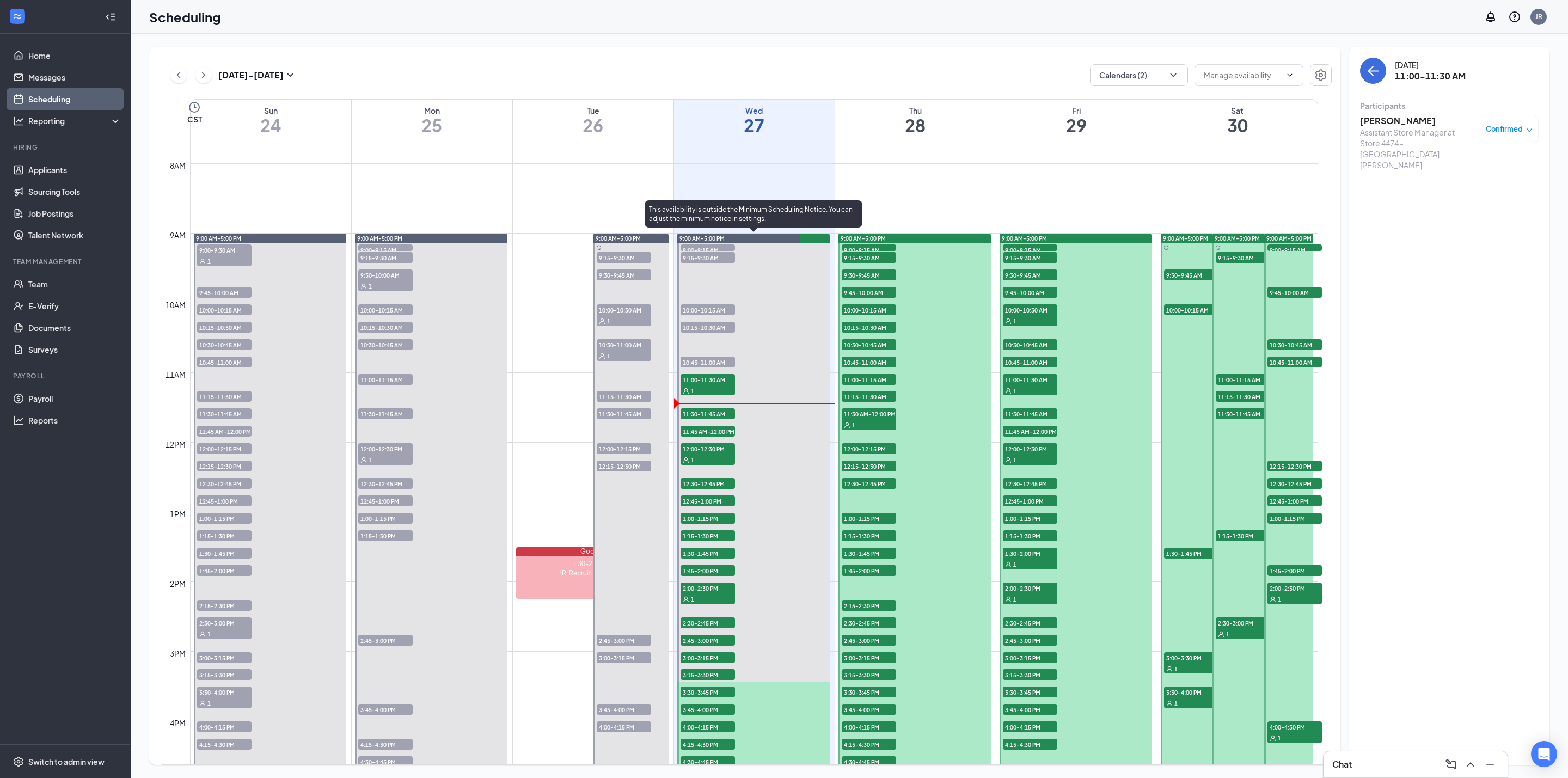
click at [695, 414] on span "11:30-11:45 AM" at bounding box center [708, 414] width 55 height 11
click at [1408, 119] on h3 "[PERSON_NAME]" at bounding box center [1416, 121] width 114 height 12
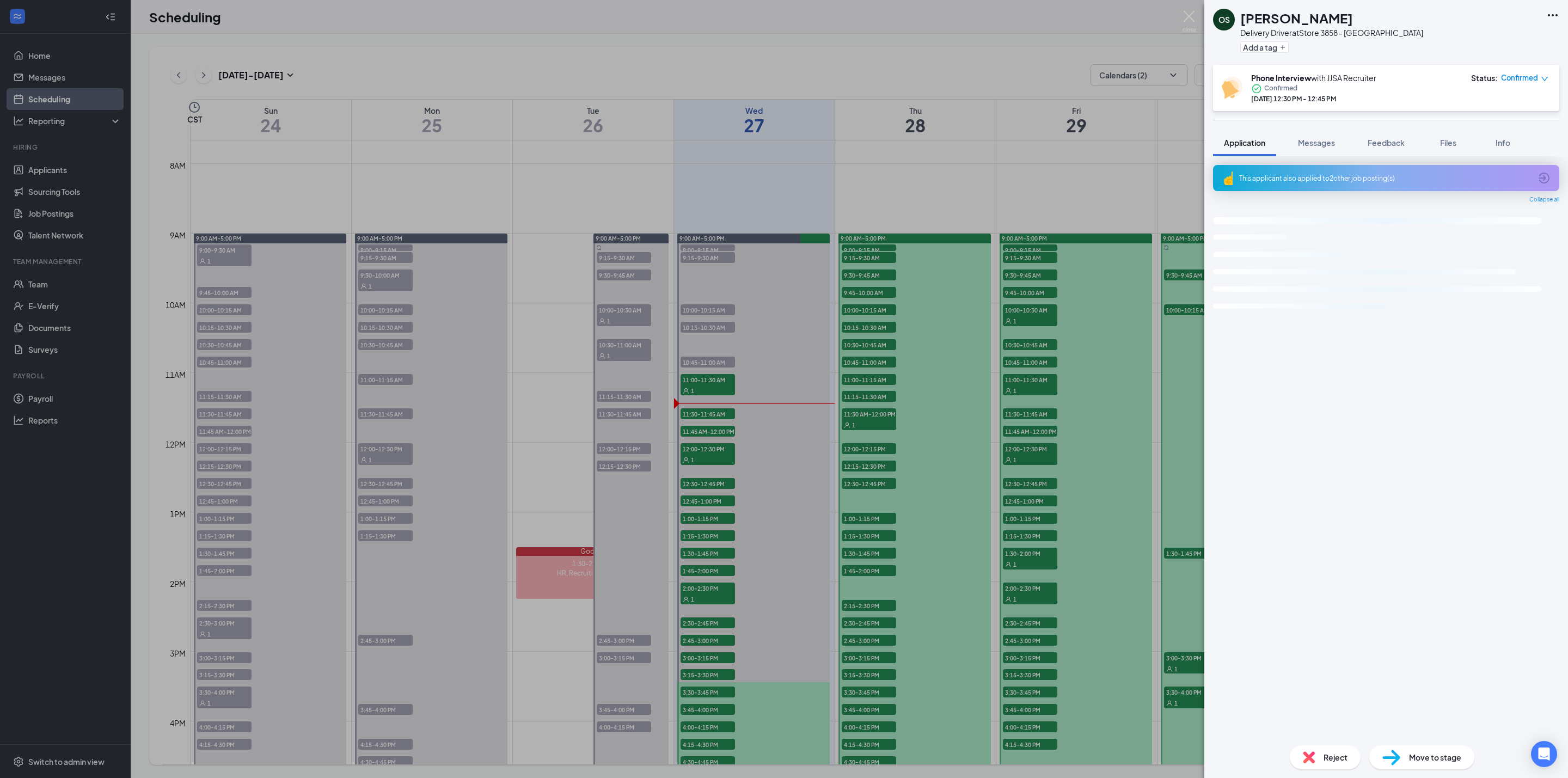
click at [1282, 23] on h1 "[PERSON_NAME]" at bounding box center [1296, 18] width 113 height 19
click at [1282, 22] on h1 "[PERSON_NAME]" at bounding box center [1296, 18] width 113 height 19
click at [1281, 22] on h1 "[PERSON_NAME]" at bounding box center [1296, 18] width 113 height 19
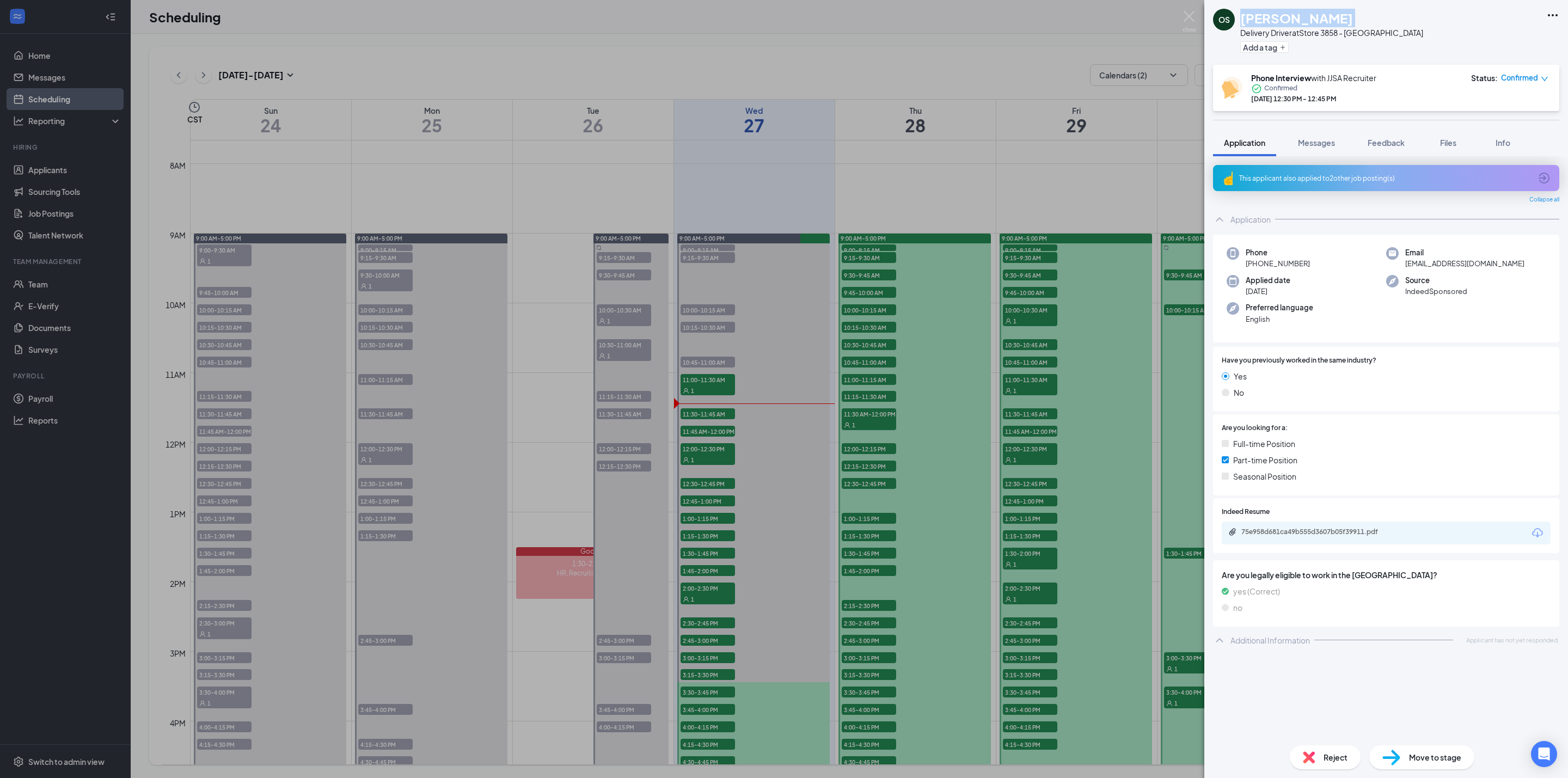
click at [1188, 17] on img at bounding box center [1189, 22] width 13 height 22
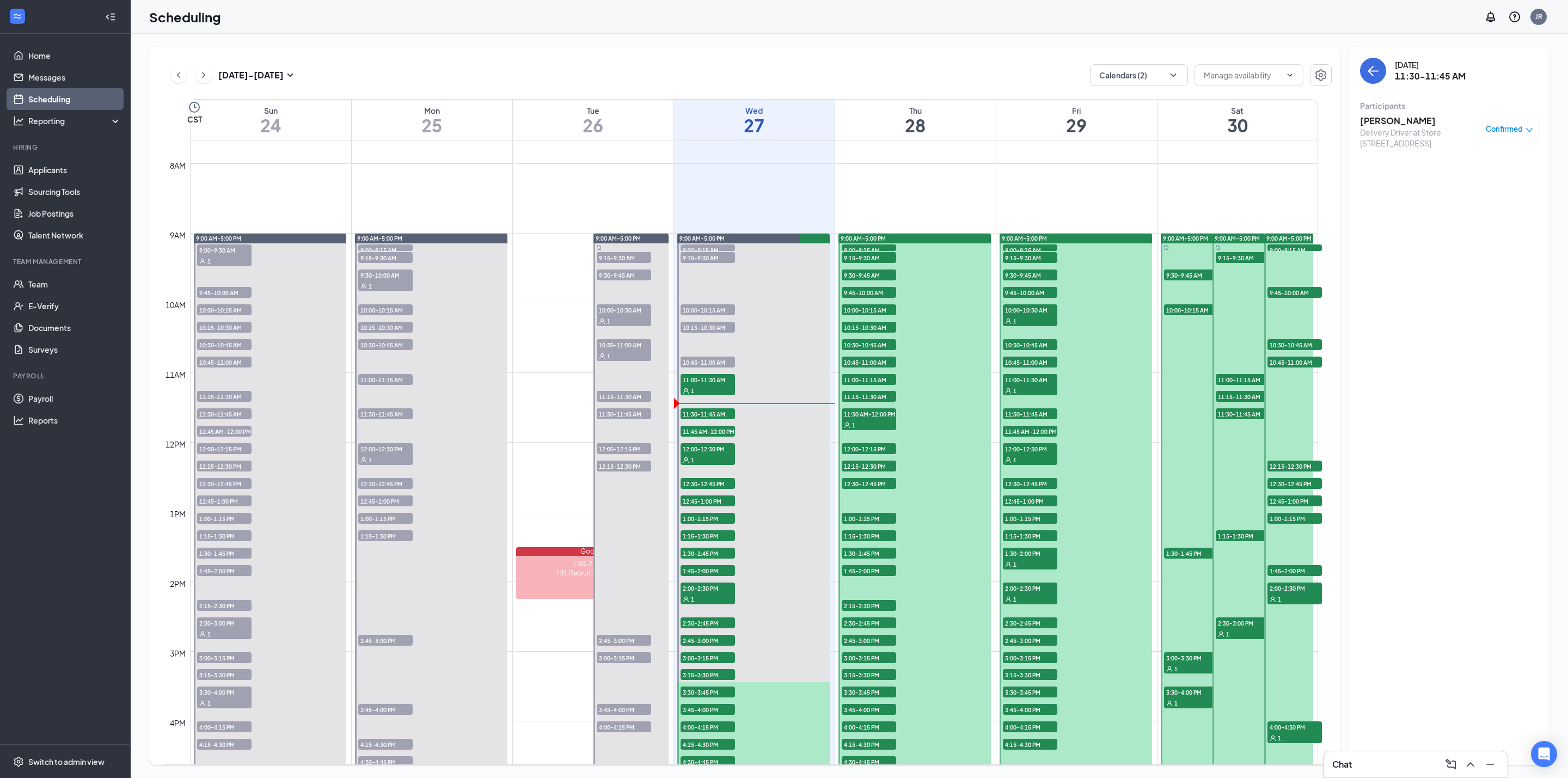
click at [702, 388] on div "1" at bounding box center [708, 390] width 55 height 11
click at [1382, 119] on h3 "[PERSON_NAME]" at bounding box center [1416, 121] width 114 height 12
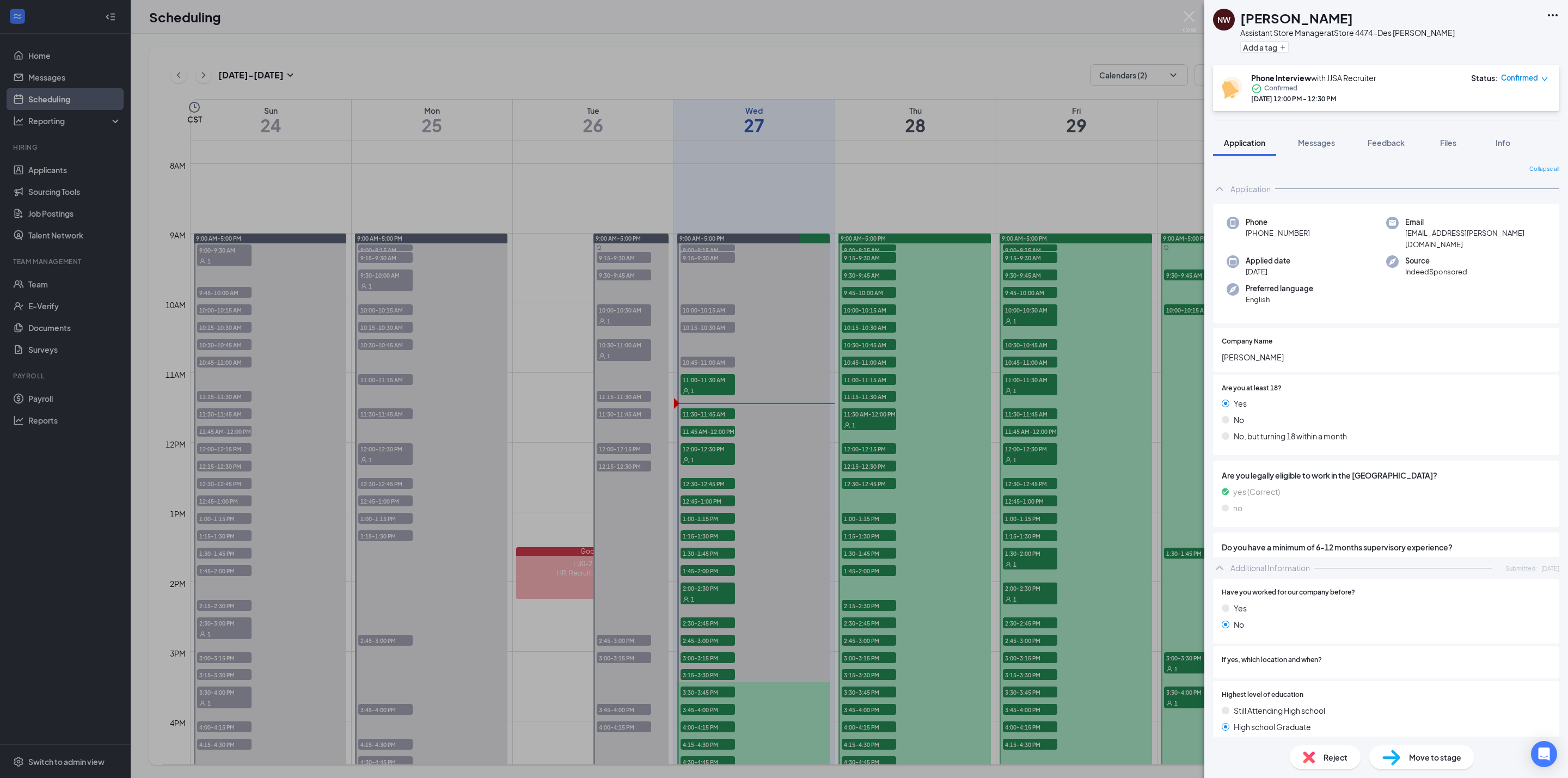
click at [1276, 26] on div "[PERSON_NAME] Assistant Store Manager at Store 4474 -[GEOGRAPHIC_DATA][PERSON_N…" at bounding box center [1347, 32] width 215 height 47
click at [1275, 17] on h1 "[PERSON_NAME]" at bounding box center [1296, 18] width 113 height 19
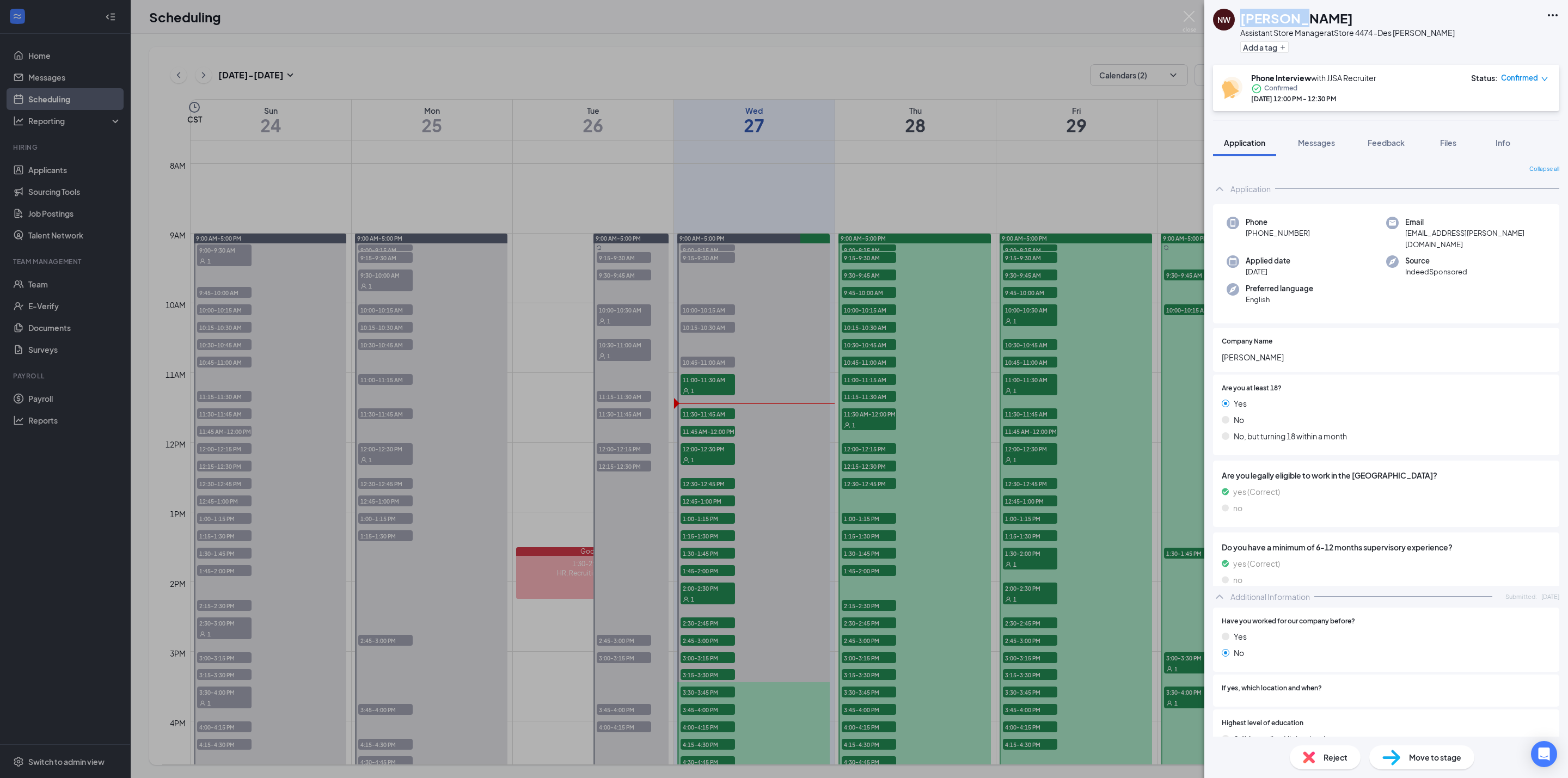
click at [1275, 17] on h1 "[PERSON_NAME]" at bounding box center [1296, 18] width 113 height 19
click at [1275, 15] on h1 "[PERSON_NAME]" at bounding box center [1296, 18] width 113 height 19
drag, startPoint x: 1275, startPoint y: 15, endPoint x: 1268, endPoint y: 13, distance: 7.3
click at [1186, 13] on img at bounding box center [1189, 22] width 13 height 22
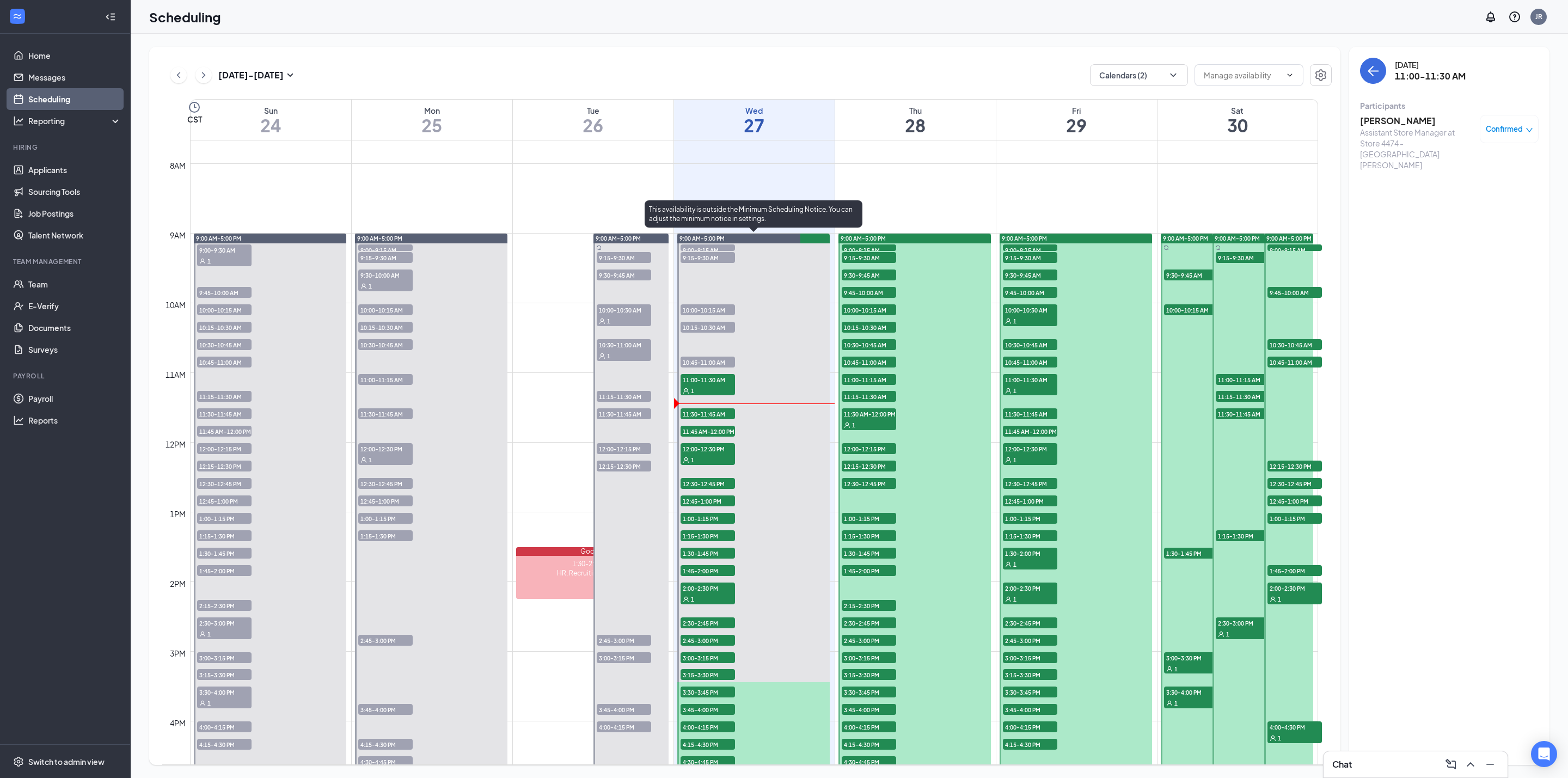
click at [715, 415] on span "11:30-11:45 AM" at bounding box center [708, 414] width 55 height 11
click at [1414, 119] on h3 "[PERSON_NAME]" at bounding box center [1416, 121] width 114 height 12
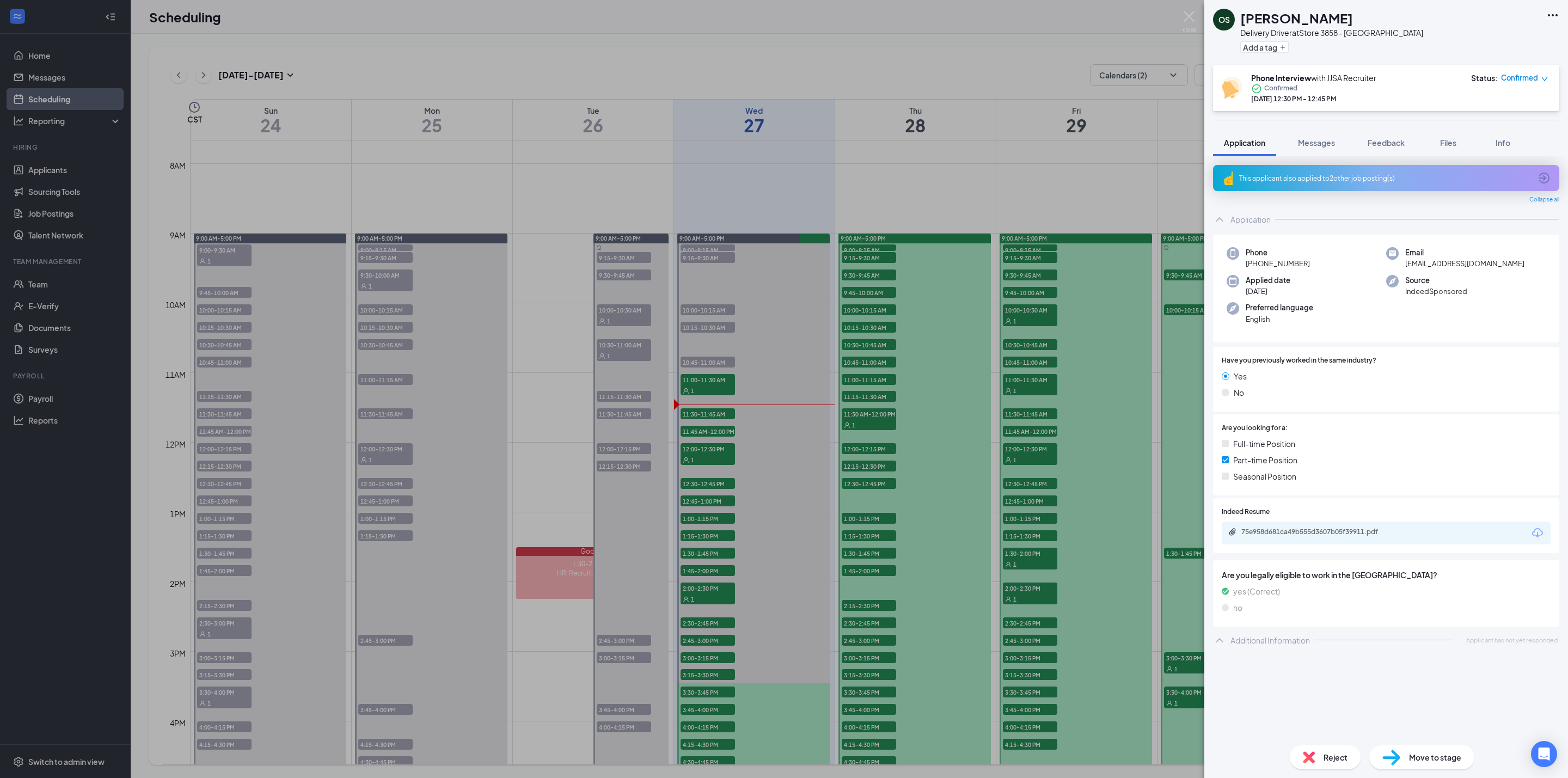
click at [1351, 178] on div "This applicant also applied to 2 other job posting(s)" at bounding box center [1385, 178] width 292 height 9
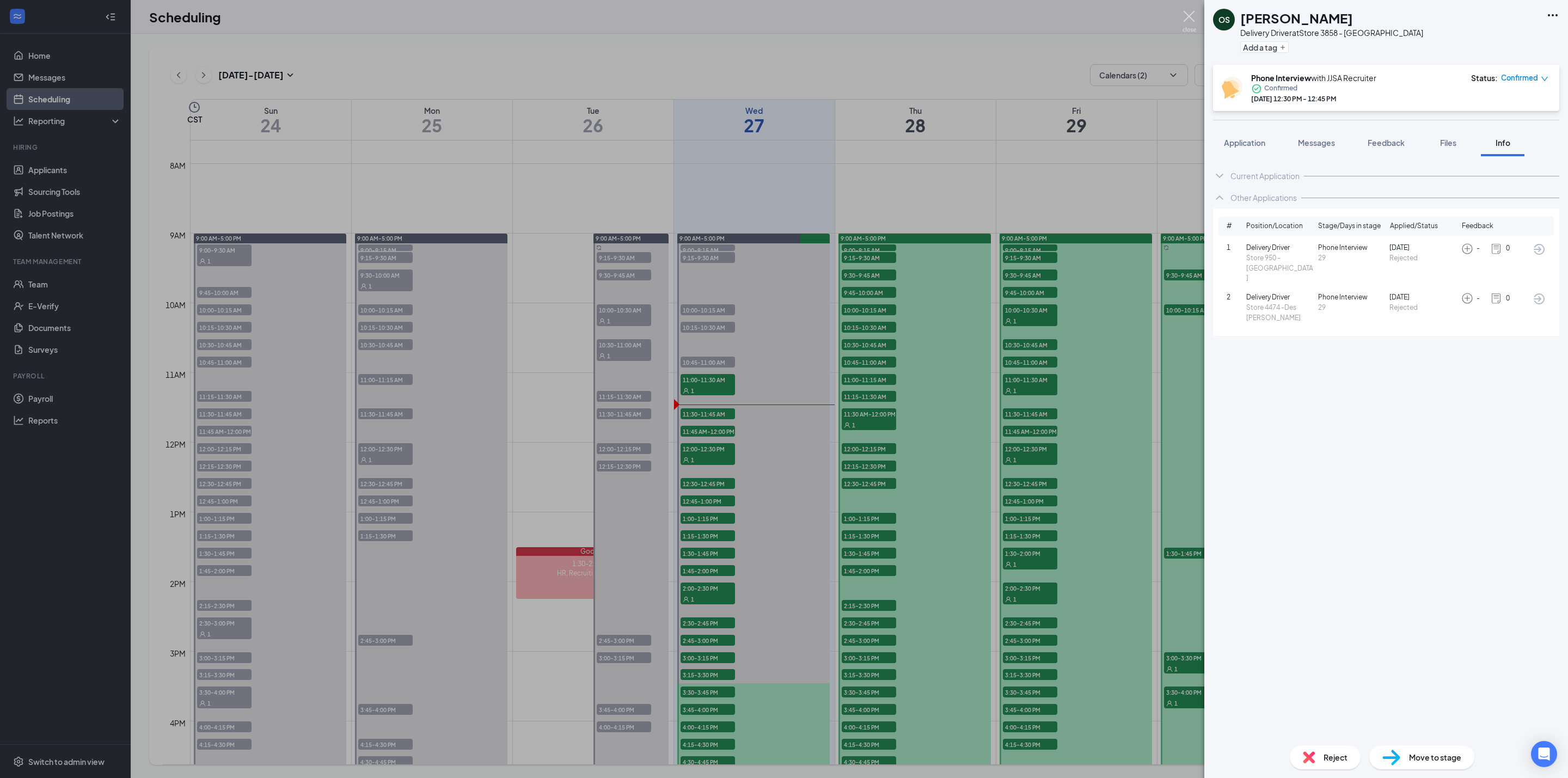
click at [1189, 18] on img at bounding box center [1189, 22] width 13 height 22
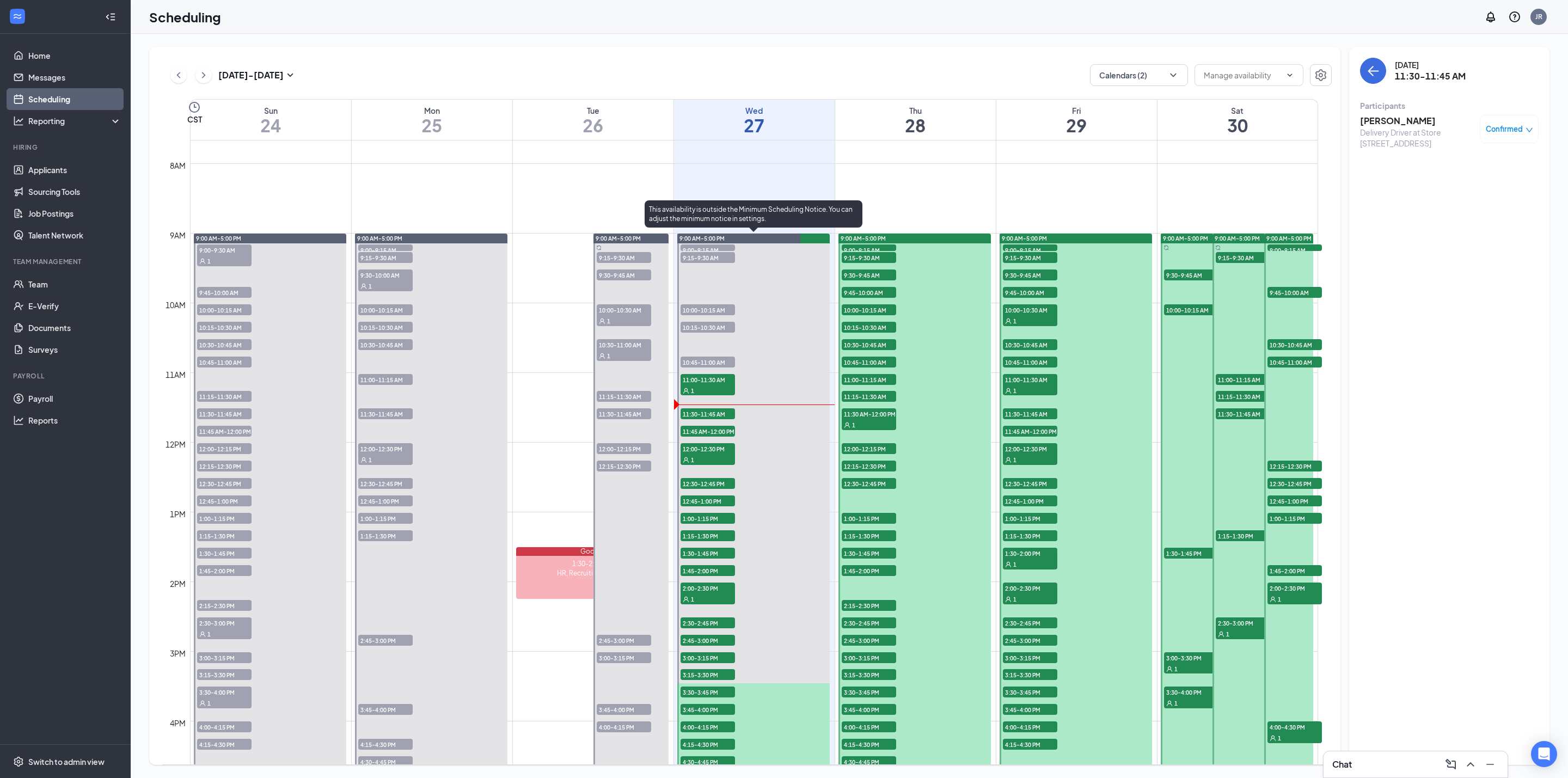
click at [704, 412] on span "11:30-11:45 AM" at bounding box center [708, 414] width 55 height 11
click at [1387, 122] on h3 "[PERSON_NAME]" at bounding box center [1416, 121] width 114 height 12
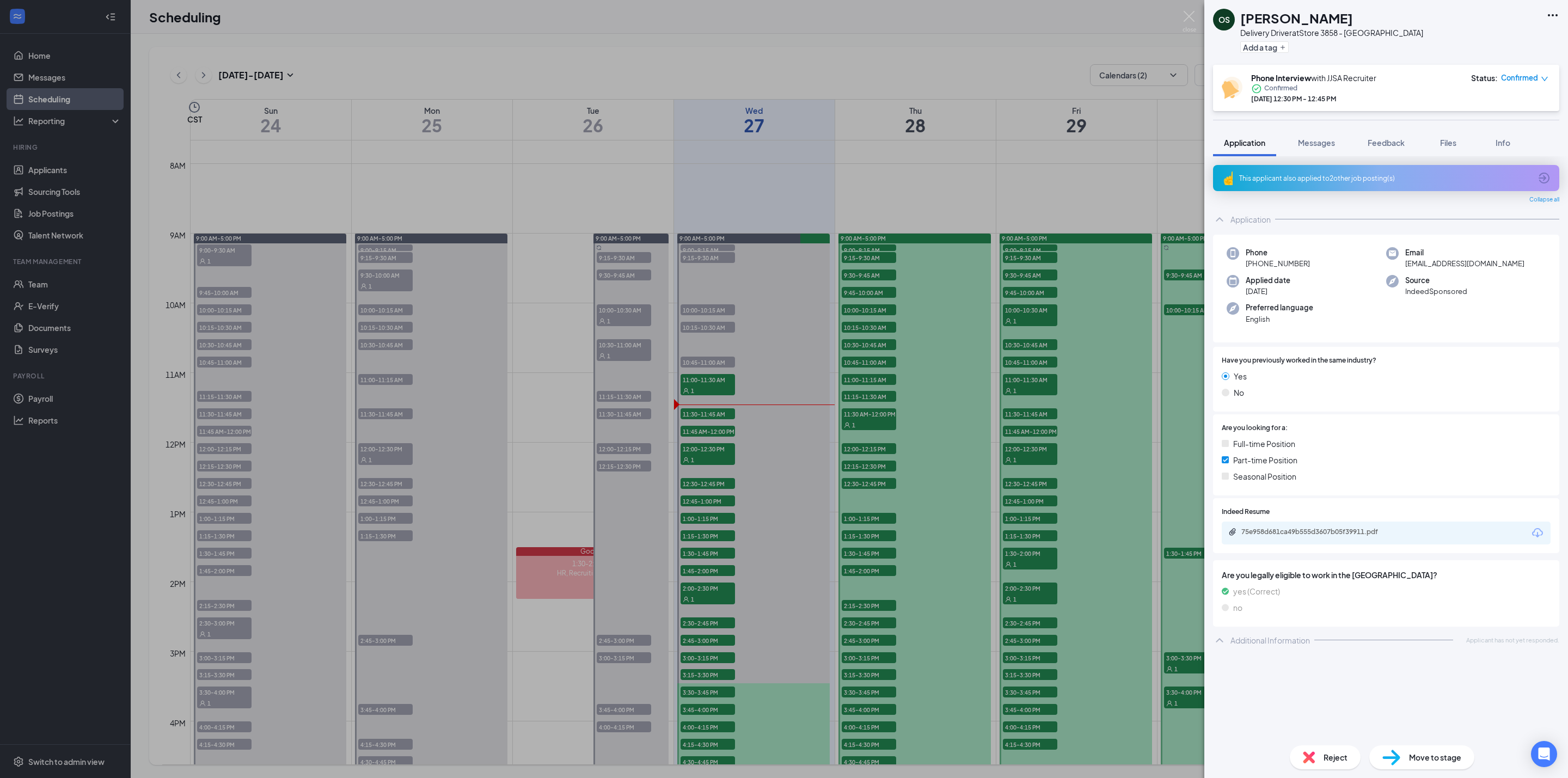
drag, startPoint x: 1313, startPoint y: 167, endPoint x: 1292, endPoint y: 107, distance: 63.6
click at [1313, 168] on div "This applicant also applied to 2 other job posting(s)" at bounding box center [1386, 178] width 346 height 26
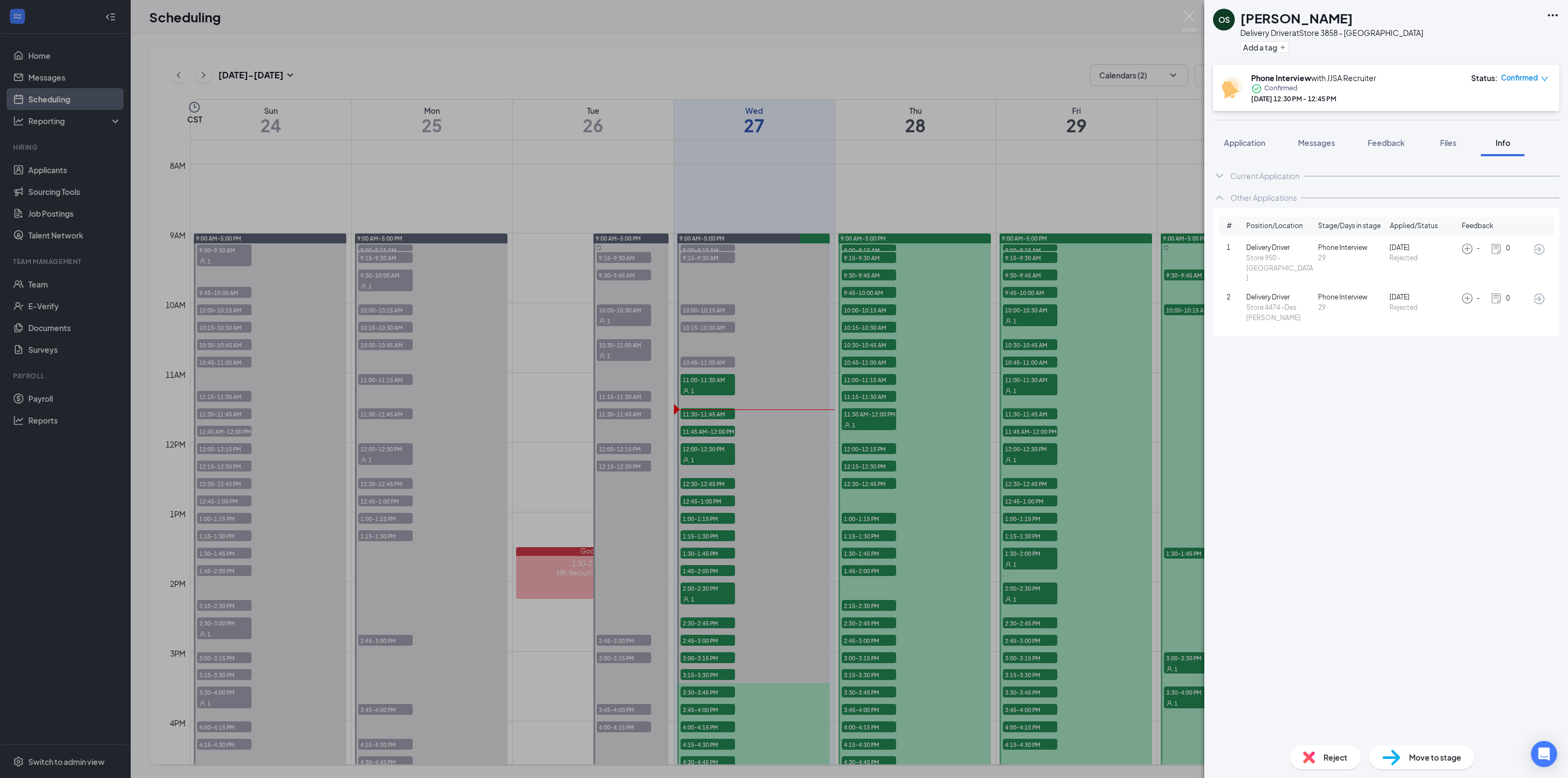
click at [1256, 23] on h1 "[PERSON_NAME]" at bounding box center [1296, 18] width 113 height 19
copy h1 "[PERSON_NAME]"
click at [1260, 146] on span "Application" at bounding box center [1245, 142] width 41 height 9
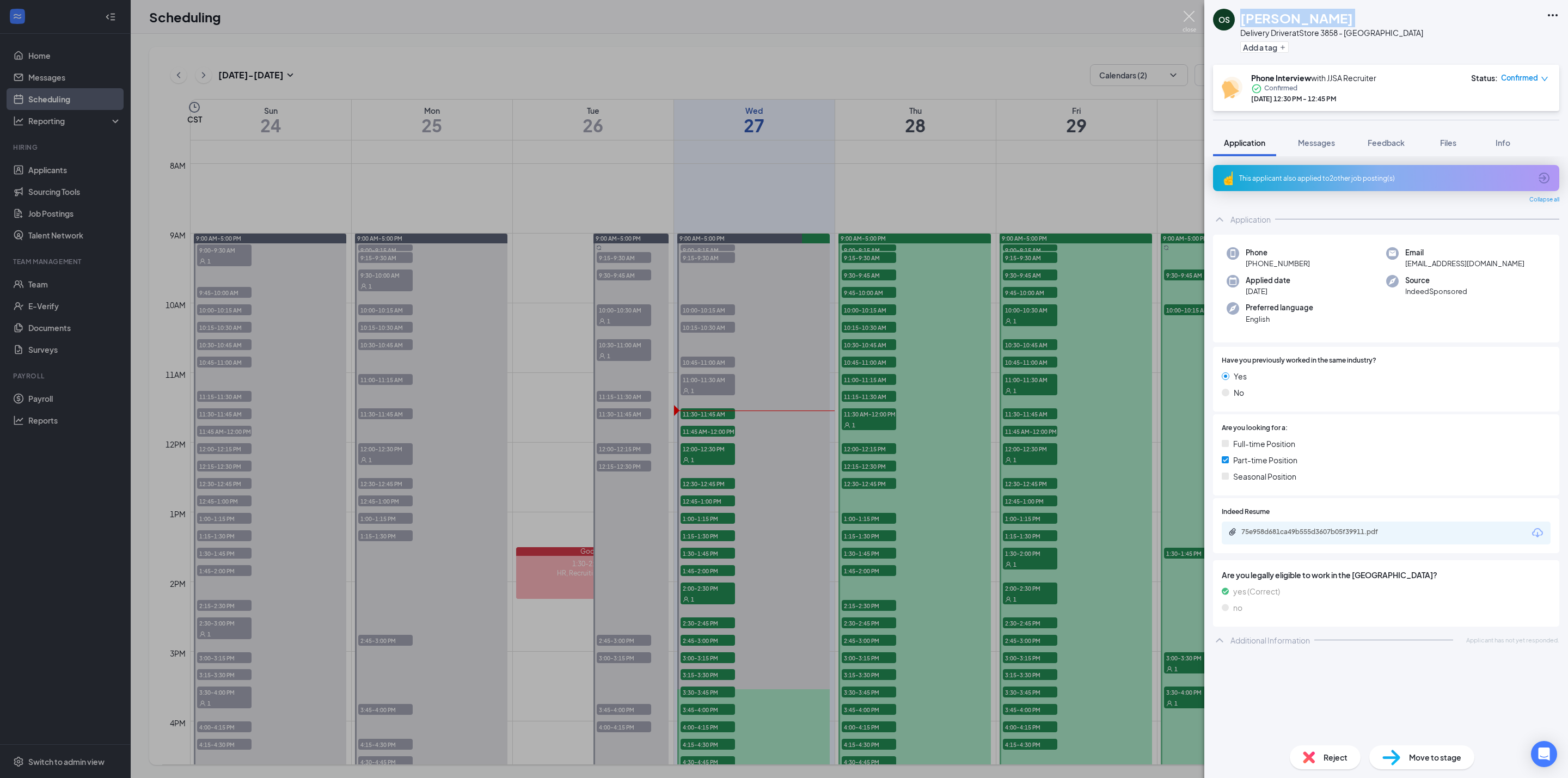
click at [1188, 15] on img at bounding box center [1189, 22] width 13 height 22
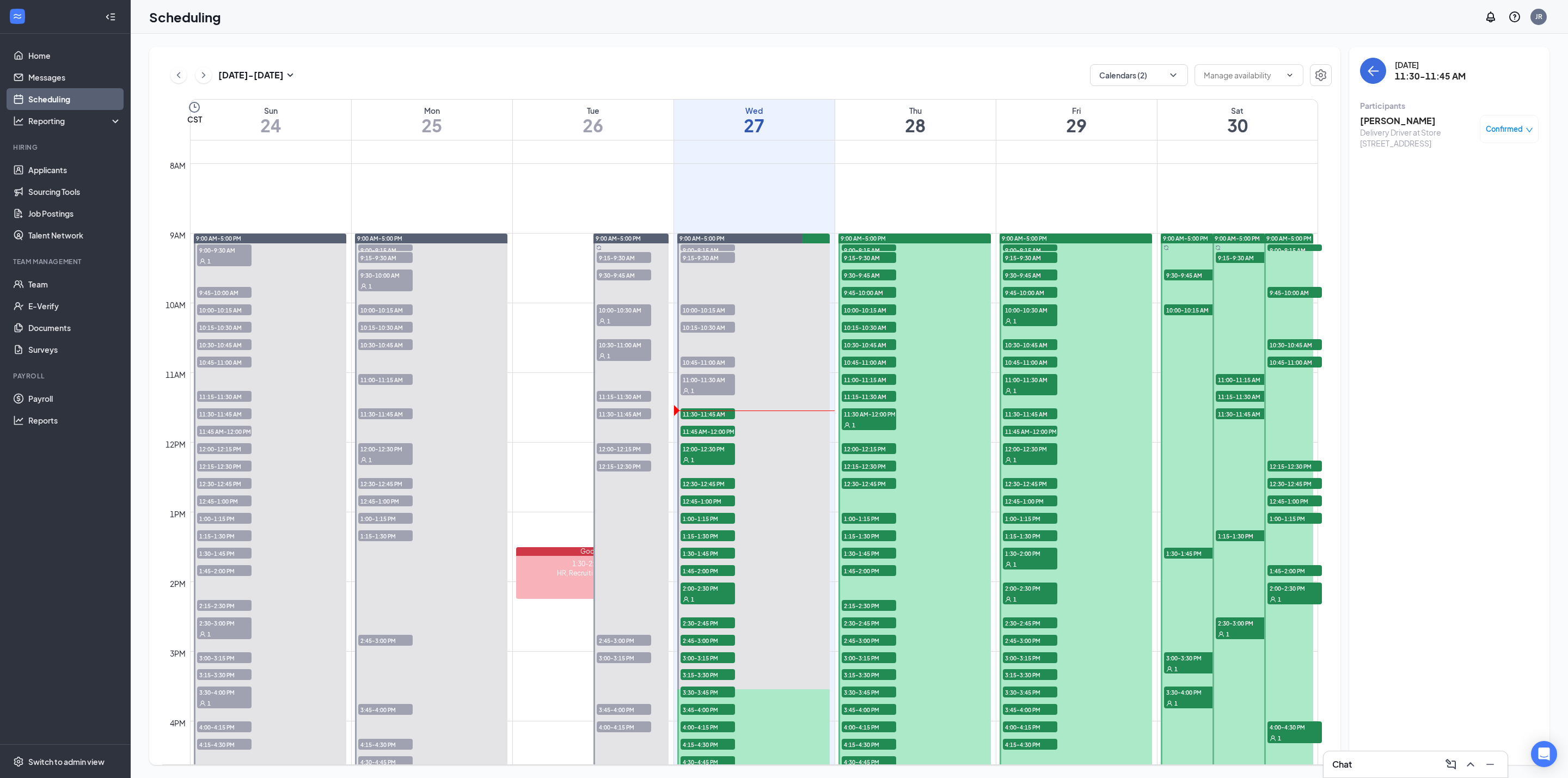
click at [1403, 127] on div "Delivery Driver at Store [STREET_ADDRESS]" at bounding box center [1416, 138] width 114 height 22
click at [1387, 123] on h3 "[PERSON_NAME]" at bounding box center [1416, 121] width 114 height 12
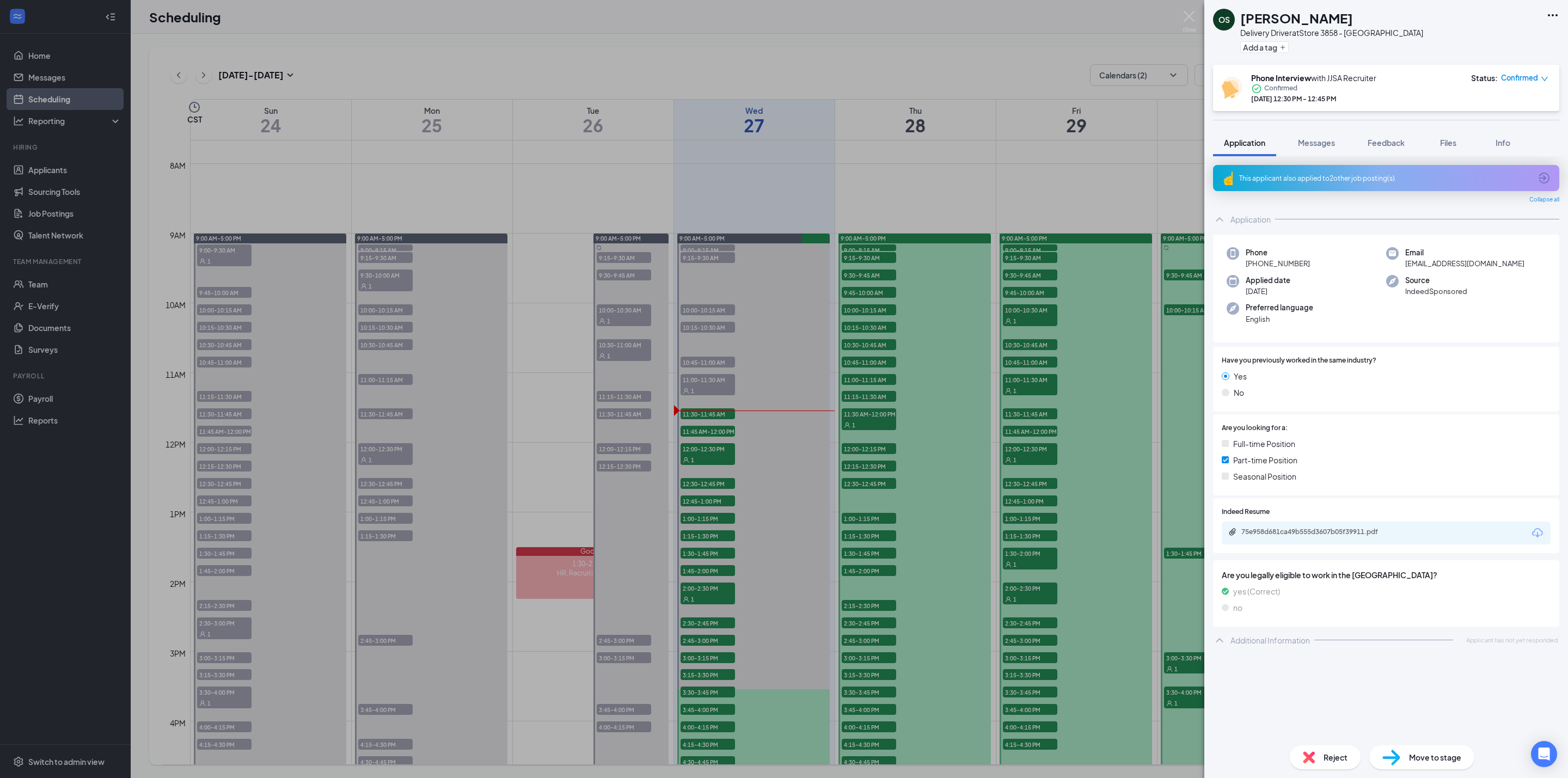
click at [1296, 20] on h1 "[PERSON_NAME]" at bounding box center [1296, 18] width 113 height 19
click at [1296, 18] on h1 "[PERSON_NAME]" at bounding box center [1296, 18] width 113 height 19
click at [1327, 747] on div "Reject" at bounding box center [1325, 756] width 71 height 24
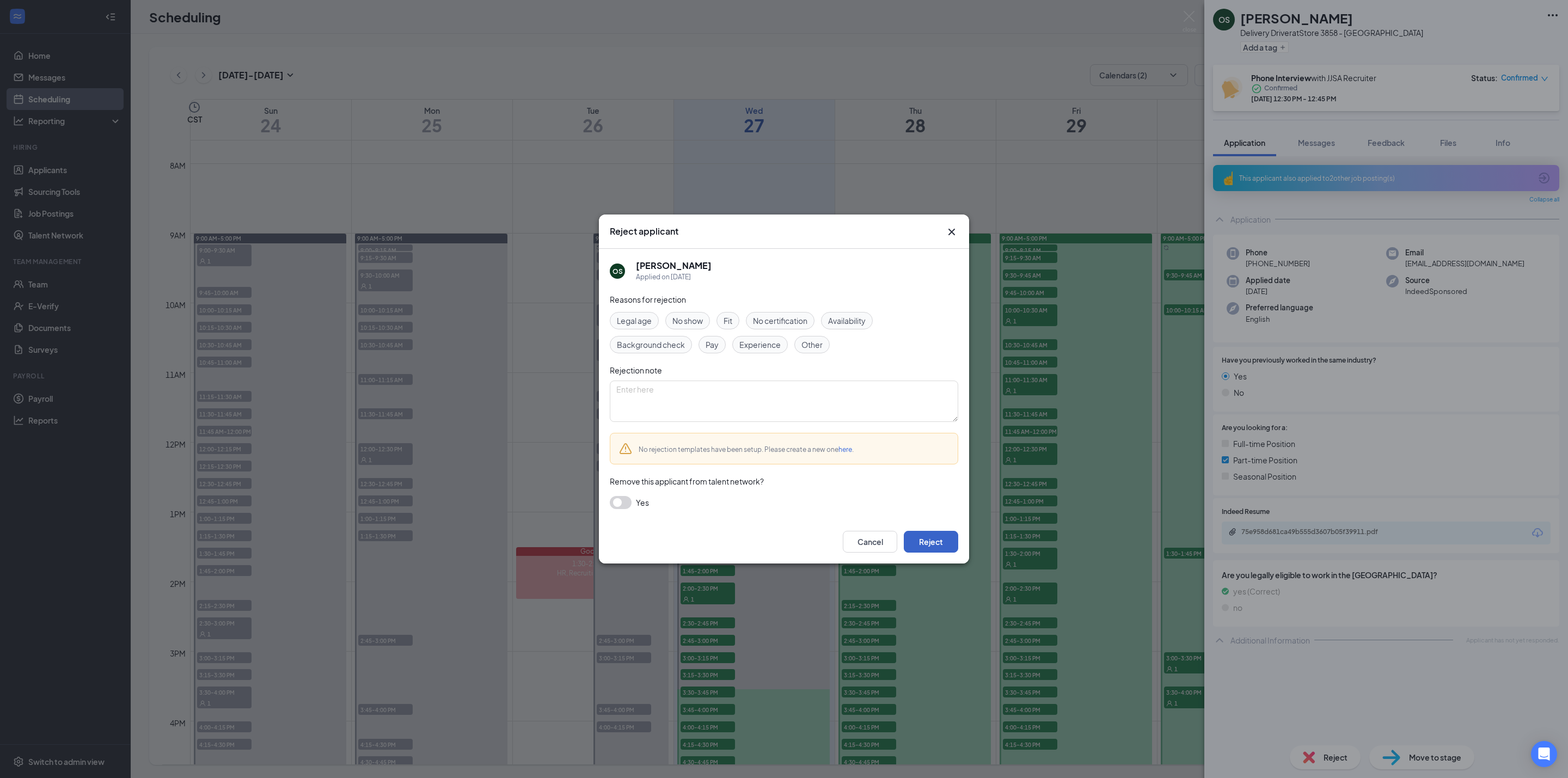
click at [938, 539] on button "Reject" at bounding box center [932, 541] width 55 height 22
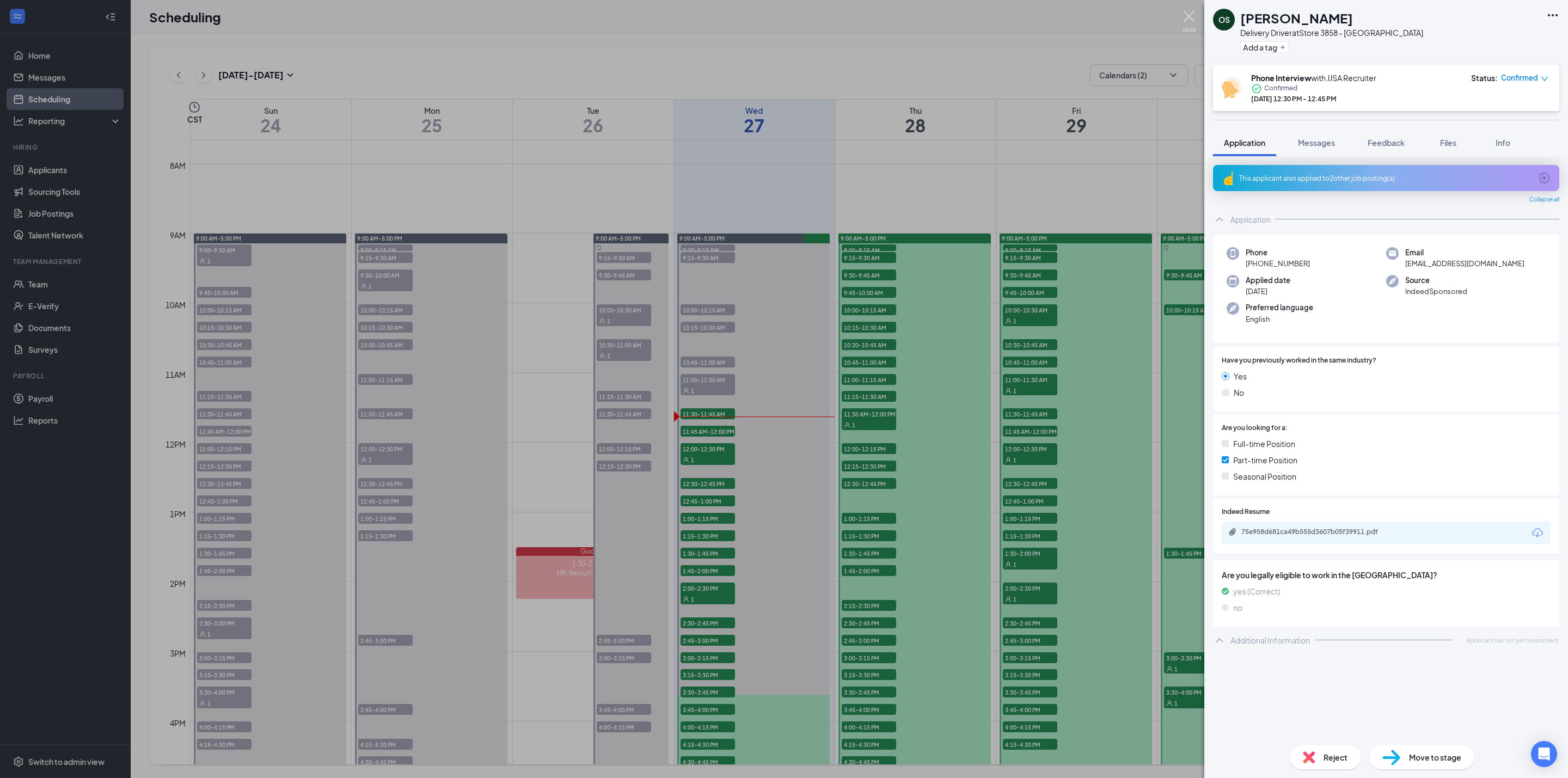
click at [1184, 20] on img at bounding box center [1189, 22] width 13 height 22
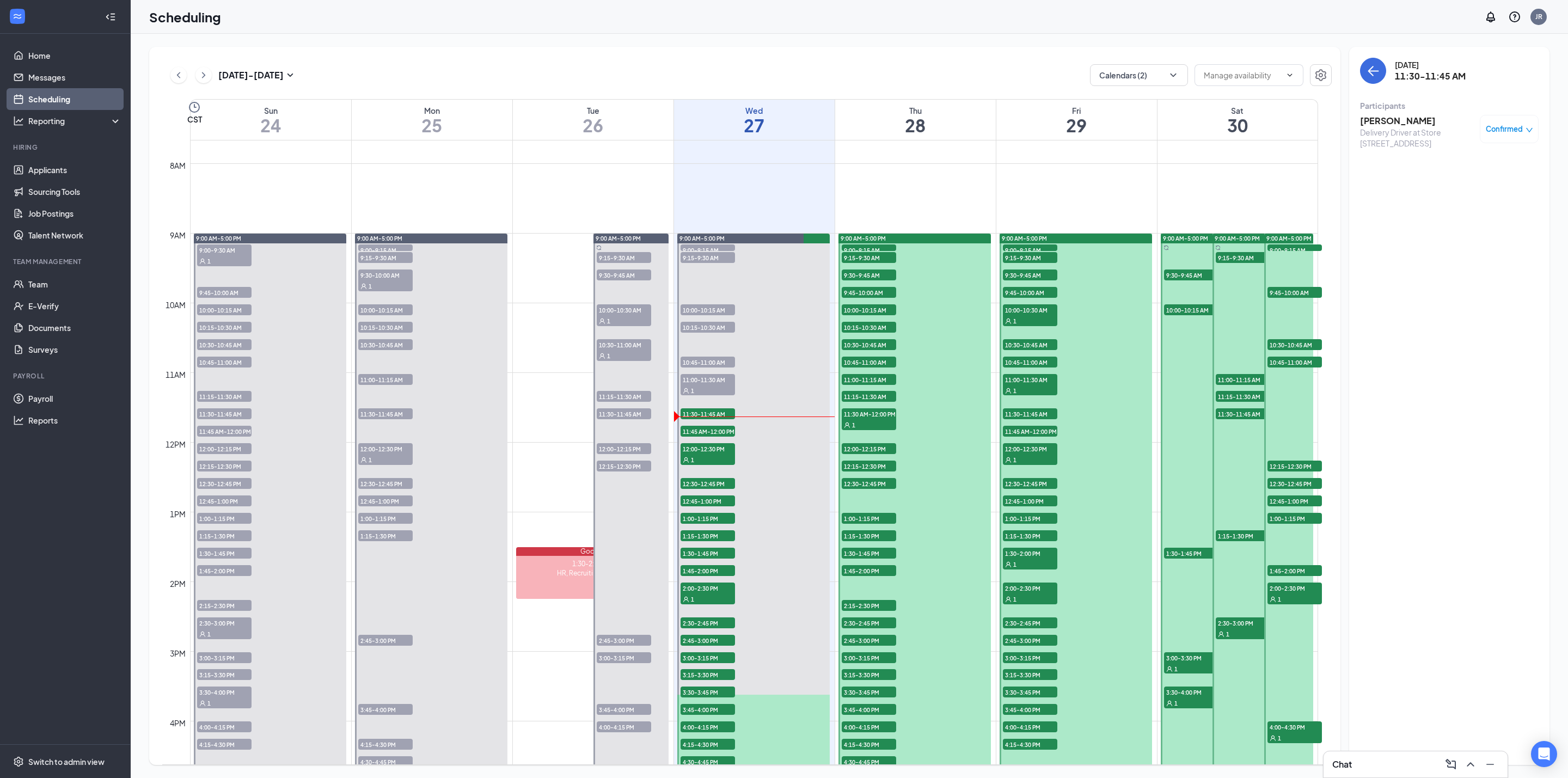
click at [715, 432] on span "11:45 AM-12:00 PM" at bounding box center [708, 432] width 55 height 11
click at [1396, 123] on h3 "[PERSON_NAME]" at bounding box center [1416, 121] width 114 height 12
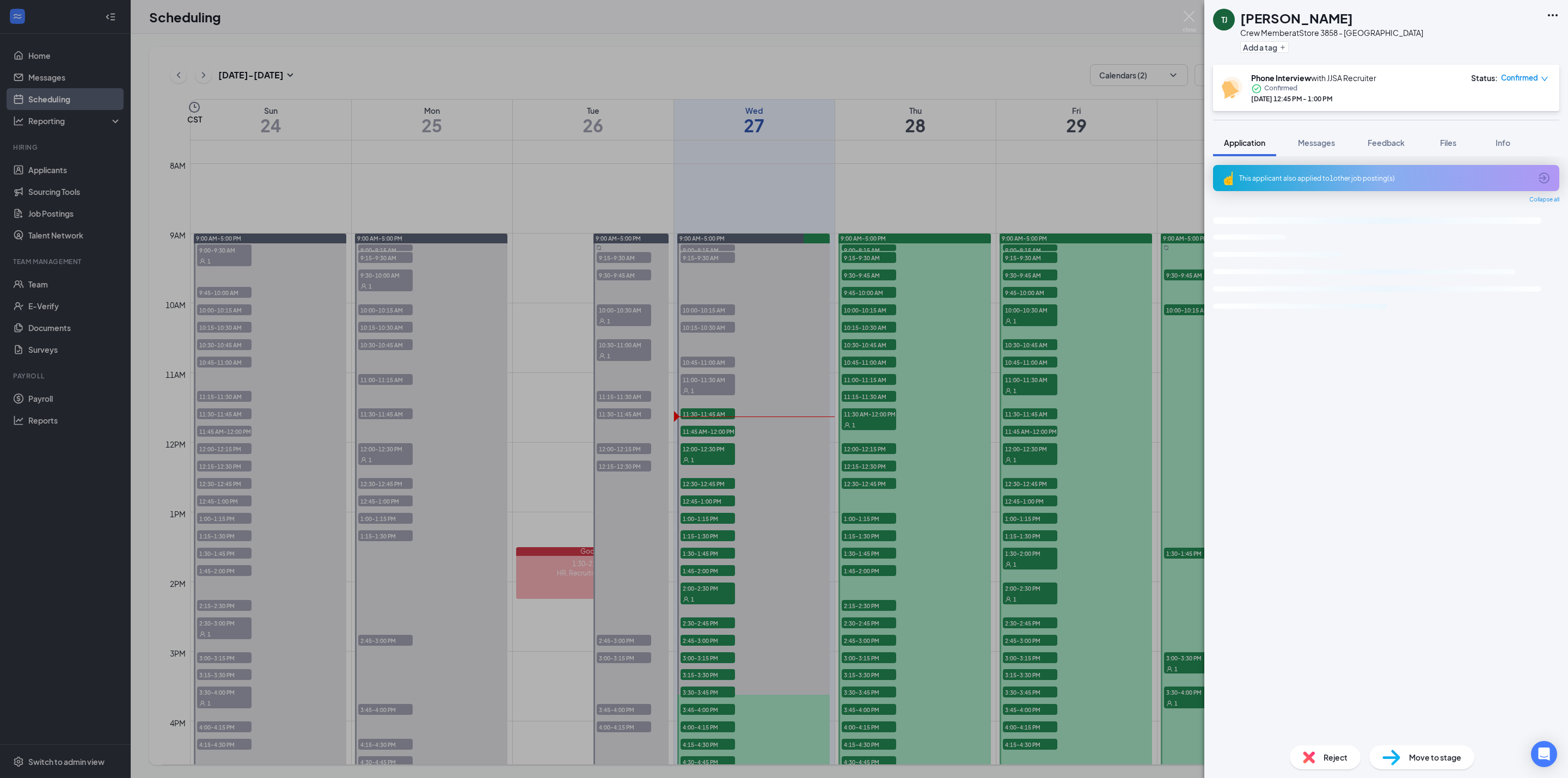
click at [1279, 13] on h1 "[PERSON_NAME]" at bounding box center [1296, 18] width 113 height 19
drag, startPoint x: 1279, startPoint y: 13, endPoint x: 1275, endPoint y: 19, distance: 7.2
click at [1278, 15] on h1 "[PERSON_NAME]" at bounding box center [1296, 18] width 113 height 19
click at [1275, 19] on h1 "[PERSON_NAME]" at bounding box center [1296, 18] width 113 height 19
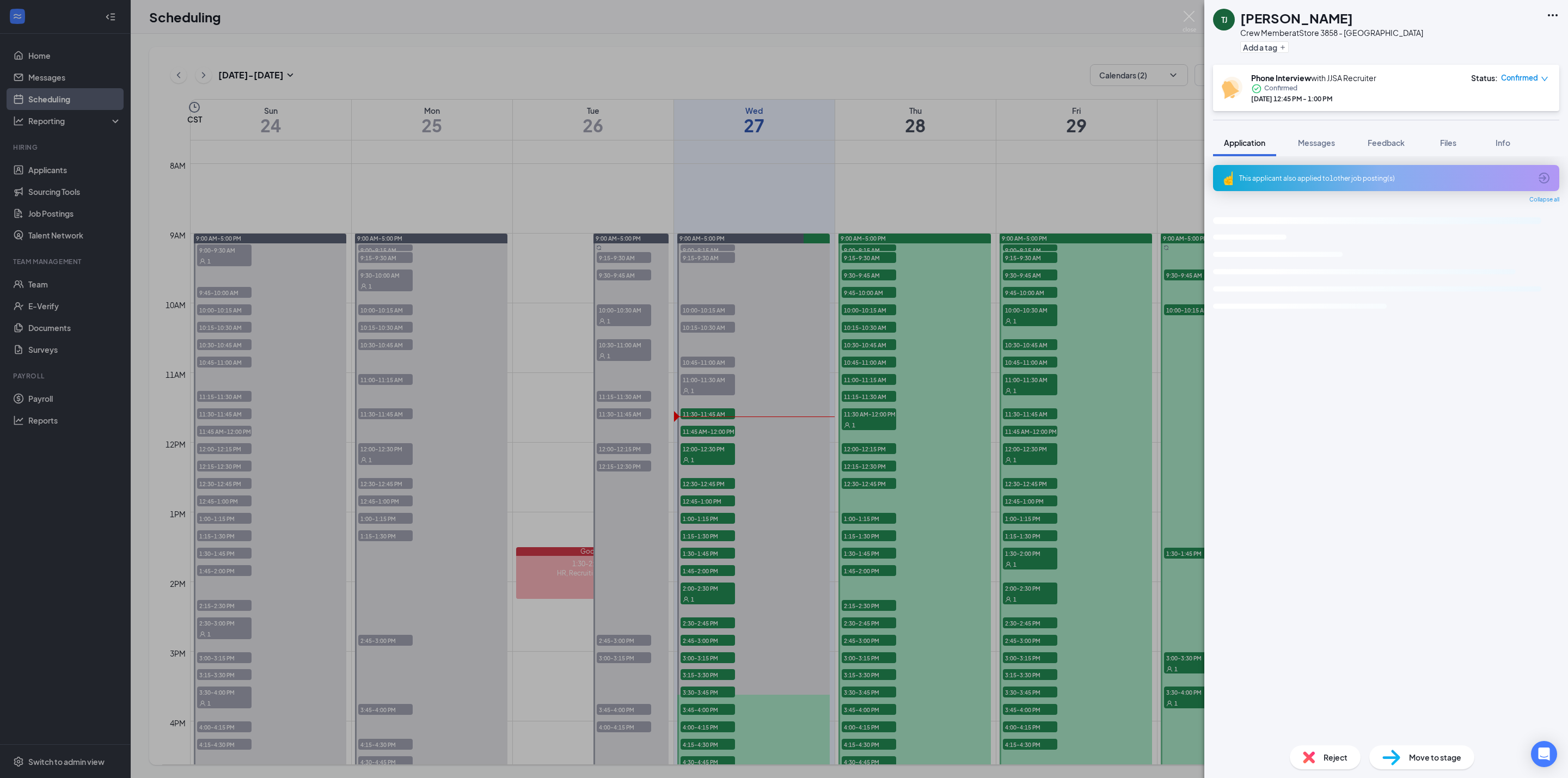
click at [1275, 19] on h1 "[PERSON_NAME]" at bounding box center [1296, 18] width 113 height 19
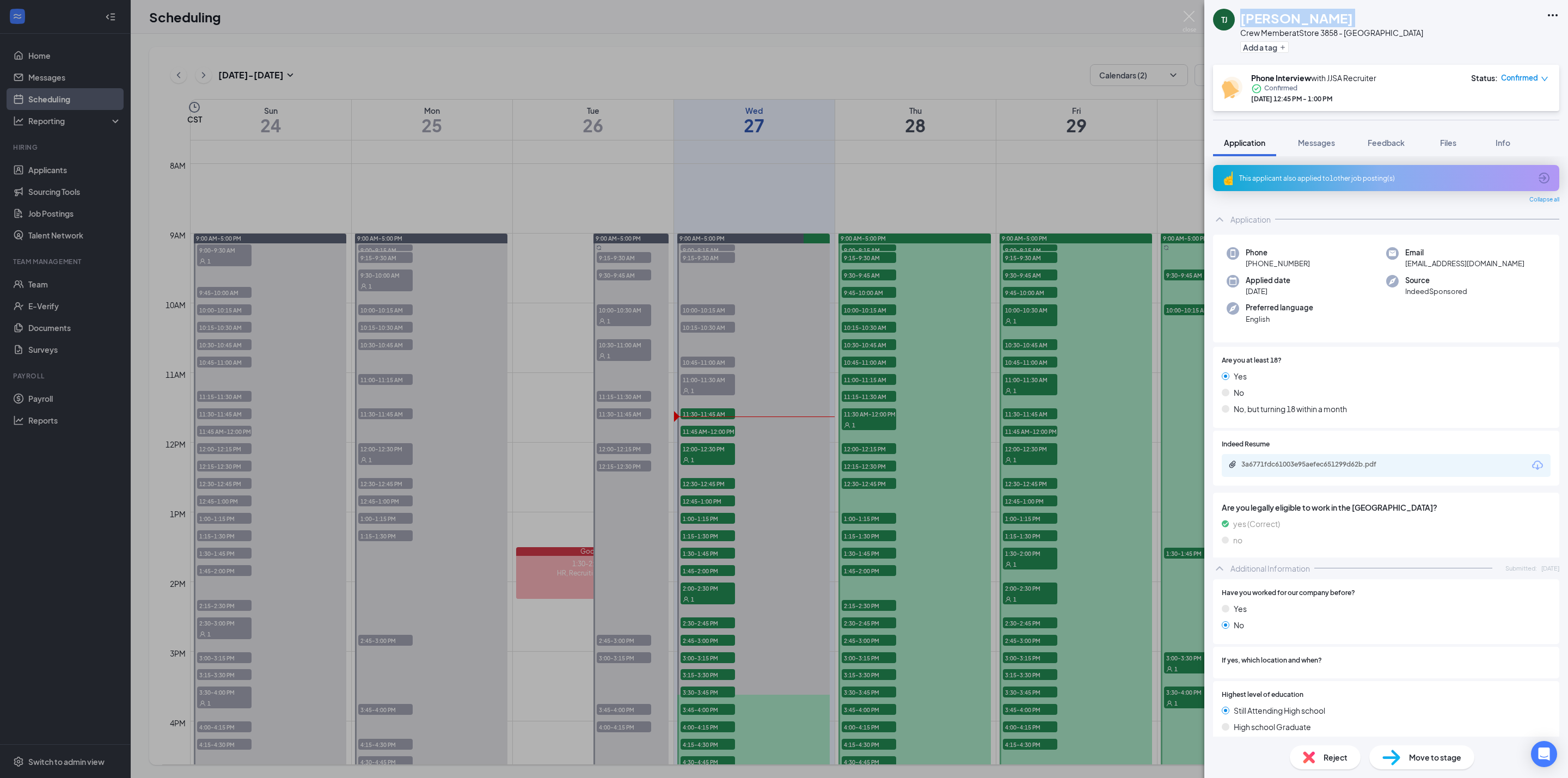
click at [1312, 176] on div "This applicant also applied to 1 other job posting(s)" at bounding box center [1385, 178] width 292 height 9
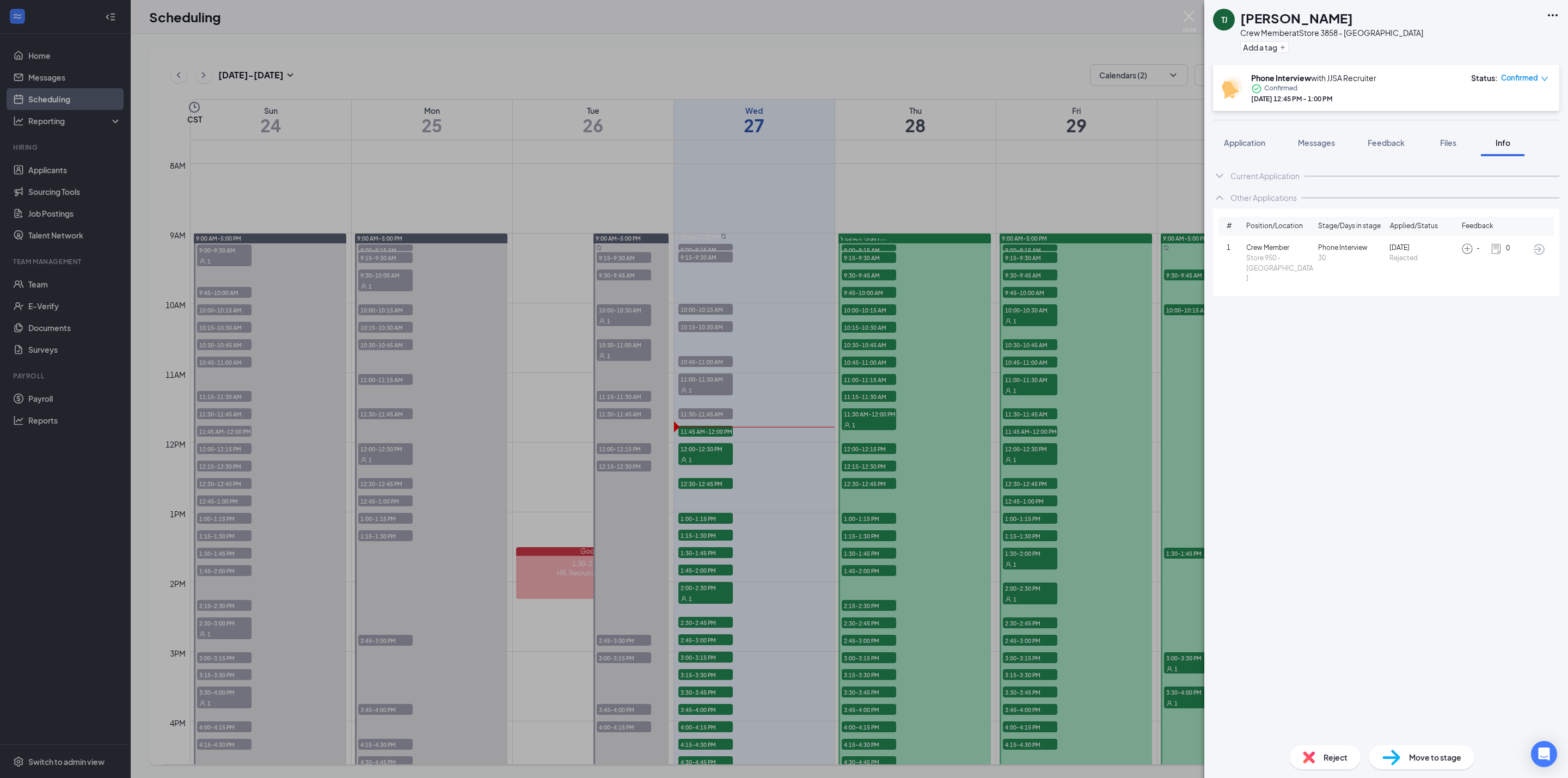
click at [1272, 20] on h1 "[PERSON_NAME]" at bounding box center [1296, 18] width 113 height 19
click at [1273, 20] on h1 "[PERSON_NAME]" at bounding box center [1296, 18] width 113 height 19
click at [1273, 22] on h1 "[PERSON_NAME]" at bounding box center [1296, 18] width 113 height 19
click at [1331, 751] on div "Reject" at bounding box center [1325, 756] width 71 height 24
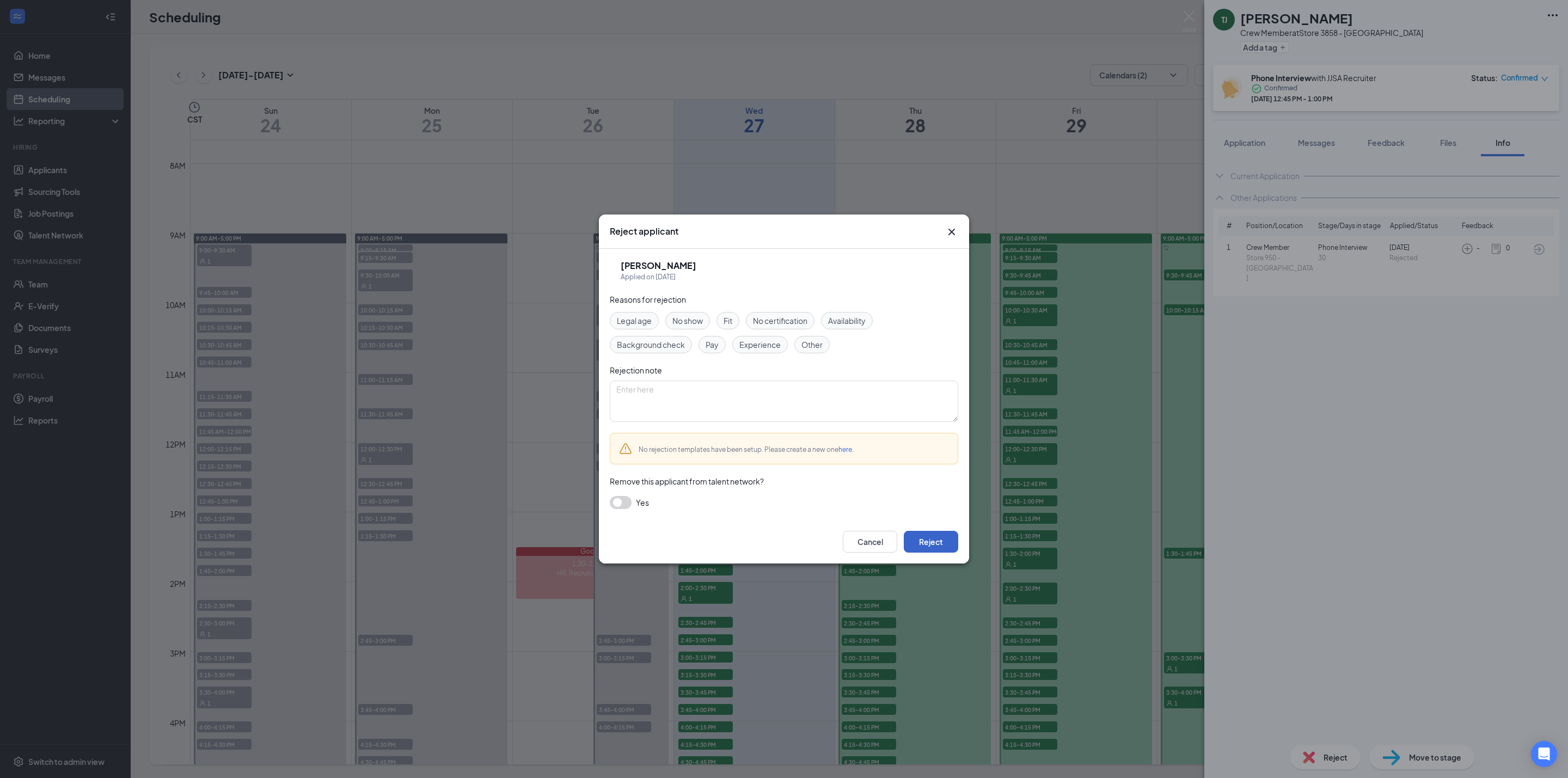
click at [932, 544] on button "Reject" at bounding box center [932, 541] width 55 height 22
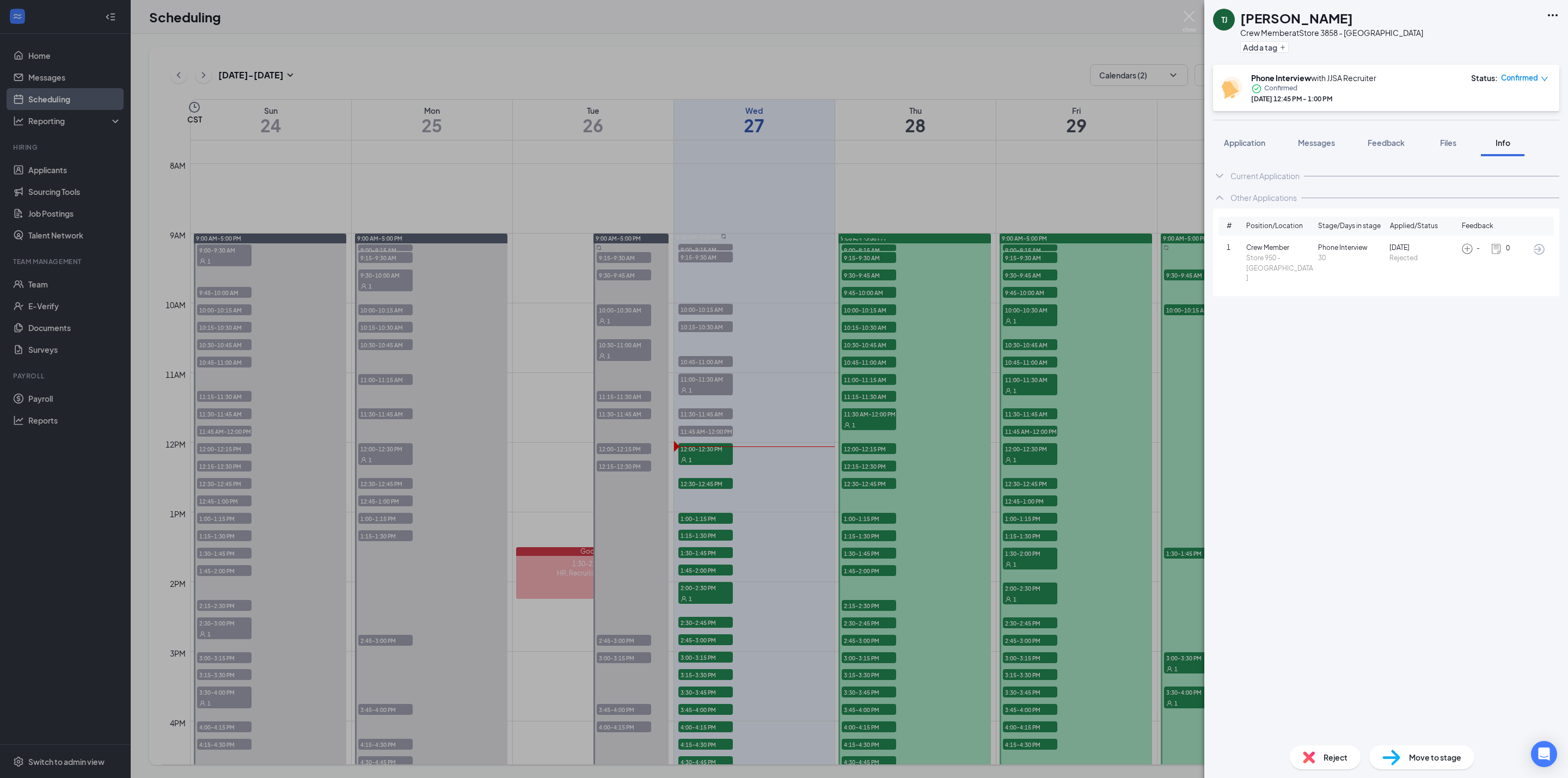
click at [701, 461] on div "[PERSON_NAME] Crew Member at Store 3858 - [GEOGRAPHIC_DATA] Add a tag Phone Int…" at bounding box center [784, 389] width 1568 height 778
click at [1183, 18] on img at bounding box center [1189, 22] width 13 height 22
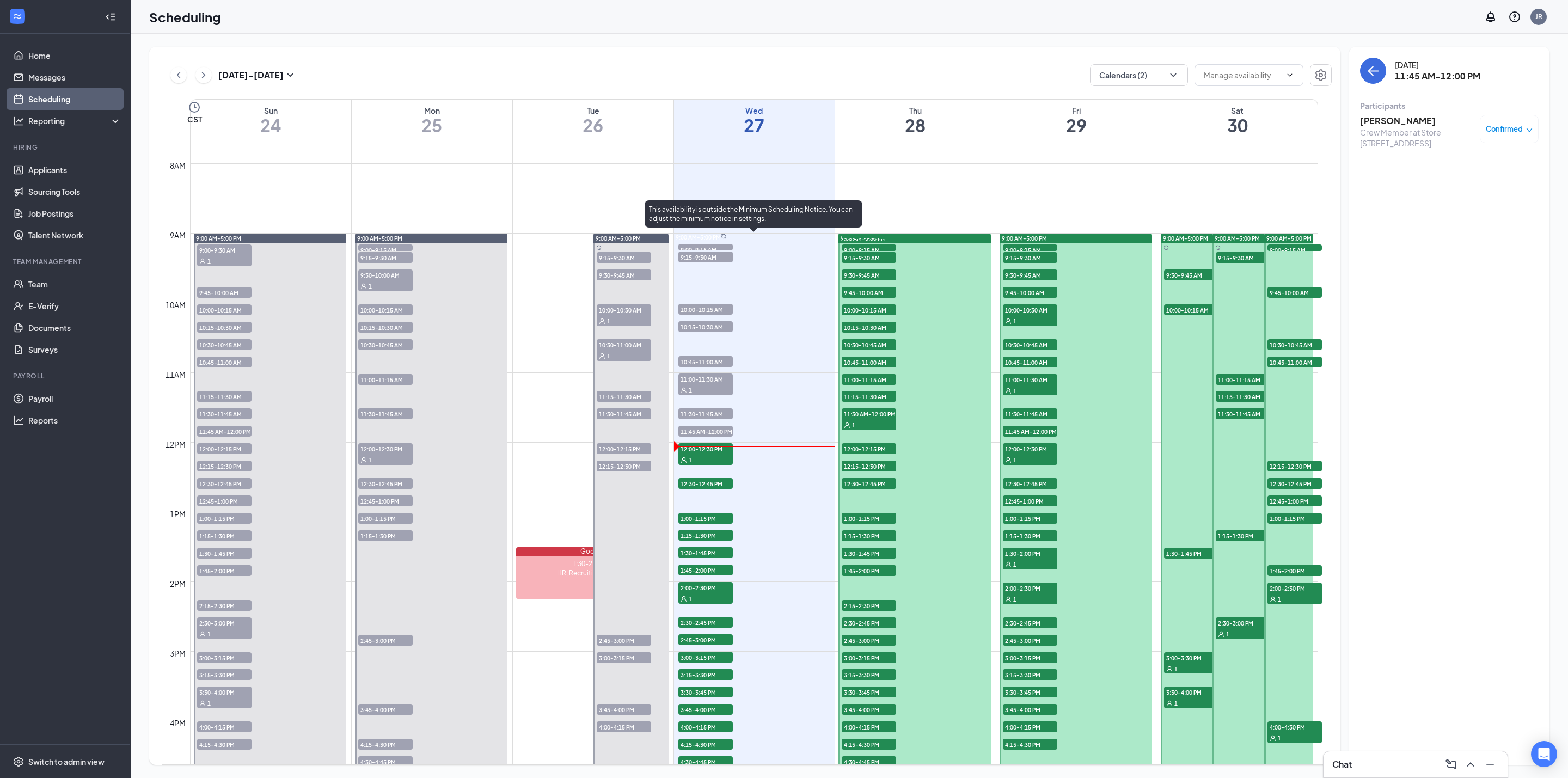
click at [706, 453] on span "12:00-12:30 PM" at bounding box center [705, 449] width 55 height 11
drag, startPoint x: 1390, startPoint y: 118, endPoint x: 1389, endPoint y: 124, distance: 6.1
click at [1389, 118] on h3 "[PERSON_NAME]" at bounding box center [1416, 121] width 114 height 12
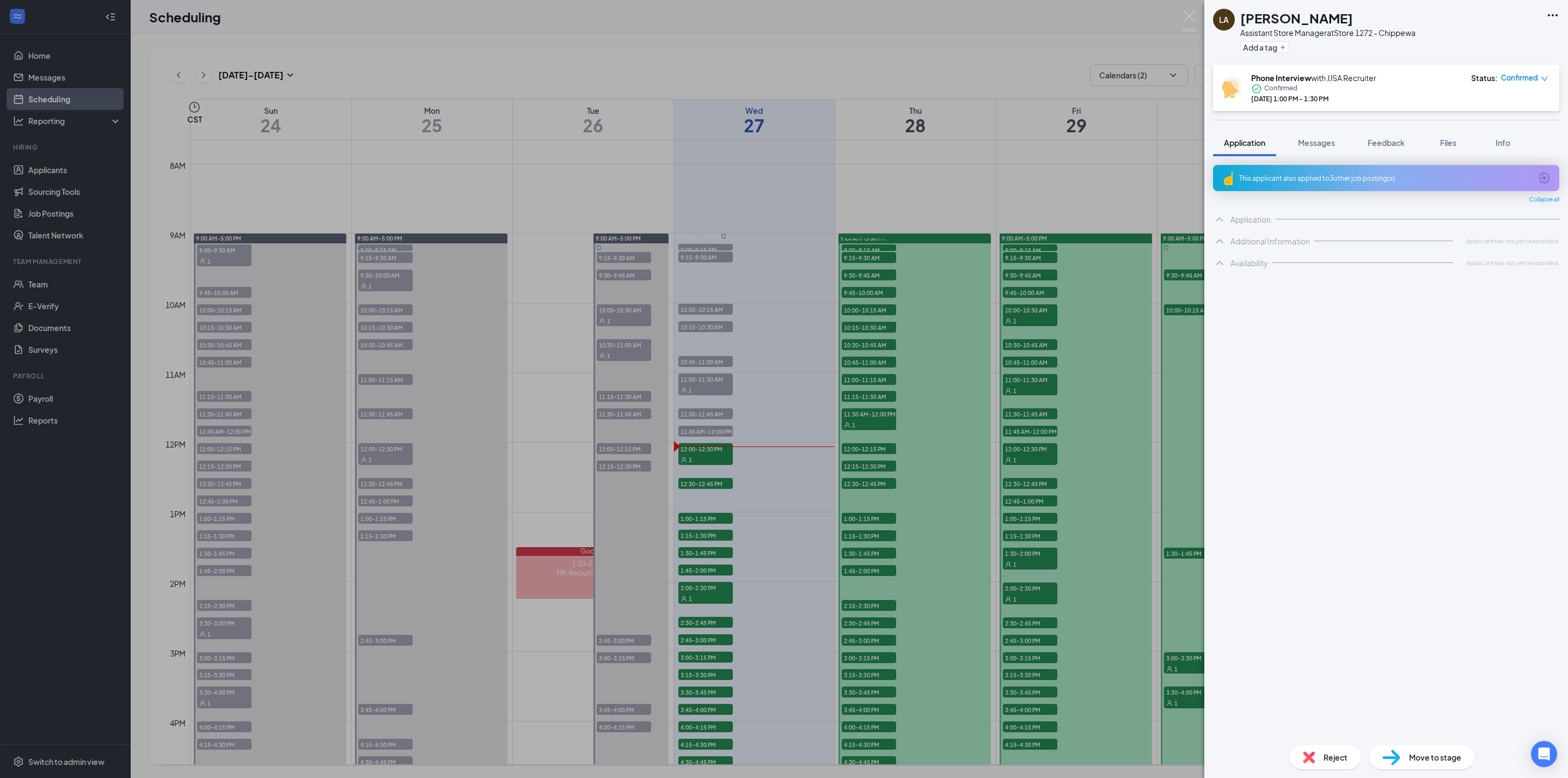
click at [1309, 178] on div "This applicant also applied to 3 other job posting(s)" at bounding box center [1385, 178] width 292 height 9
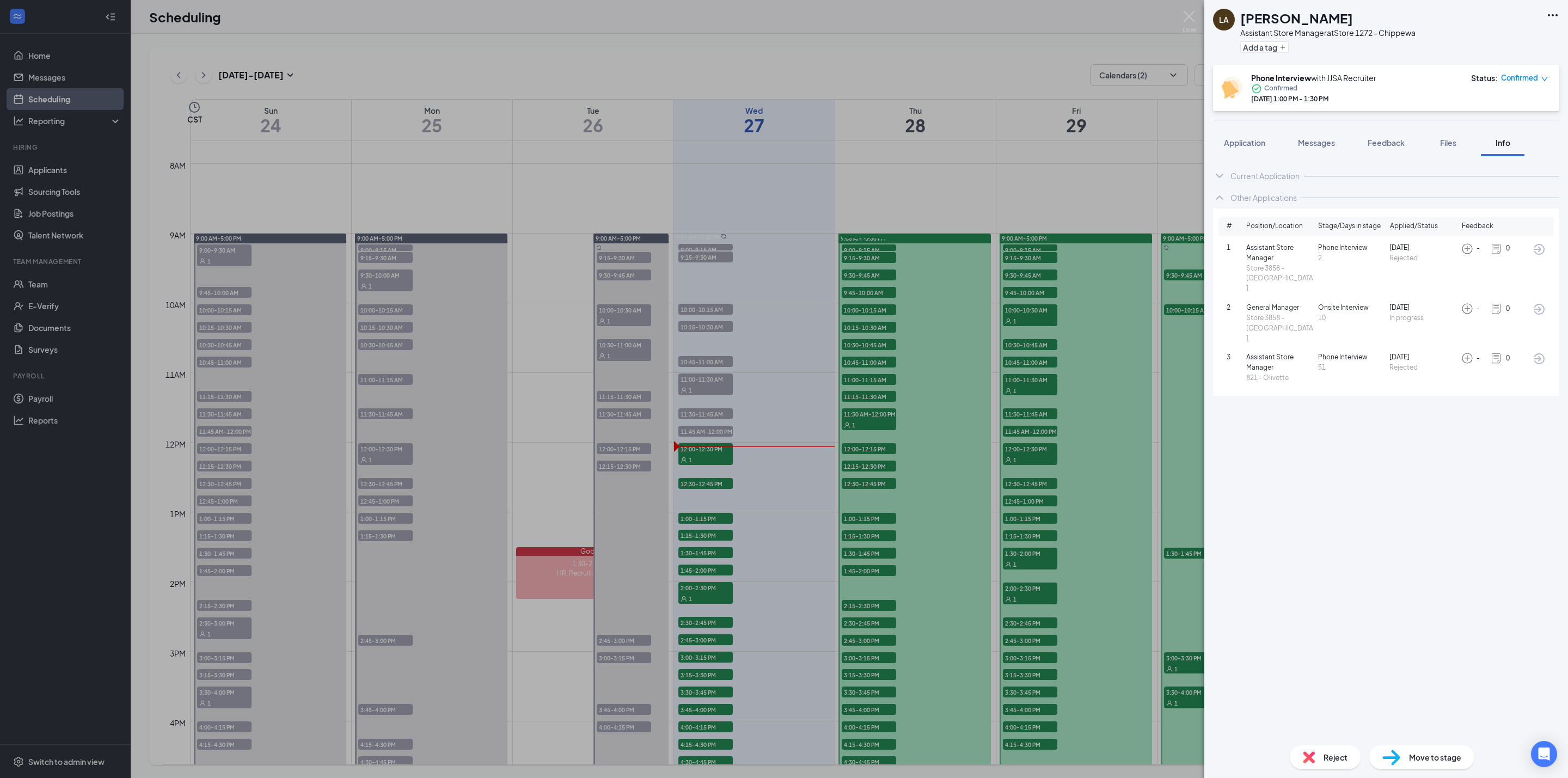
click at [1284, 13] on h1 "[PERSON_NAME]" at bounding box center [1296, 18] width 113 height 19
click at [1286, 13] on h1 "[PERSON_NAME]" at bounding box center [1296, 18] width 113 height 19
copy h1 "[PERSON_NAME]"
click at [1335, 753] on span "Reject" at bounding box center [1335, 757] width 24 height 12
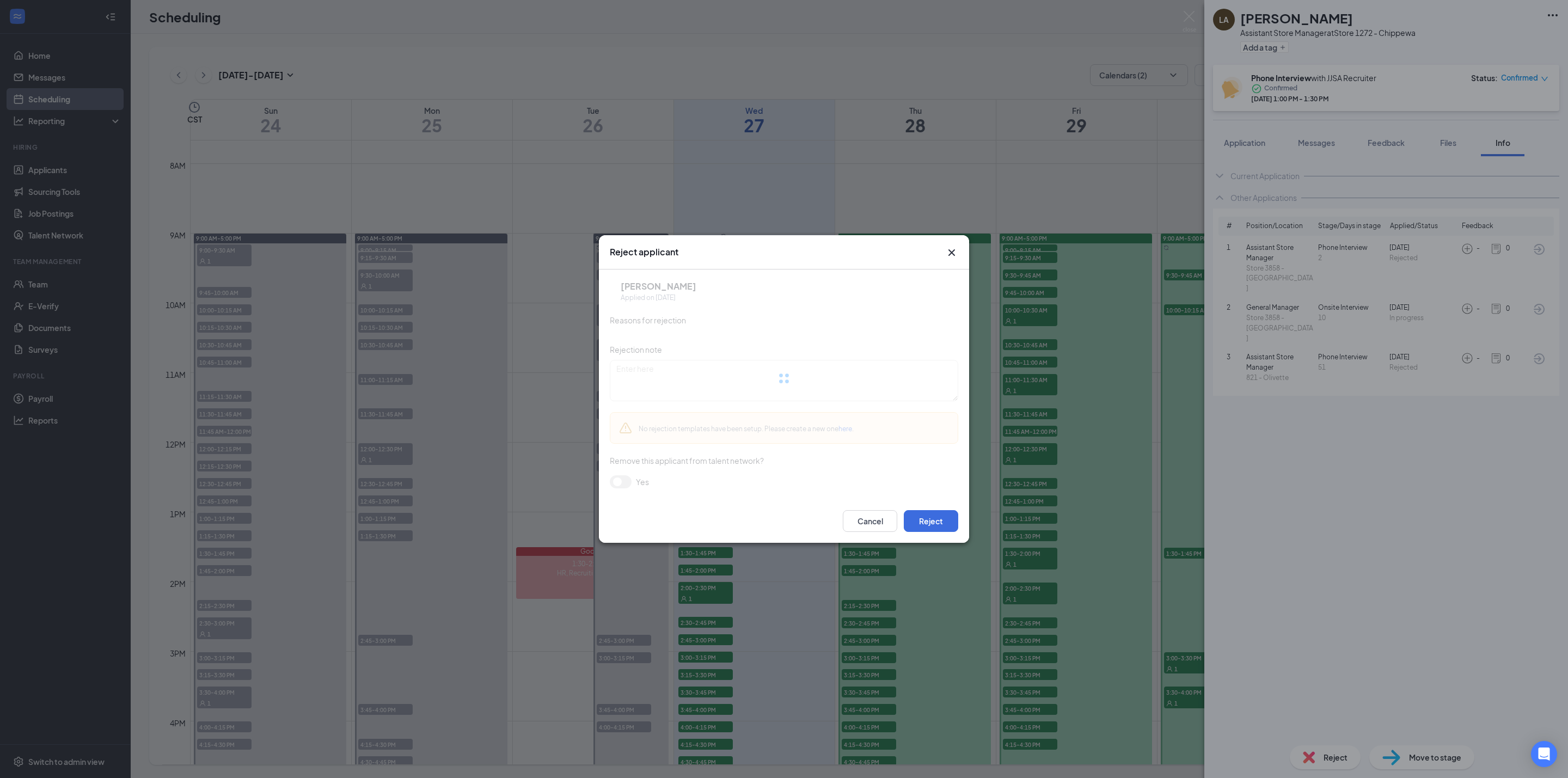
click at [611, 479] on div at bounding box center [784, 378] width 349 height 218
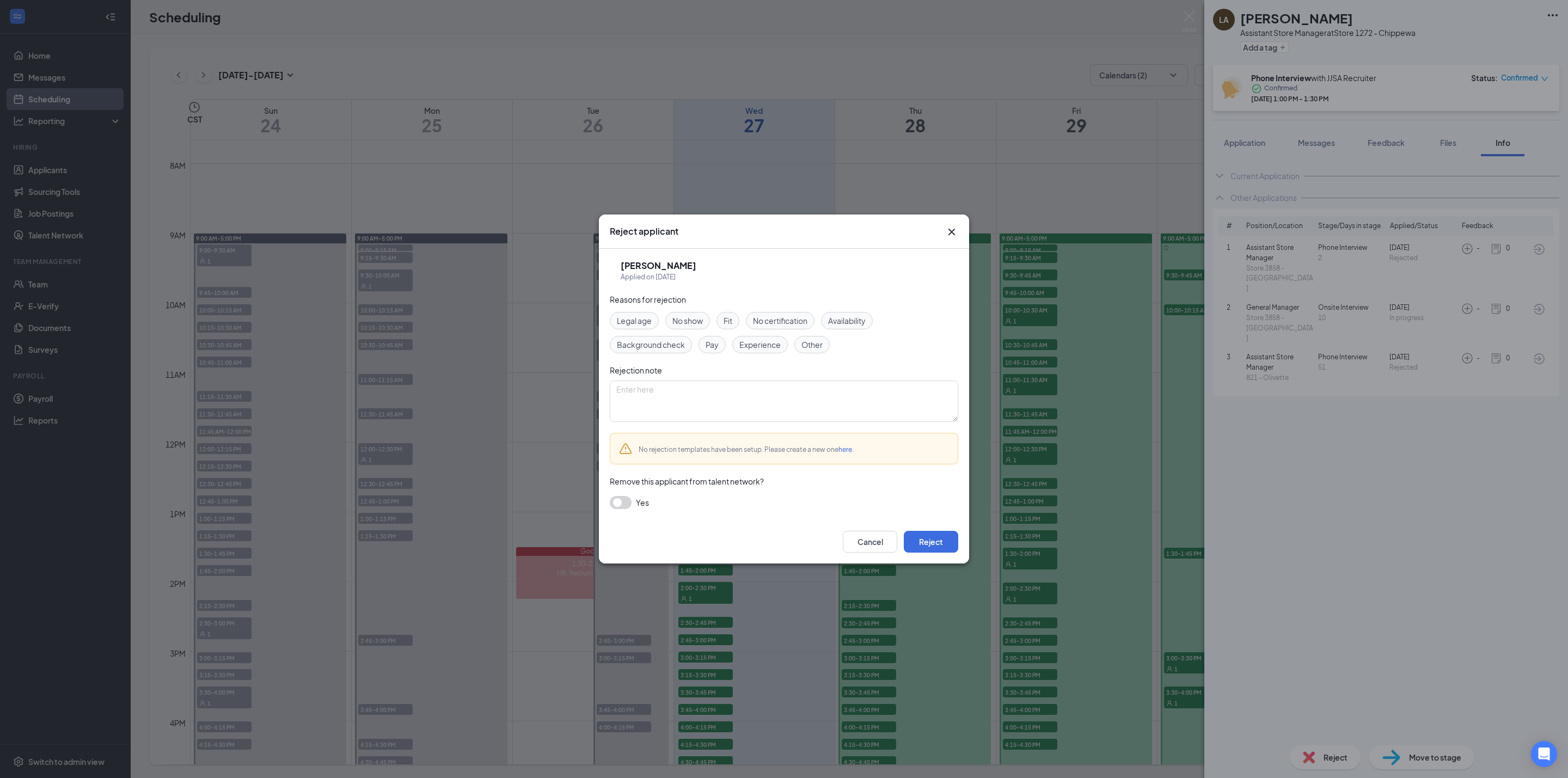
click at [623, 502] on button "button" at bounding box center [620, 503] width 22 height 13
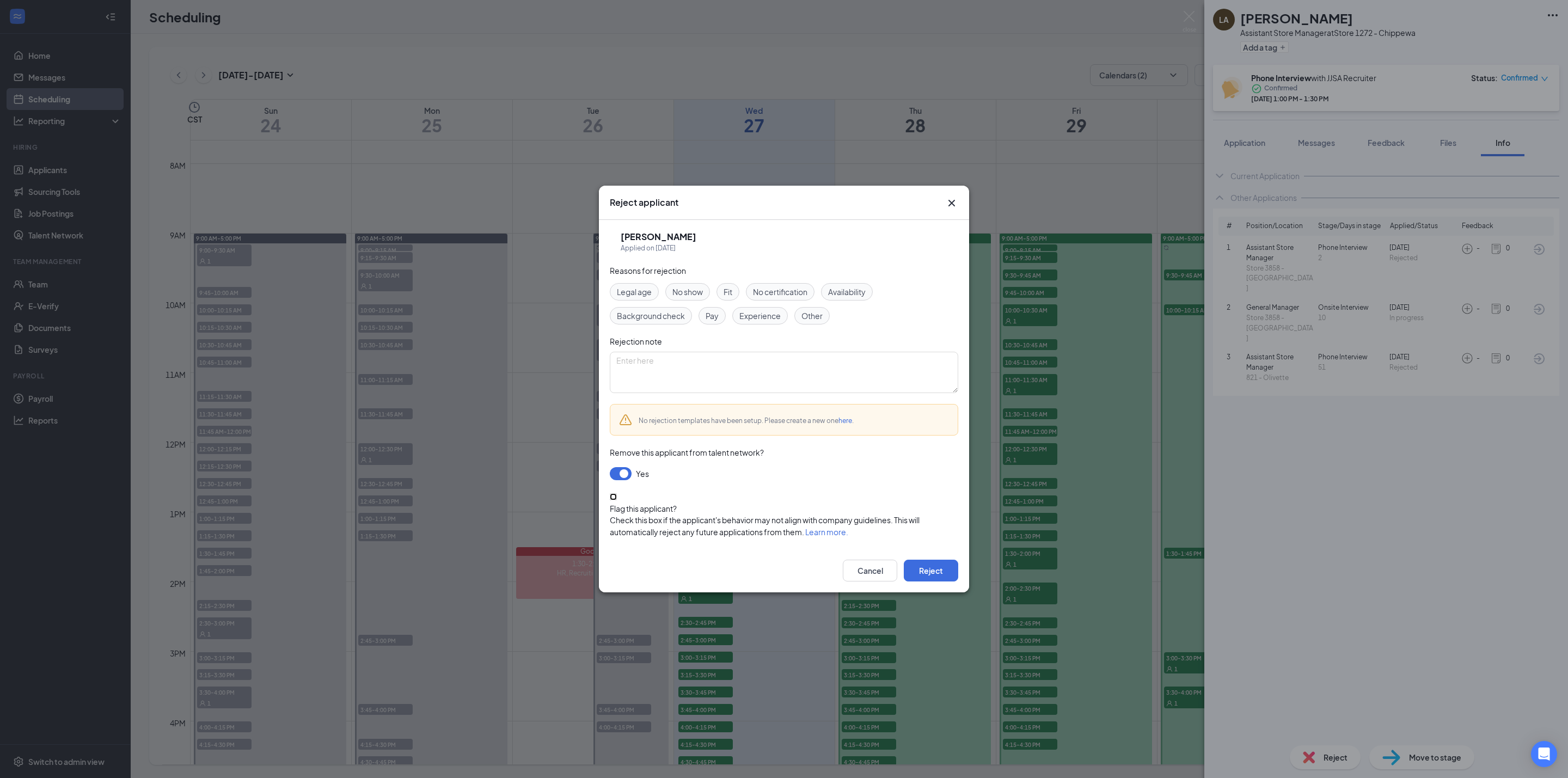
drag, startPoint x: 656, startPoint y: 498, endPoint x: 709, endPoint y: 507, distance: 53.8
click at [617, 498] on input "Flag this applicant?" at bounding box center [614, 497] width 8 height 8
checkbox input "true"
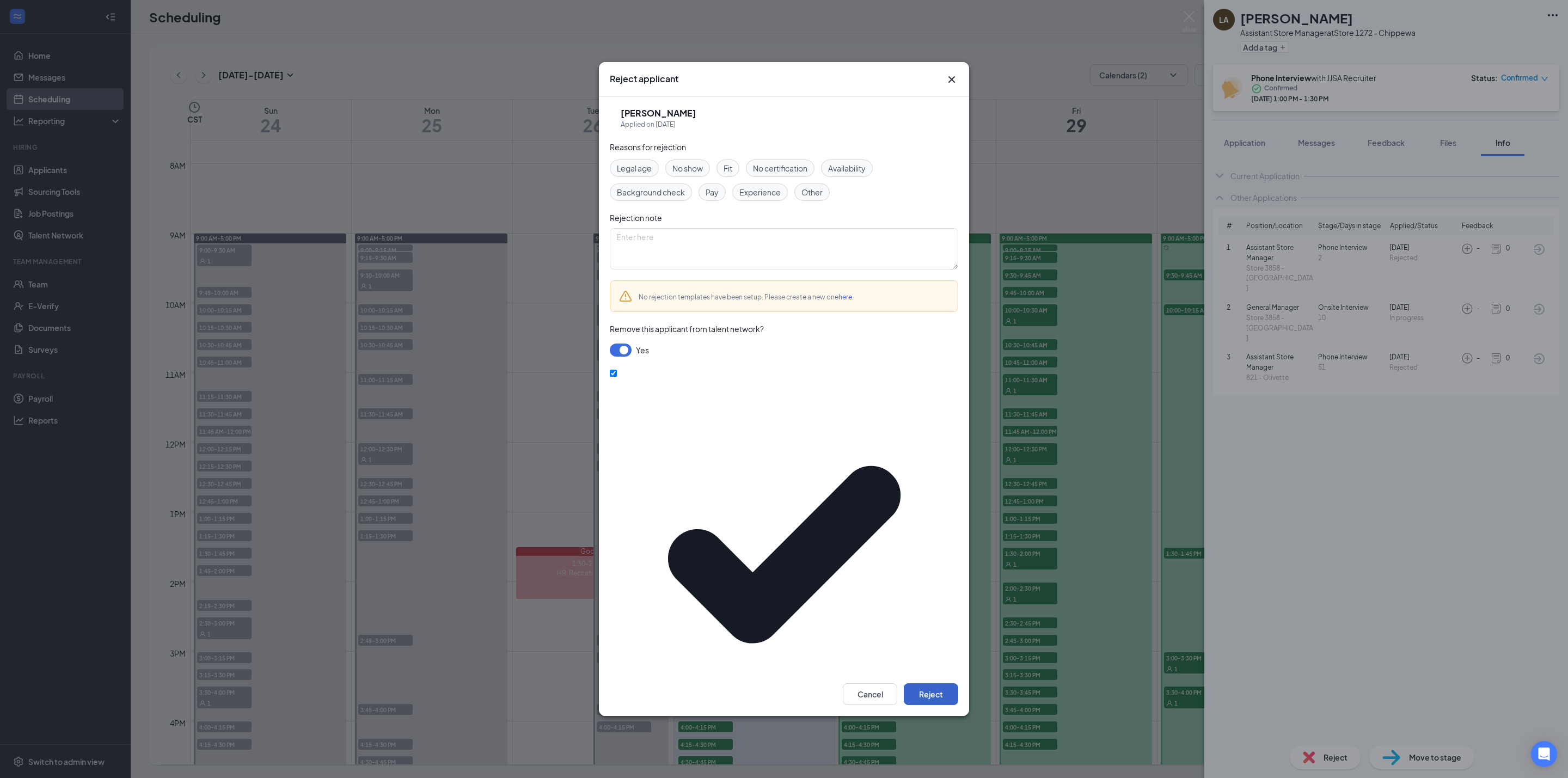
click at [941, 684] on button "Reject" at bounding box center [932, 694] width 55 height 22
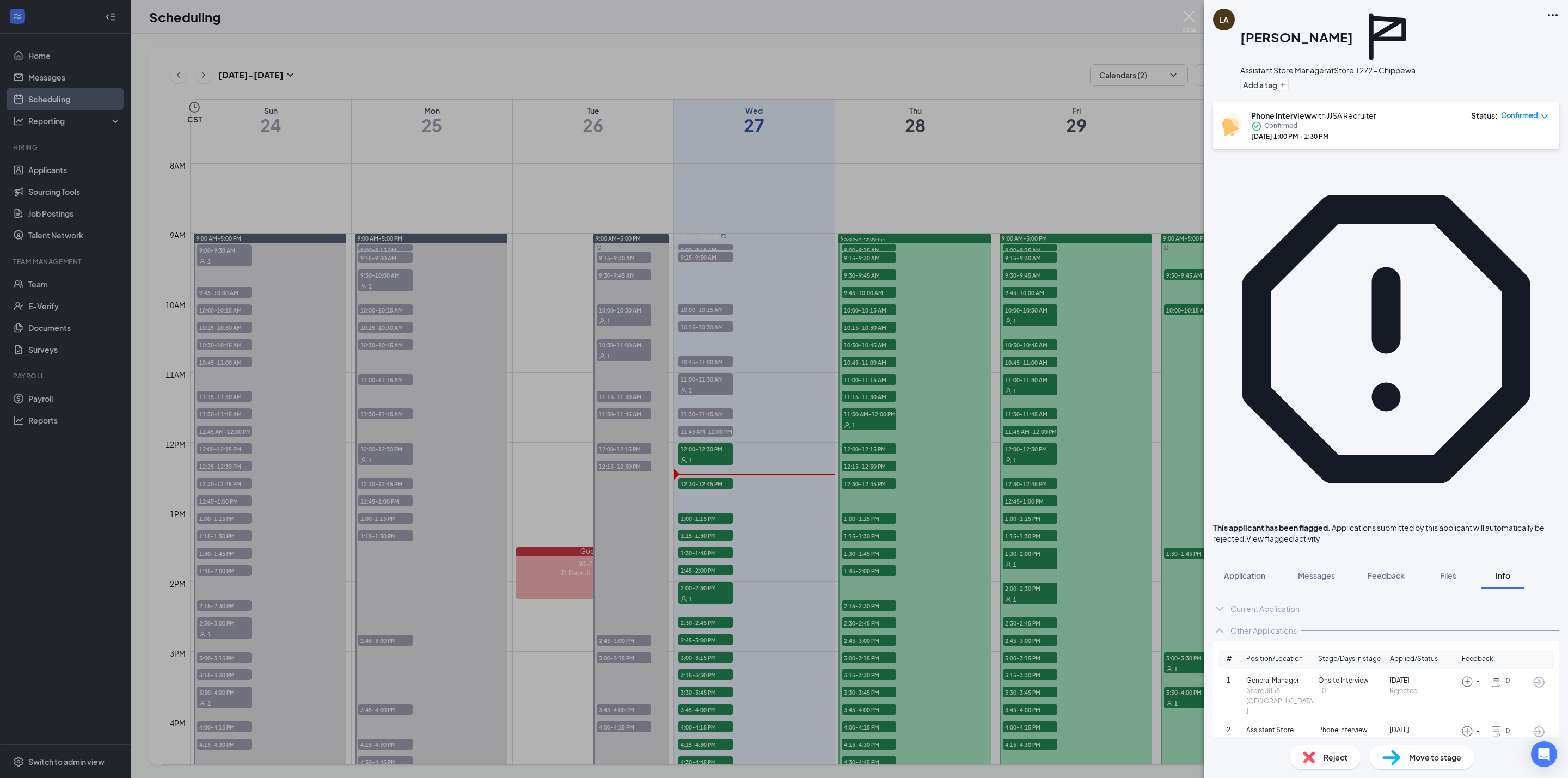
click at [1189, 17] on img at bounding box center [1189, 22] width 13 height 22
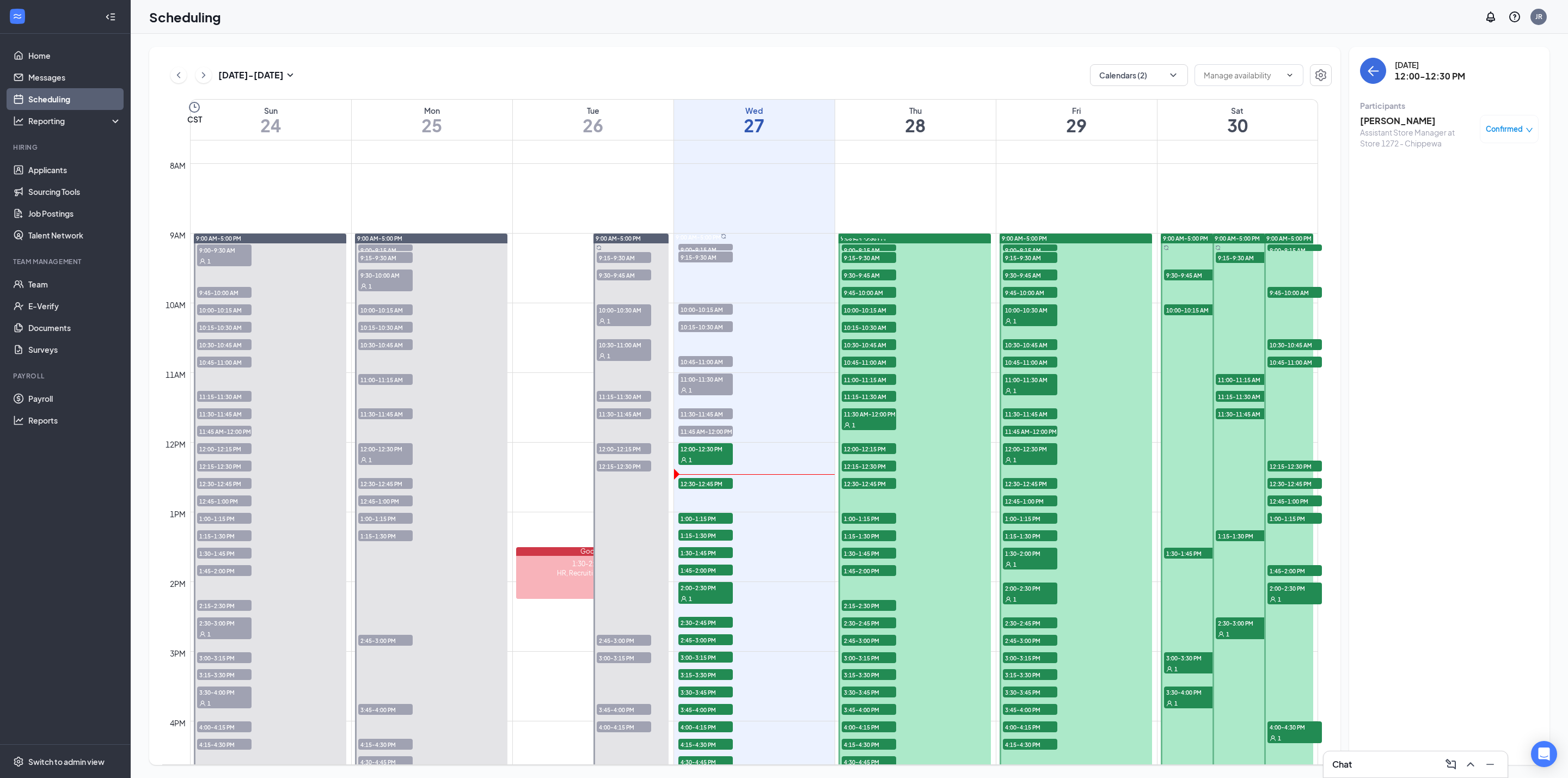
click at [718, 483] on span "12:30-12:45 PM" at bounding box center [705, 484] width 55 height 11
click at [1395, 123] on h3 "[DEMOGRAPHIC_DATA][PERSON_NAME]" at bounding box center [1416, 126] width 114 height 24
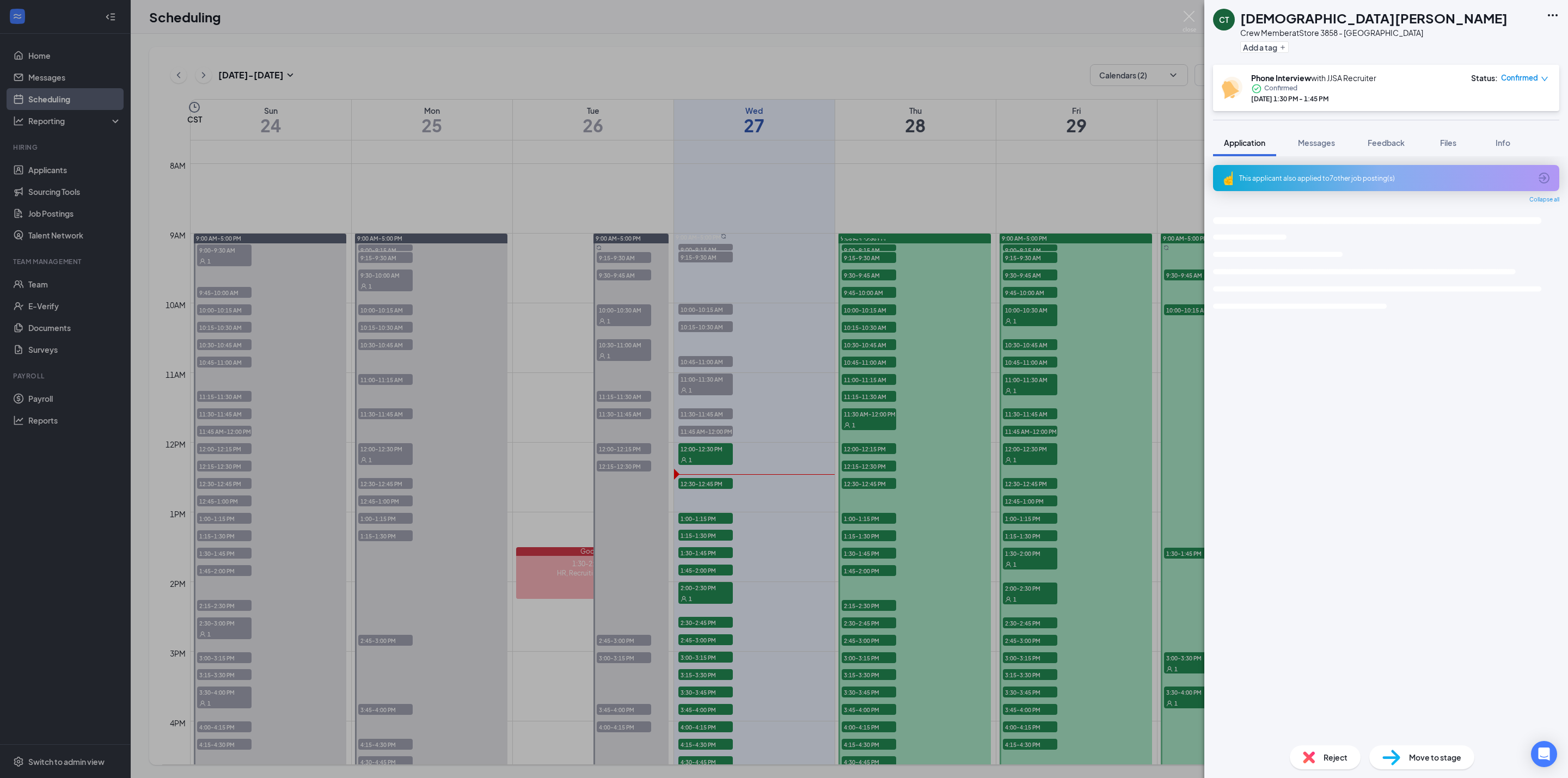
click at [1264, 22] on h1 "[DEMOGRAPHIC_DATA][PERSON_NAME]" at bounding box center [1374, 18] width 268 height 19
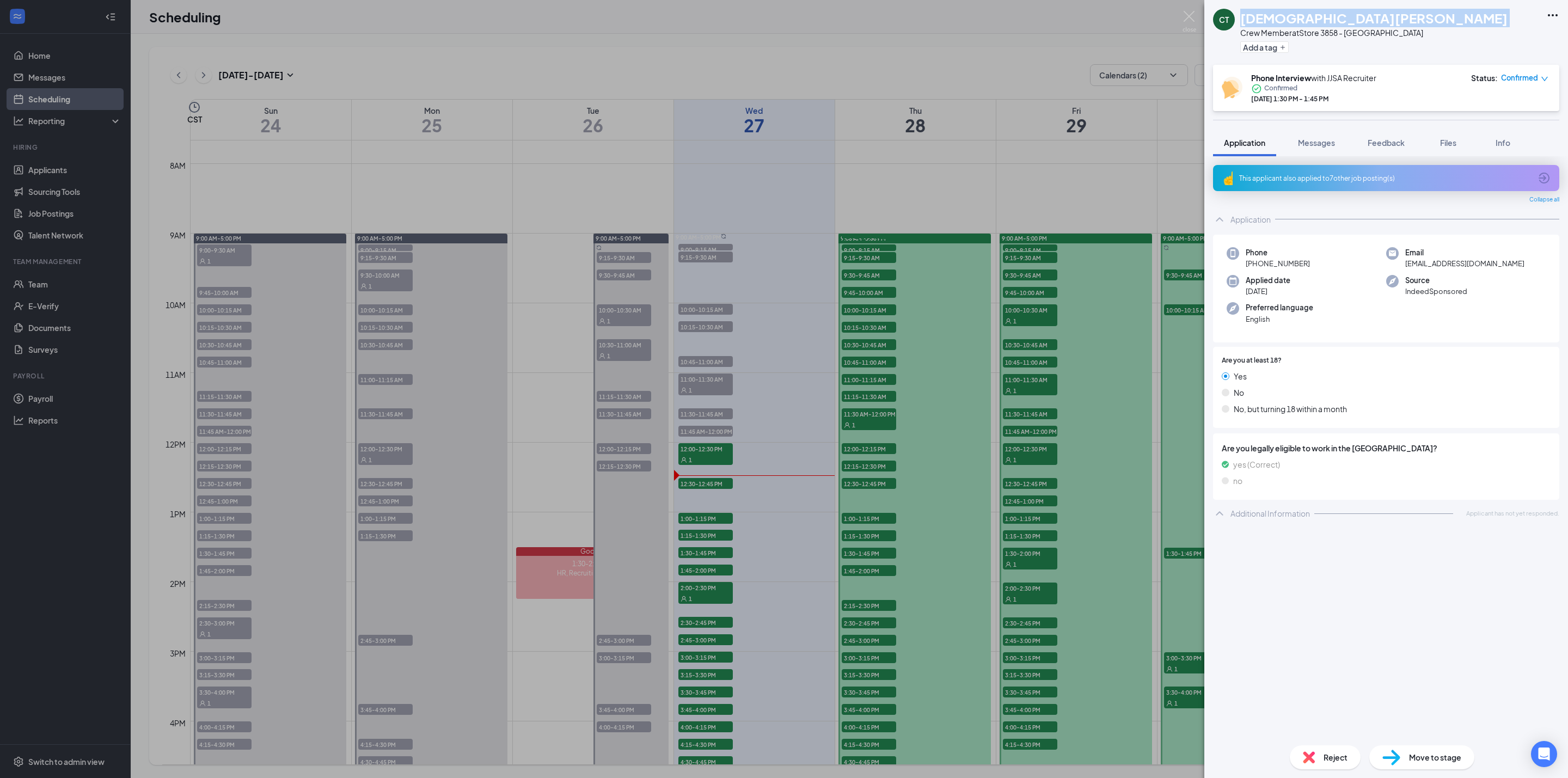
click at [1289, 268] on span "[PHONE_NUMBER]" at bounding box center [1278, 264] width 64 height 11
click at [1187, 16] on img at bounding box center [1189, 22] width 13 height 22
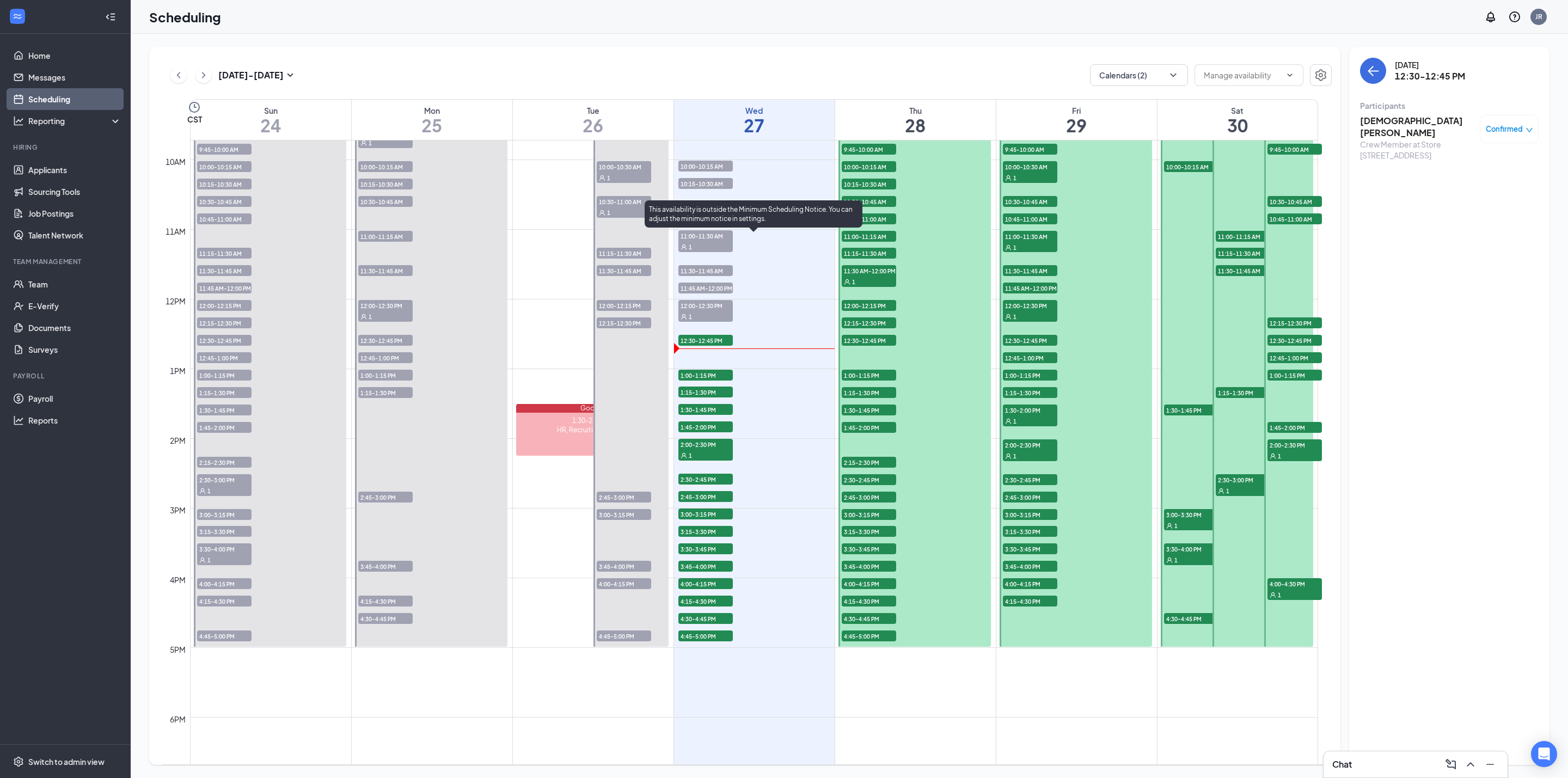
scroll to position [698, 0]
